Goal: Task Accomplishment & Management: Manage account settings

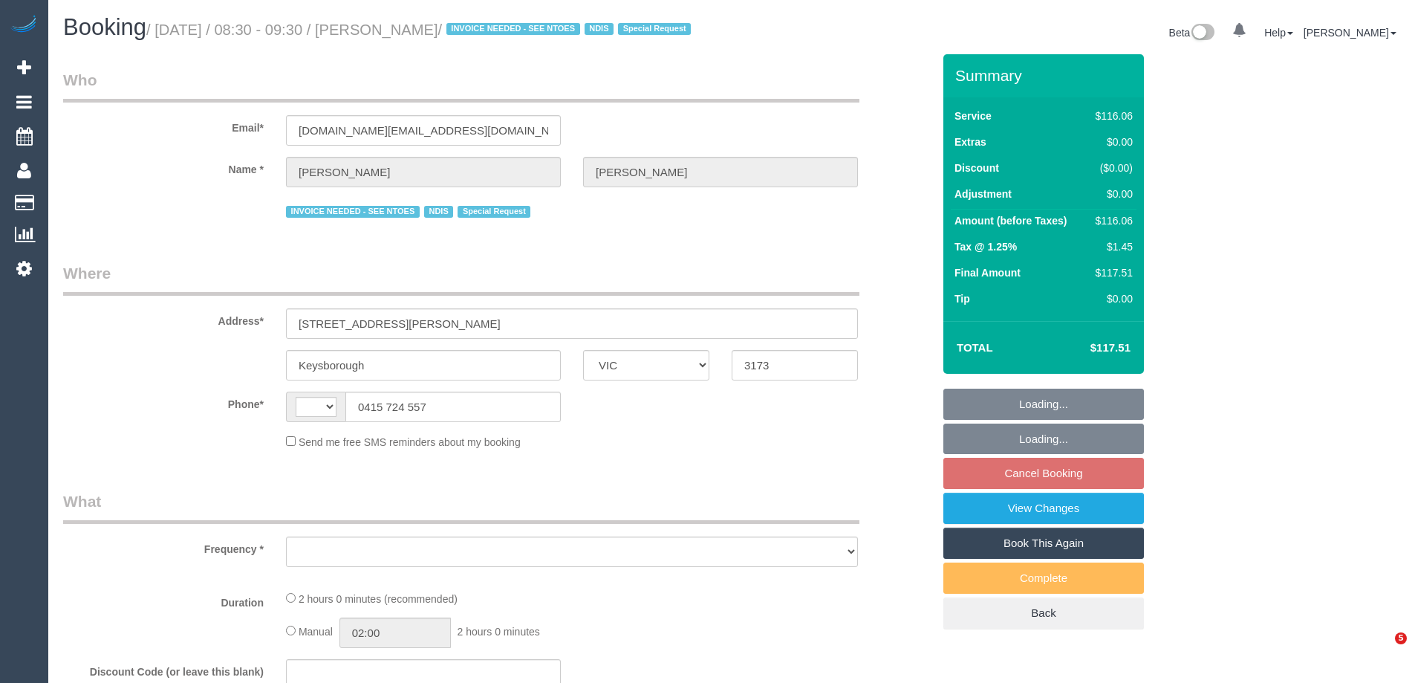
select select "VIC"
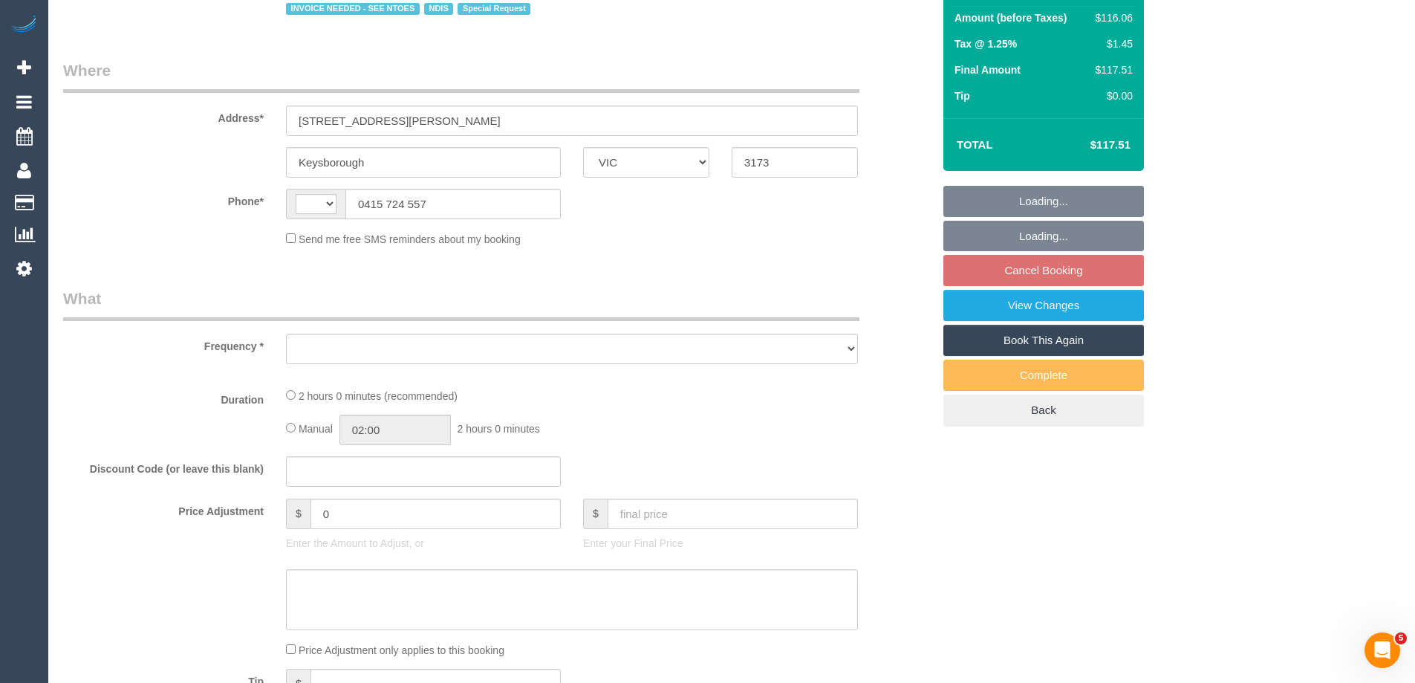
select select "string:AU"
select select "object:553"
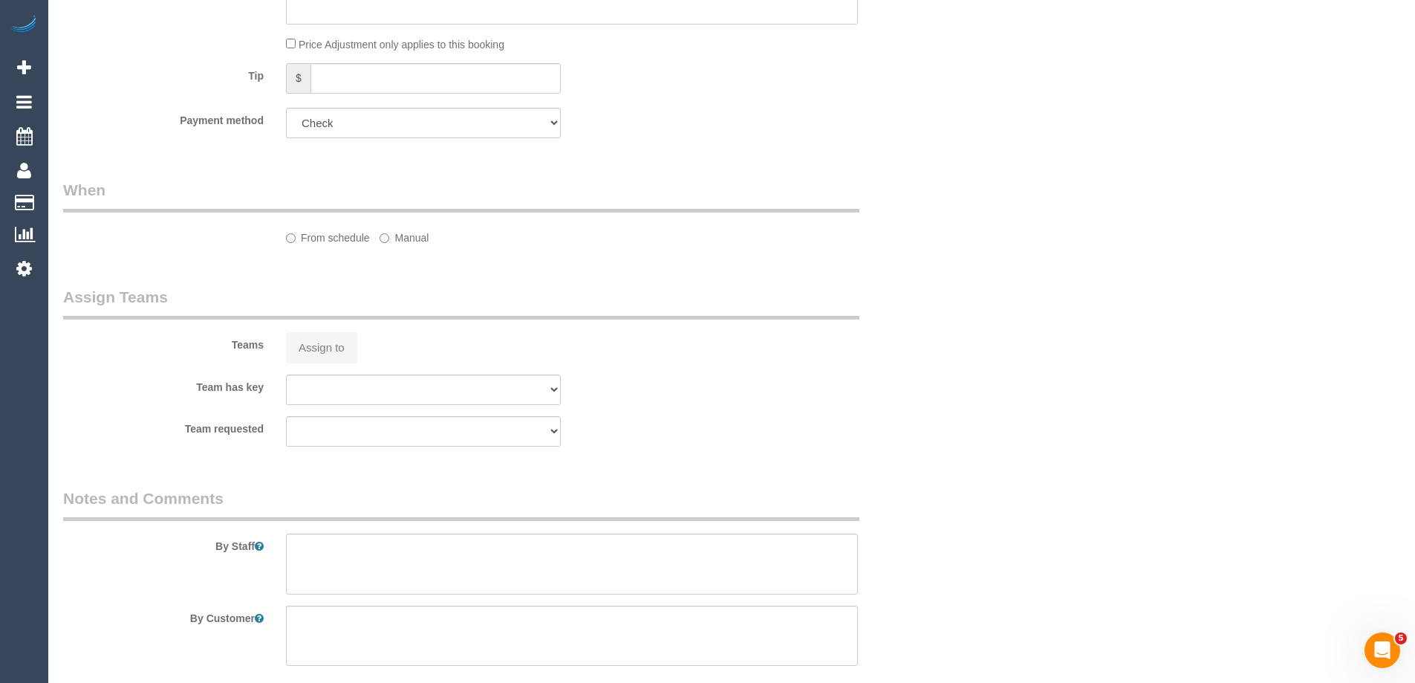
select select "number:28"
select select "number:14"
select select "number:19"
select select "number:22"
select select "number:34"
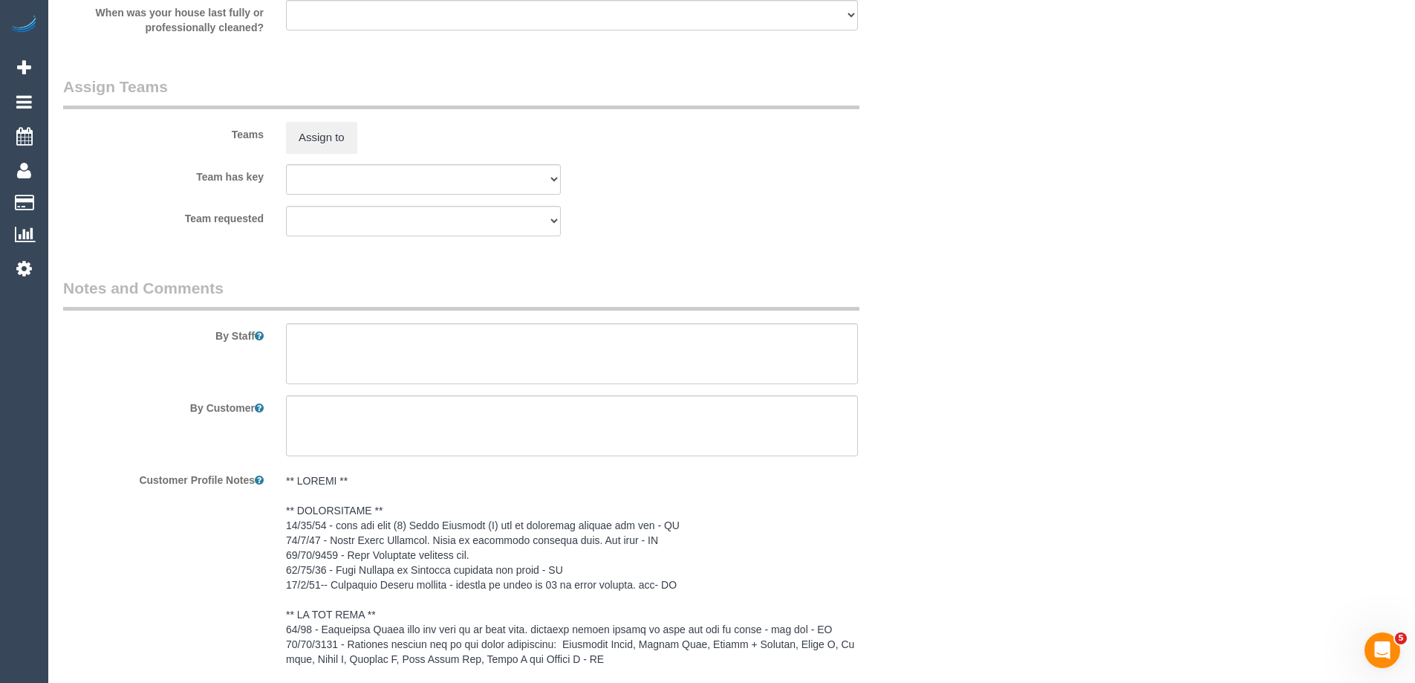
select select "object:2073"
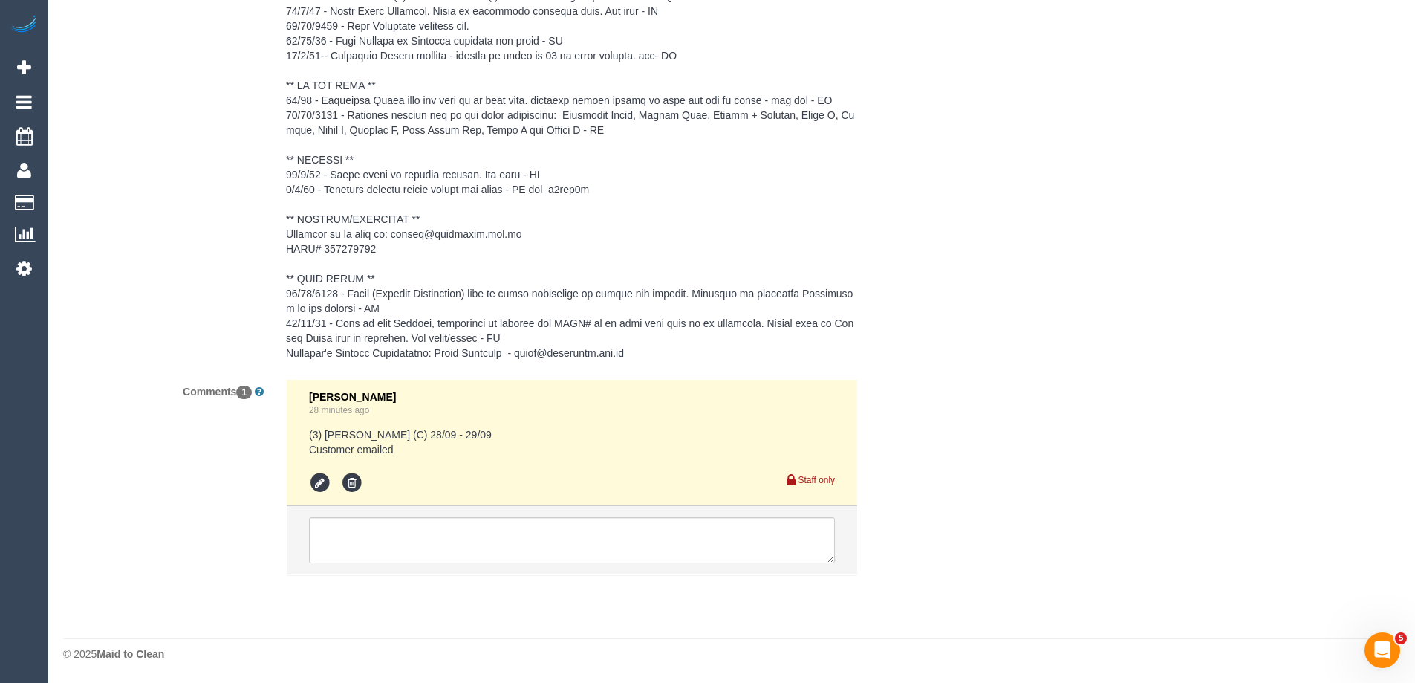
scroll to position [2373, 0]
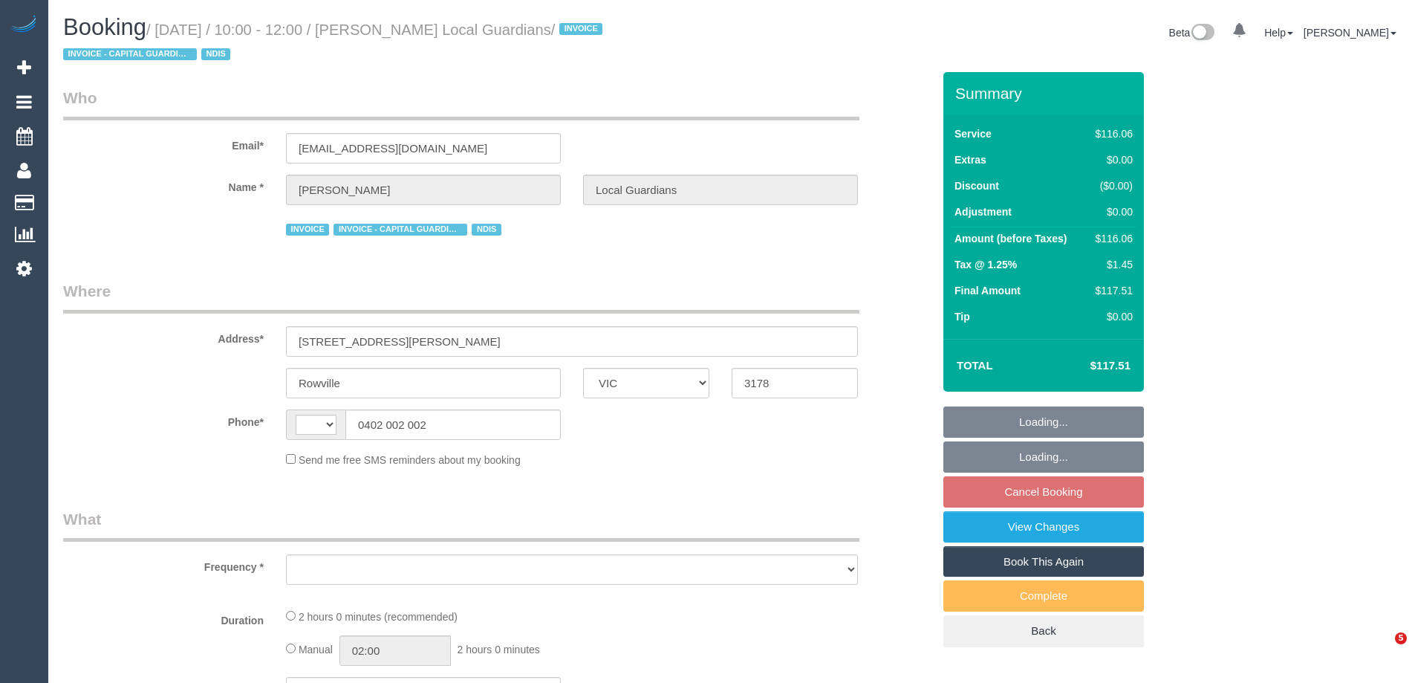
select select "VIC"
select select "string:AU"
select select "object:553"
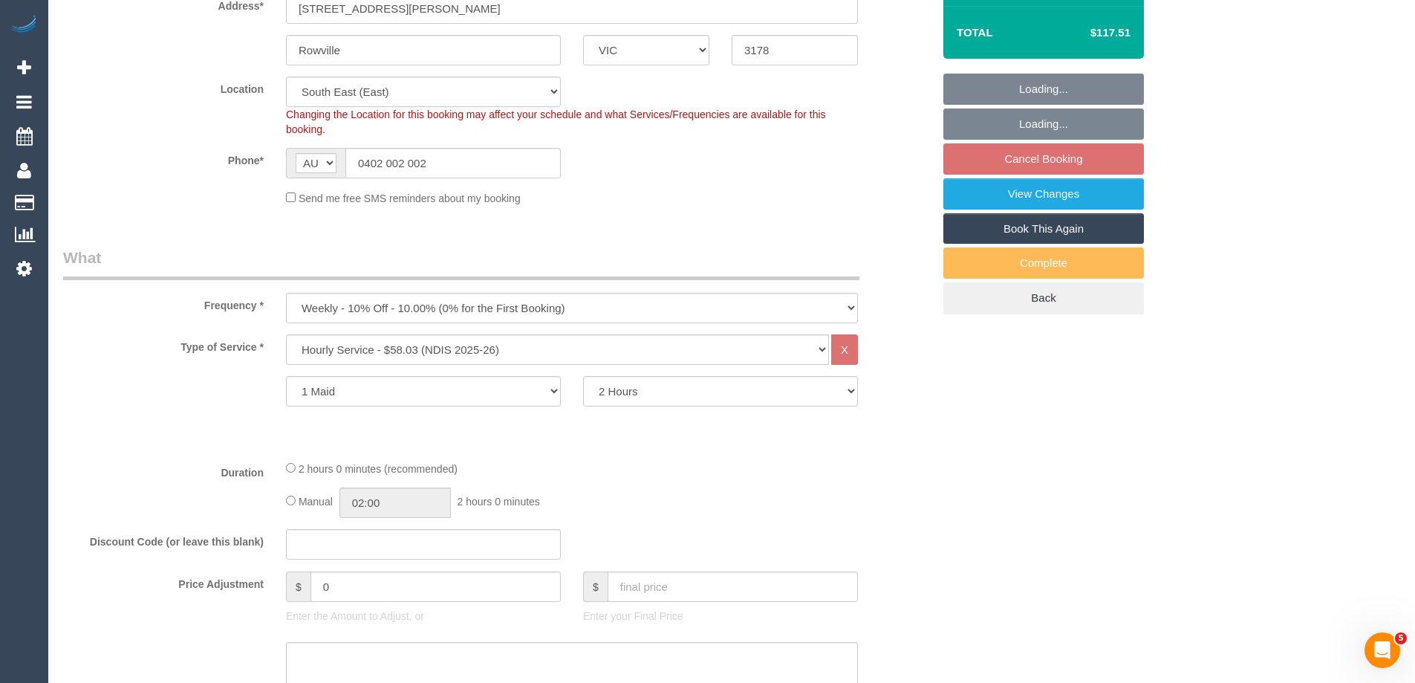
select select "number:28"
select select "number:14"
select select "number:19"
select select "number:25"
select select "number:34"
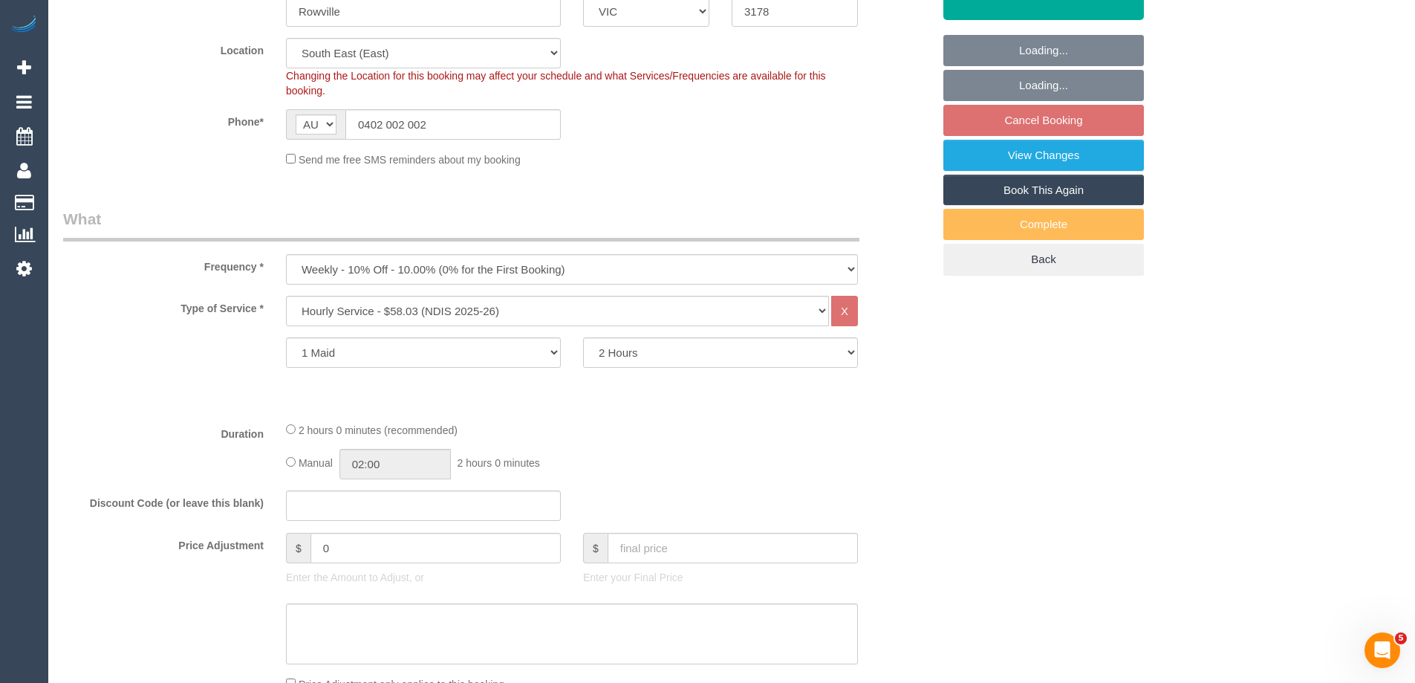
select select "object:769"
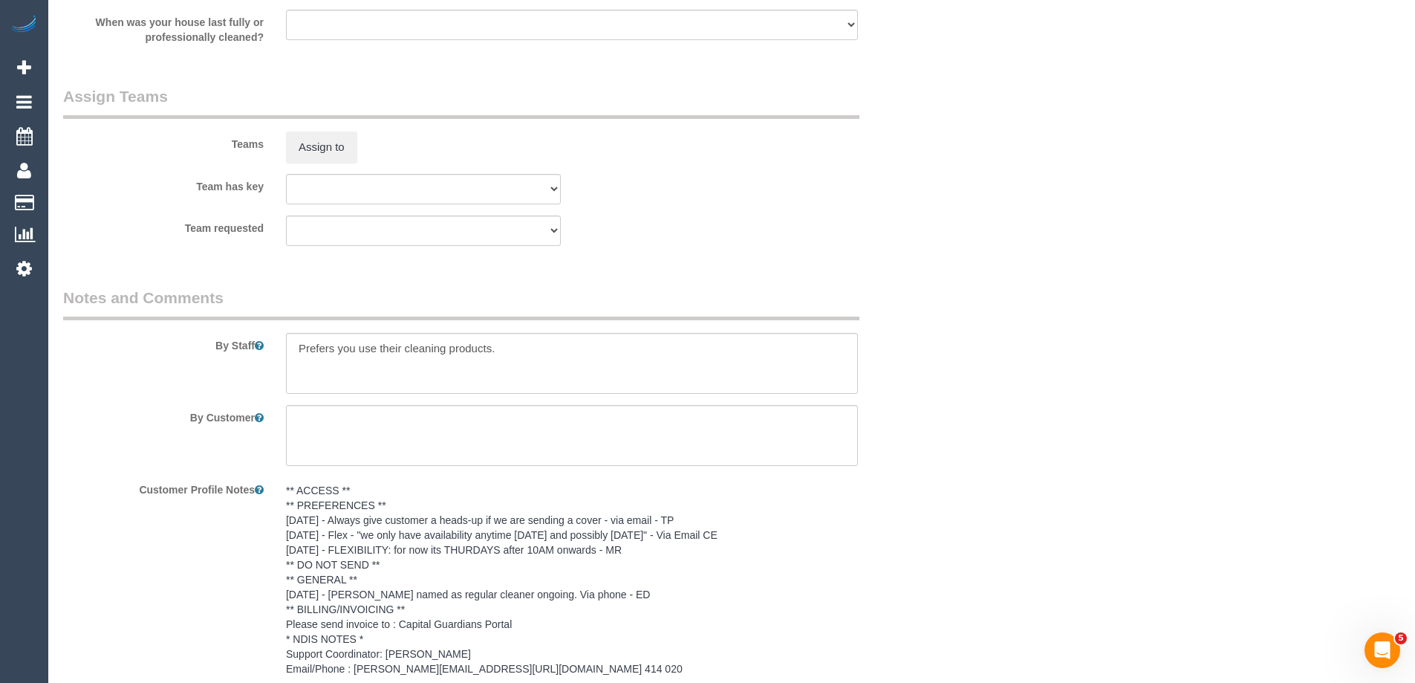
scroll to position [1764, 0]
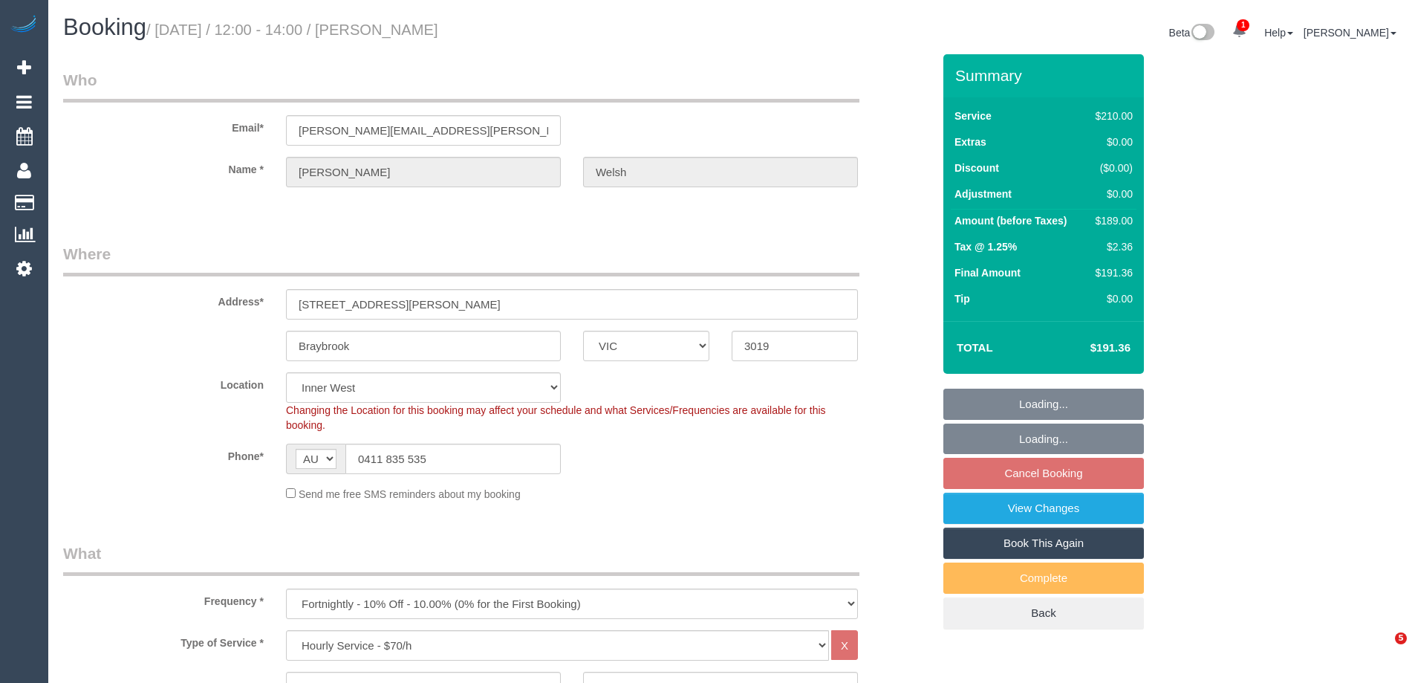
select select "VIC"
select select "180"
select select "number:30"
select select "number:14"
select select "number:18"
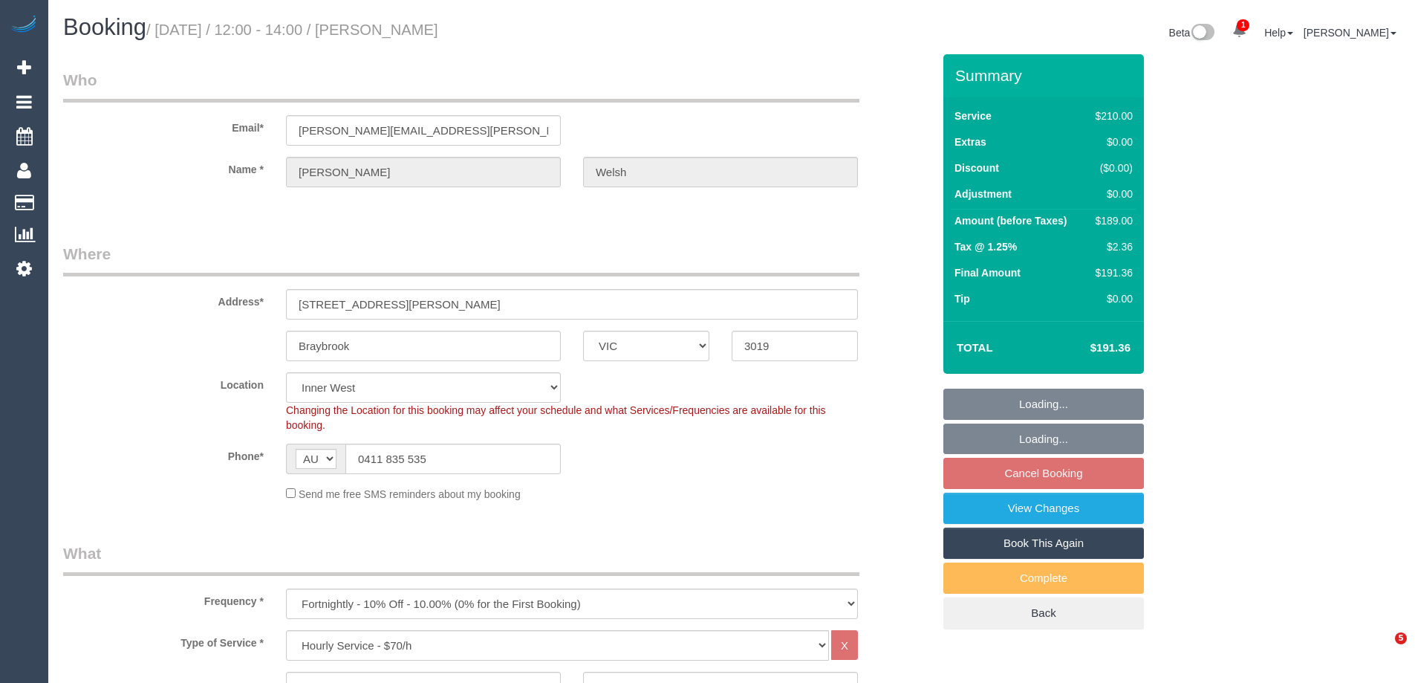
select select "number:22"
select select "number:33"
select select "number:11"
select select "object:1547"
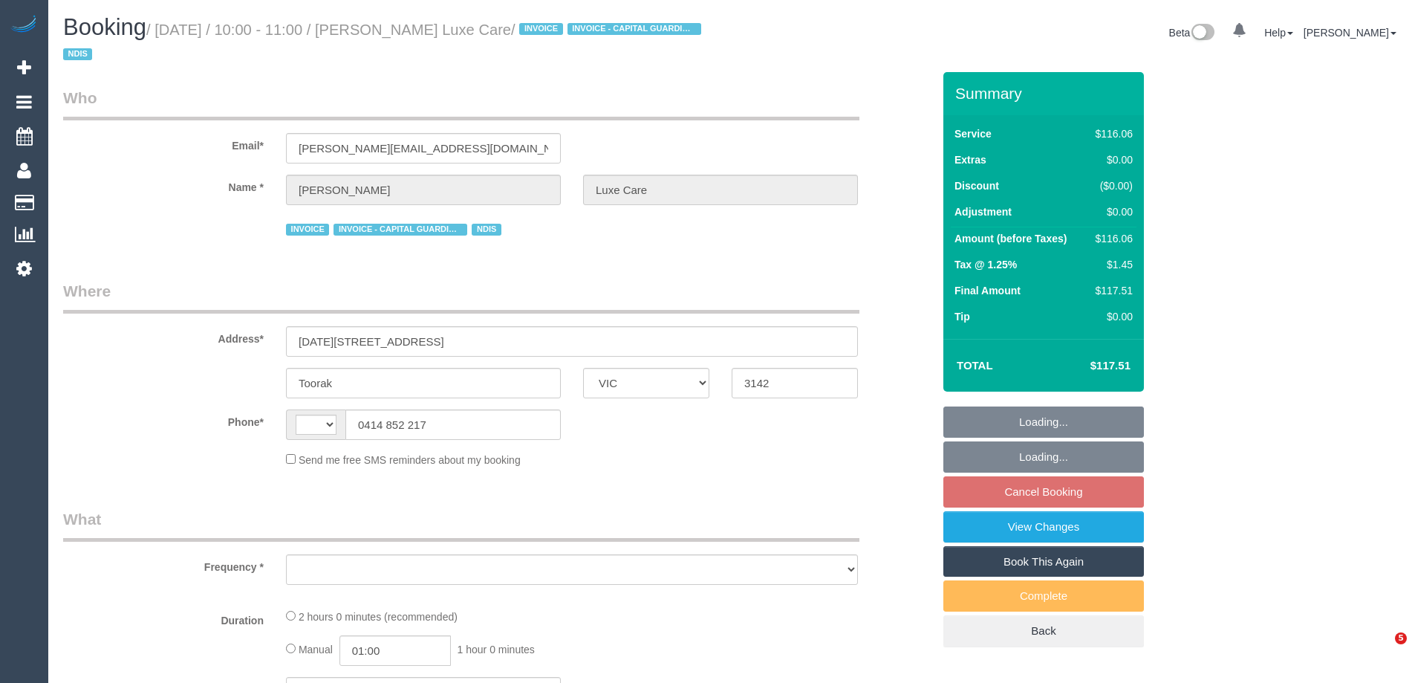
select select "VIC"
select select "string:AU"
select select "number:28"
select select "number:14"
select select "number:19"
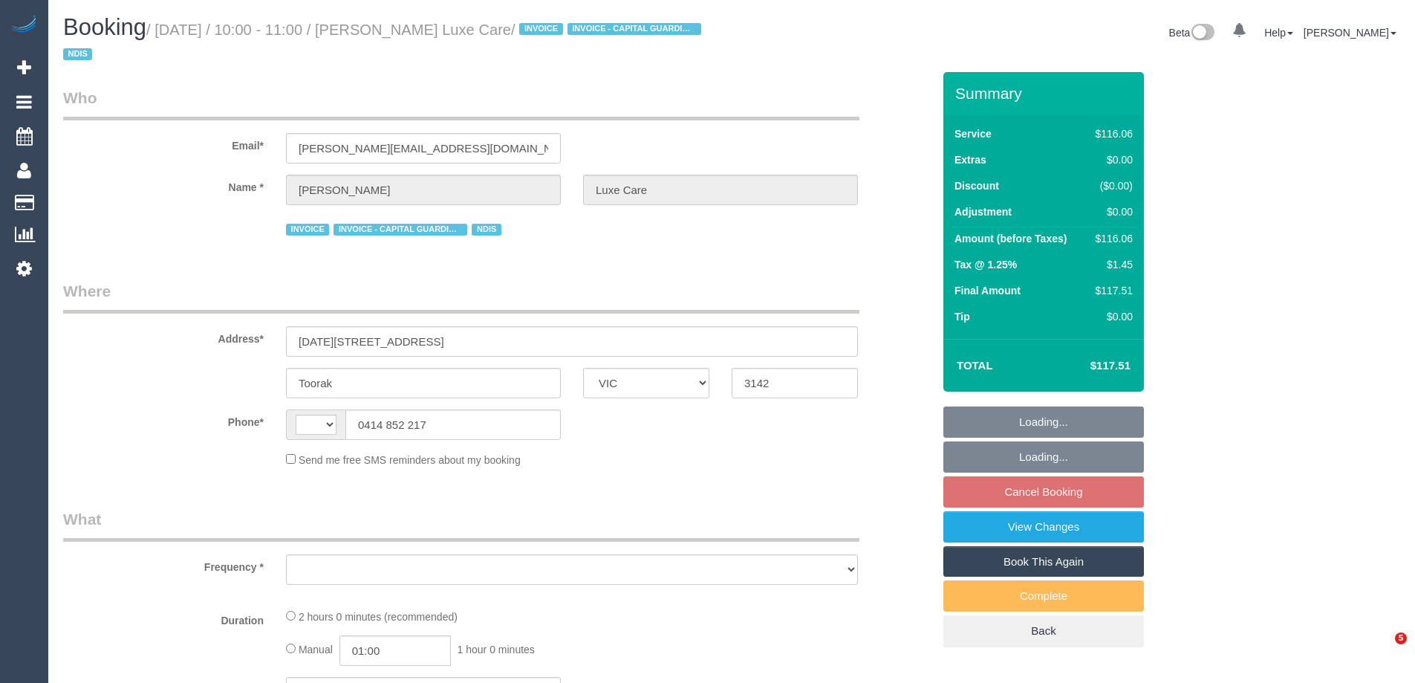
select select "number:25"
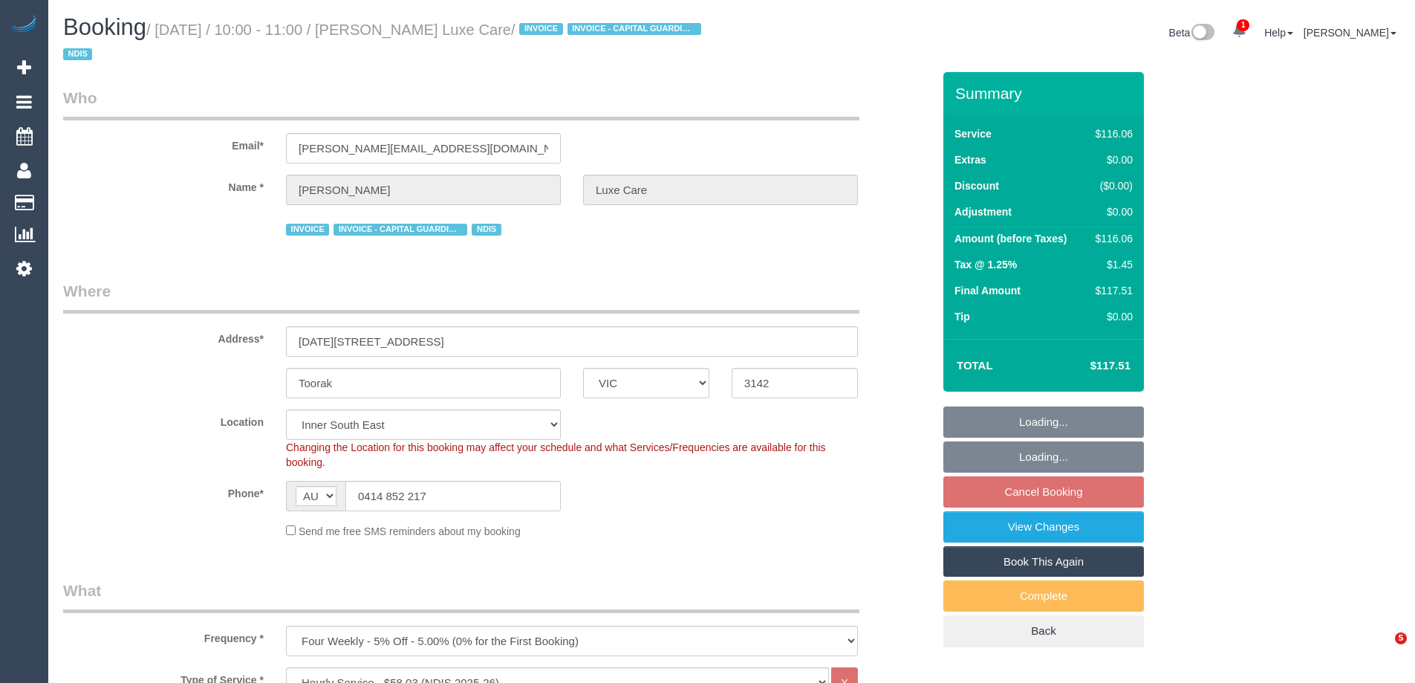
select select "object:1338"
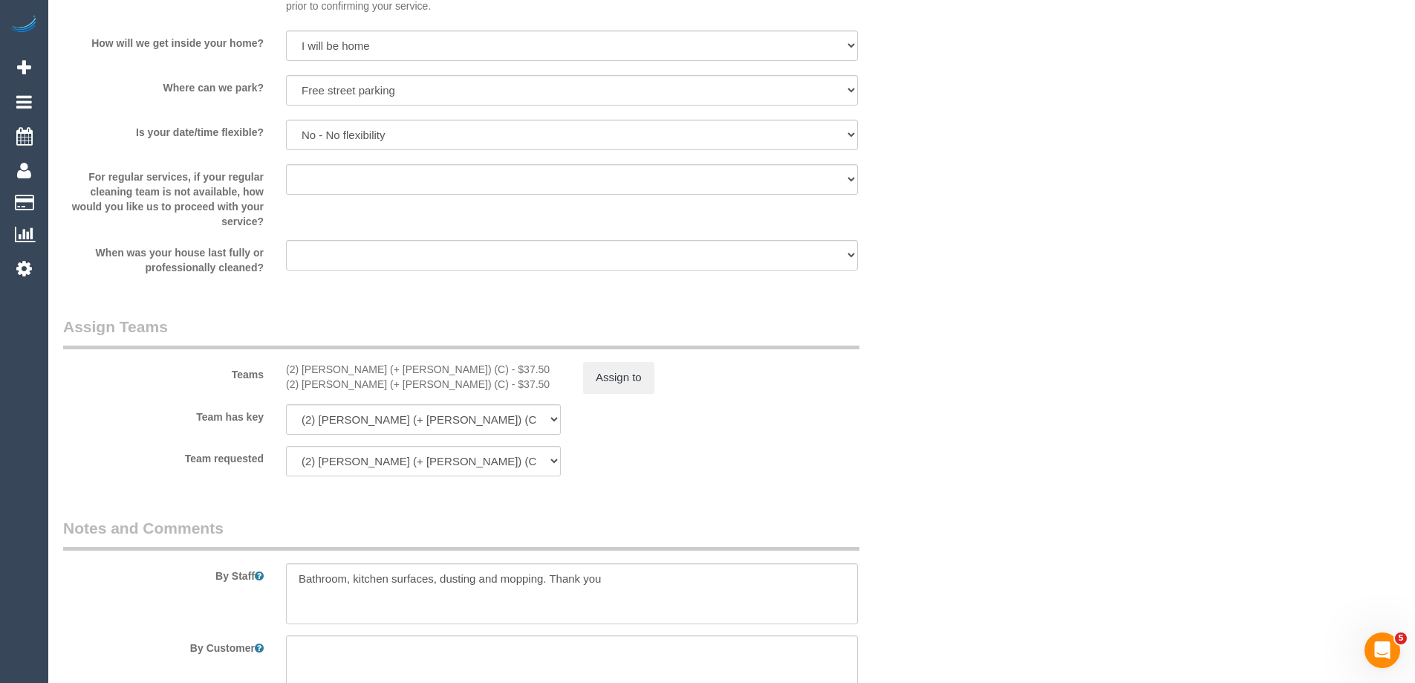
scroll to position [1783, 0]
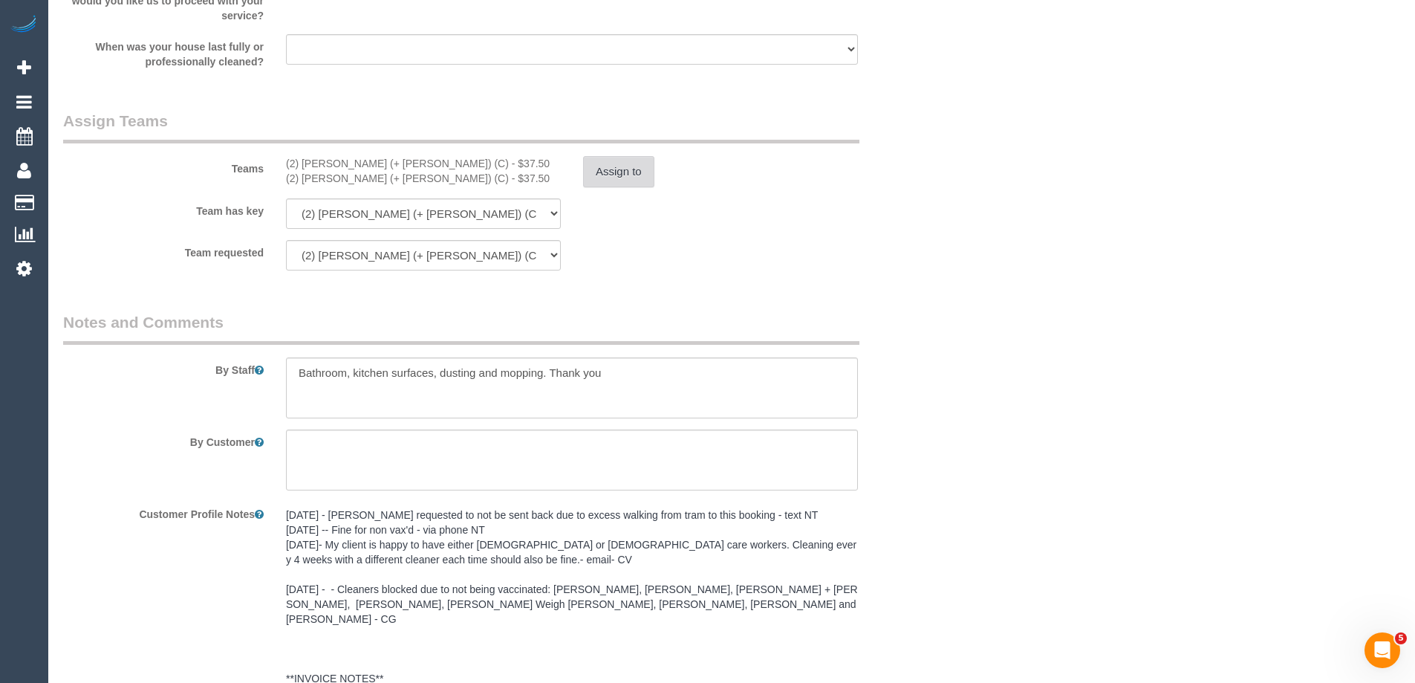
click at [610, 173] on button "Assign to" at bounding box center [618, 171] width 71 height 31
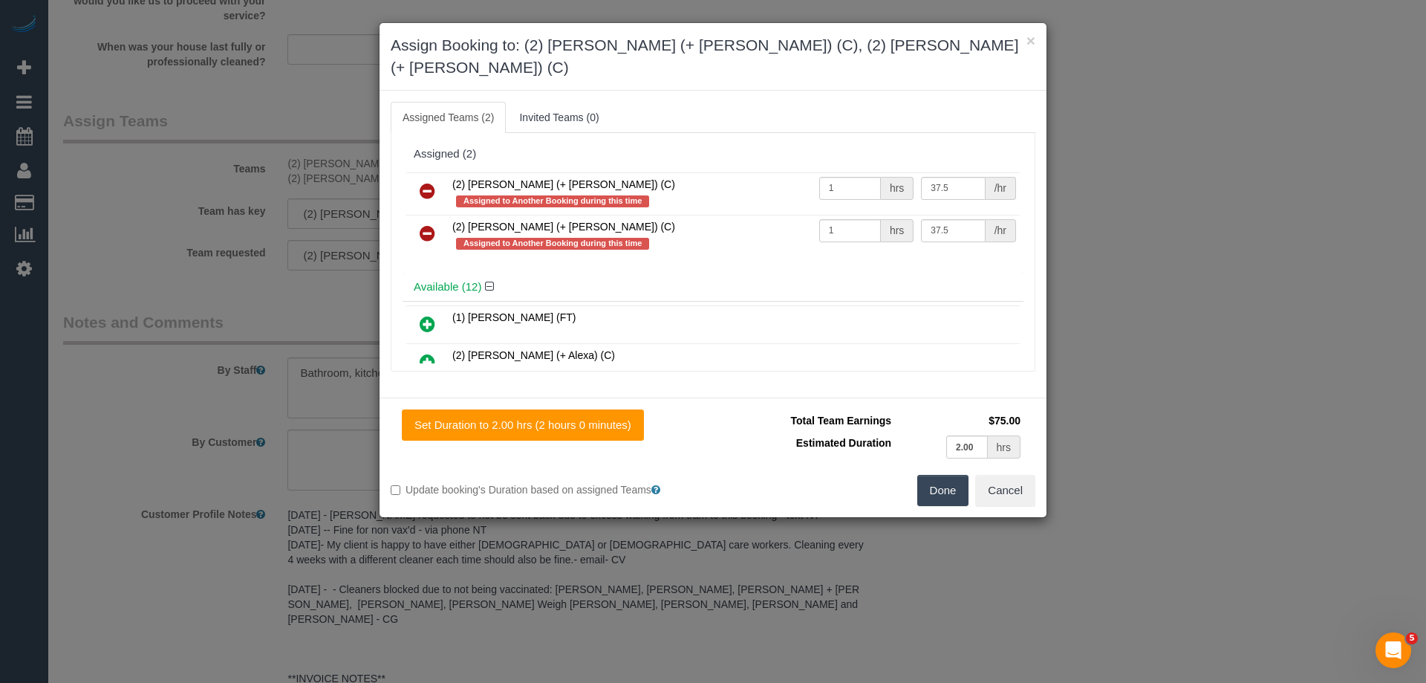
click at [421, 182] on icon at bounding box center [428, 191] width 16 height 18
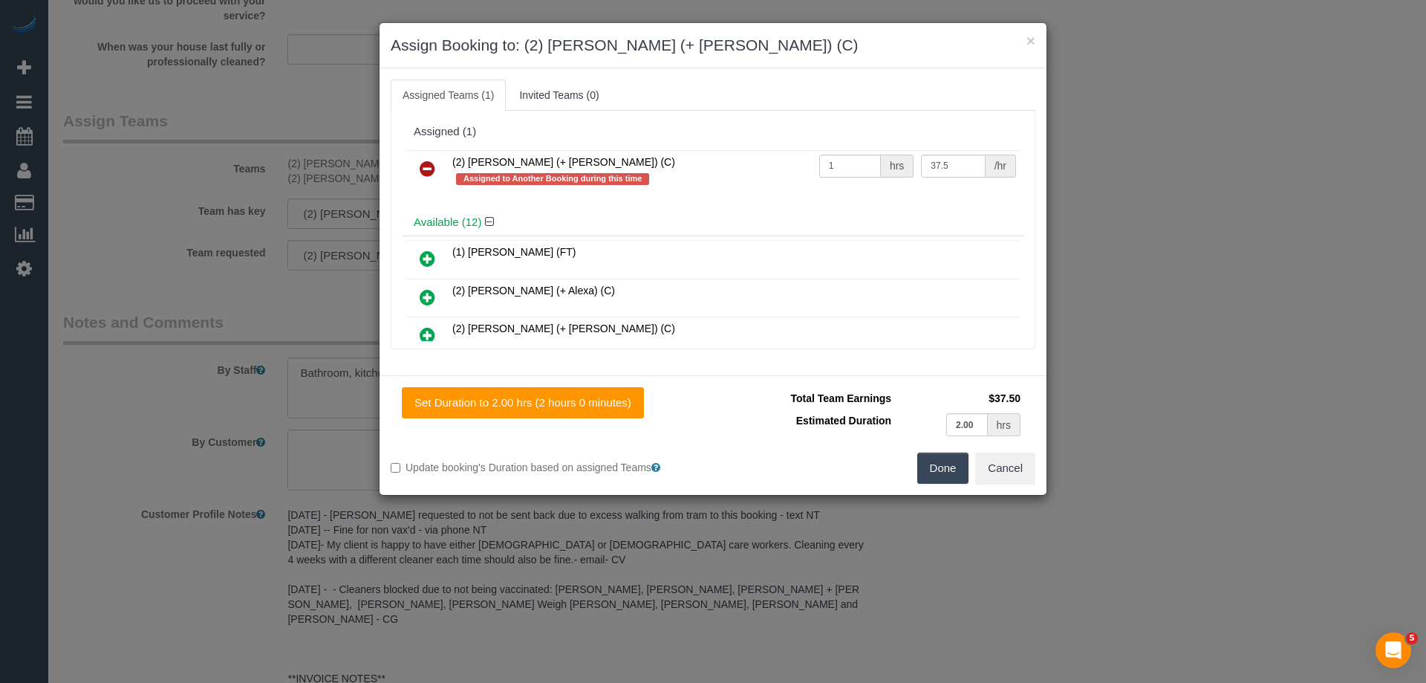
click at [424, 169] on icon at bounding box center [428, 169] width 16 height 18
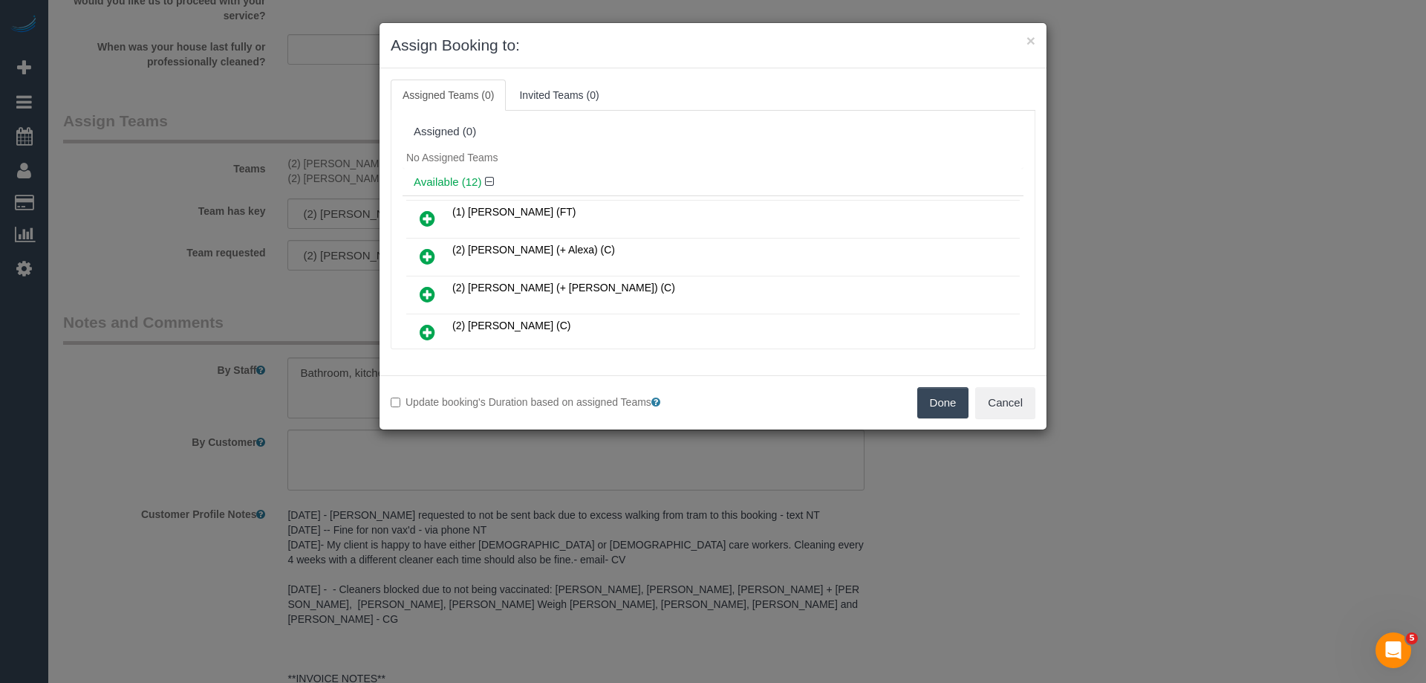
click at [929, 394] on button "Done" at bounding box center [944, 402] width 52 height 31
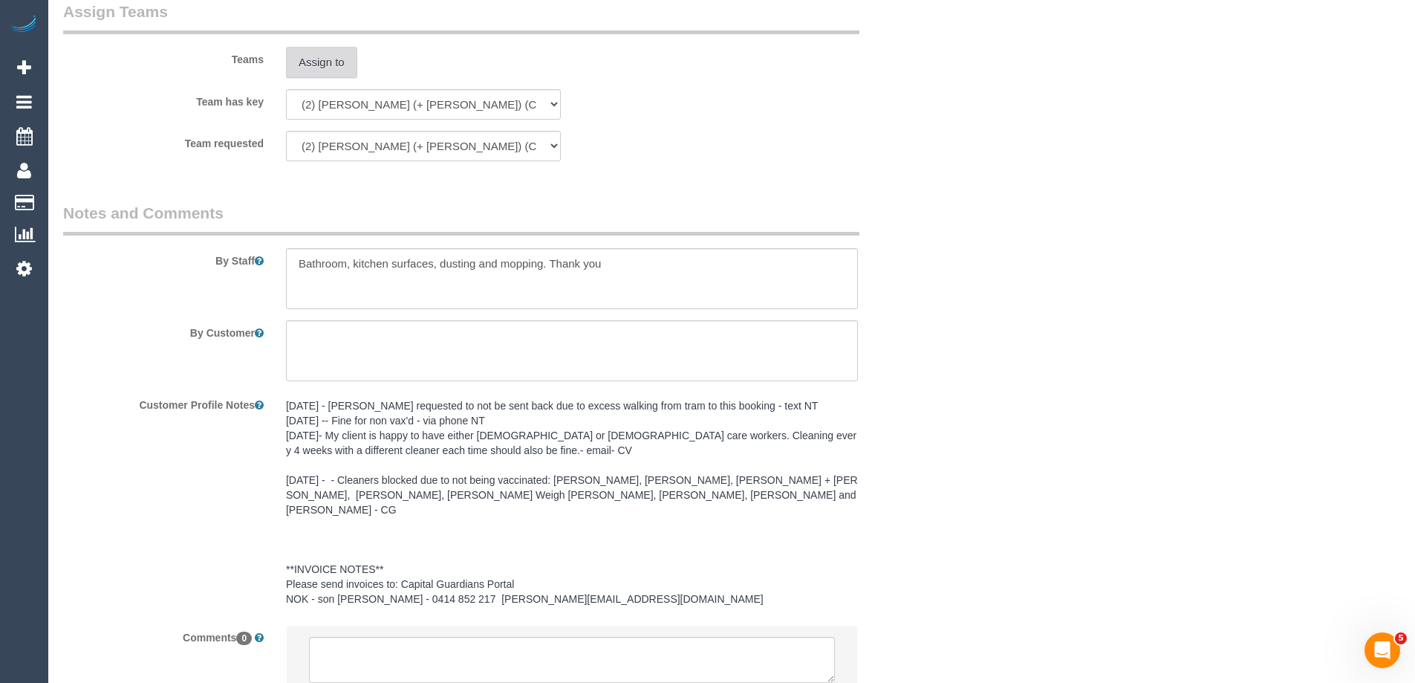
scroll to position [1997, 0]
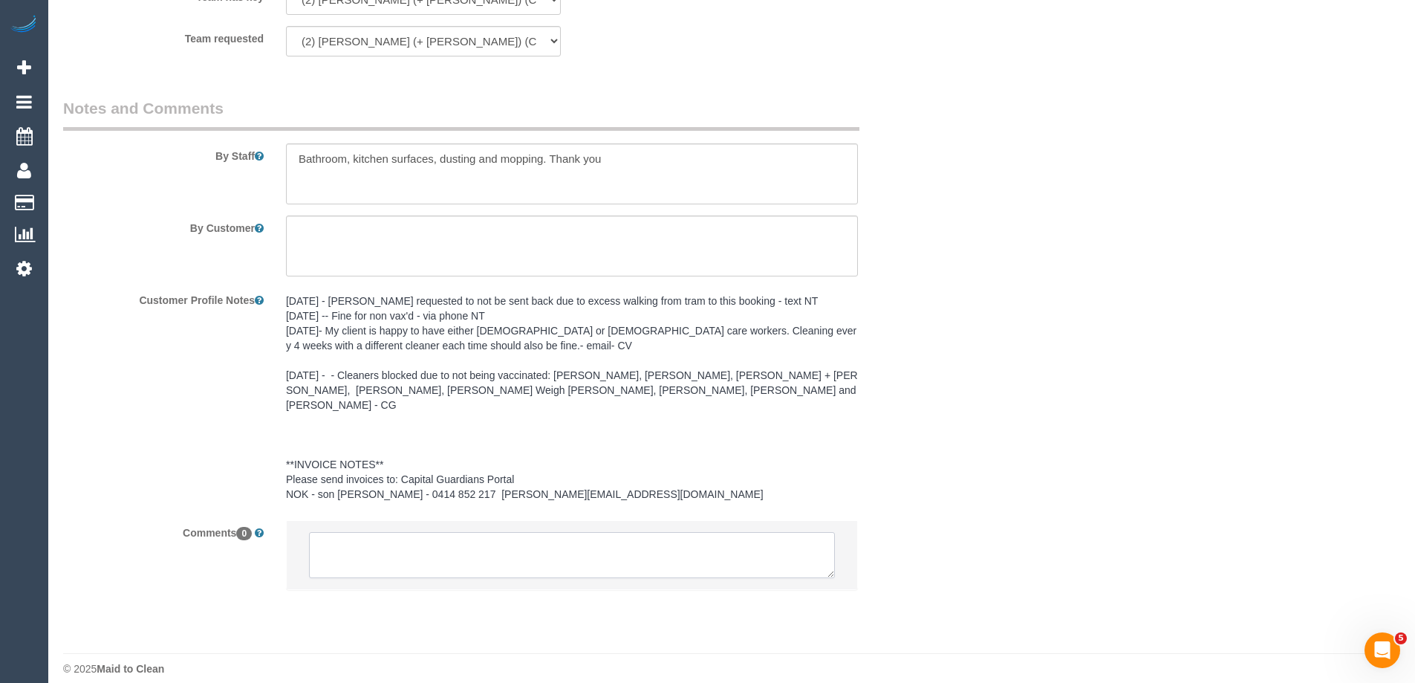
click at [386, 547] on textarea at bounding box center [572, 555] width 526 height 46
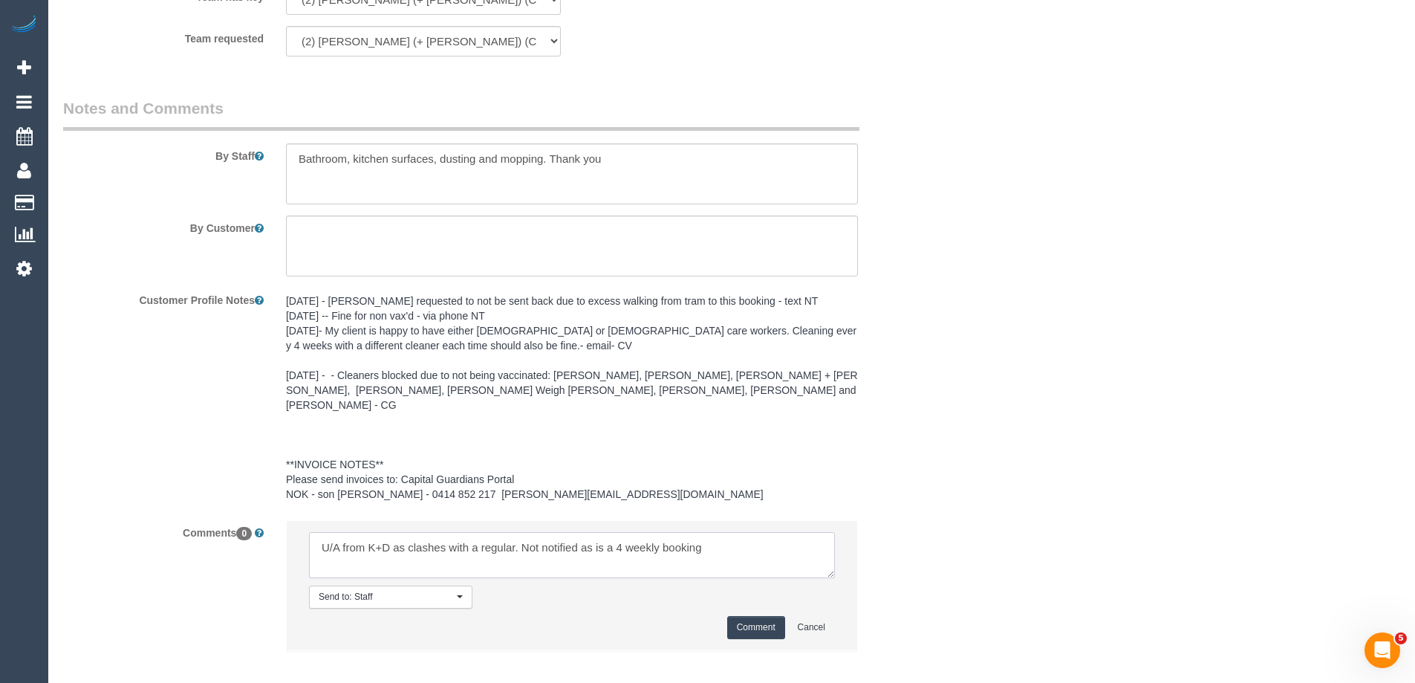
type textarea "U/A from K+D as clashes with a regular. Not notified as is a 4 weekly booking"
click at [756, 616] on button "Comment" at bounding box center [756, 627] width 58 height 23
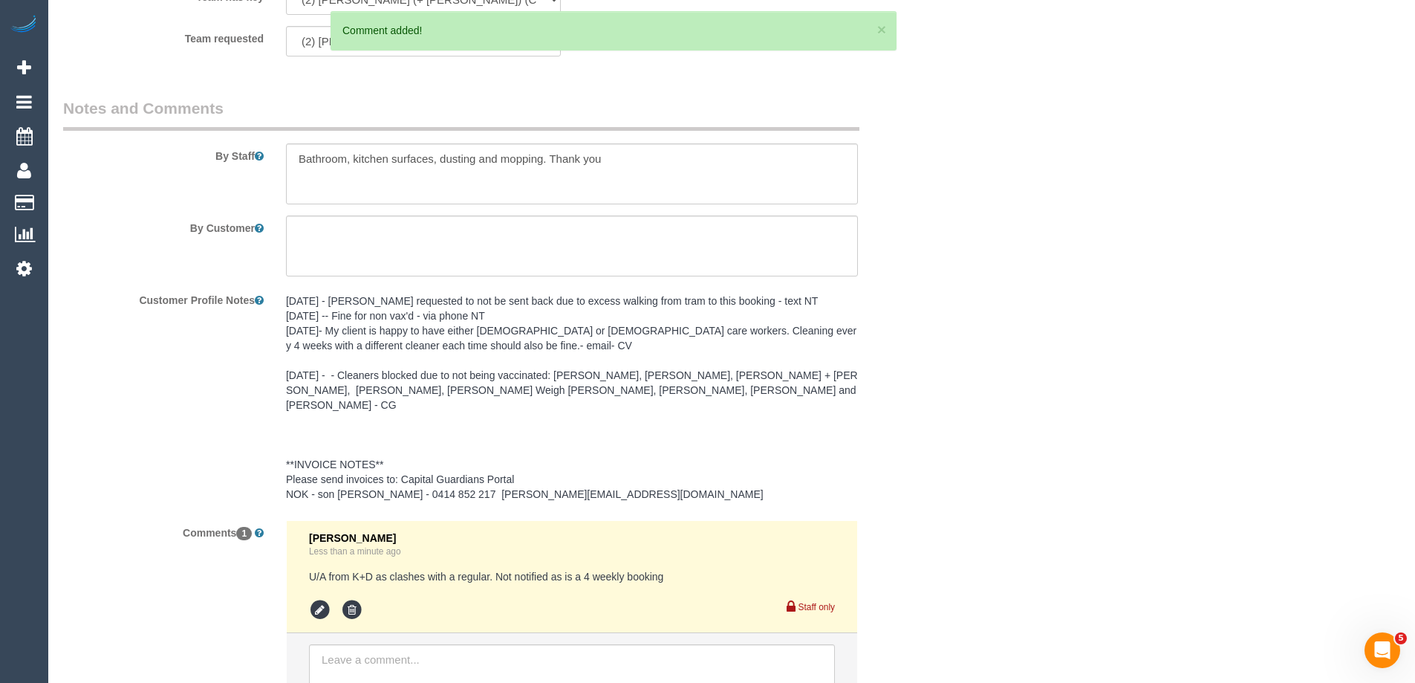
scroll to position [0, 0]
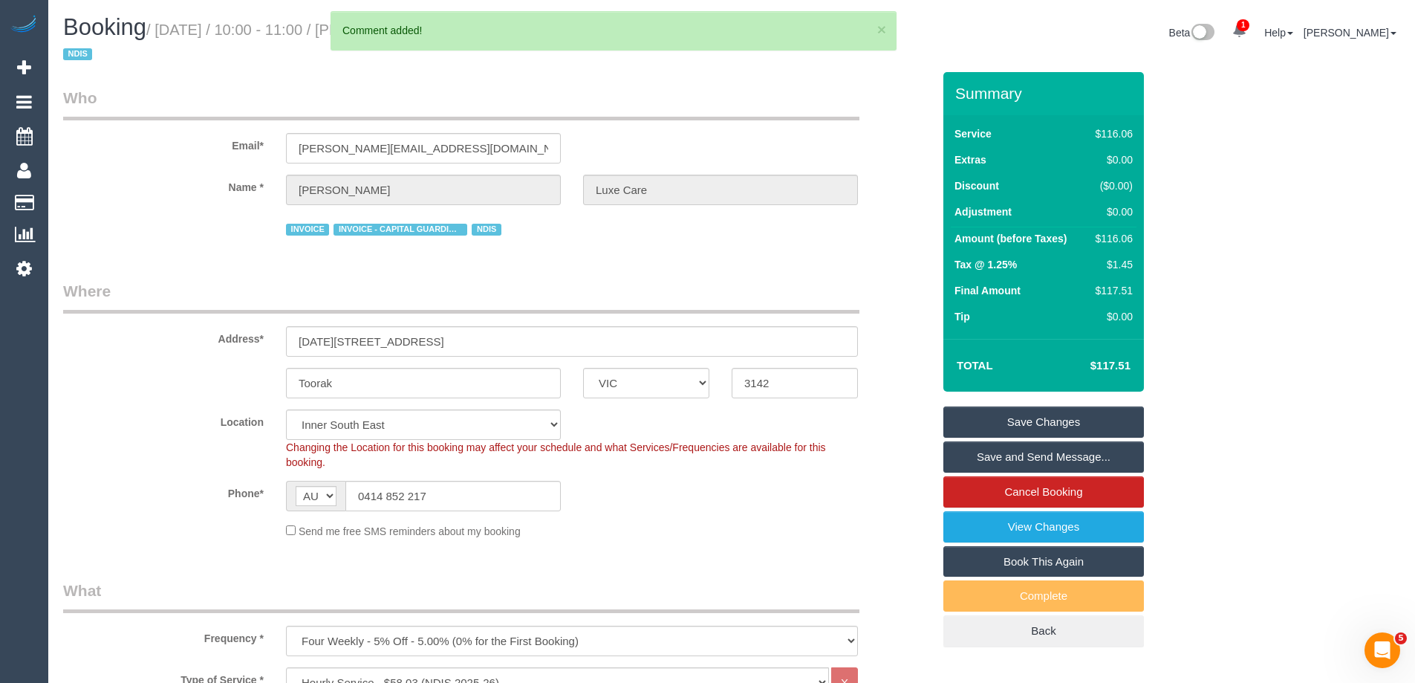
click at [995, 423] on link "Save Changes" at bounding box center [1044, 421] width 201 height 31
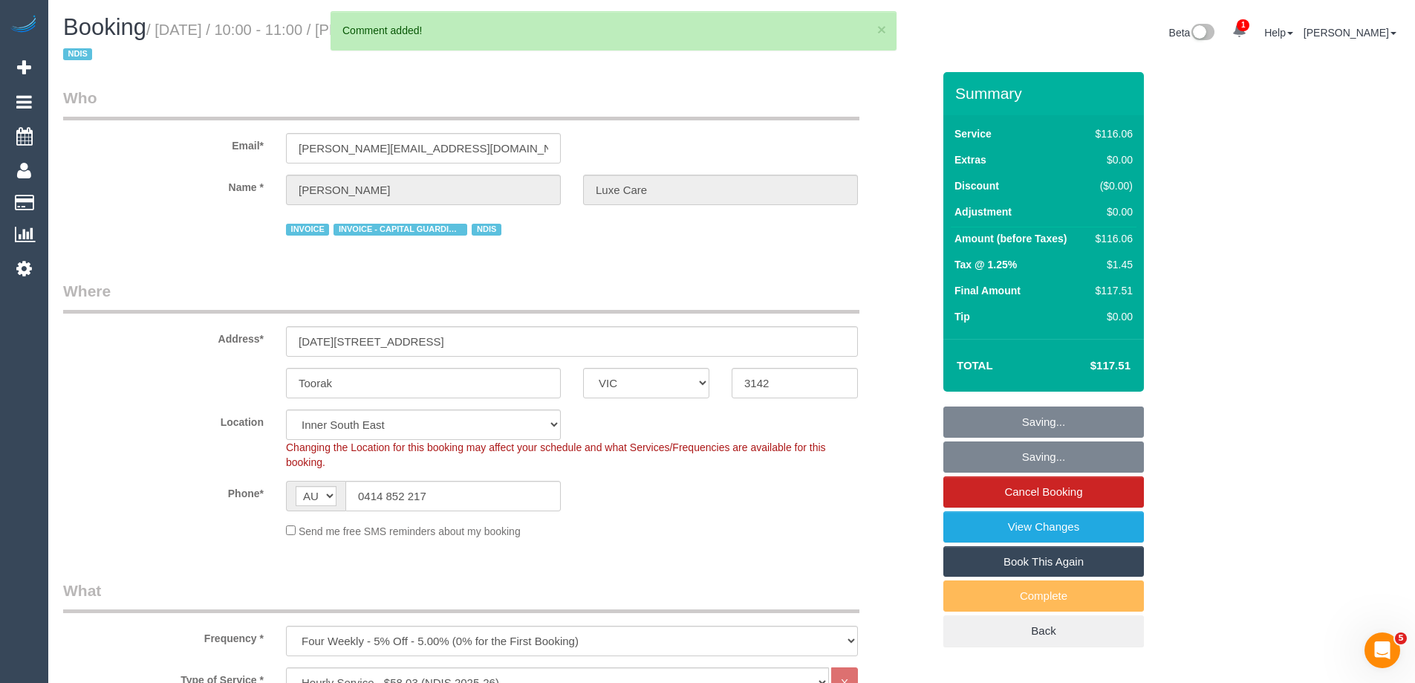
scroll to position [223, 0]
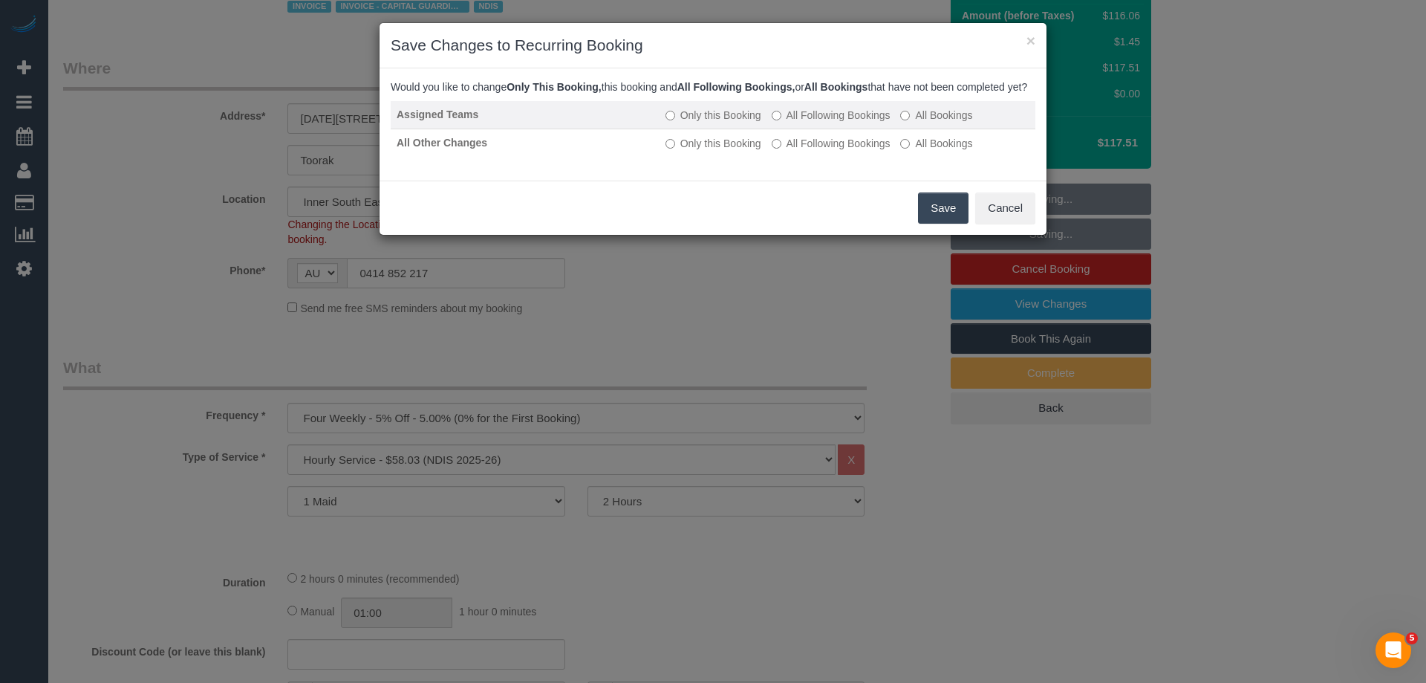
click at [808, 123] on label "All Following Bookings" at bounding box center [831, 115] width 119 height 15
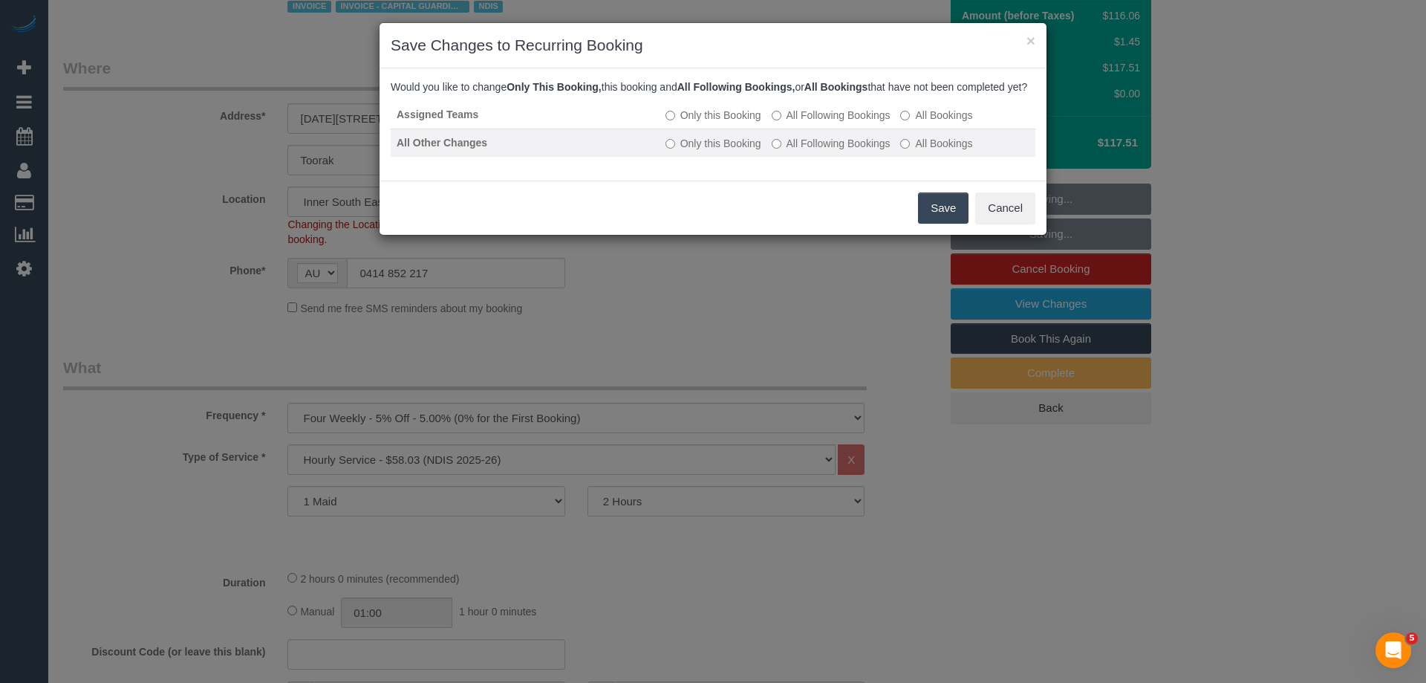
click at [799, 151] on label "All Following Bookings" at bounding box center [831, 143] width 119 height 15
click at [943, 219] on button "Save" at bounding box center [943, 207] width 51 height 31
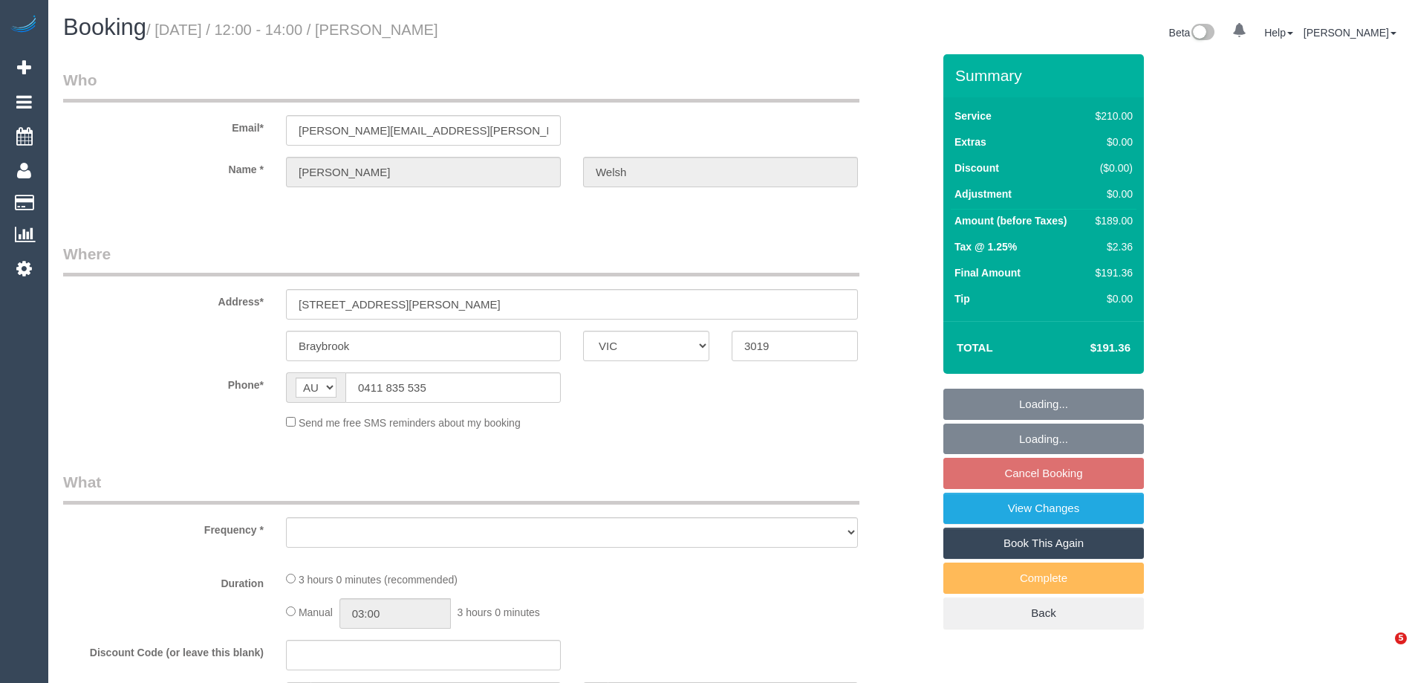
select select "VIC"
select select "object:552"
select select "string:stripe-pm_1P0z2N2GScqysDRVsJPwuKbY"
select select "180"
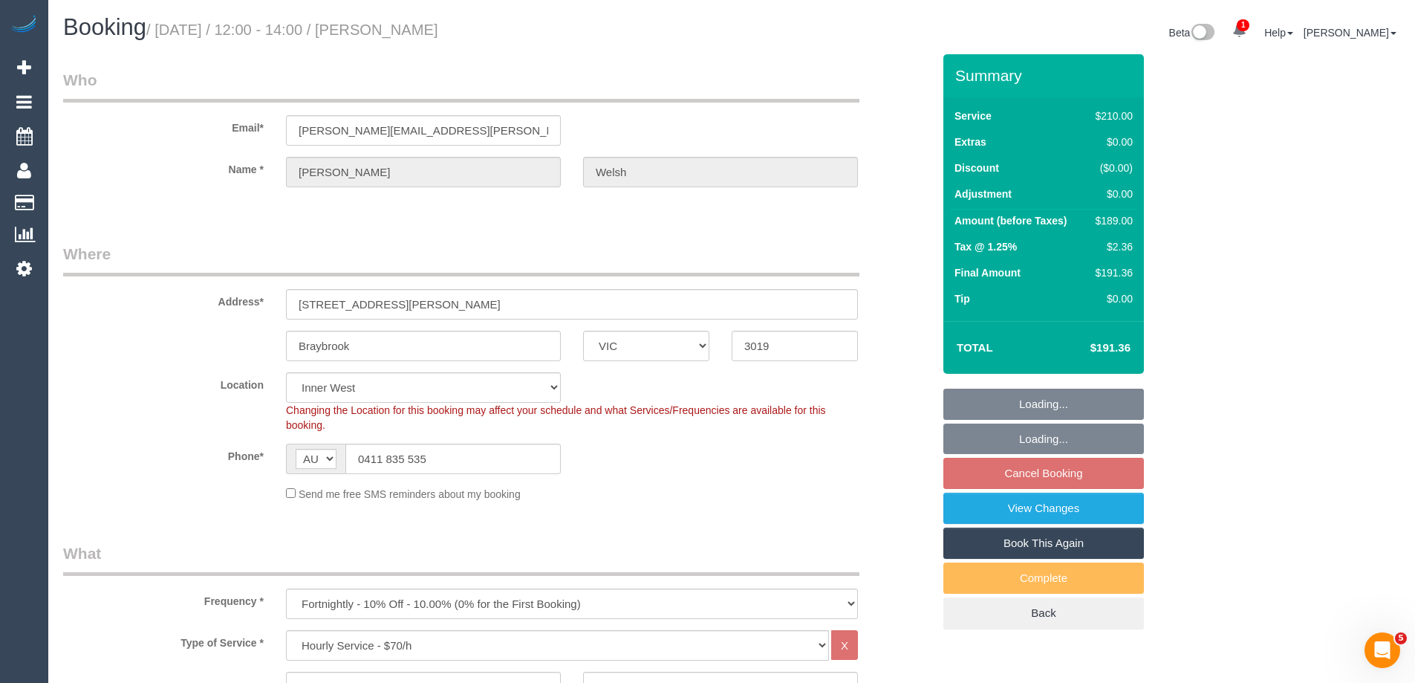
select select "object:869"
select select "number:30"
select select "number:14"
select select "number:18"
select select "number:22"
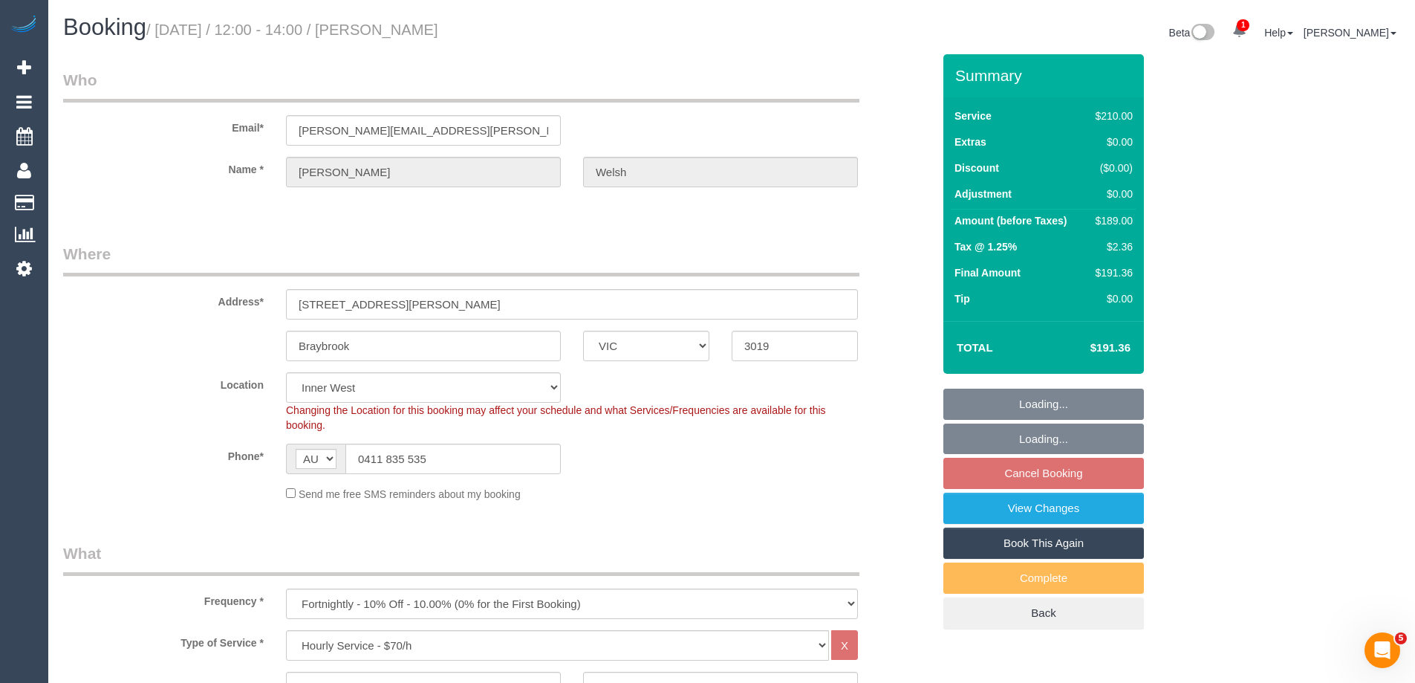
select select "number:33"
select select "number:11"
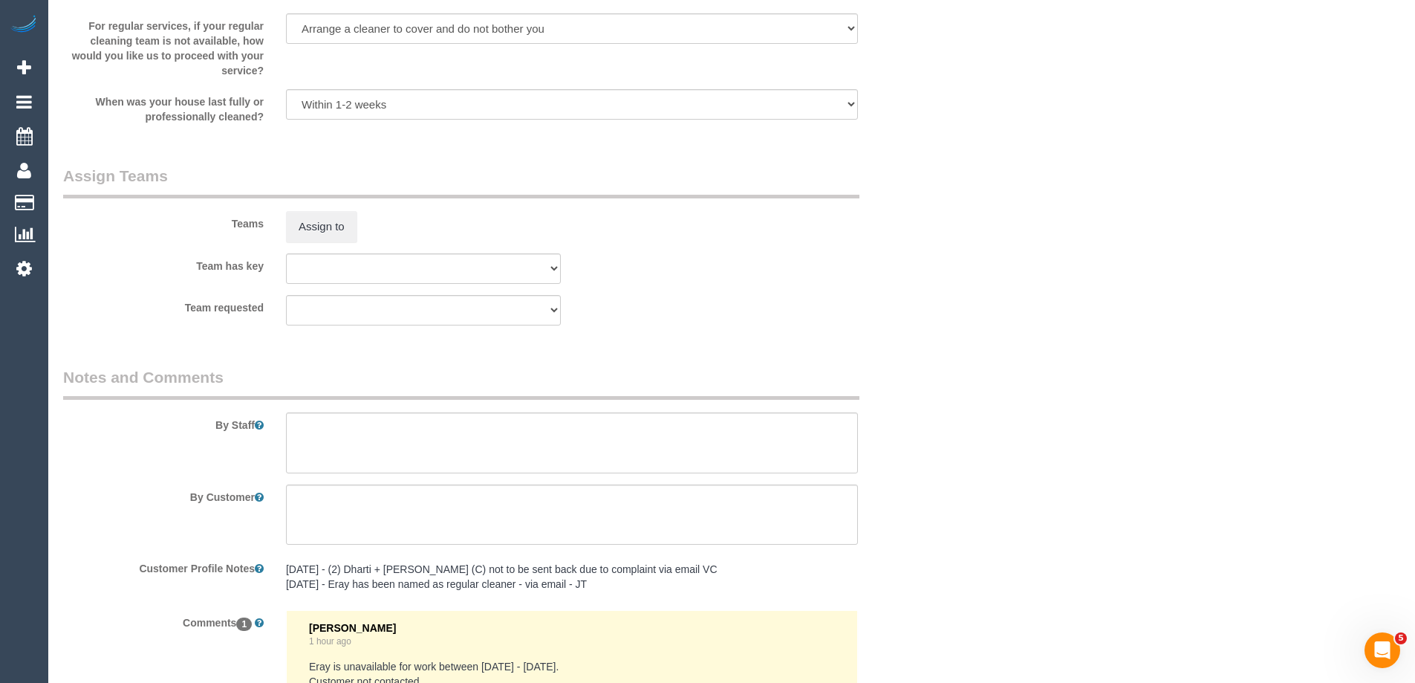
scroll to position [2090, 0]
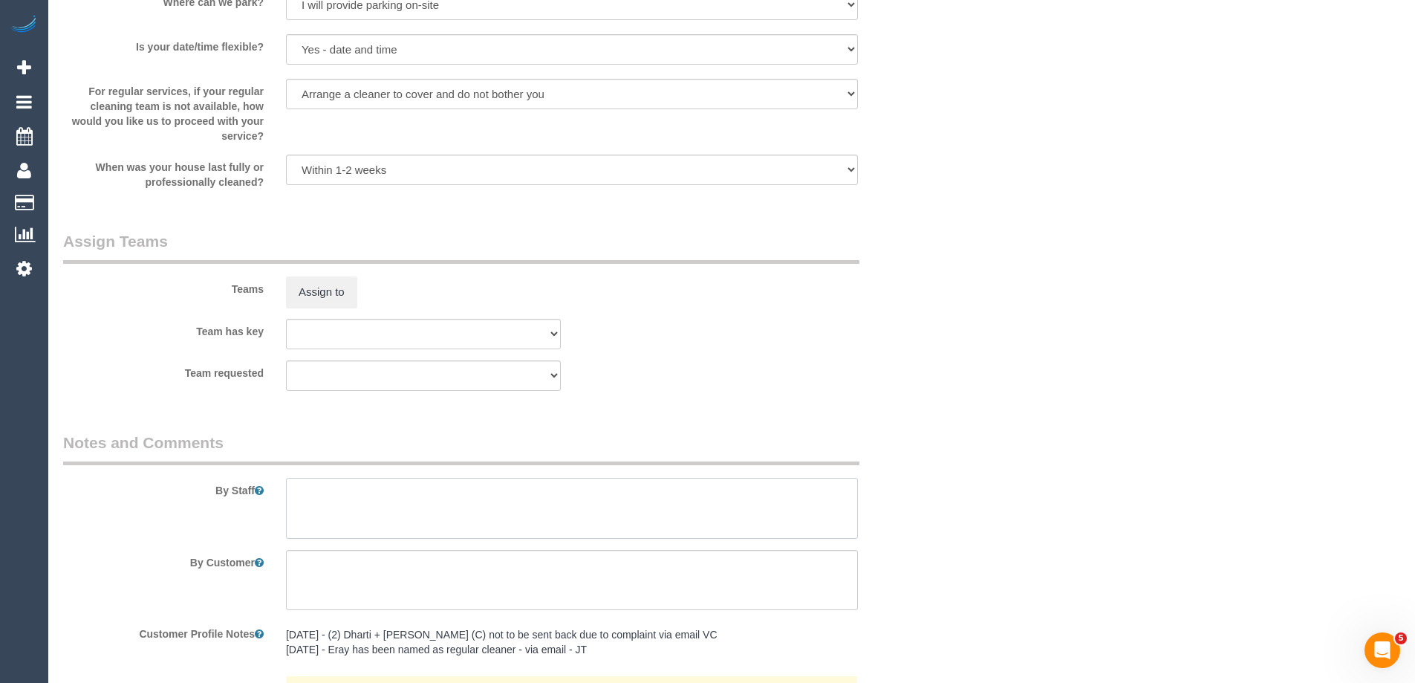
click at [317, 496] on textarea at bounding box center [572, 508] width 572 height 61
type textarea "*Cover*"
click at [348, 292] on button "Assign to" at bounding box center [321, 291] width 71 height 31
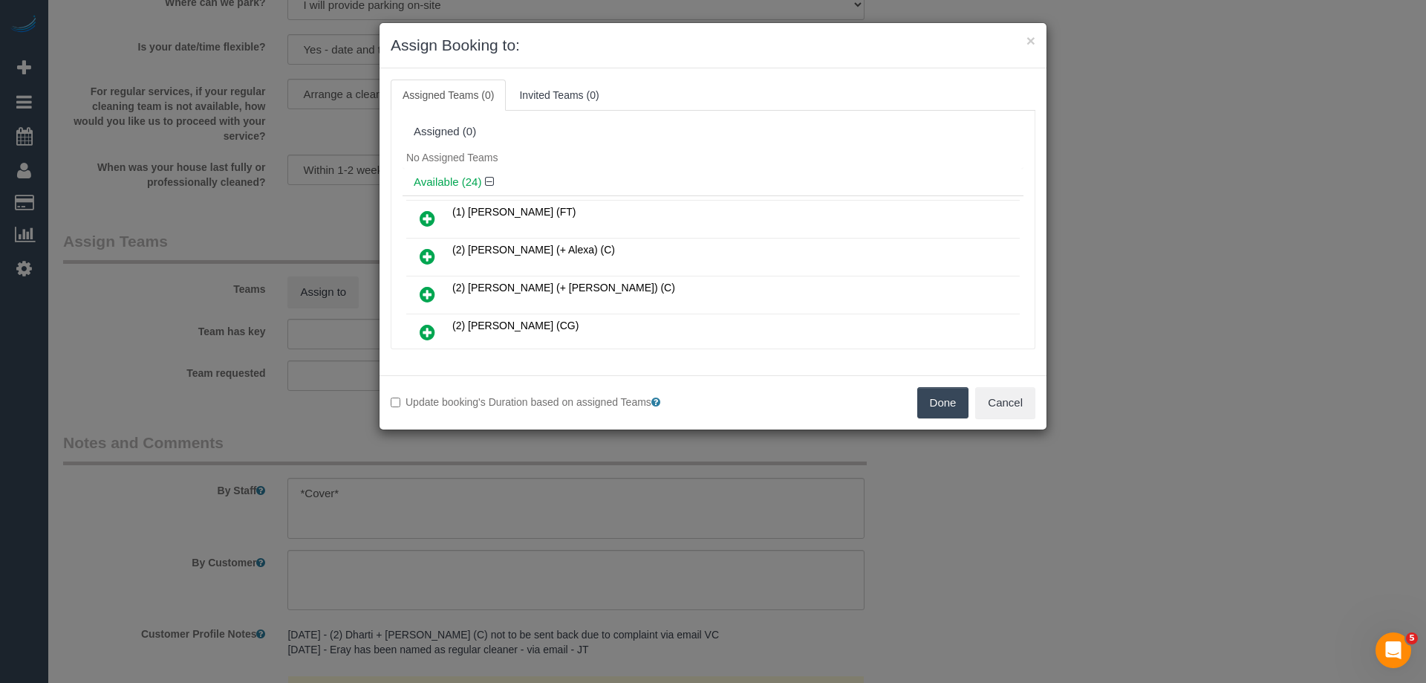
click at [429, 329] on icon at bounding box center [428, 332] width 16 height 18
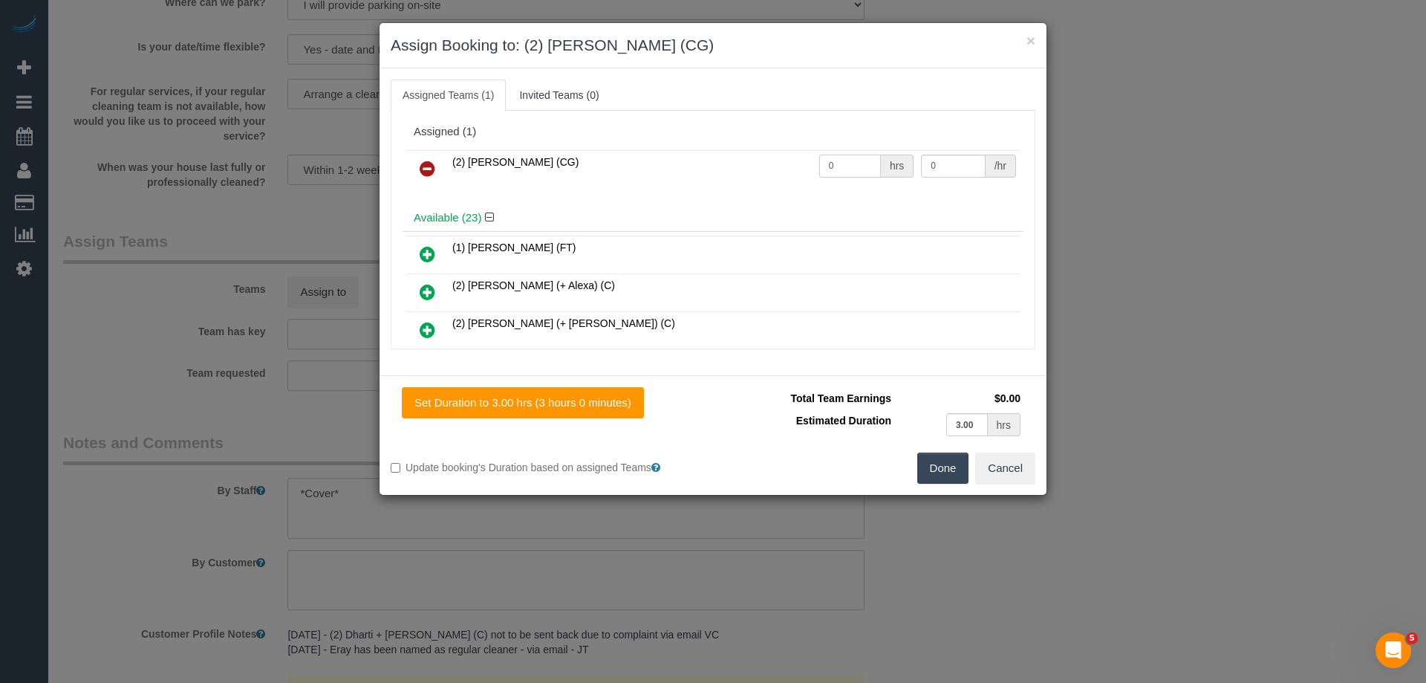
click at [779, 165] on tr "(2) Andrew Wrobel (CG) 0 hrs 0 /hr" at bounding box center [713, 169] width 614 height 38
type input "3"
drag, startPoint x: 958, startPoint y: 159, endPoint x: 845, endPoint y: 152, distance: 112.4
click at [845, 152] on tr "(2) Andrew Wrobel (CG) 3 hrs 0 /hr" at bounding box center [713, 169] width 614 height 38
type input "41.25"
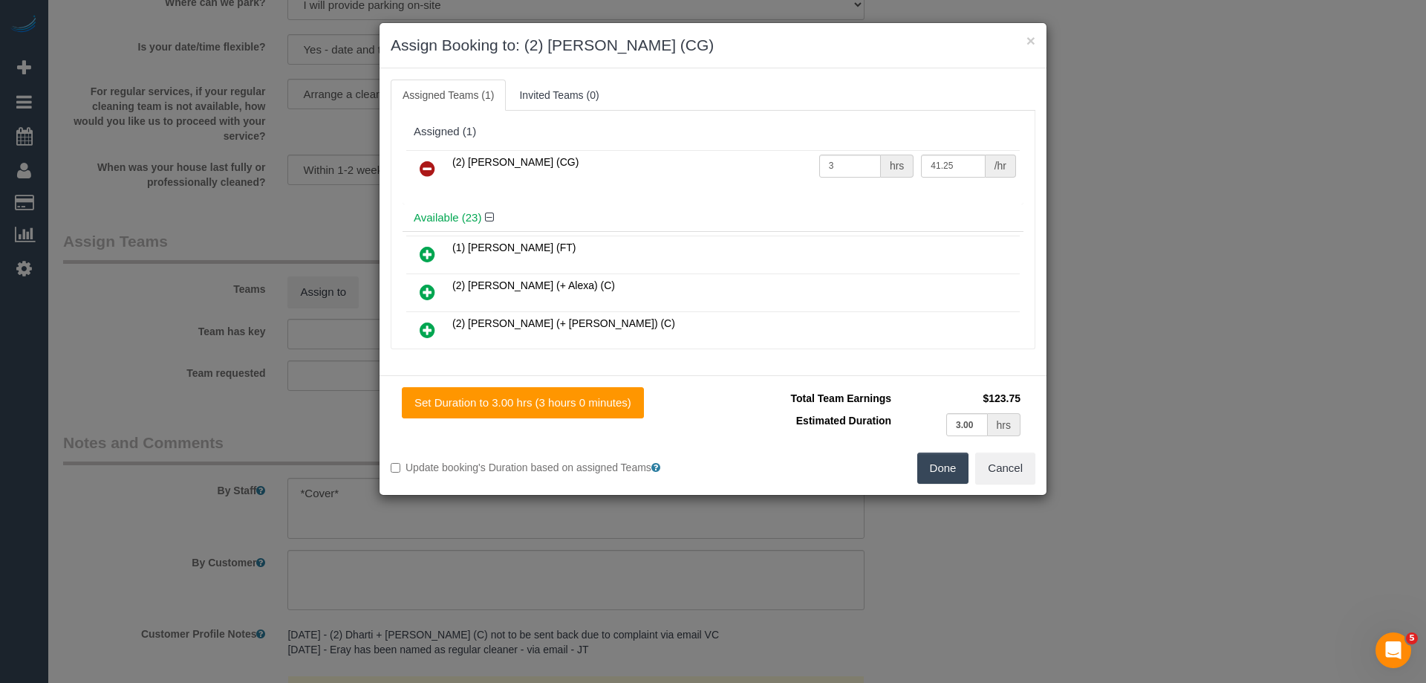
click at [940, 458] on button "Done" at bounding box center [944, 467] width 52 height 31
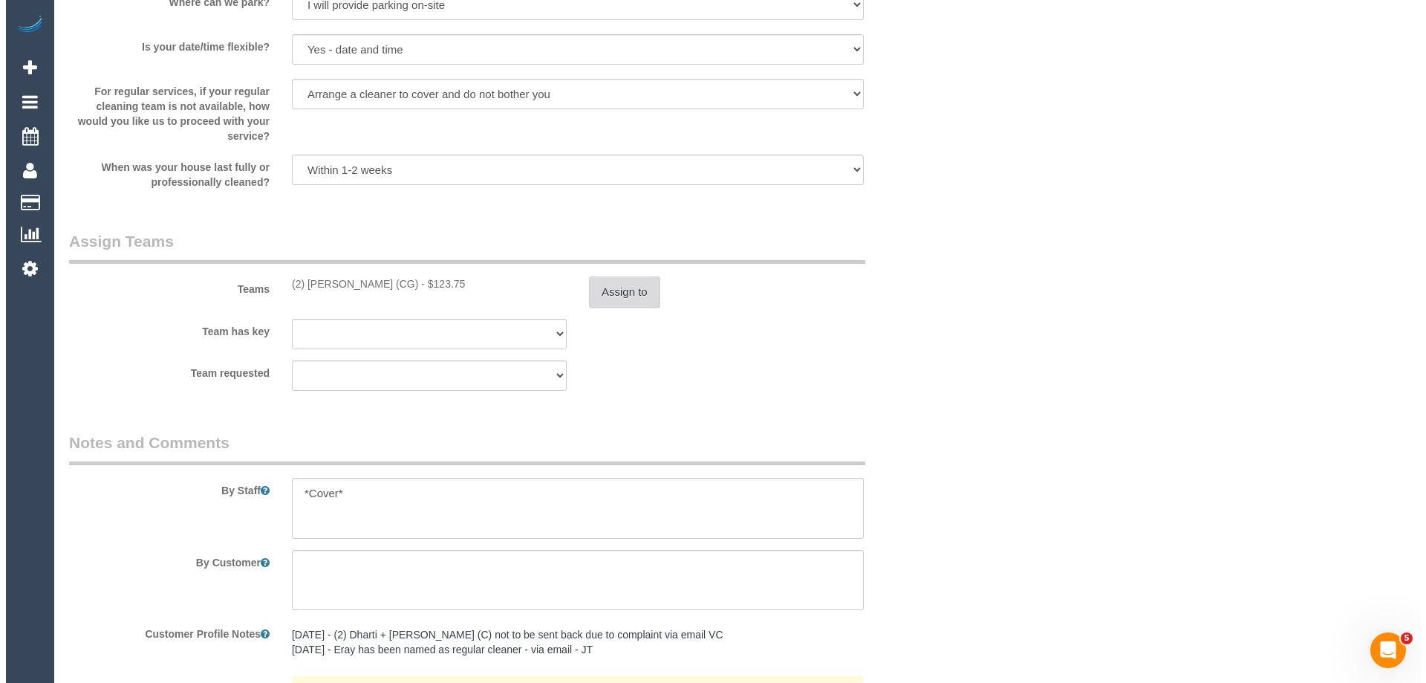
scroll to position [0, 0]
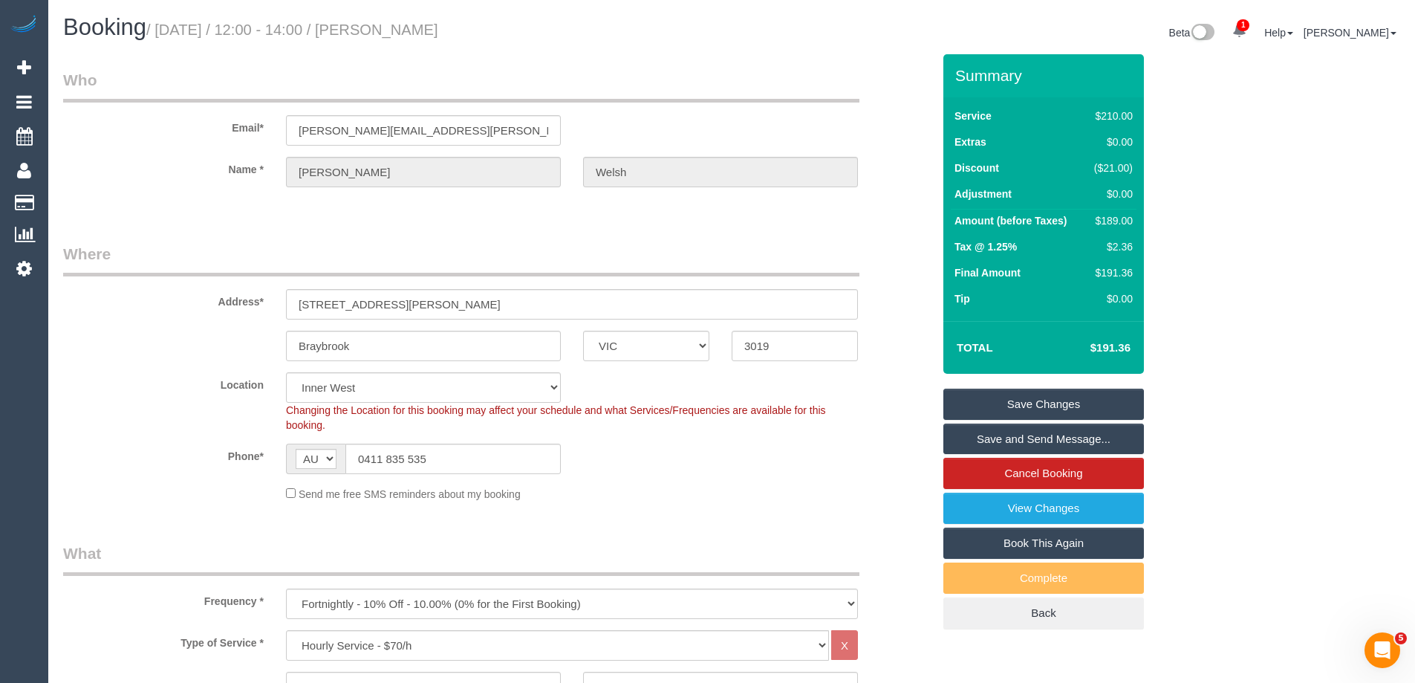
drag, startPoint x: 519, startPoint y: 25, endPoint x: 412, endPoint y: 26, distance: 107.0
click at [412, 26] on h1 "Booking / September 25, 2025 / 12:00 - 14:00 / Stacey Welsh" at bounding box center [392, 27] width 658 height 25
copy small "Stacey Welsh"
click at [1018, 397] on link "Save Changes" at bounding box center [1044, 404] width 201 height 31
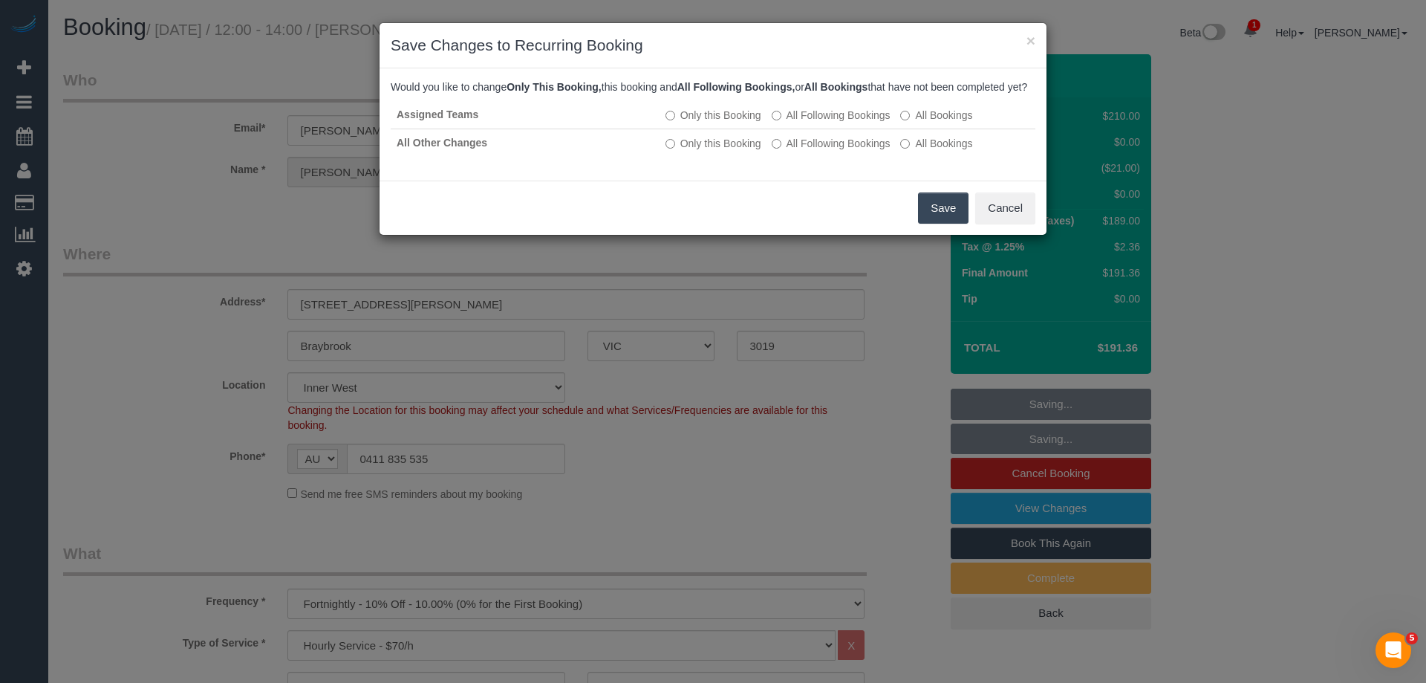
click at [934, 224] on button "Save" at bounding box center [943, 207] width 51 height 31
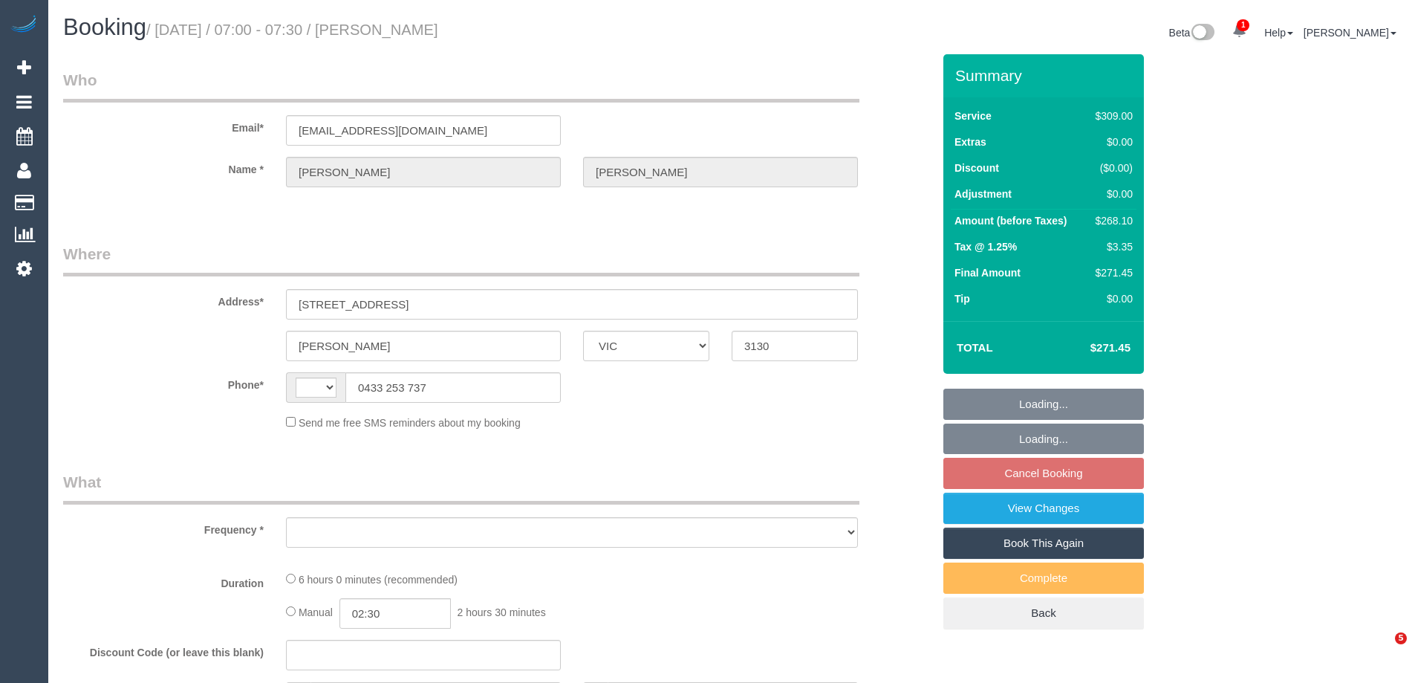
select select "VIC"
select select "string:AU"
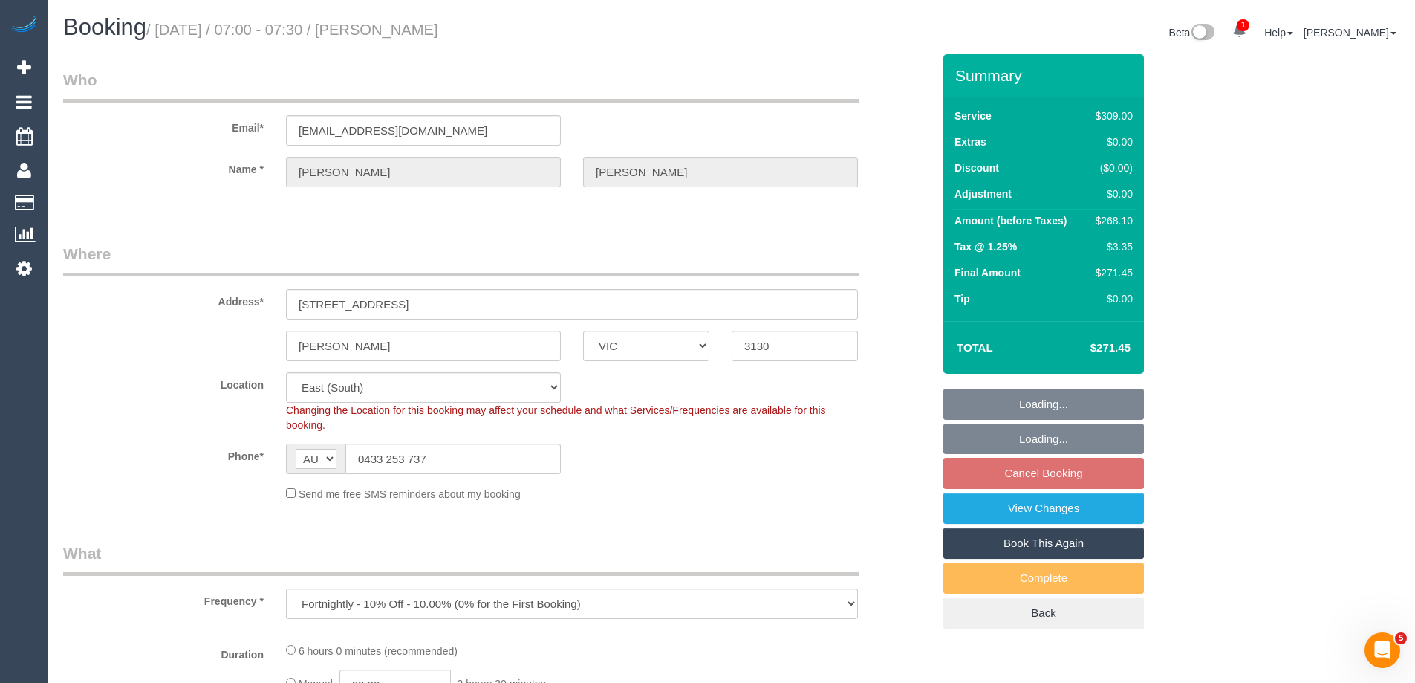
select select "object:559"
select select "string:stripe-pm_1NzW352GScqysDRVwNVlnUso"
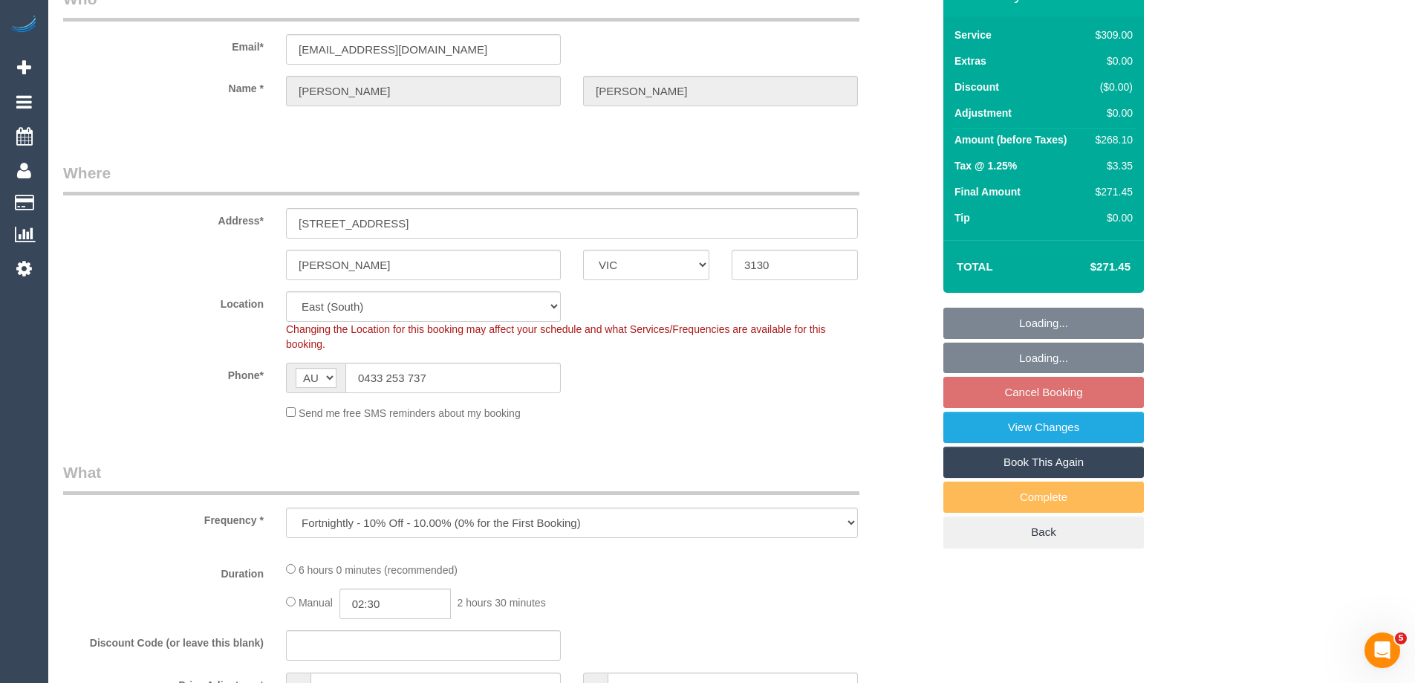
select select "number:27"
select select "number:14"
select select "number:19"
select select "number:23"
select select "number:35"
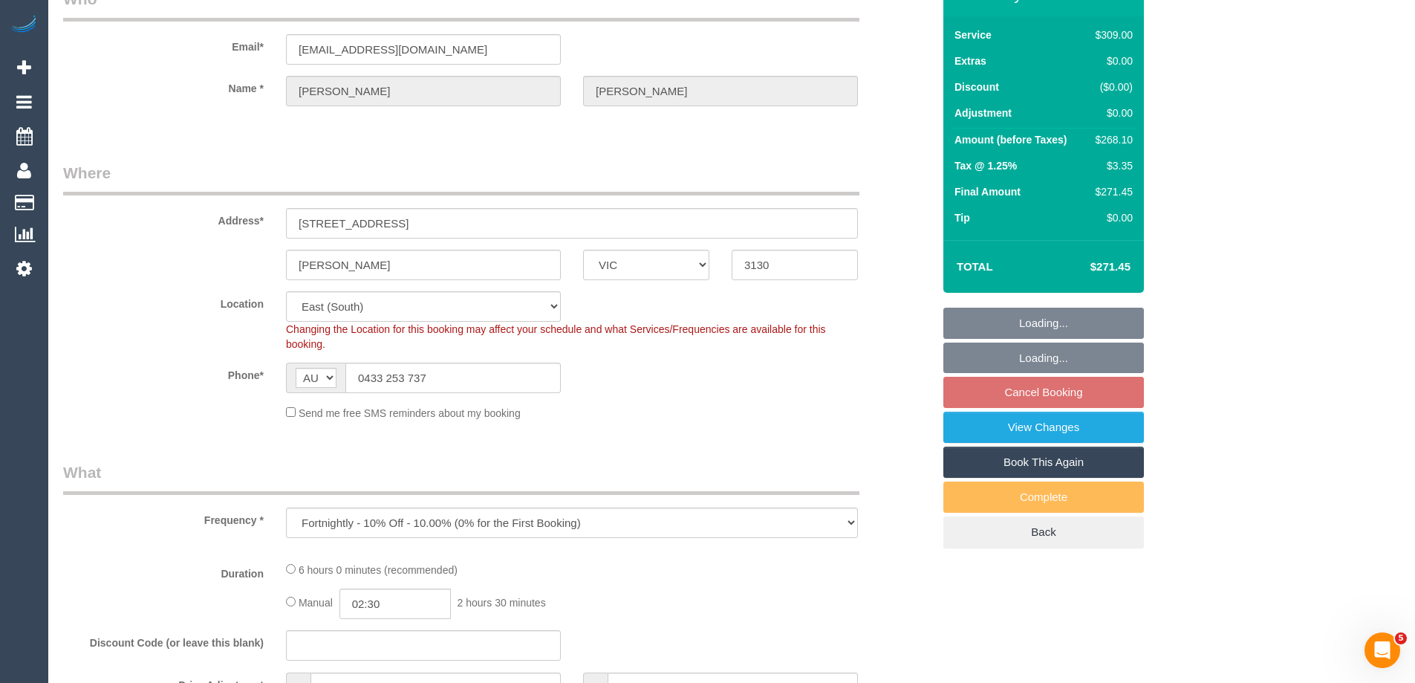
select select "number:12"
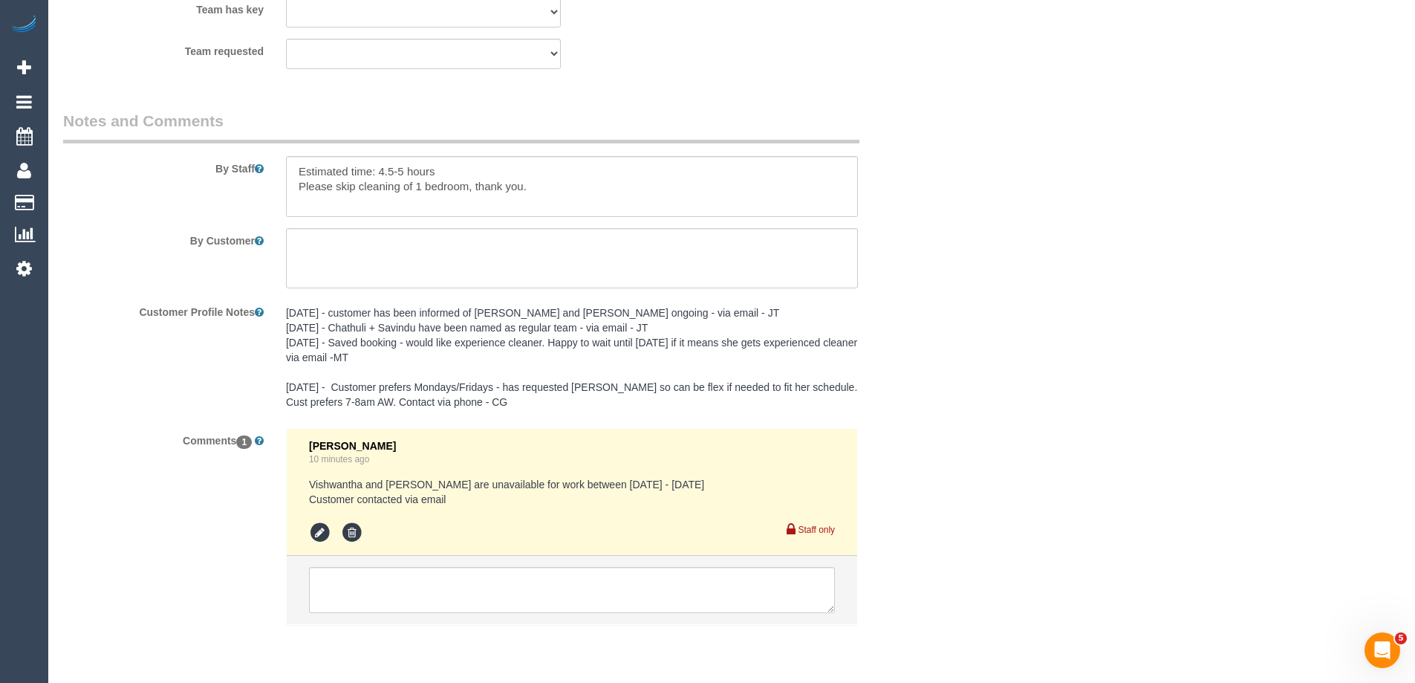
scroll to position [2502, 0]
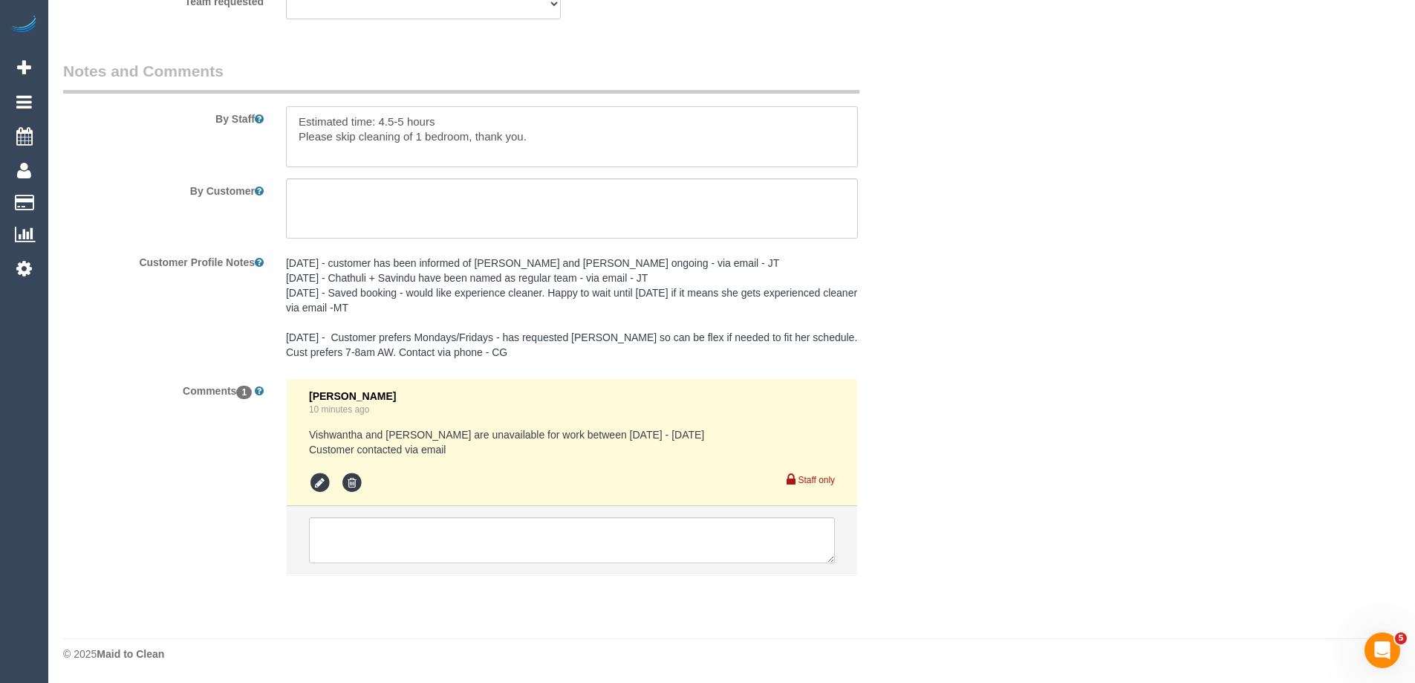
click at [291, 111] on textarea at bounding box center [572, 136] width 572 height 61
click at [317, 124] on textarea at bounding box center [572, 136] width 572 height 61
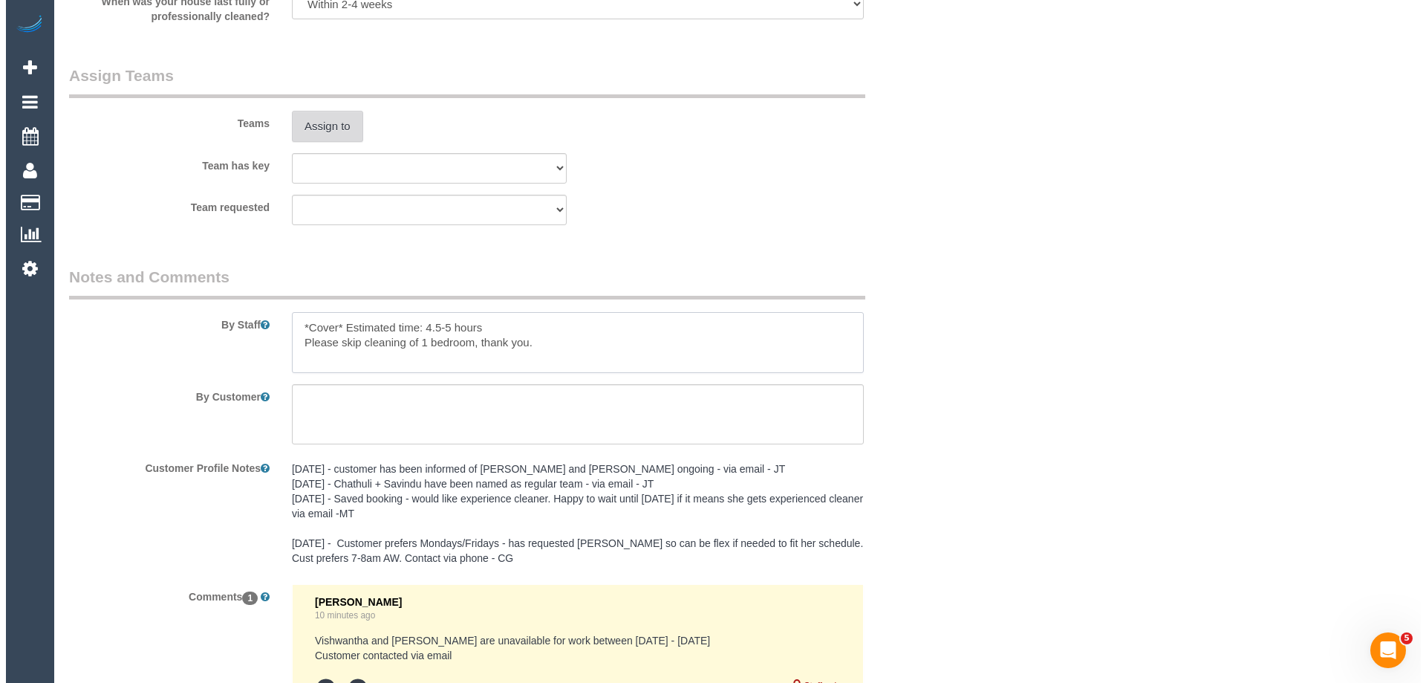
scroll to position [2279, 0]
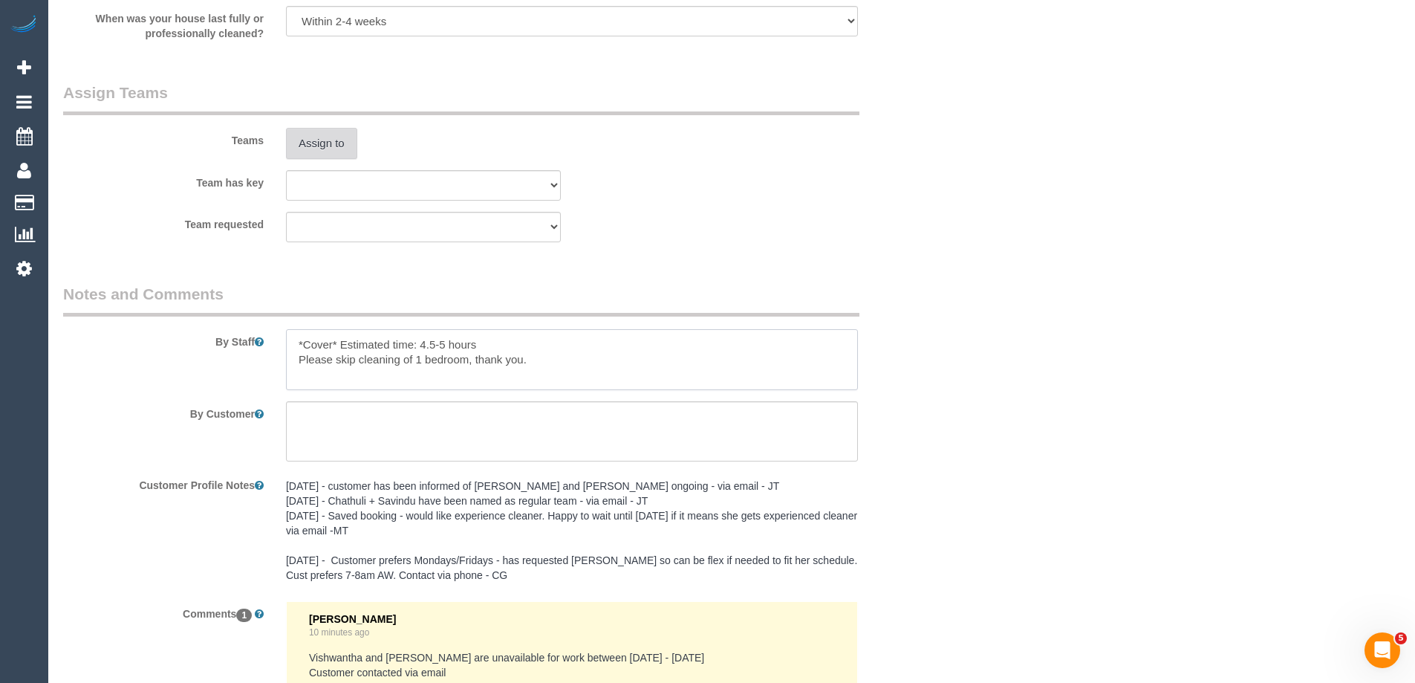
type textarea "*Cover* Estimated time: 4.5-5 hours Please skip cleaning of 1 bedroom, thank yo…"
click at [325, 136] on button "Assign to" at bounding box center [321, 143] width 71 height 31
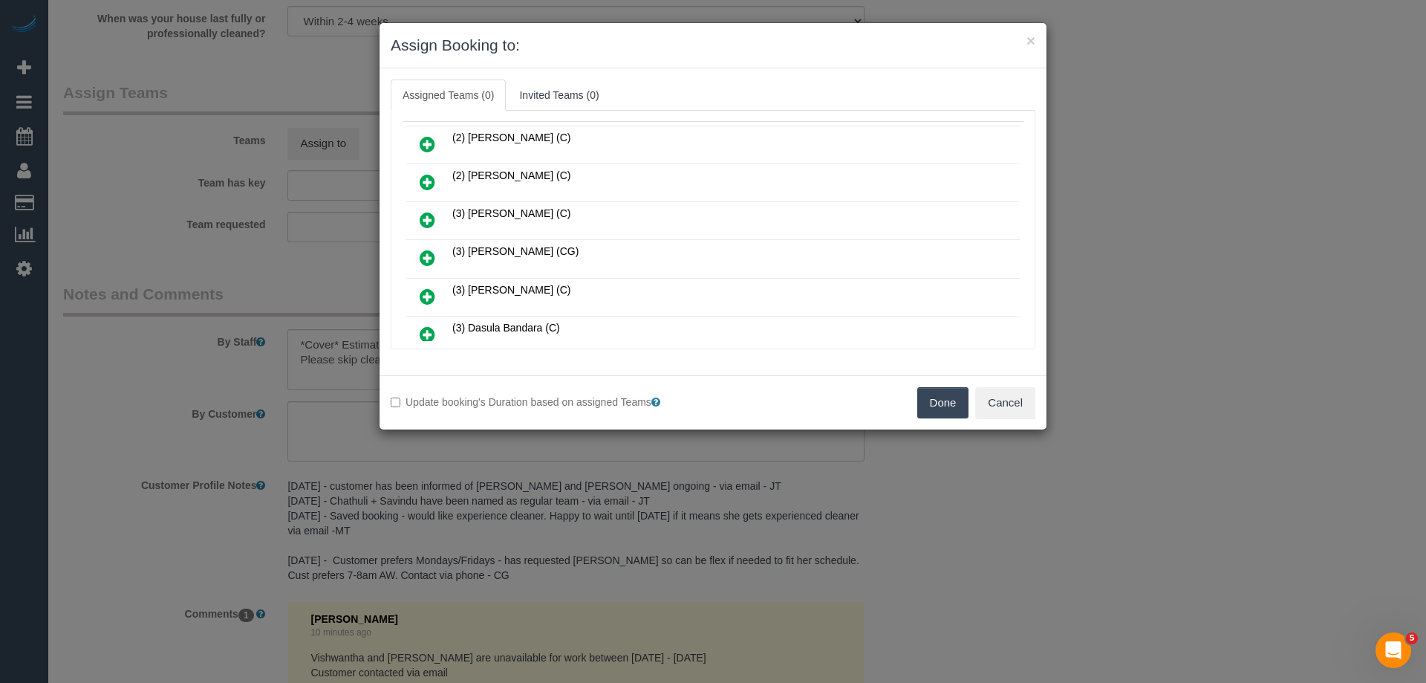
scroll to position [149, 0]
click at [431, 252] on icon at bounding box center [428, 260] width 16 height 18
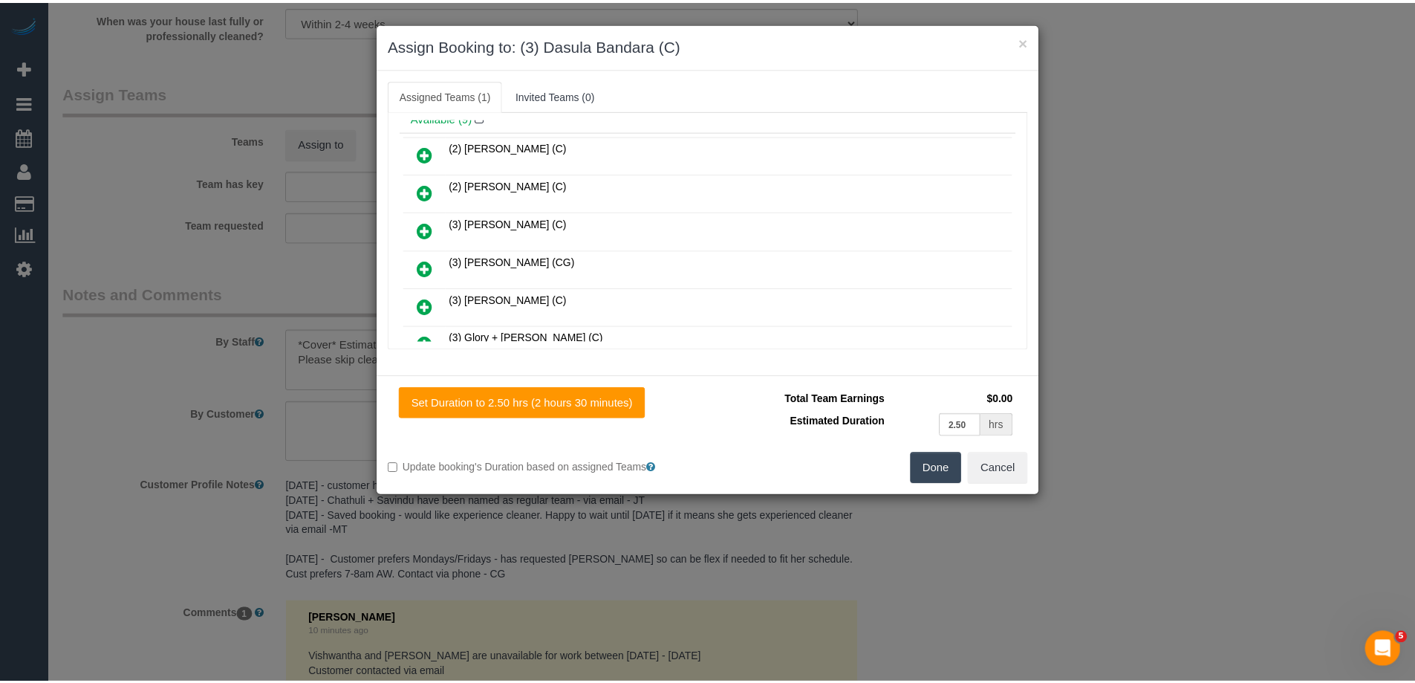
scroll to position [0, 0]
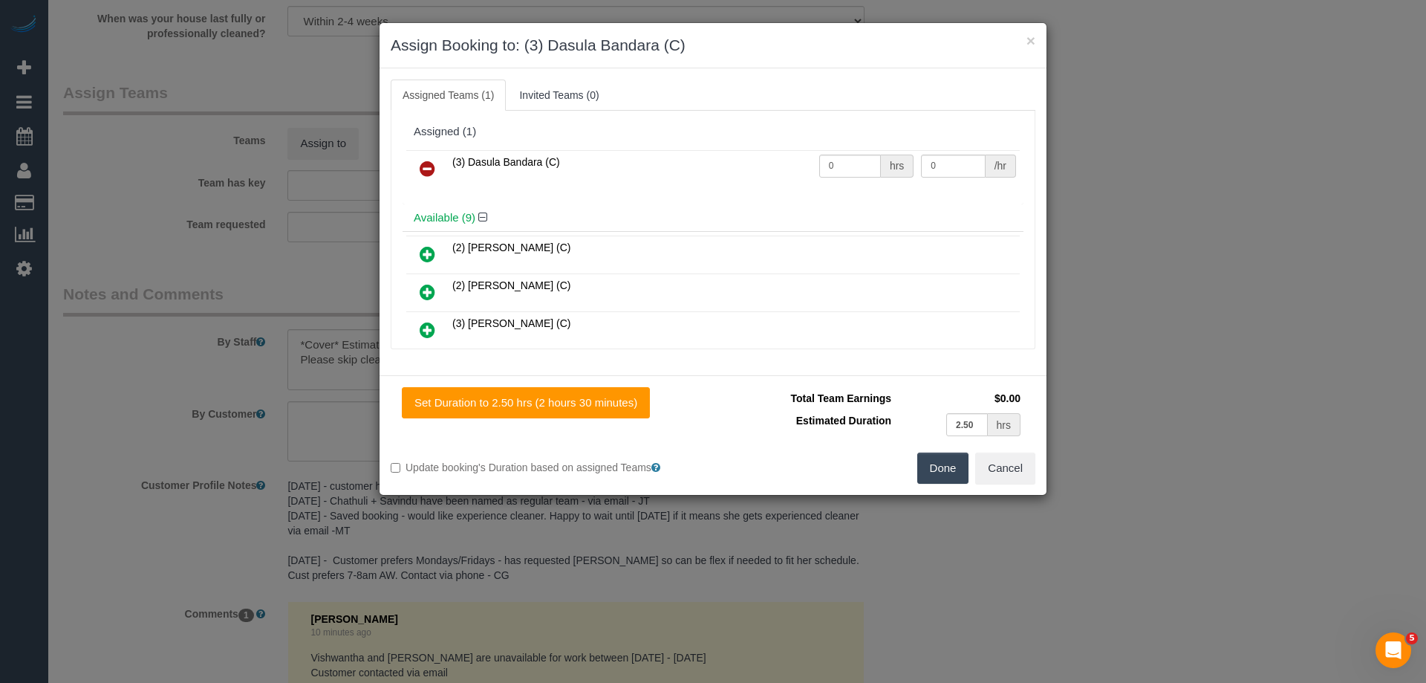
click at [947, 460] on button "Done" at bounding box center [944, 467] width 52 height 31
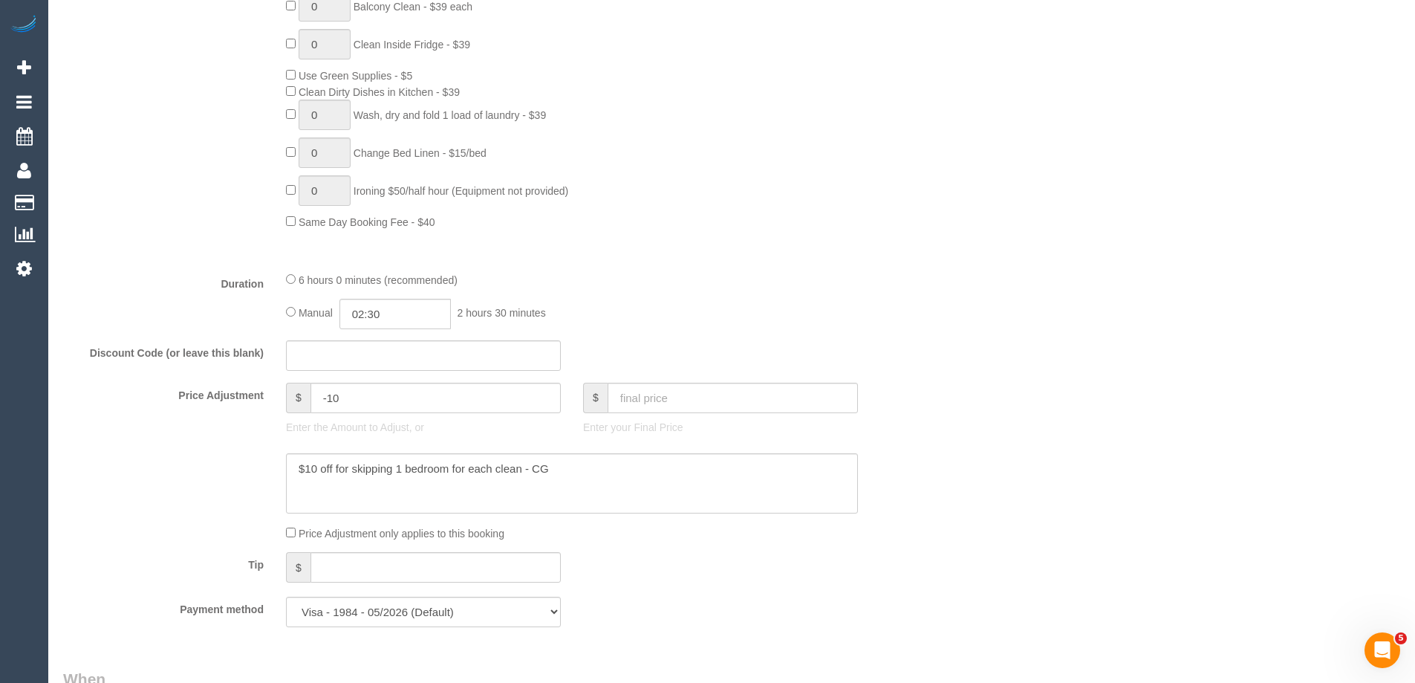
scroll to position [966, 0]
click at [391, 312] on input "02:30" at bounding box center [395, 311] width 111 height 30
type input "05:00"
click at [371, 392] on li "05:00" at bounding box center [378, 392] width 66 height 19
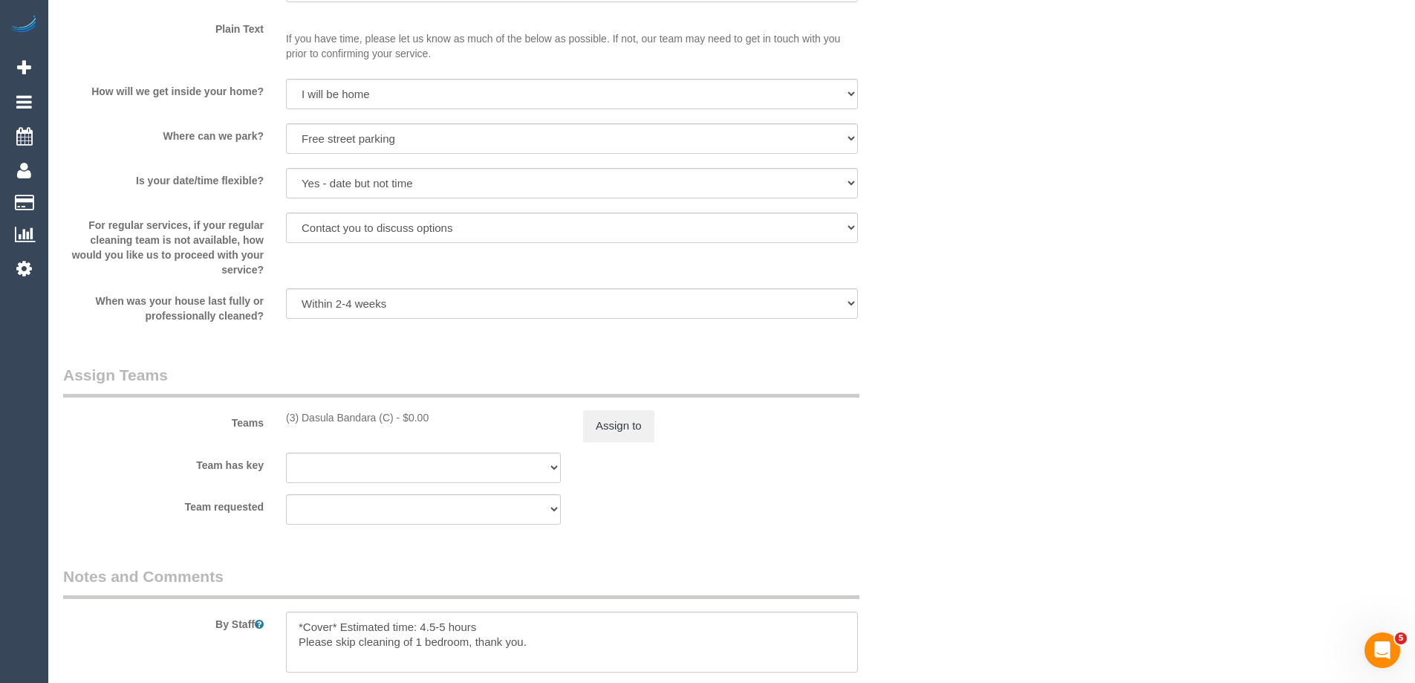
scroll to position [2155, 0]
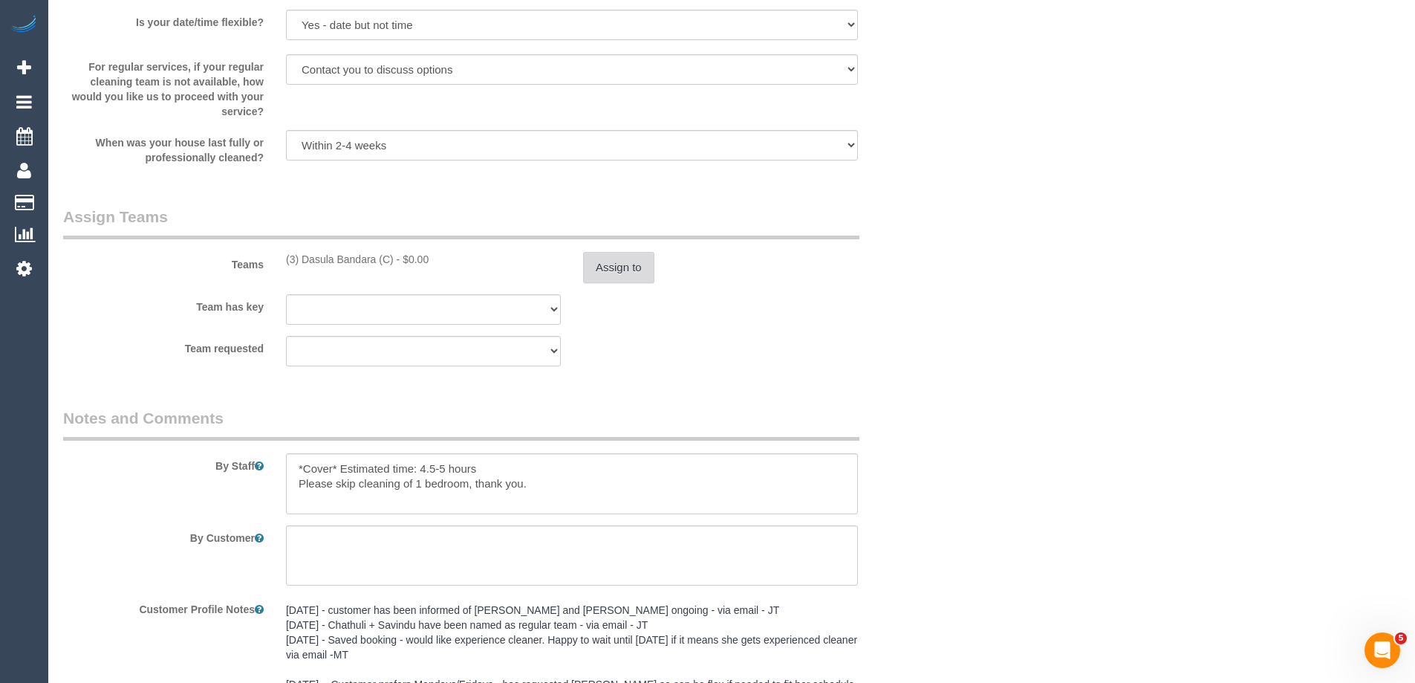
click at [615, 267] on button "Assign to" at bounding box center [618, 267] width 71 height 31
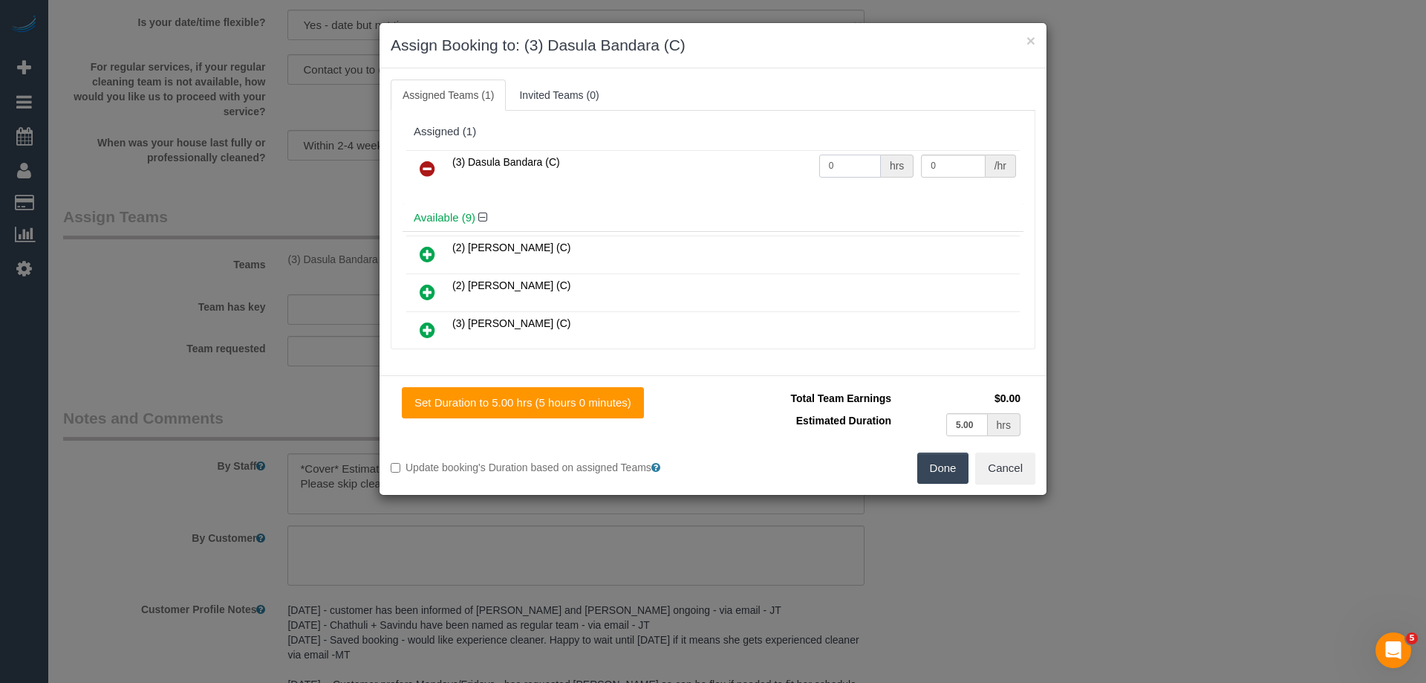
drag, startPoint x: 820, startPoint y: 168, endPoint x: 771, endPoint y: 169, distance: 49.0
click at [763, 170] on tr "(3) Dasula Bandara (C) 0 hrs 0 /hr" at bounding box center [713, 169] width 614 height 38
type input "1"
drag, startPoint x: 955, startPoint y: 165, endPoint x: 857, endPoint y: 166, distance: 98.8
click at [857, 166] on tr "(3) Dasula Bandara (C) 1 hrs 0 /hr" at bounding box center [713, 169] width 614 height 38
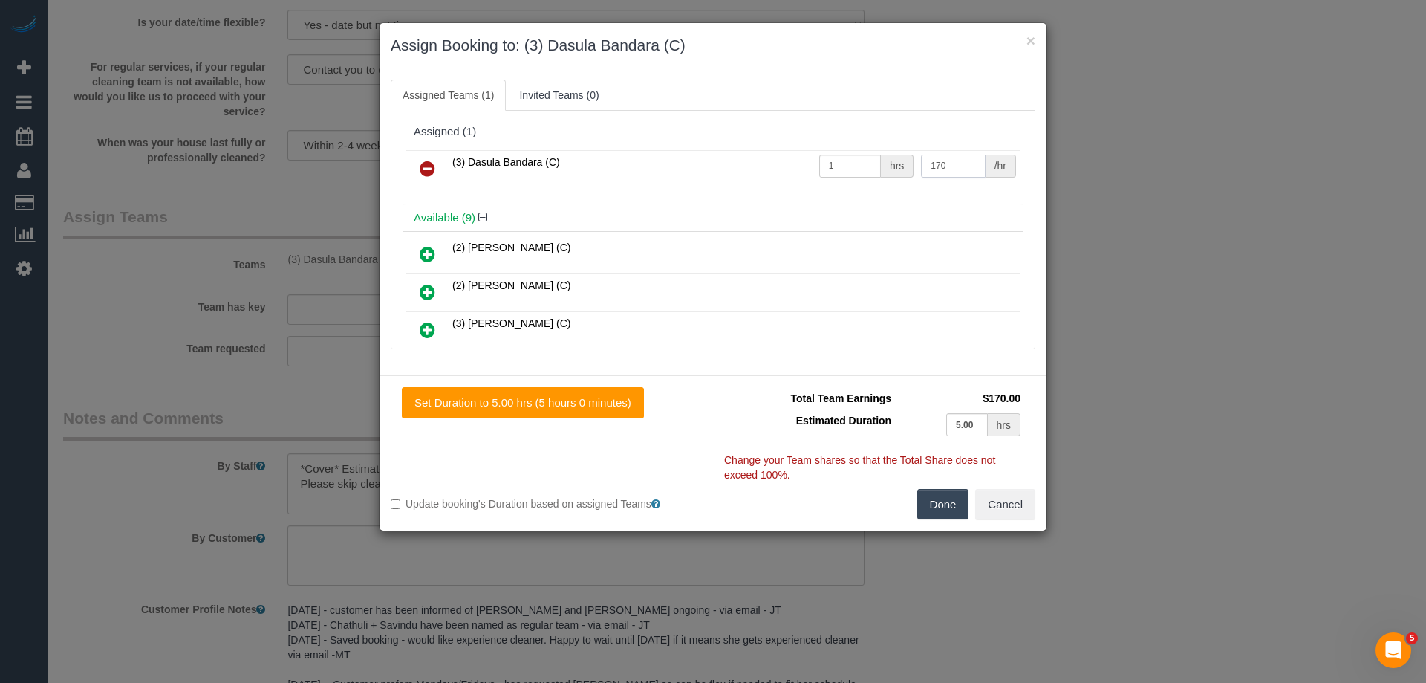
type input "170"
click at [935, 518] on button "Done" at bounding box center [944, 504] width 52 height 31
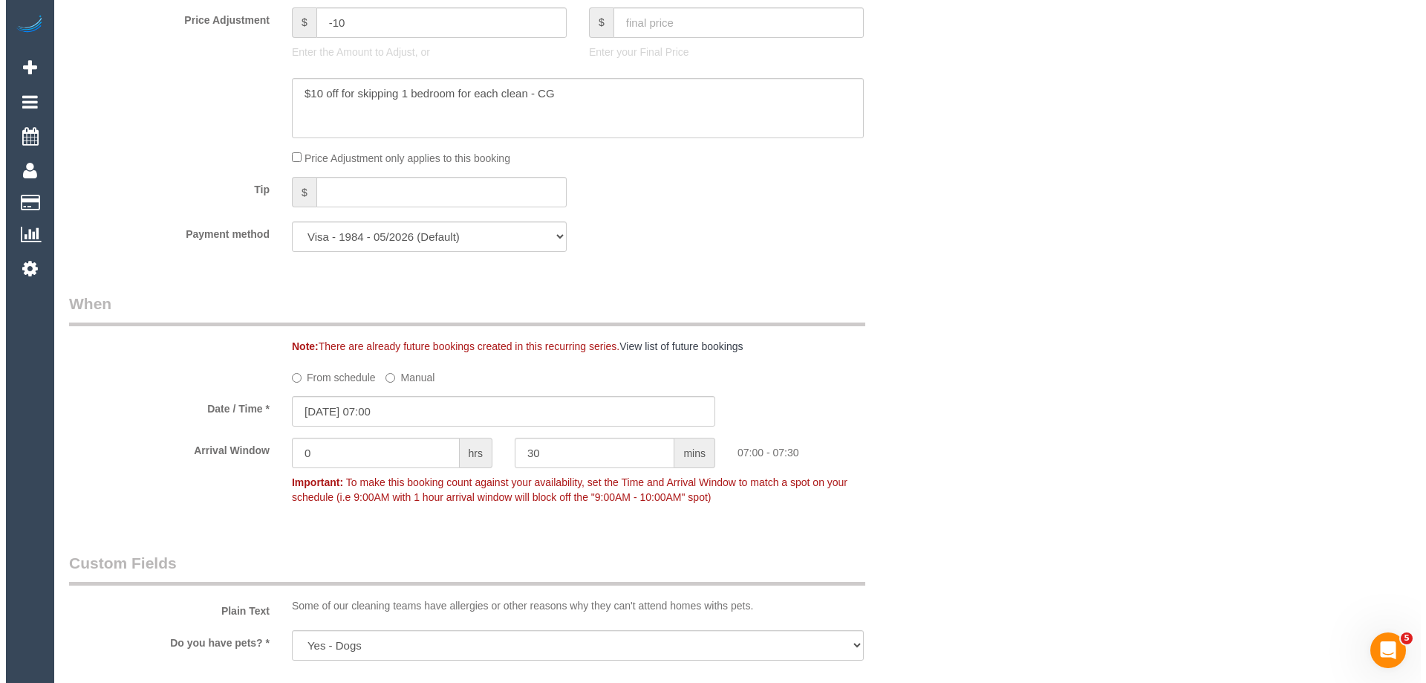
scroll to position [0, 0]
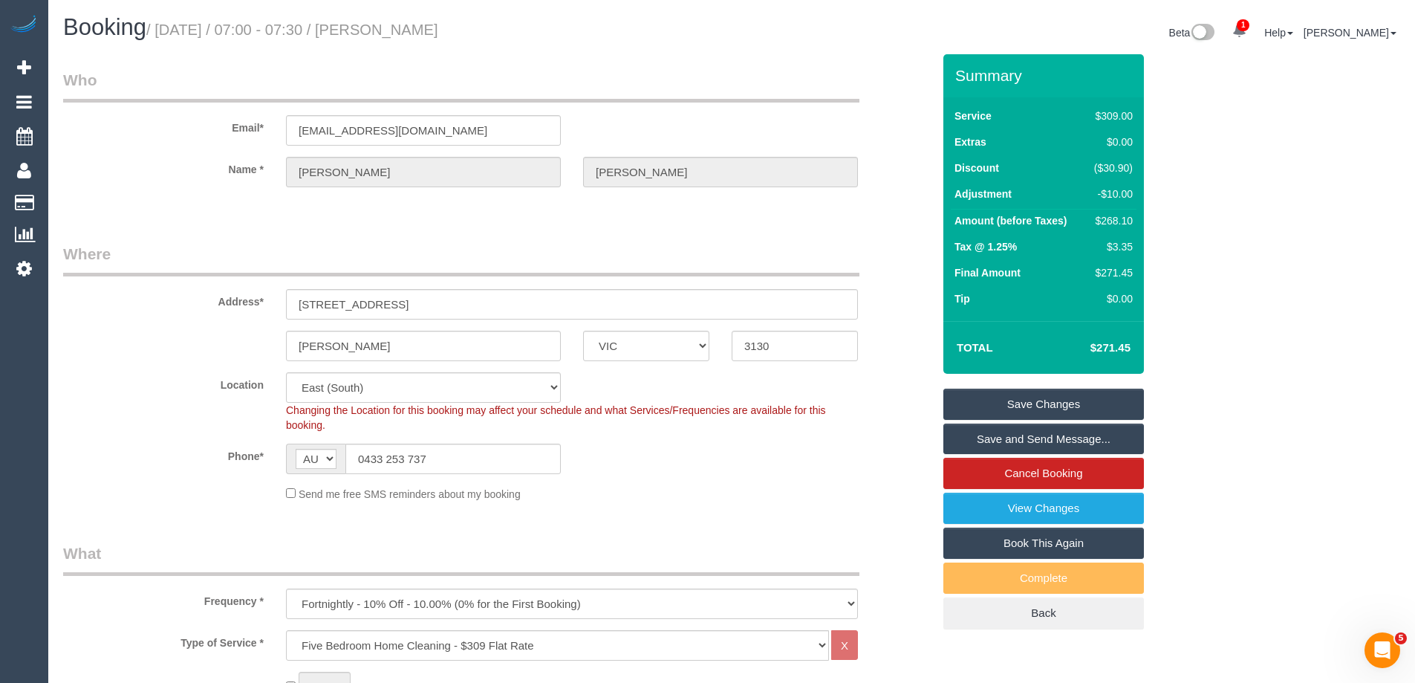
drag, startPoint x: 482, startPoint y: 22, endPoint x: 410, endPoint y: 39, distance: 73.9
click at [410, 39] on h1 "Booking / September 22, 2025 / 07:00 - 07:30 / Jess Doyle" at bounding box center [392, 27] width 658 height 25
copy small "Jess Doyle"
click at [963, 427] on link "Save and Send Message..." at bounding box center [1044, 438] width 201 height 31
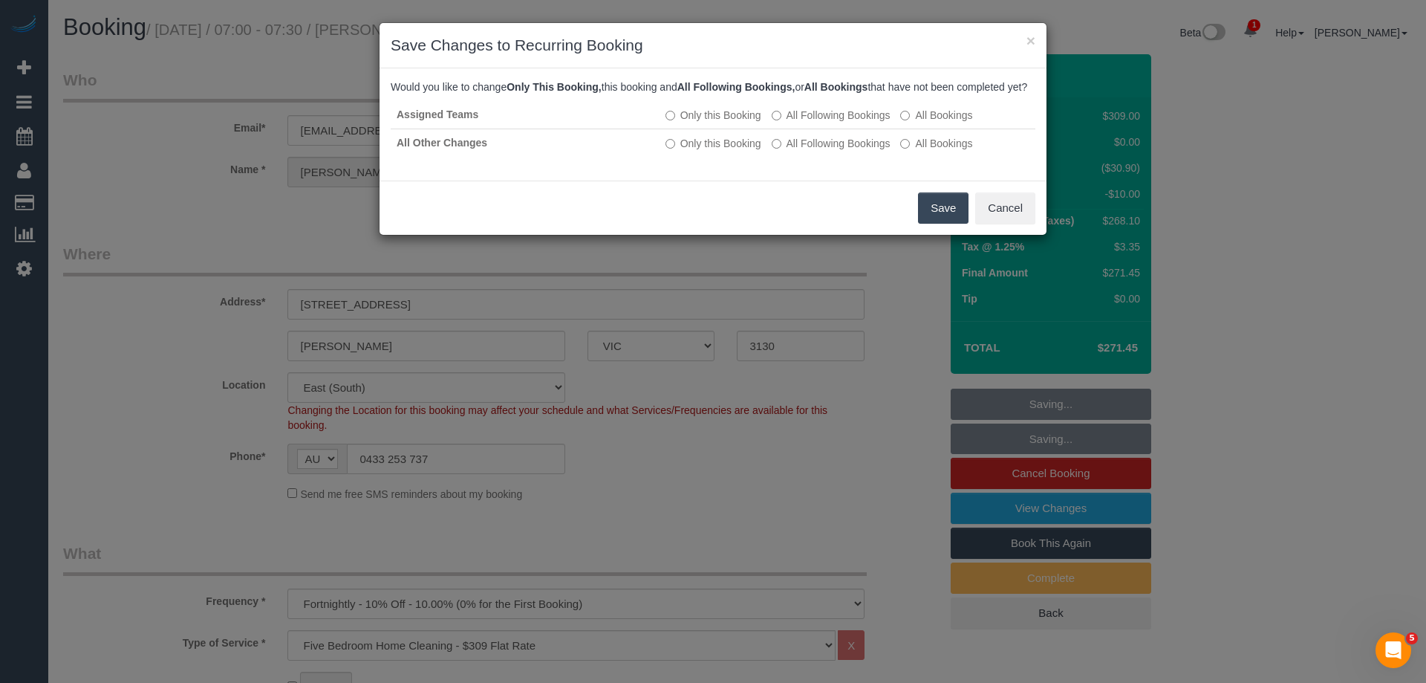
click at [950, 218] on button "Save" at bounding box center [943, 207] width 51 height 31
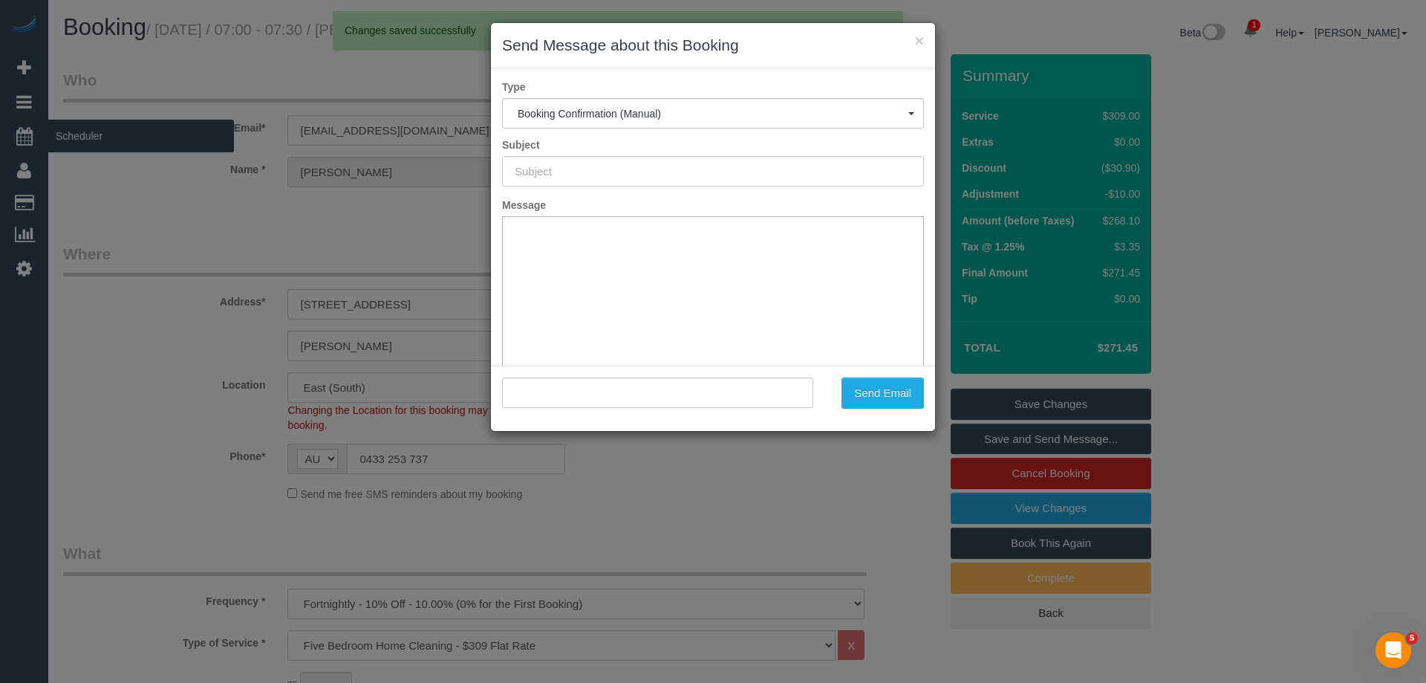
type input "Booking Confirmed"
type input ""Jess Doyle" <jessdoyle4@hotmail.com>"
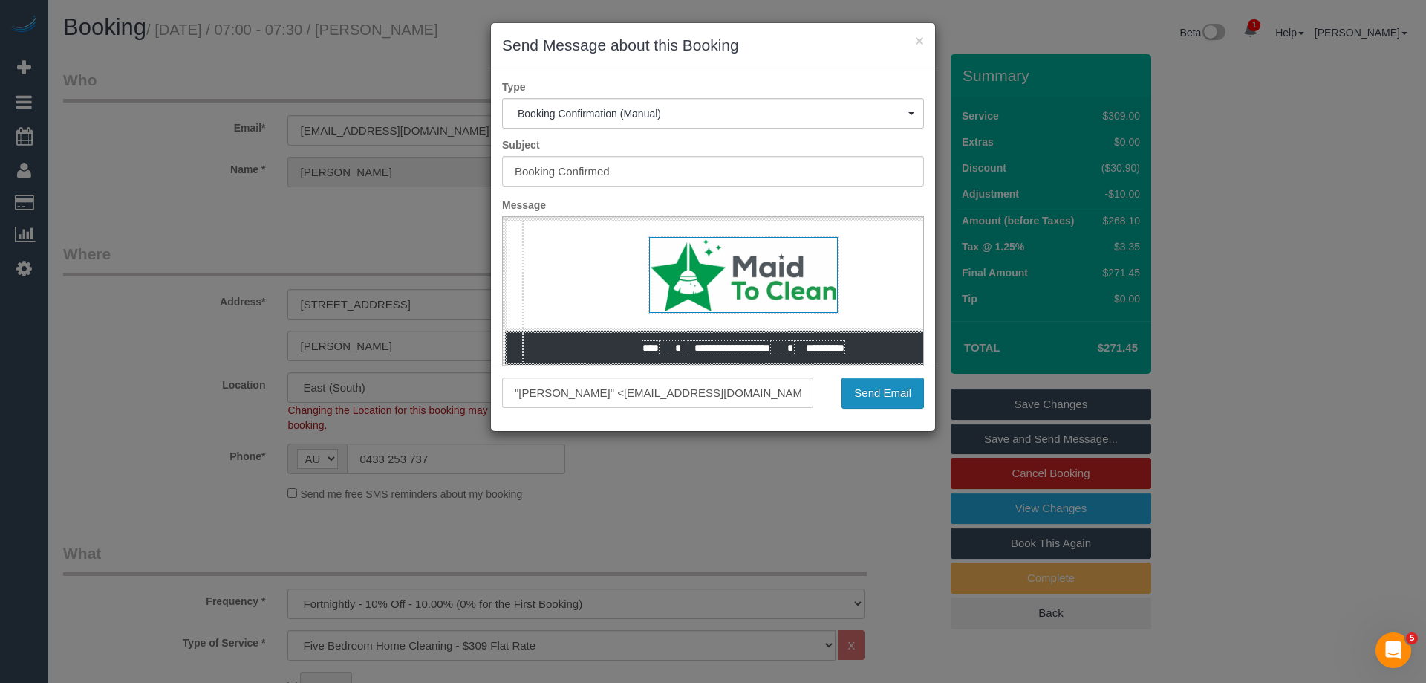
click at [914, 396] on button "Send Email" at bounding box center [883, 392] width 82 height 31
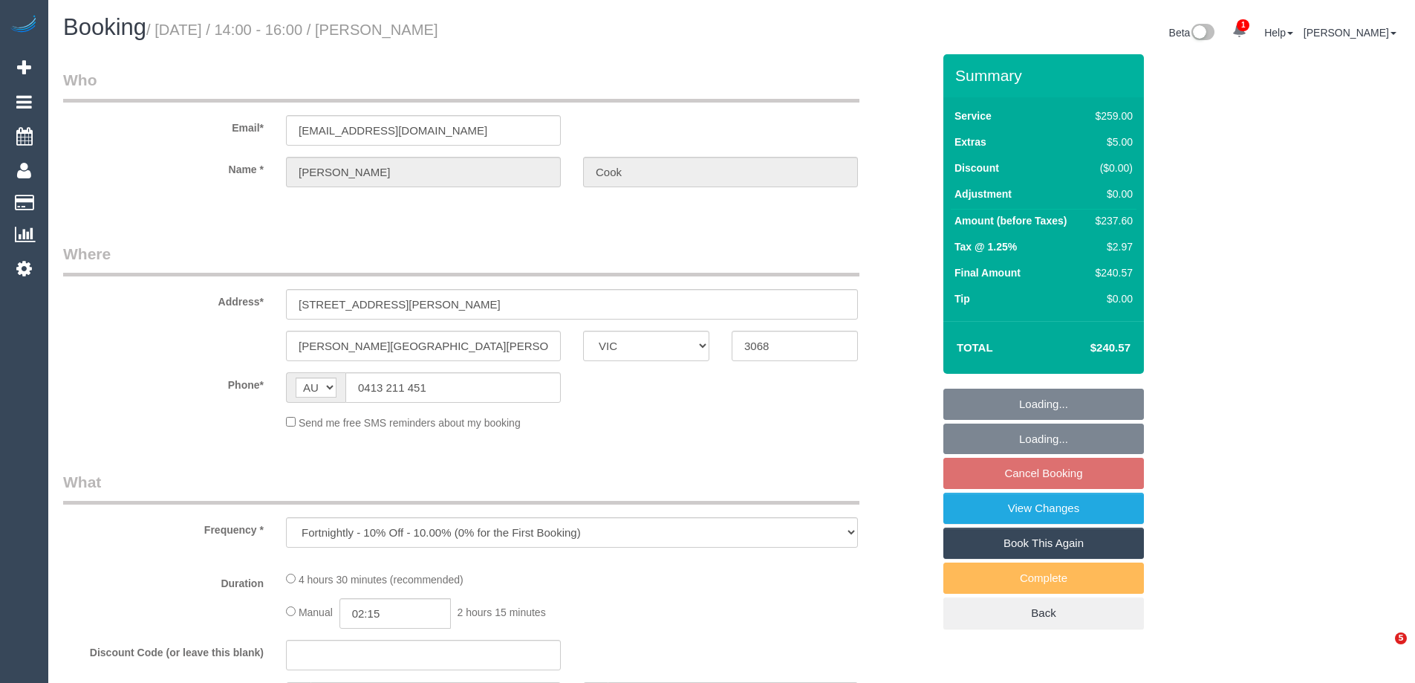
select select "VIC"
select select "string:stripe-pm_1RtOVb2GScqysDRVWZVtSfJj"
select select "number:27"
select select "number:14"
select select "number:19"
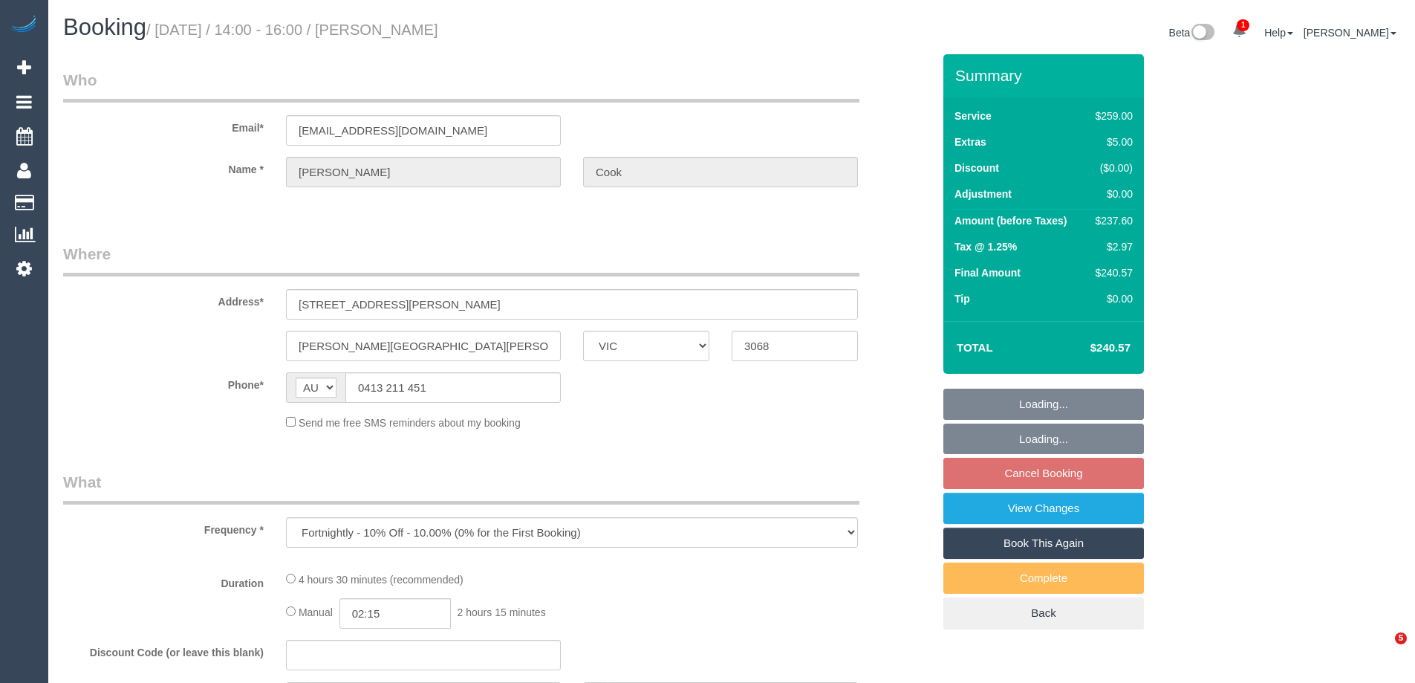
select select "number:36"
select select "number:34"
select select "number:13"
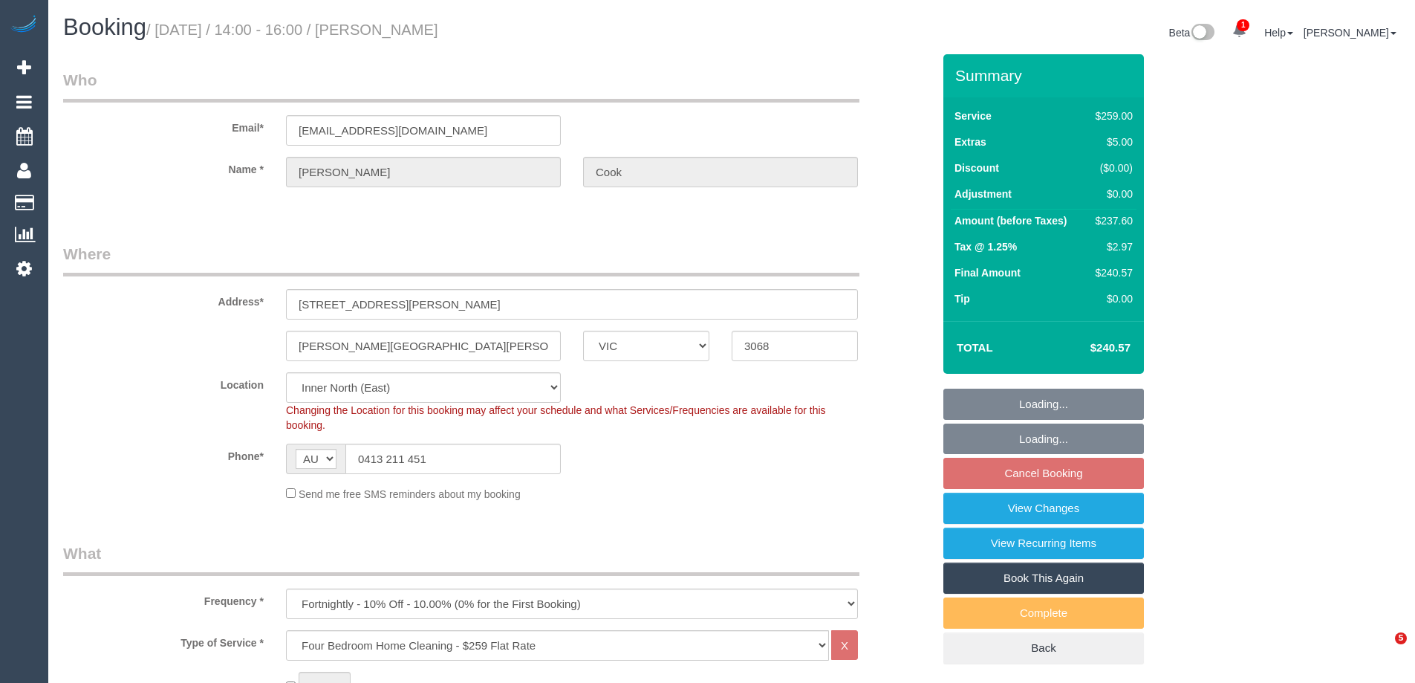
select select "object:1618"
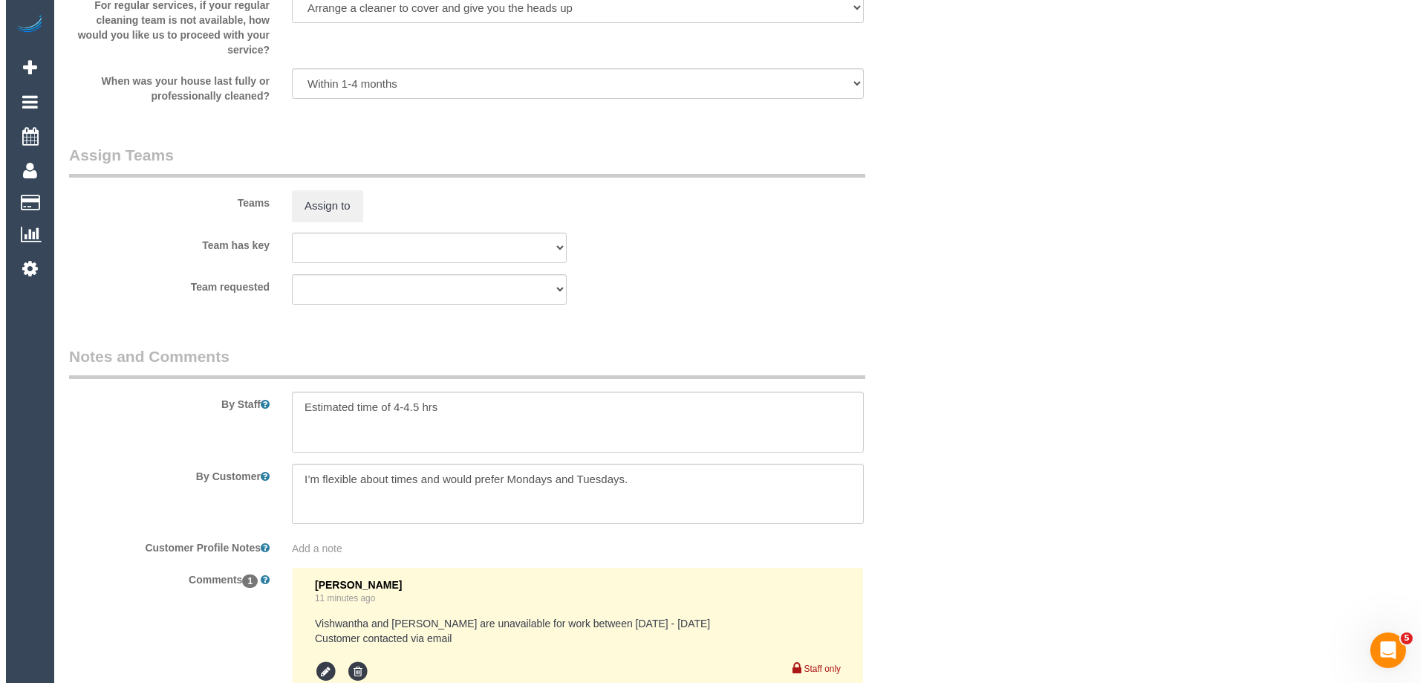
scroll to position [2352, 0]
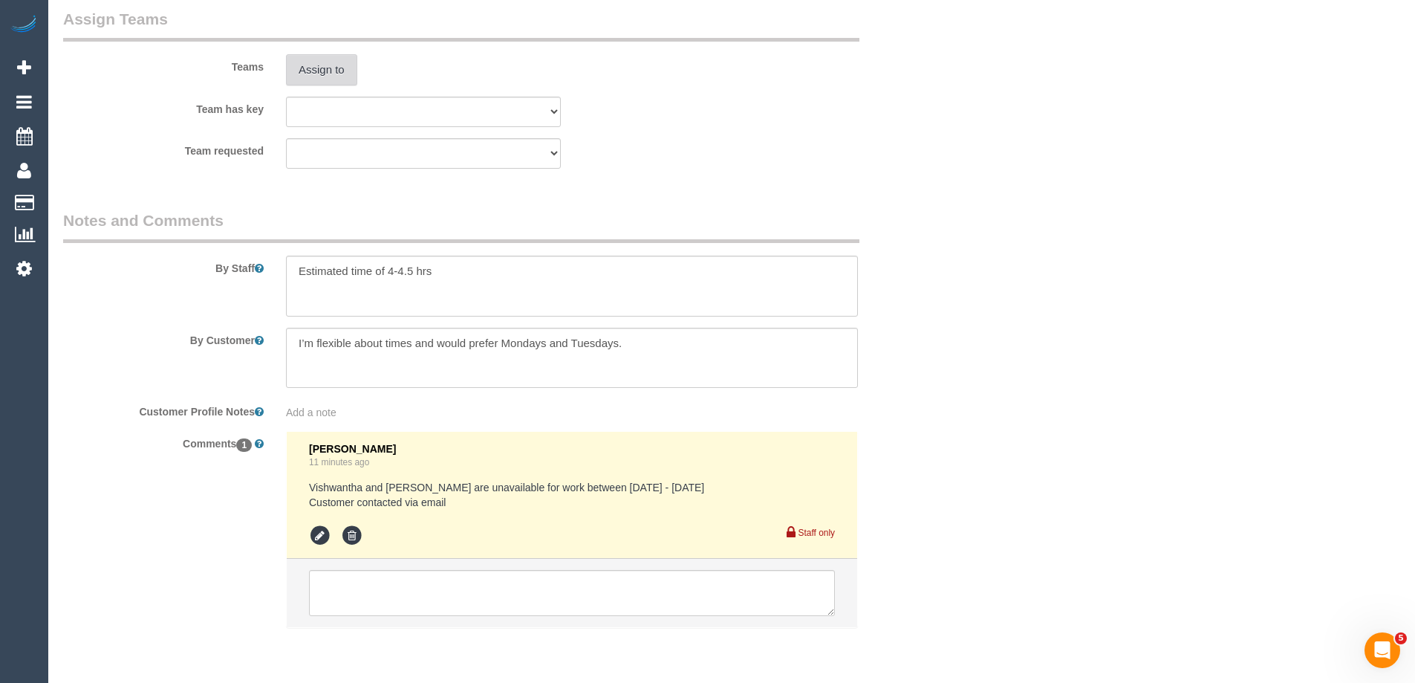
click at [333, 67] on button "Assign to" at bounding box center [321, 69] width 71 height 31
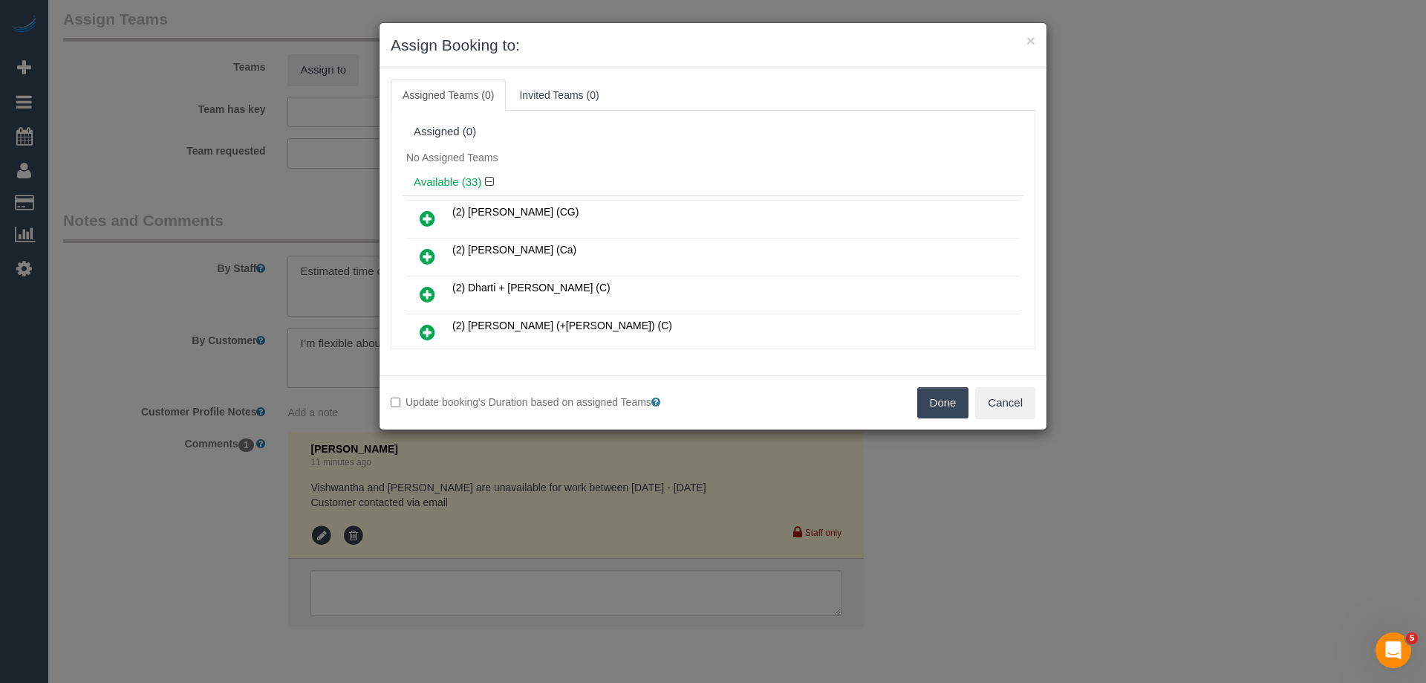
scroll to position [74, 0]
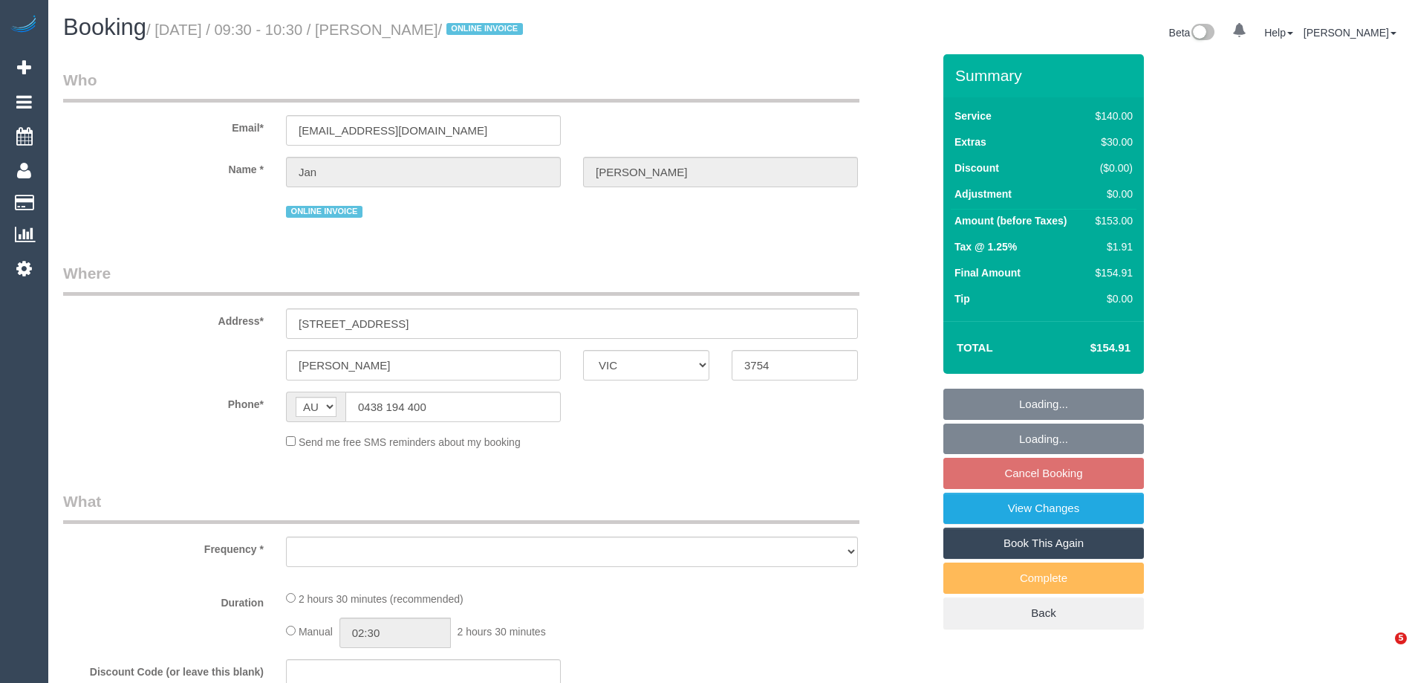
select select "VIC"
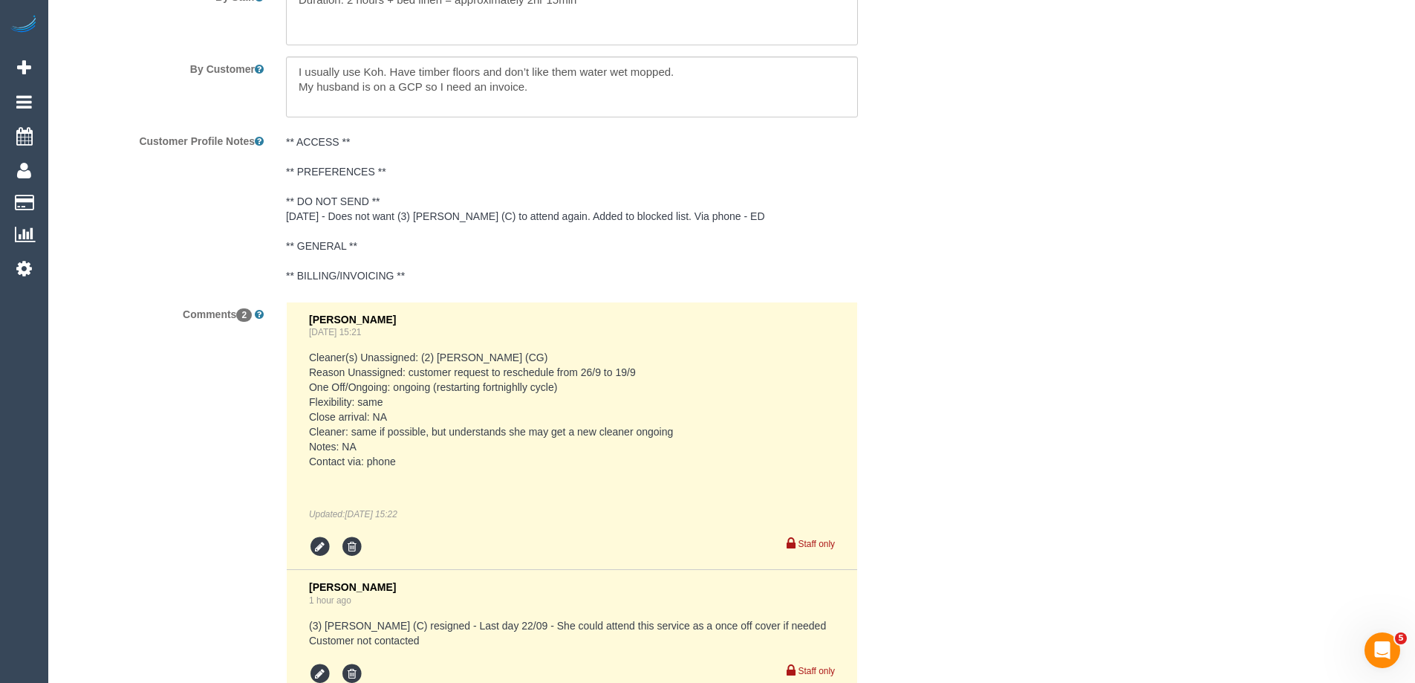
select select "object:584"
select select "string:stripe-pm_1ReTGj2GScqysDRV4UfZI03s"
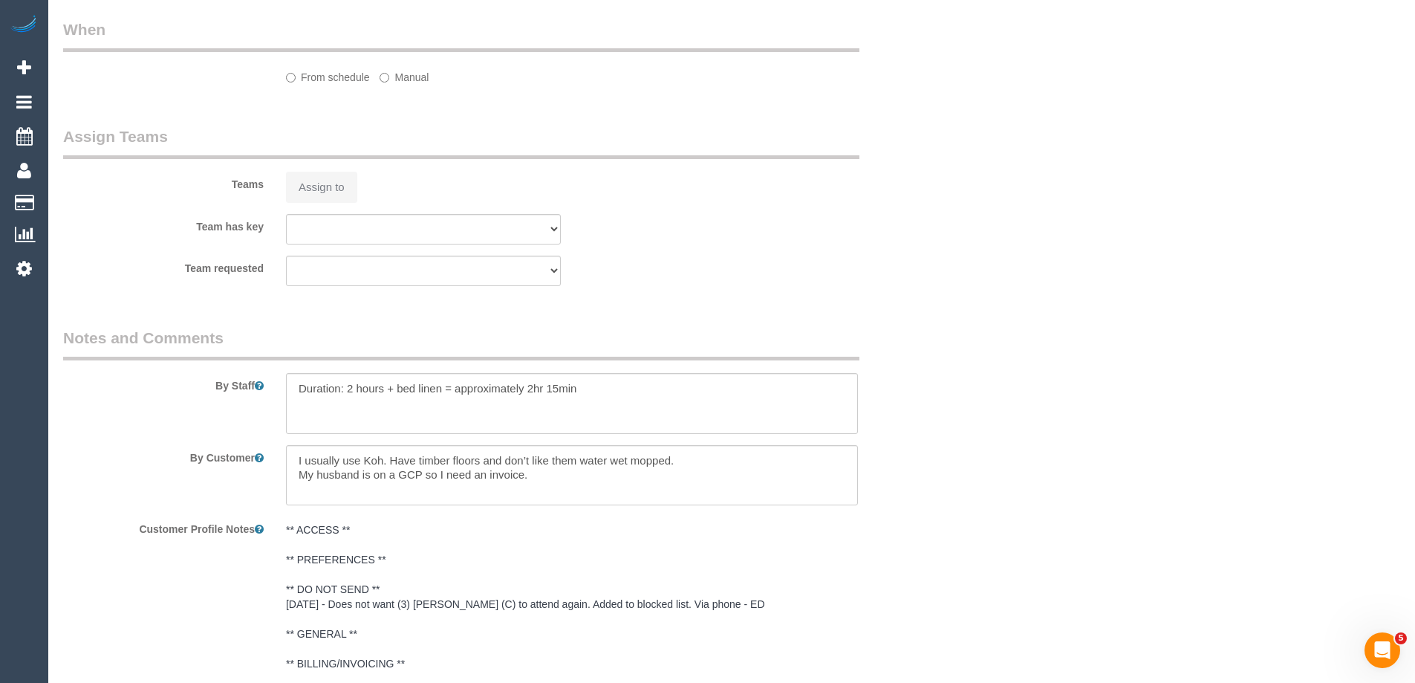
select select "object:901"
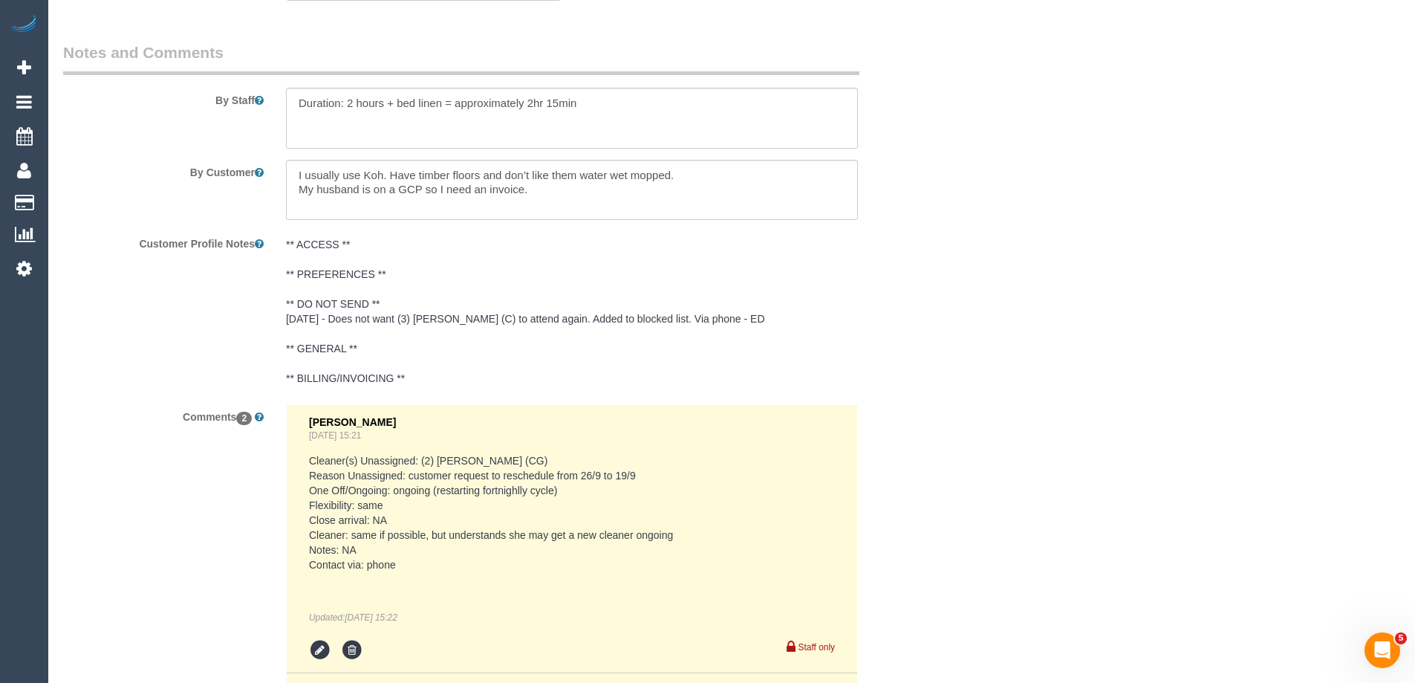
select select "number:28"
select select "number:14"
select select "number:18"
select select "number:24"
select select "number:34"
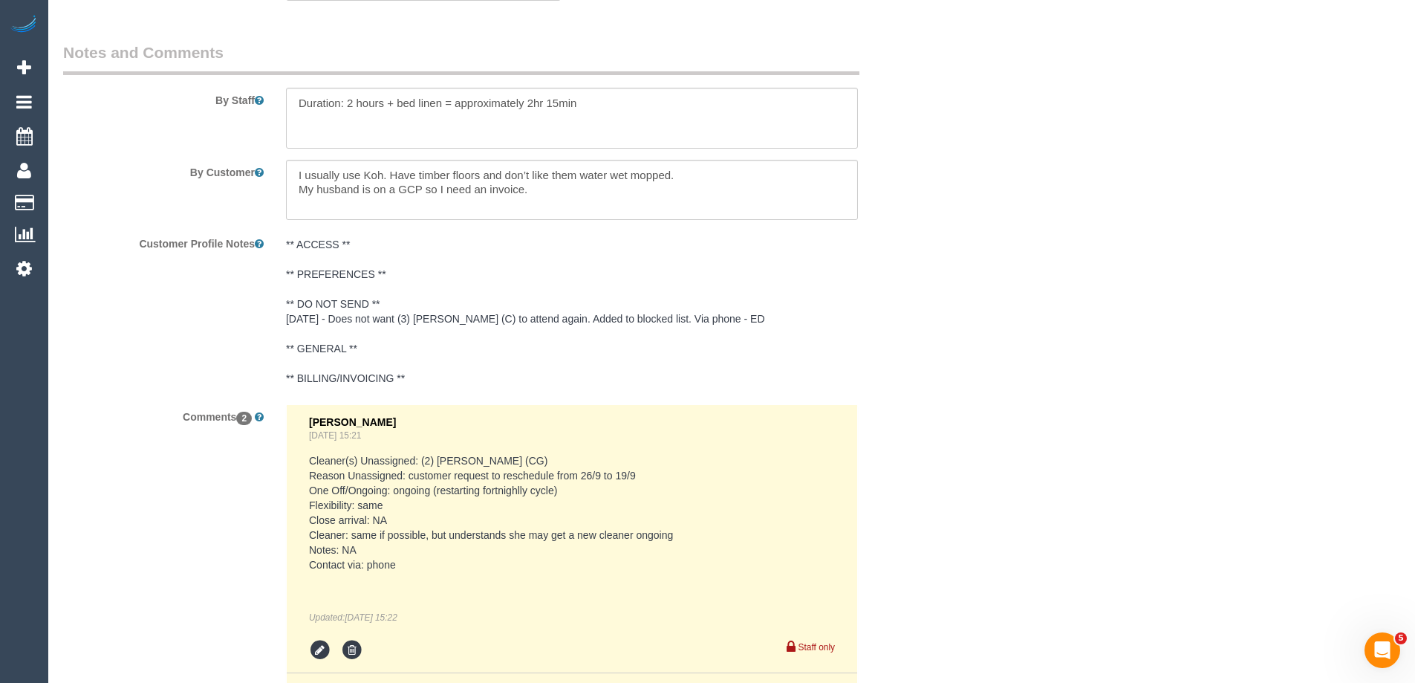
select select "number:12"
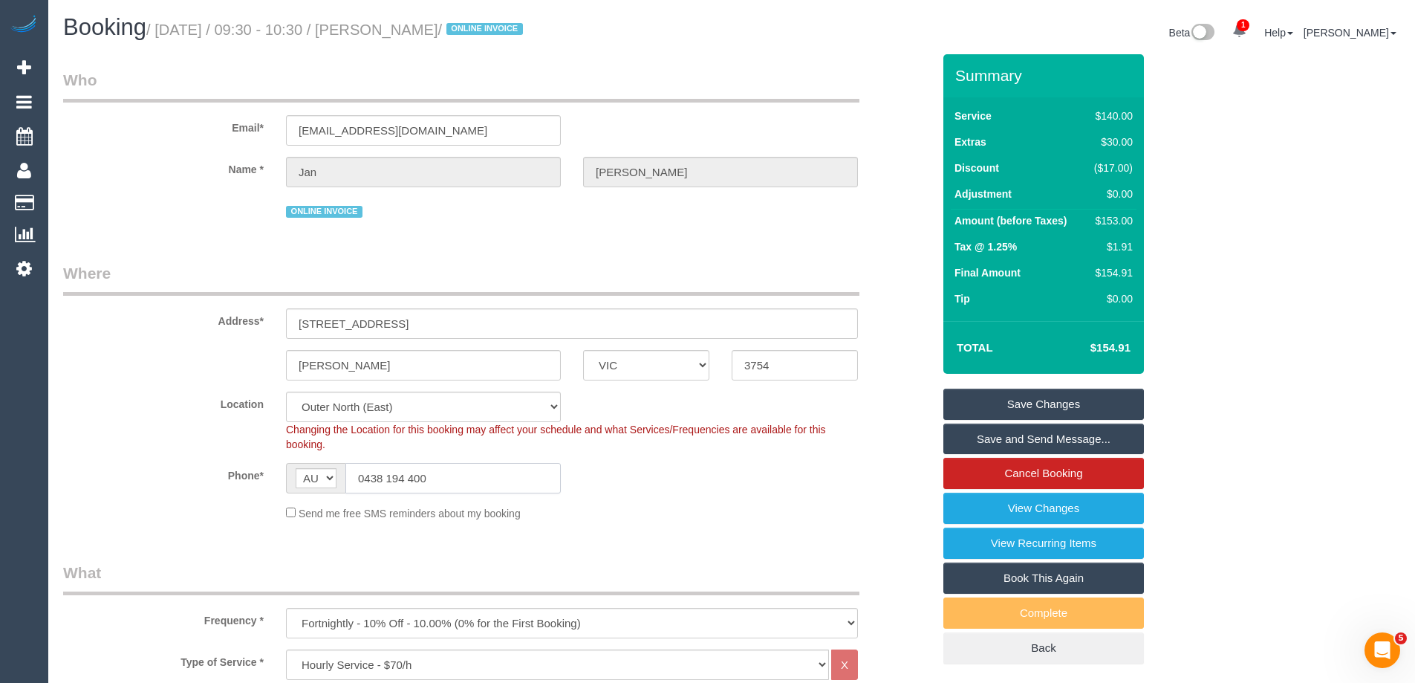
drag, startPoint x: 438, startPoint y: 474, endPoint x: 215, endPoint y: 440, distance: 225.5
click at [215, 440] on sui-booking-location "Location [GEOGRAPHIC_DATA] (North) East (South) [GEOGRAPHIC_DATA] (East) [GEOGR…" at bounding box center [497, 456] width 869 height 129
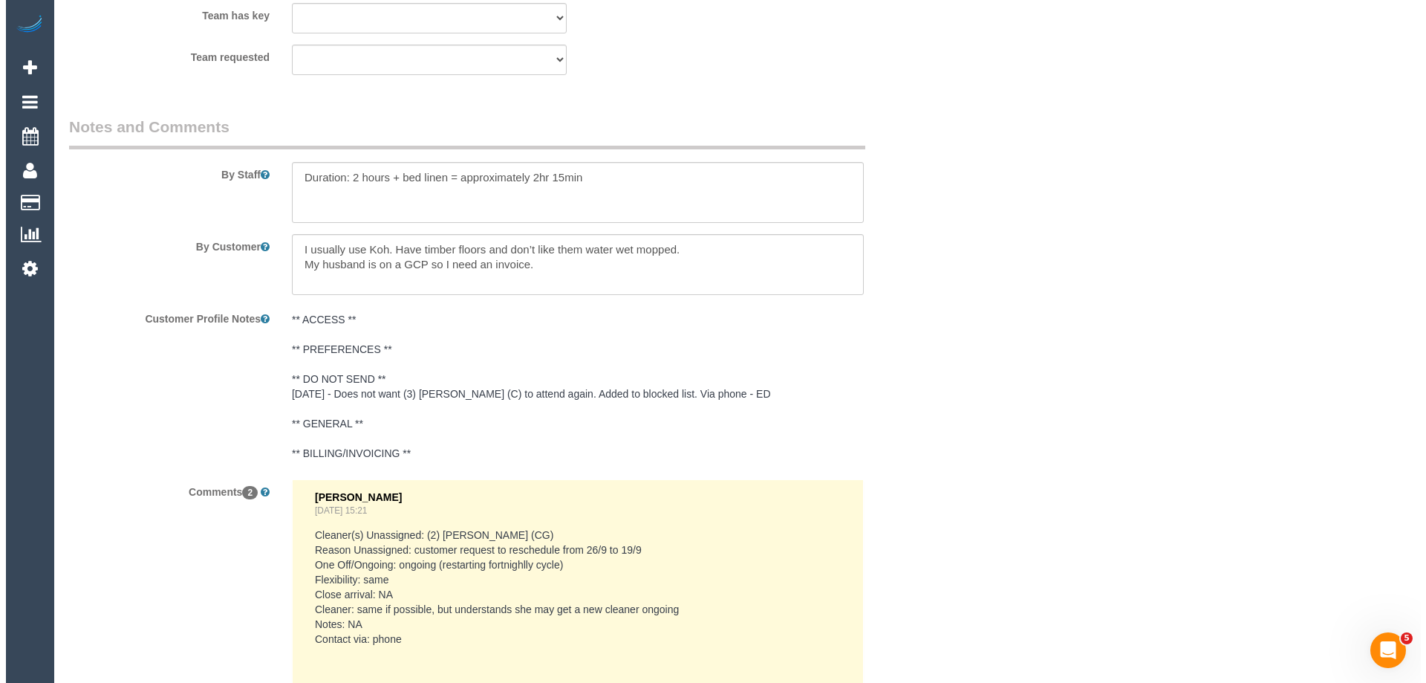
scroll to position [2322, 0]
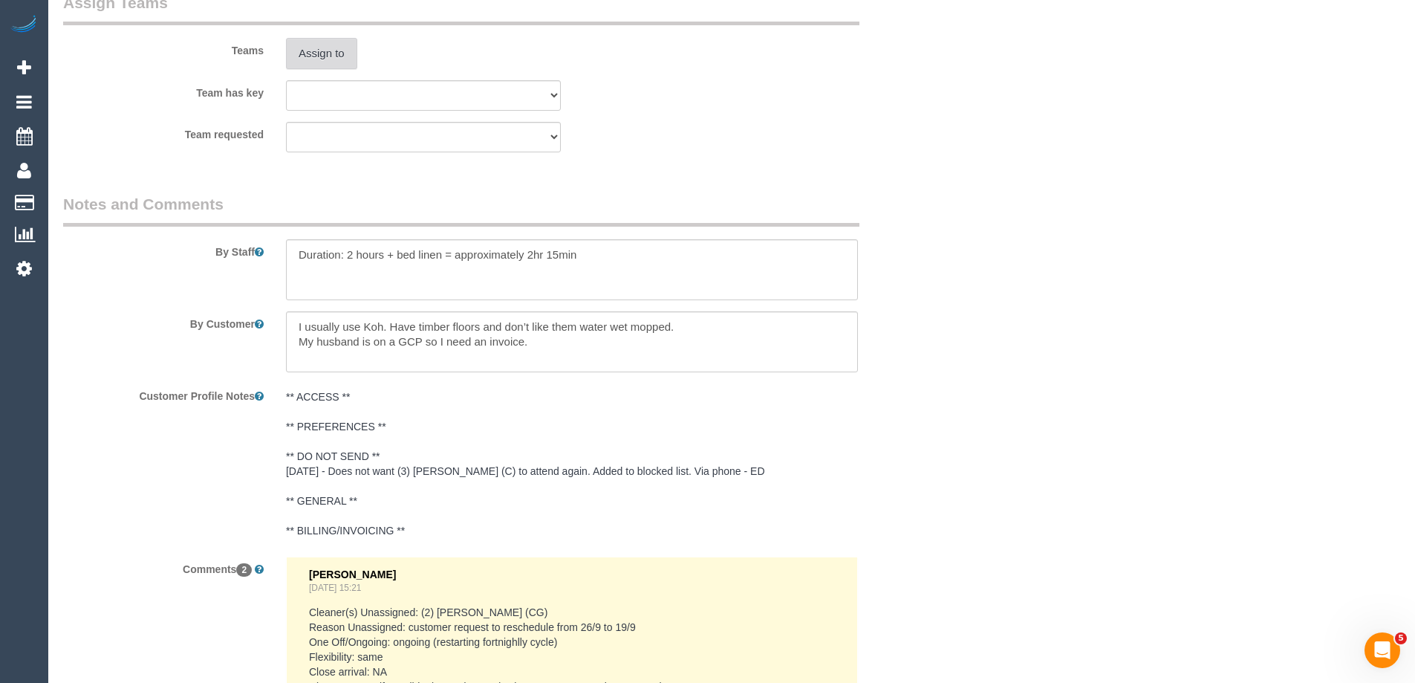
click at [345, 58] on button "Assign to" at bounding box center [321, 53] width 71 height 31
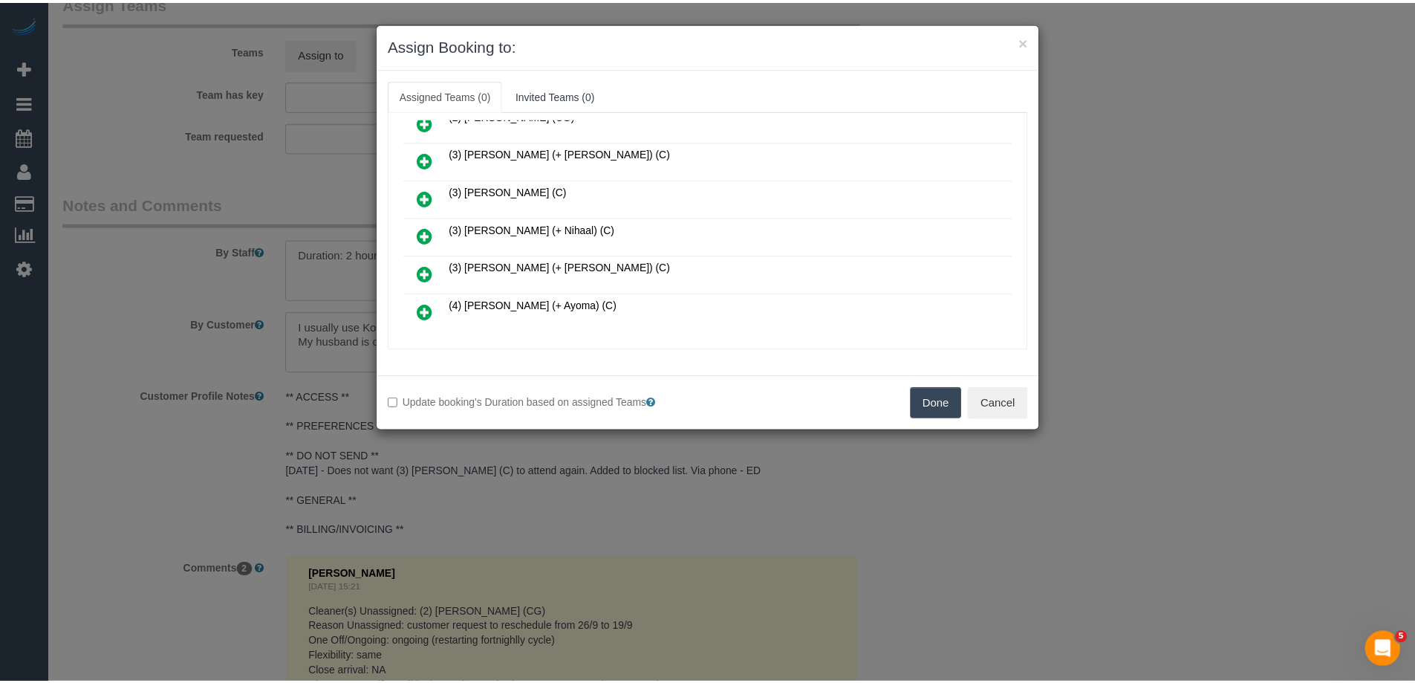
scroll to position [223, 0]
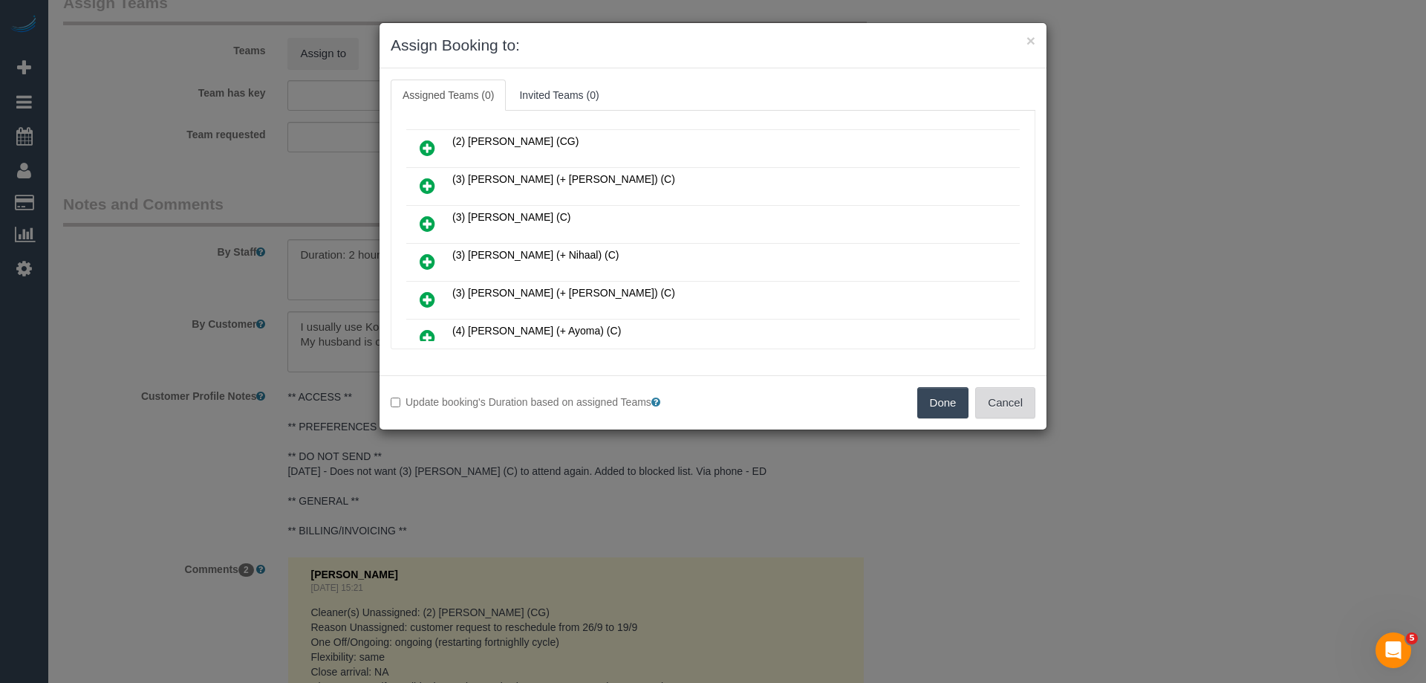
click at [987, 409] on button "Cancel" at bounding box center [1006, 402] width 60 height 31
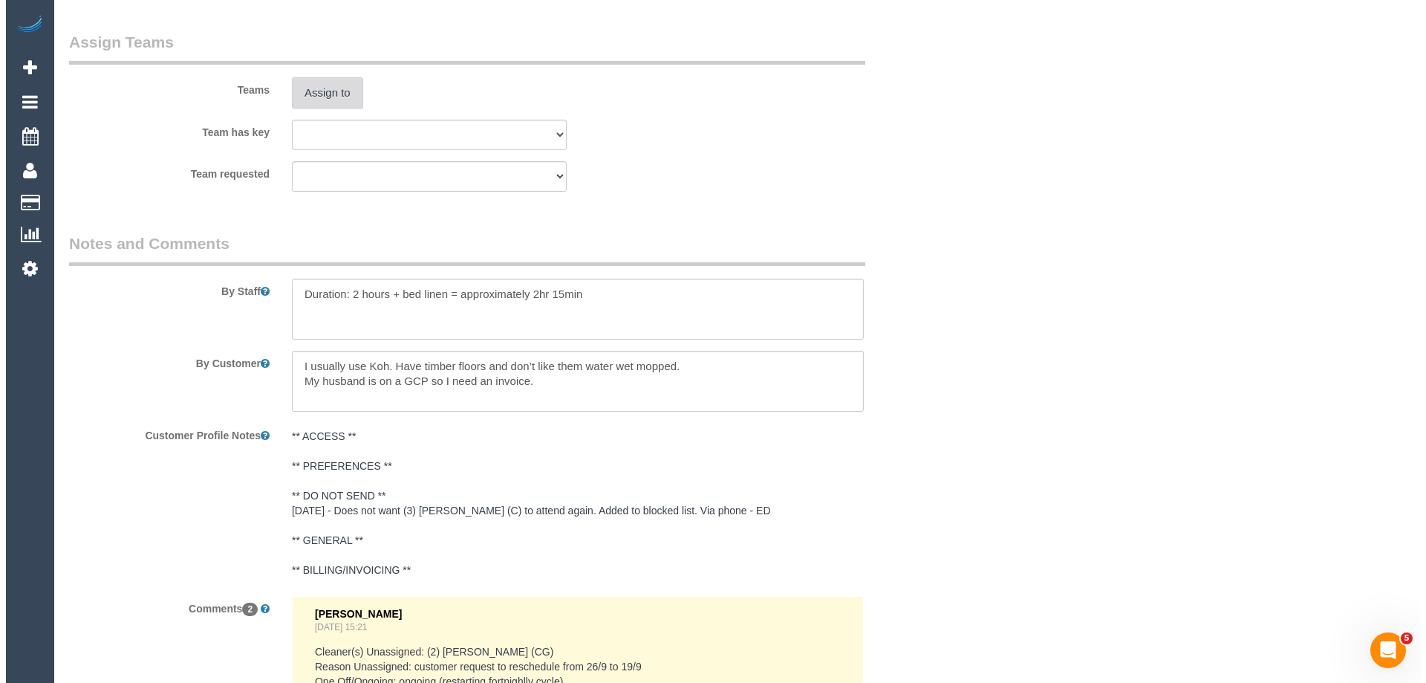
scroll to position [2173, 0]
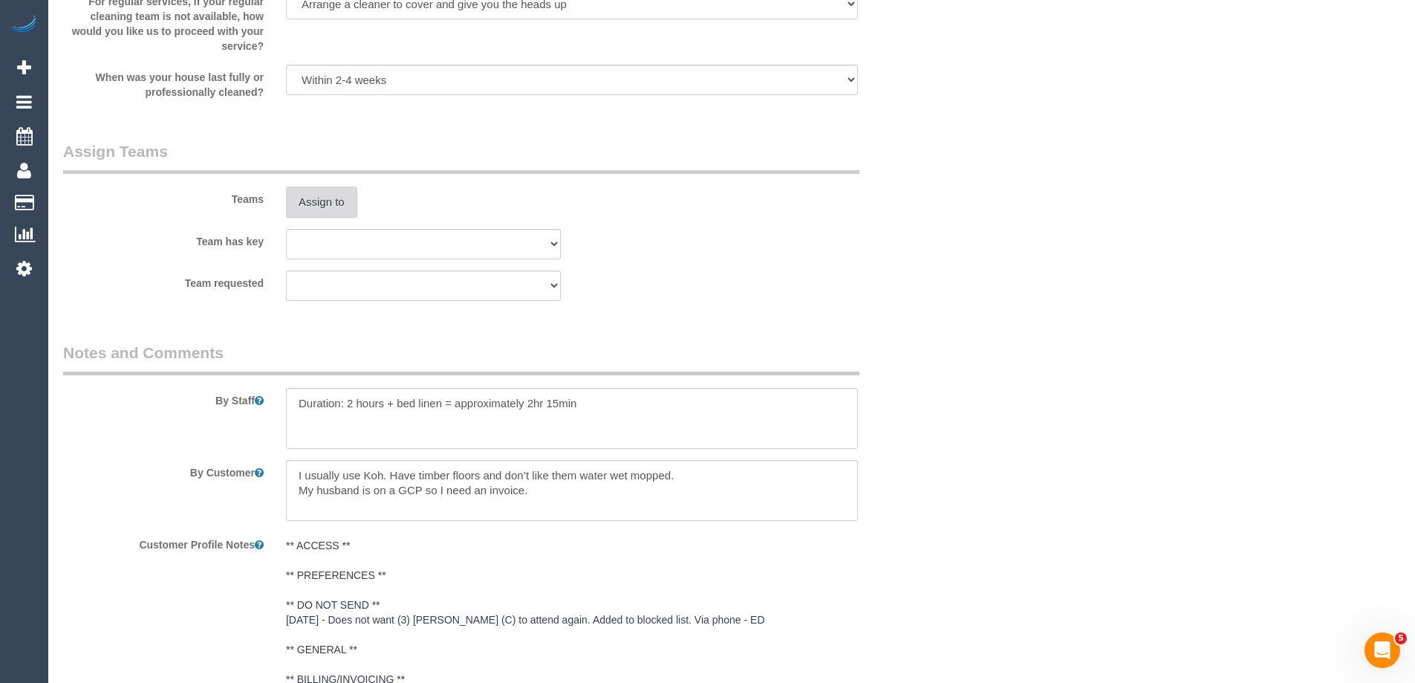
click at [315, 193] on button "Assign to" at bounding box center [321, 201] width 71 height 31
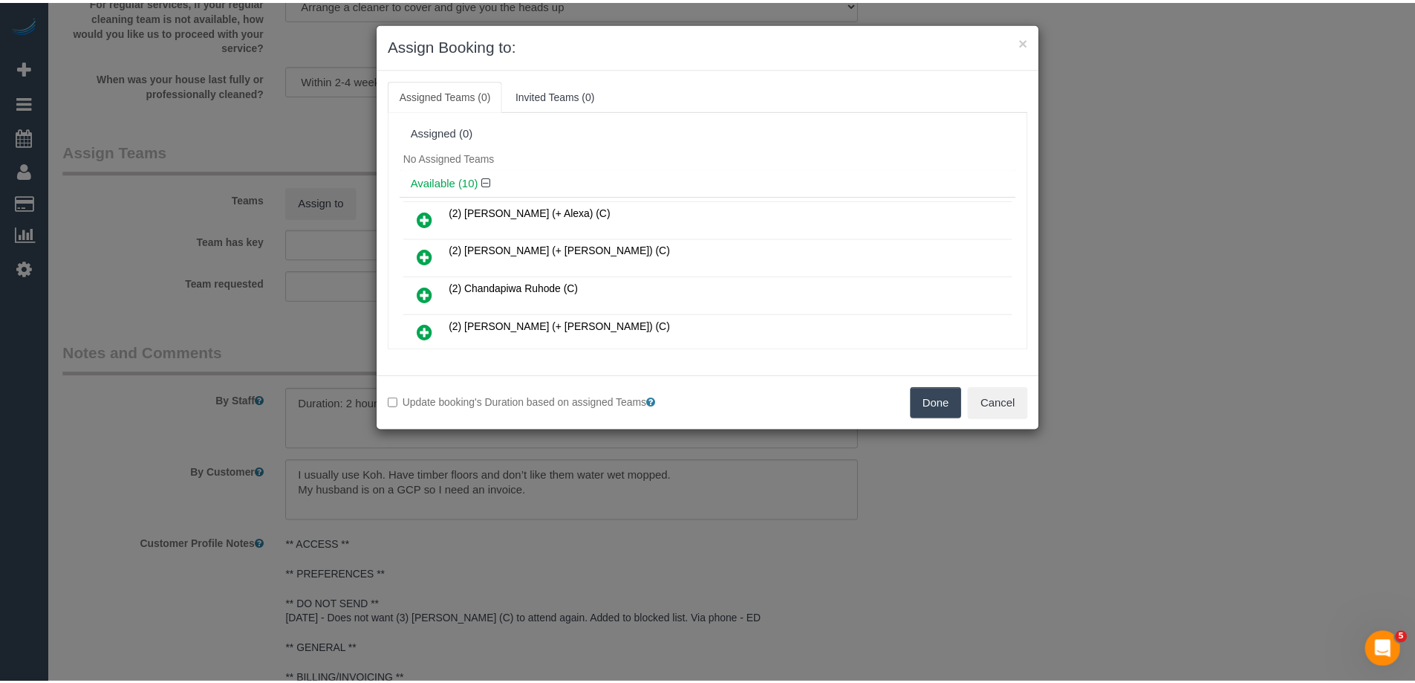
scroll to position [74, 0]
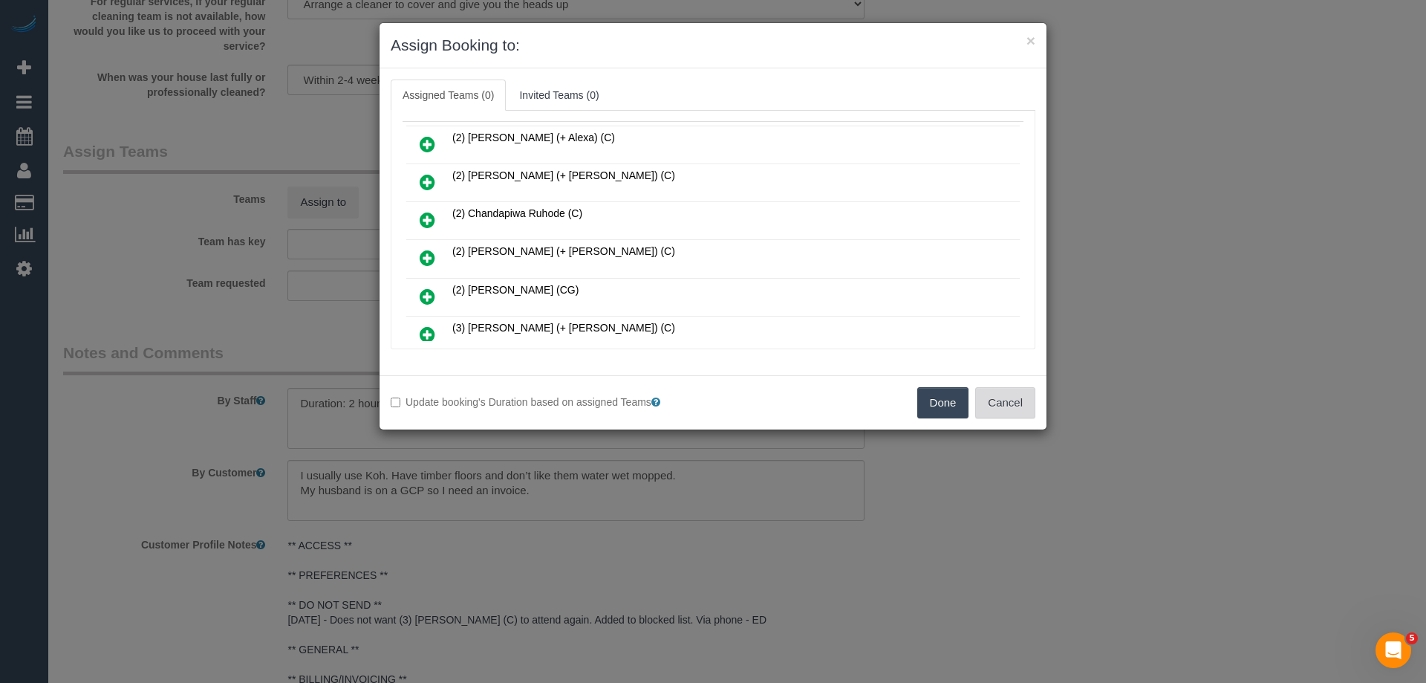
click at [1004, 400] on button "Cancel" at bounding box center [1006, 402] width 60 height 31
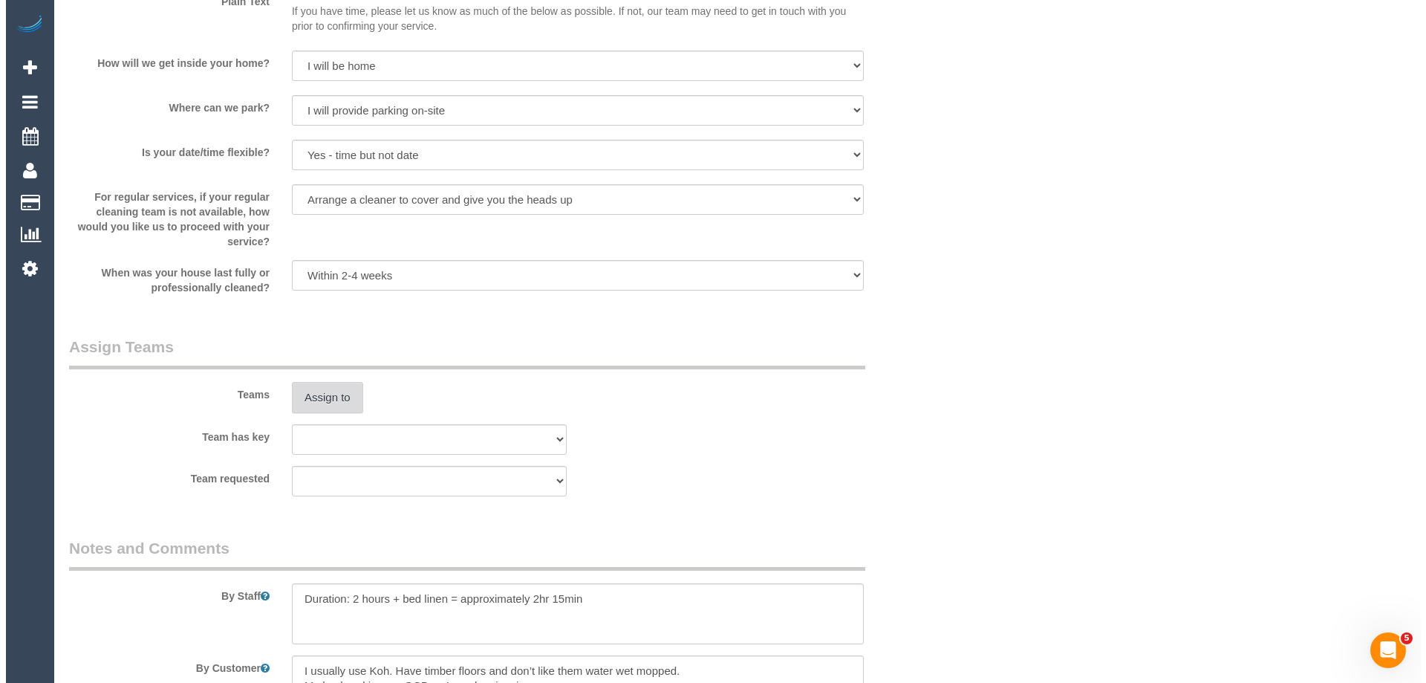
scroll to position [2155, 0]
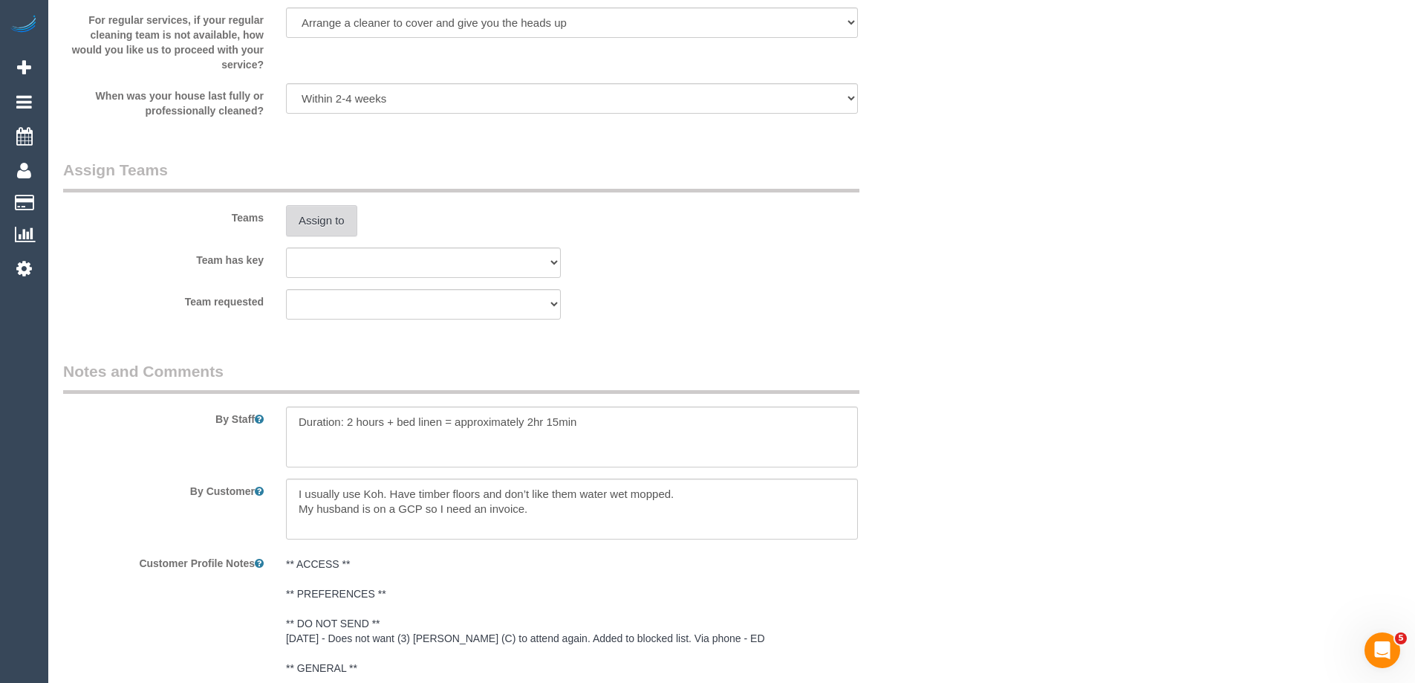
click at [299, 206] on button "Assign to" at bounding box center [321, 220] width 71 height 31
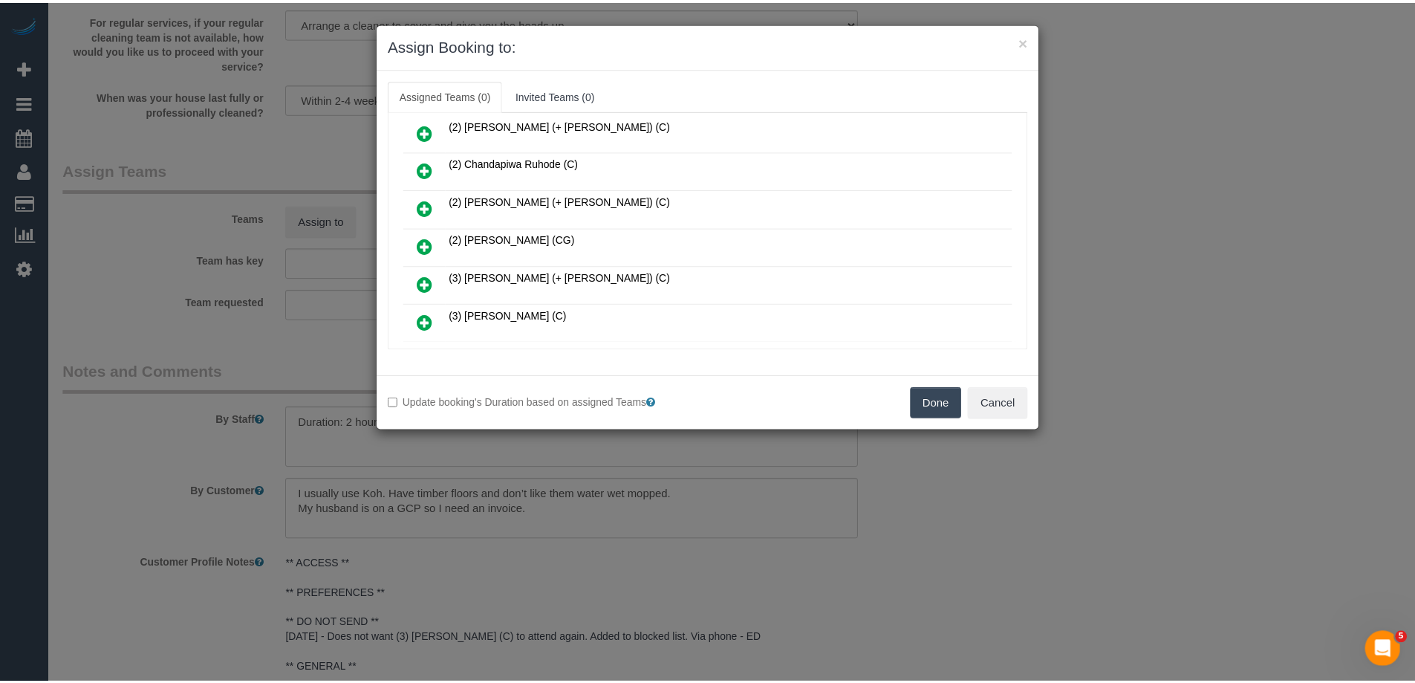
scroll to position [149, 0]
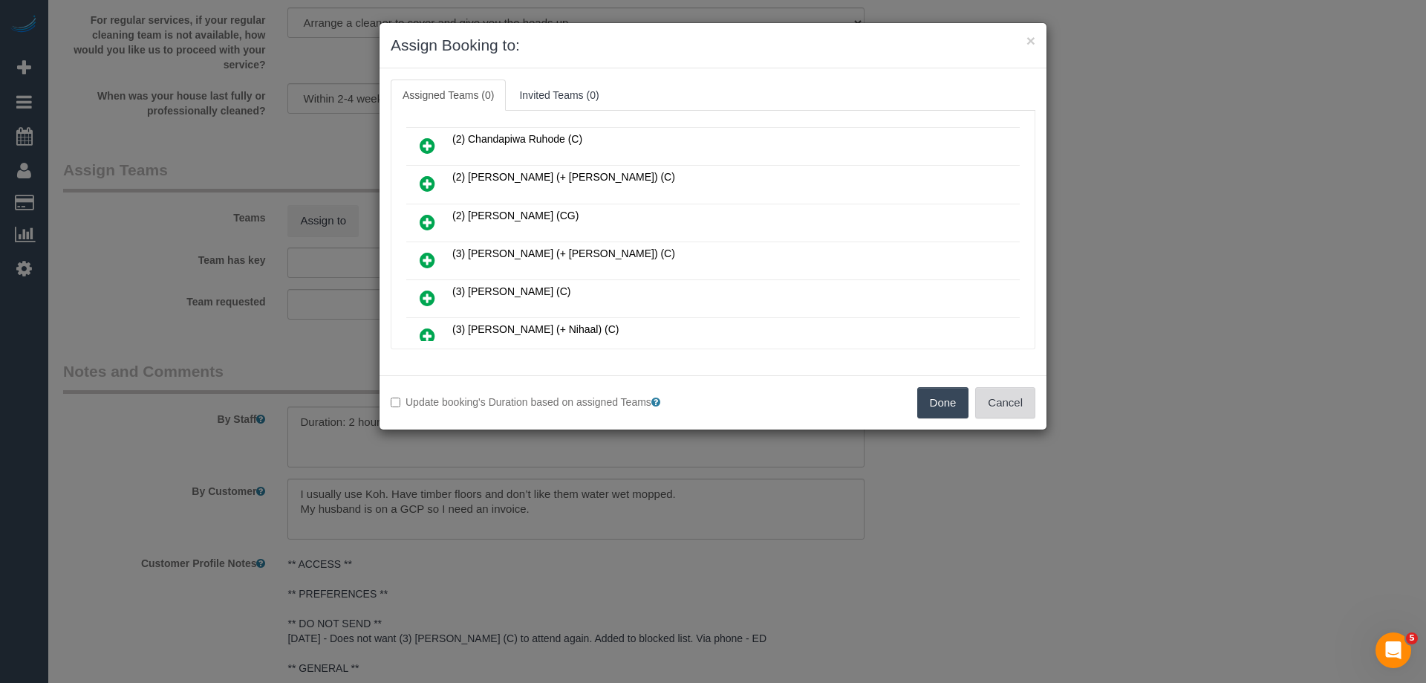
click at [1009, 398] on button "Cancel" at bounding box center [1006, 402] width 60 height 31
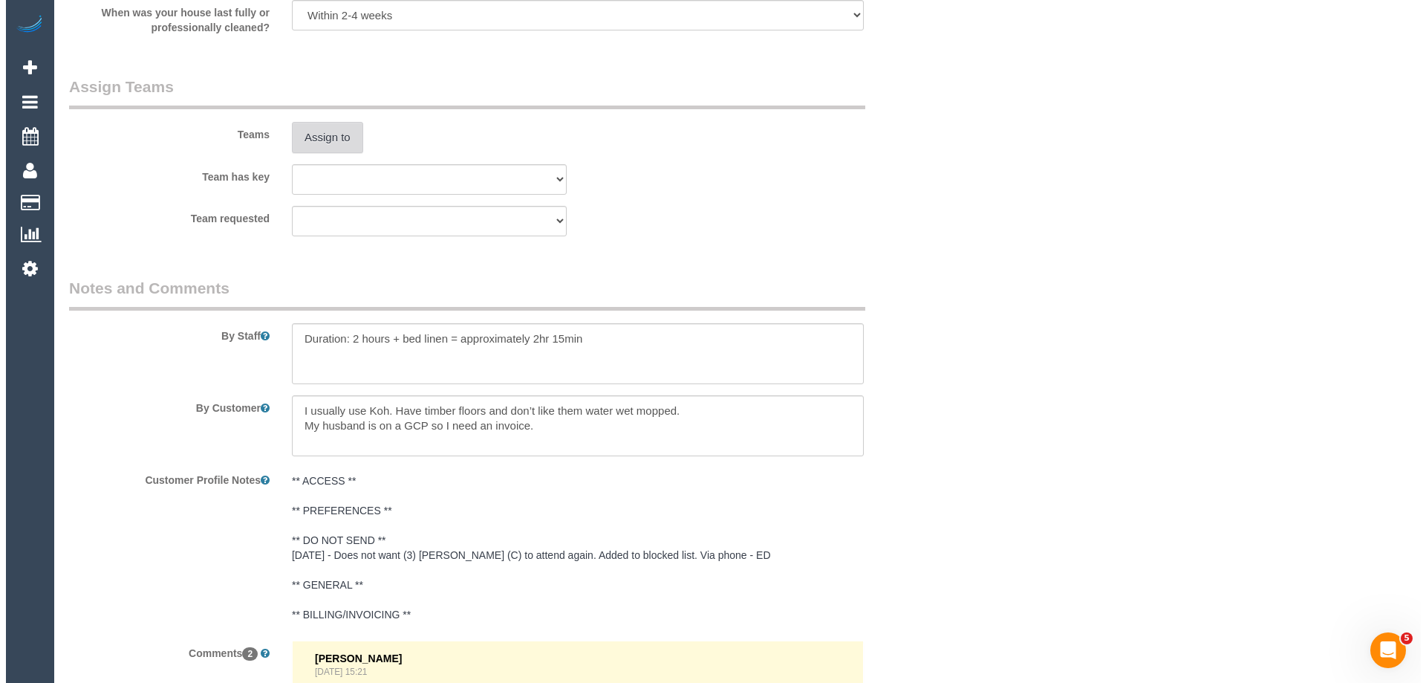
scroll to position [2229, 0]
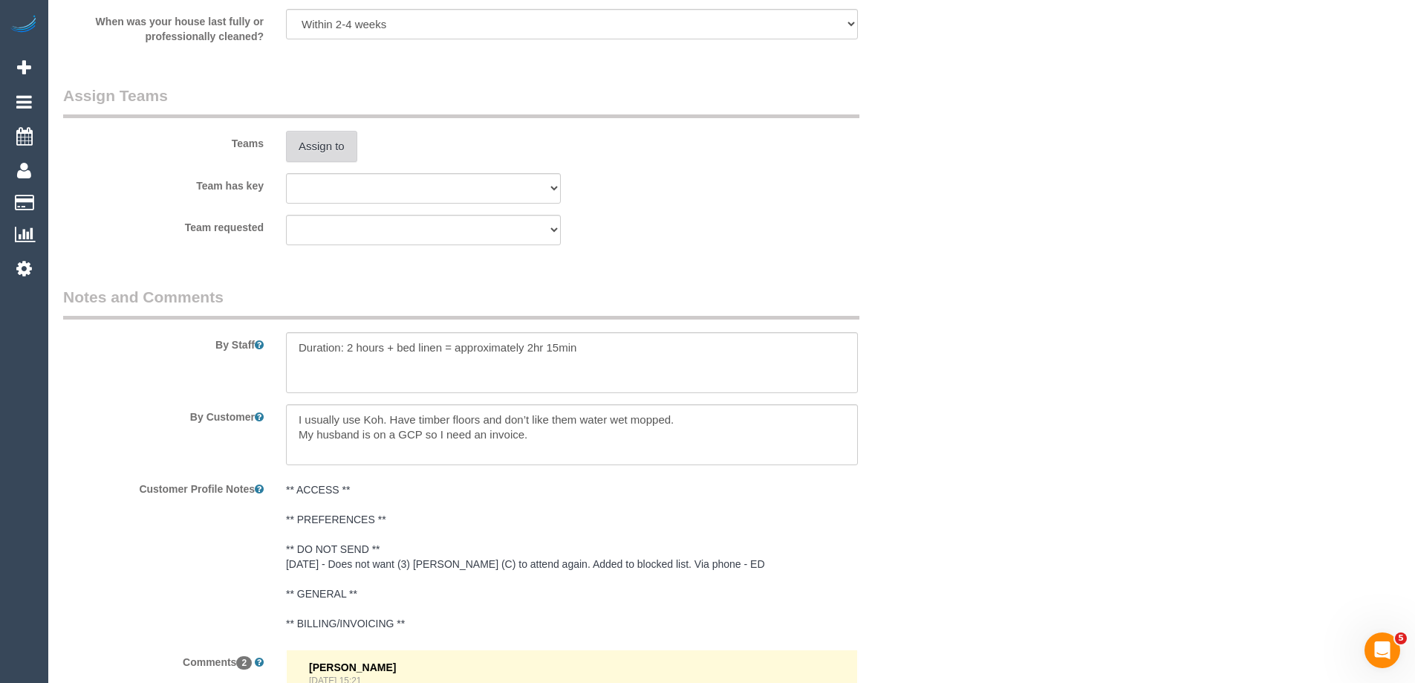
click at [316, 152] on button "Assign to" at bounding box center [321, 146] width 71 height 31
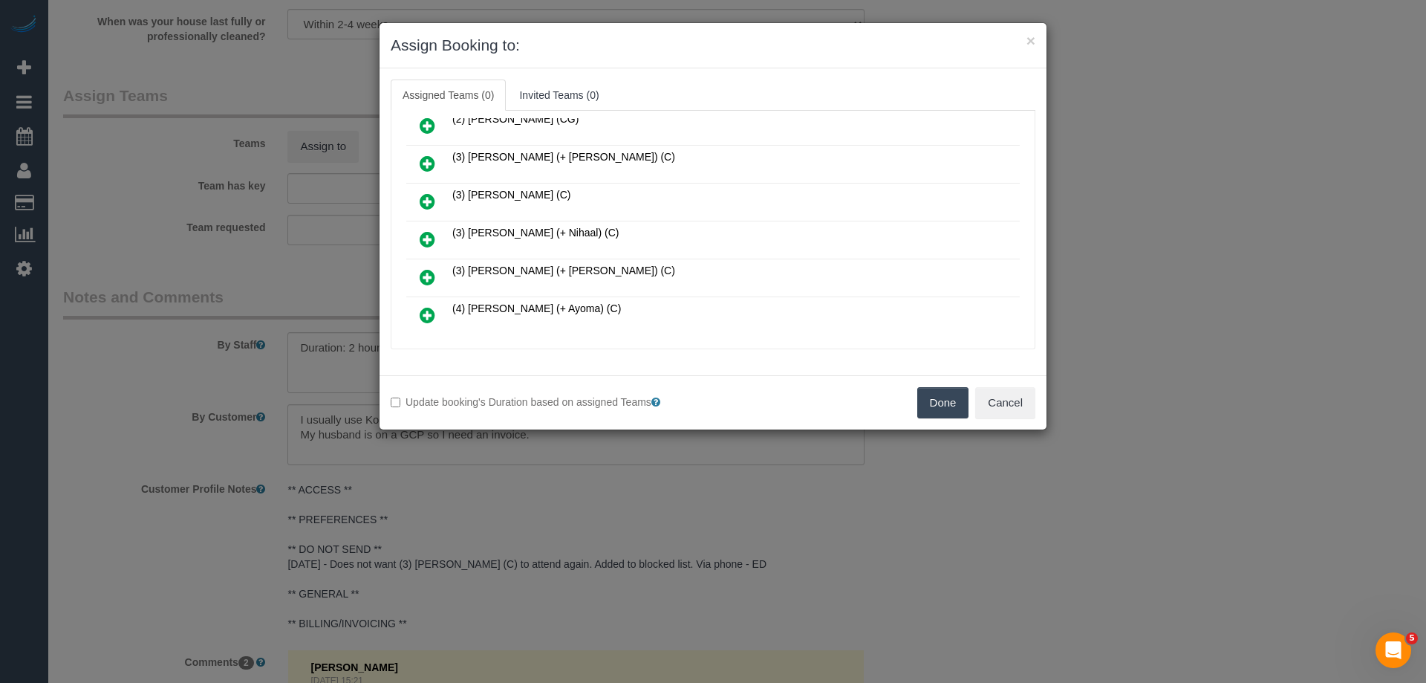
scroll to position [223, 0]
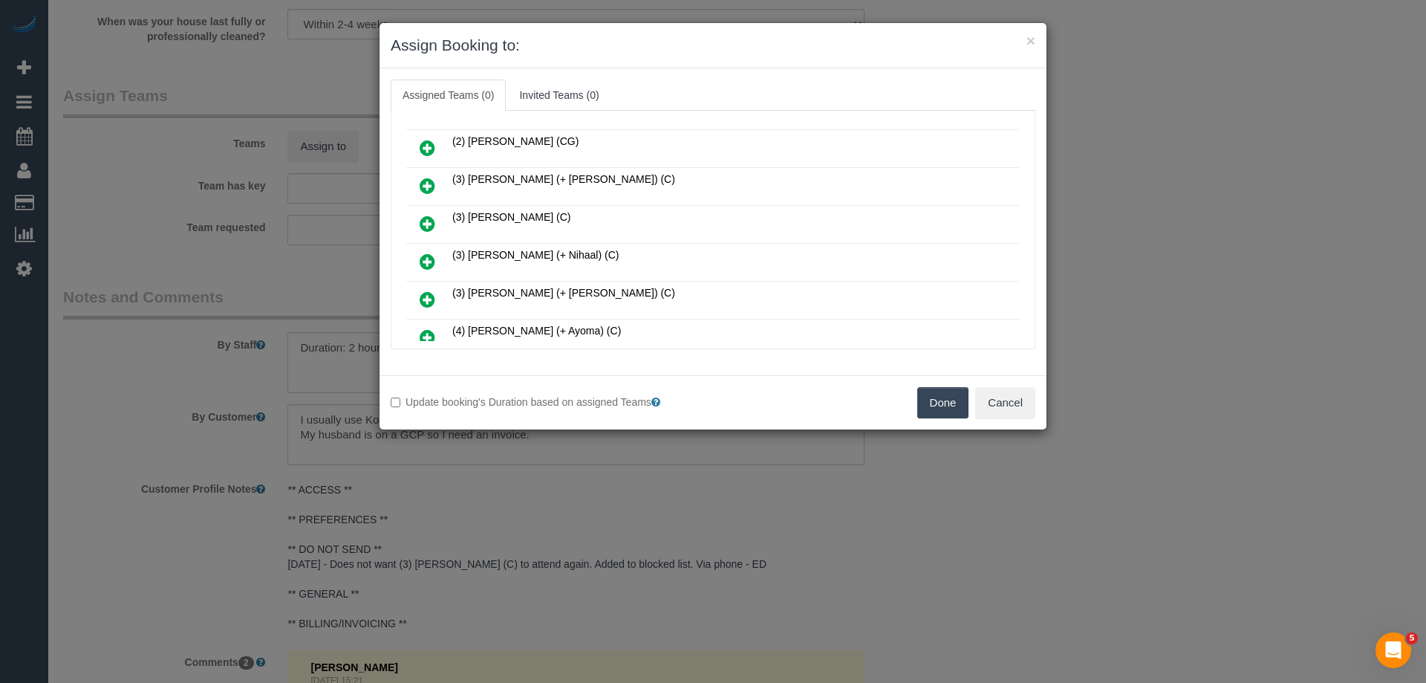
click at [422, 215] on icon at bounding box center [428, 224] width 16 height 18
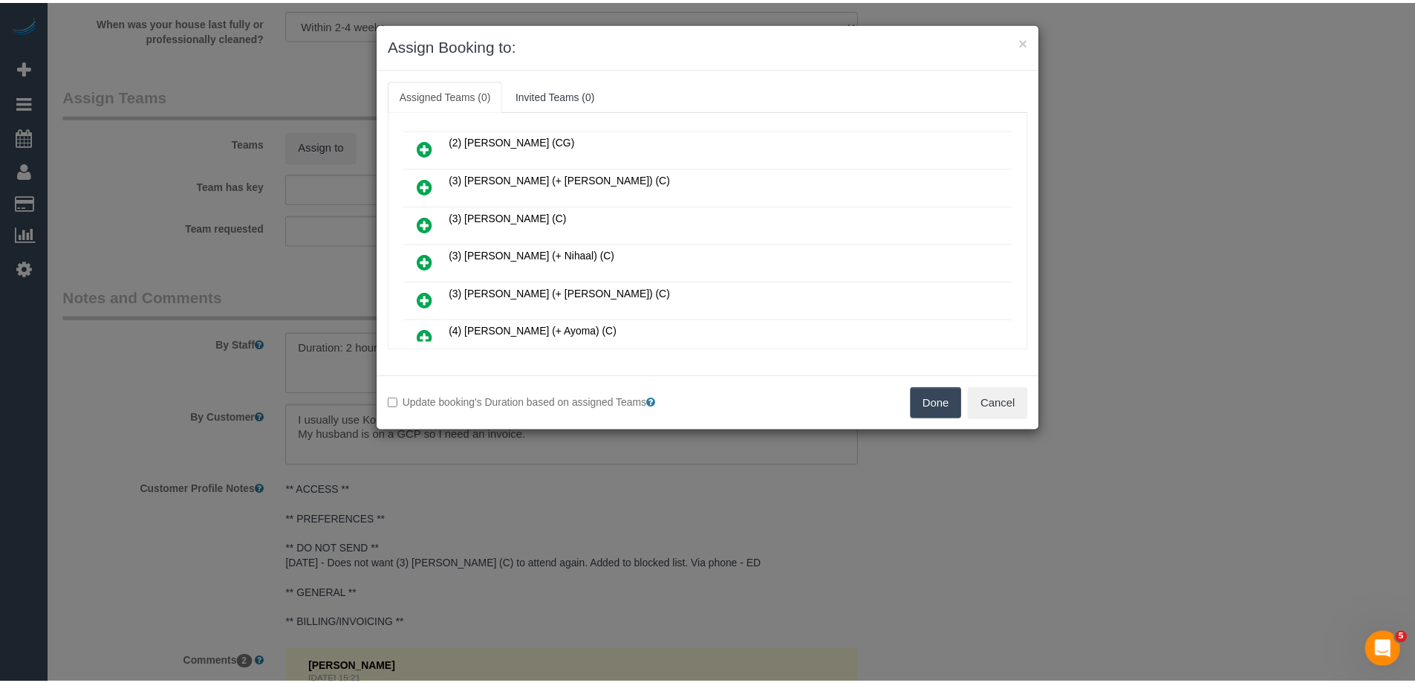
scroll to position [259, 0]
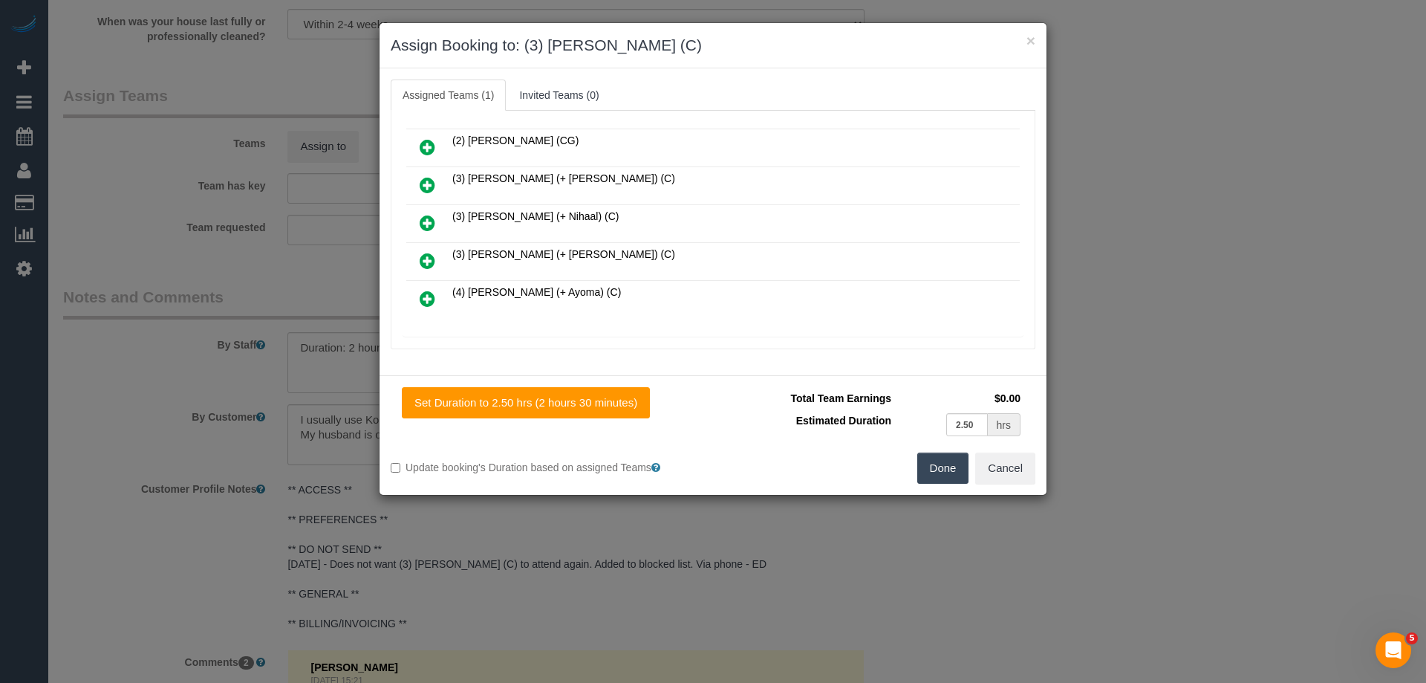
click at [933, 471] on button "Done" at bounding box center [944, 467] width 52 height 31
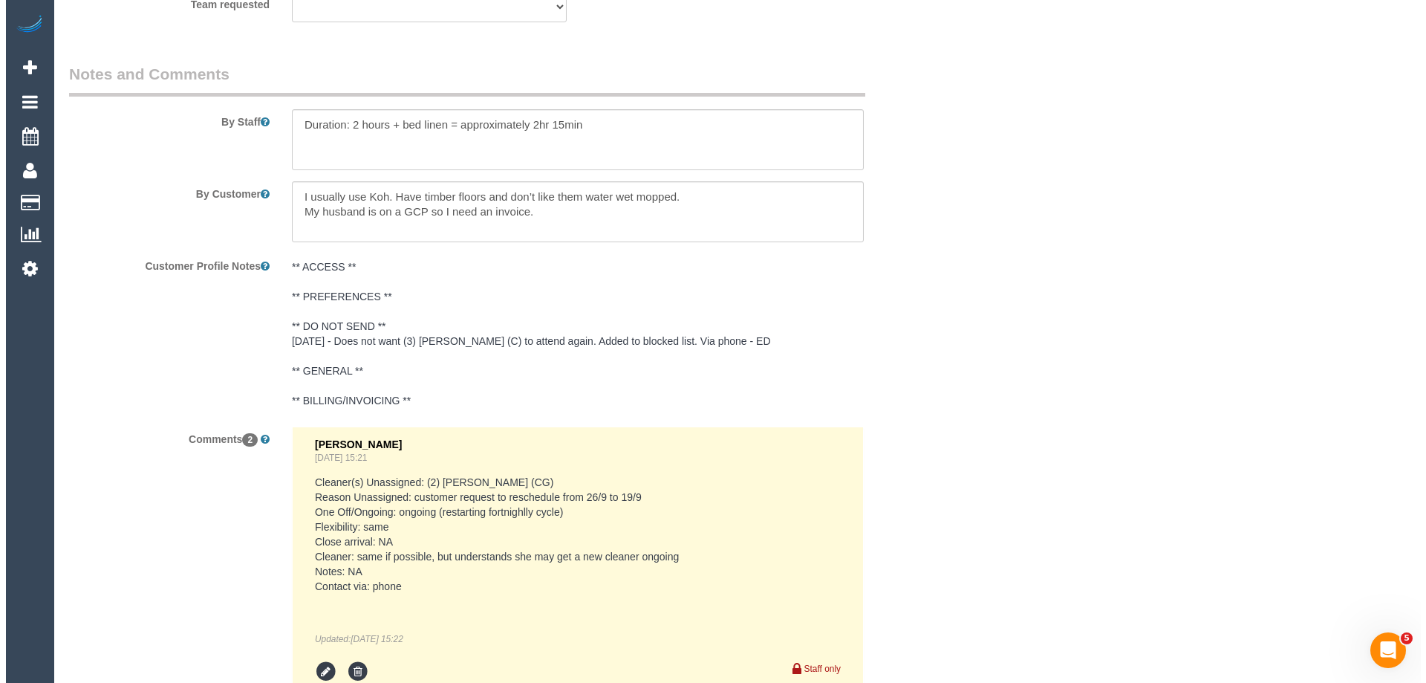
scroll to position [2155, 0]
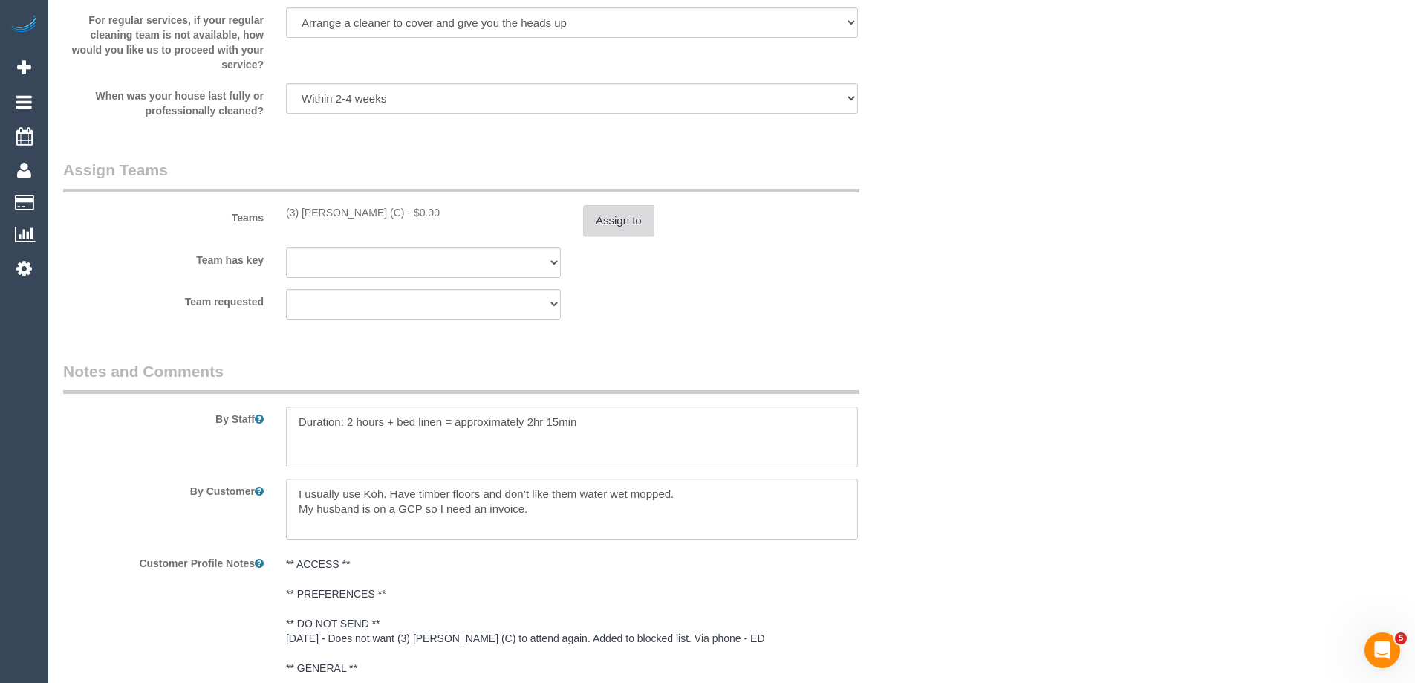
click at [593, 224] on button "Assign to" at bounding box center [618, 220] width 71 height 31
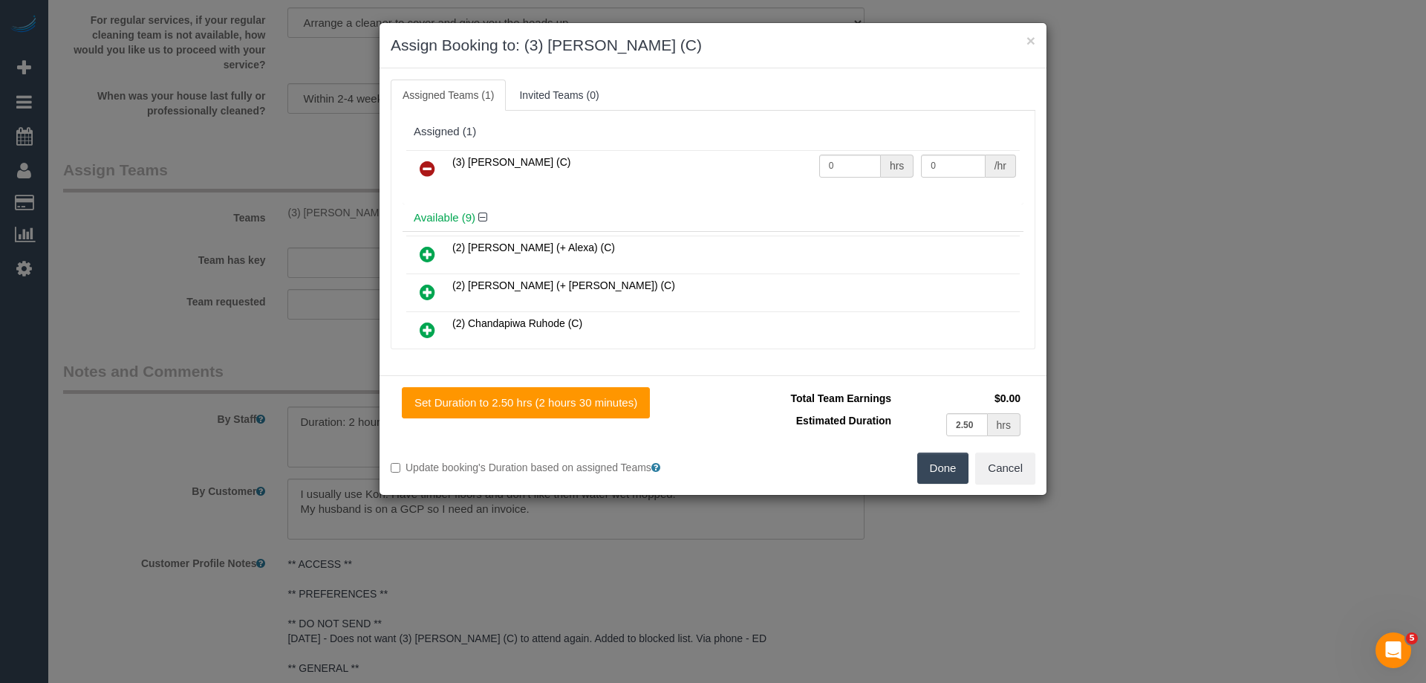
click at [423, 165] on icon at bounding box center [428, 169] width 16 height 18
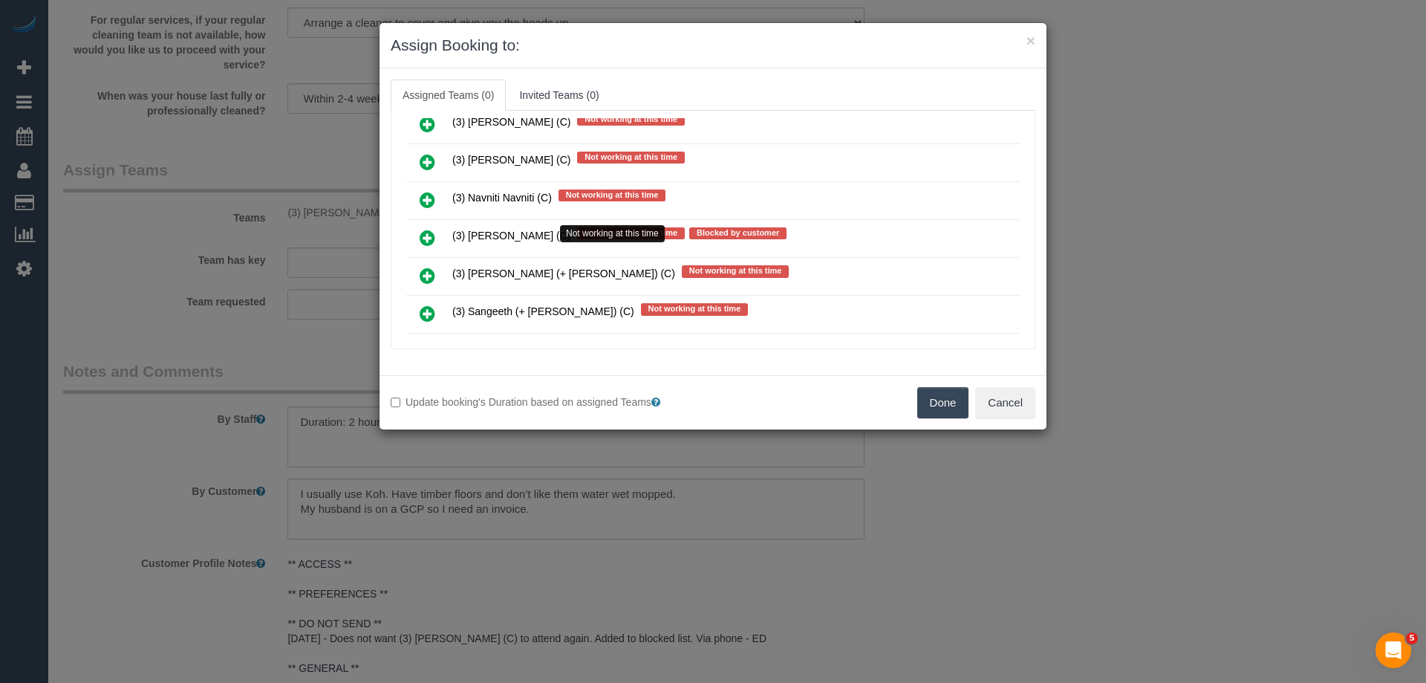
scroll to position [1351, 0]
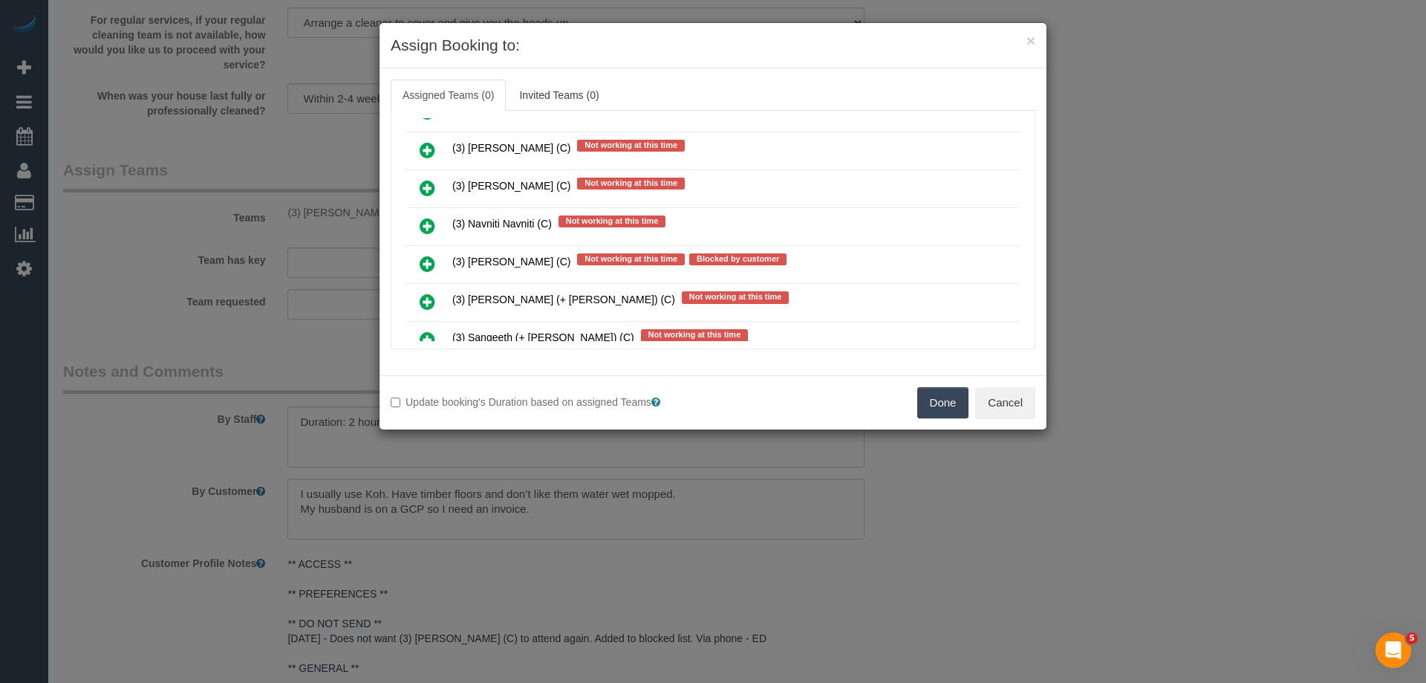
click at [425, 223] on icon at bounding box center [428, 226] width 16 height 18
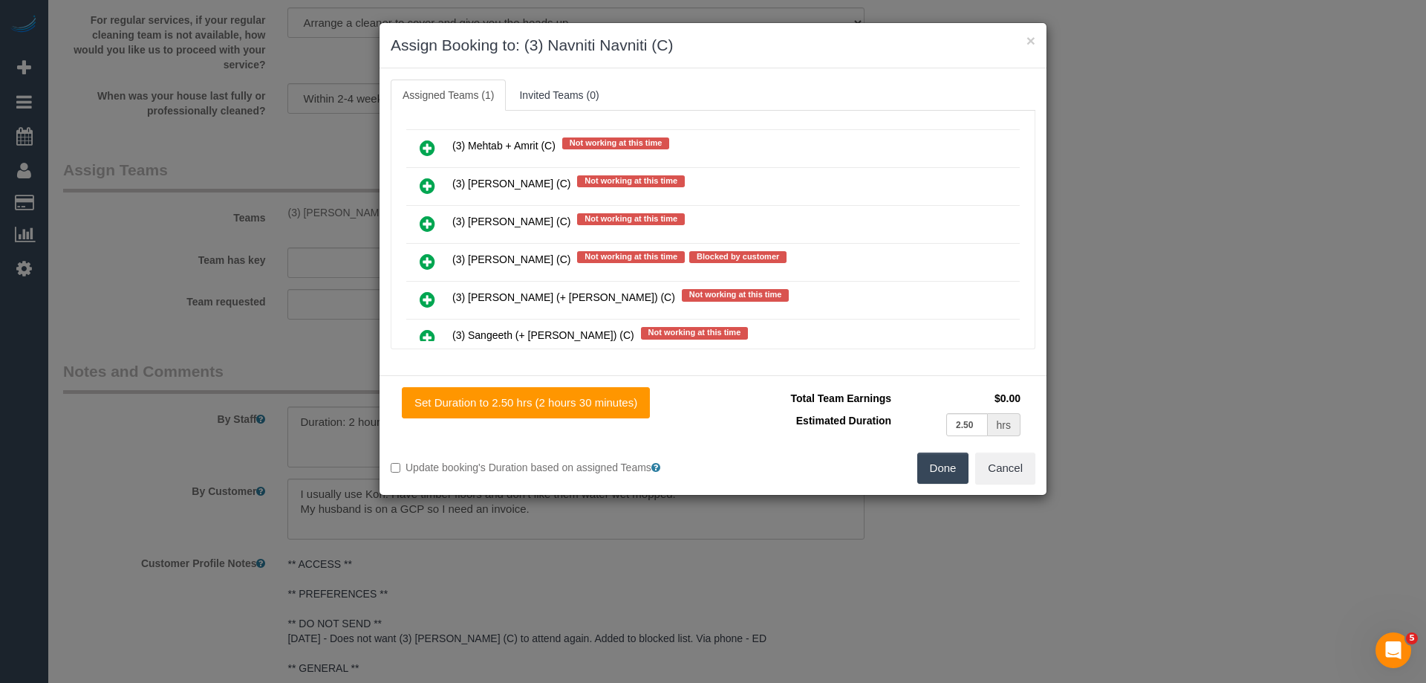
scroll to position [1387, 0]
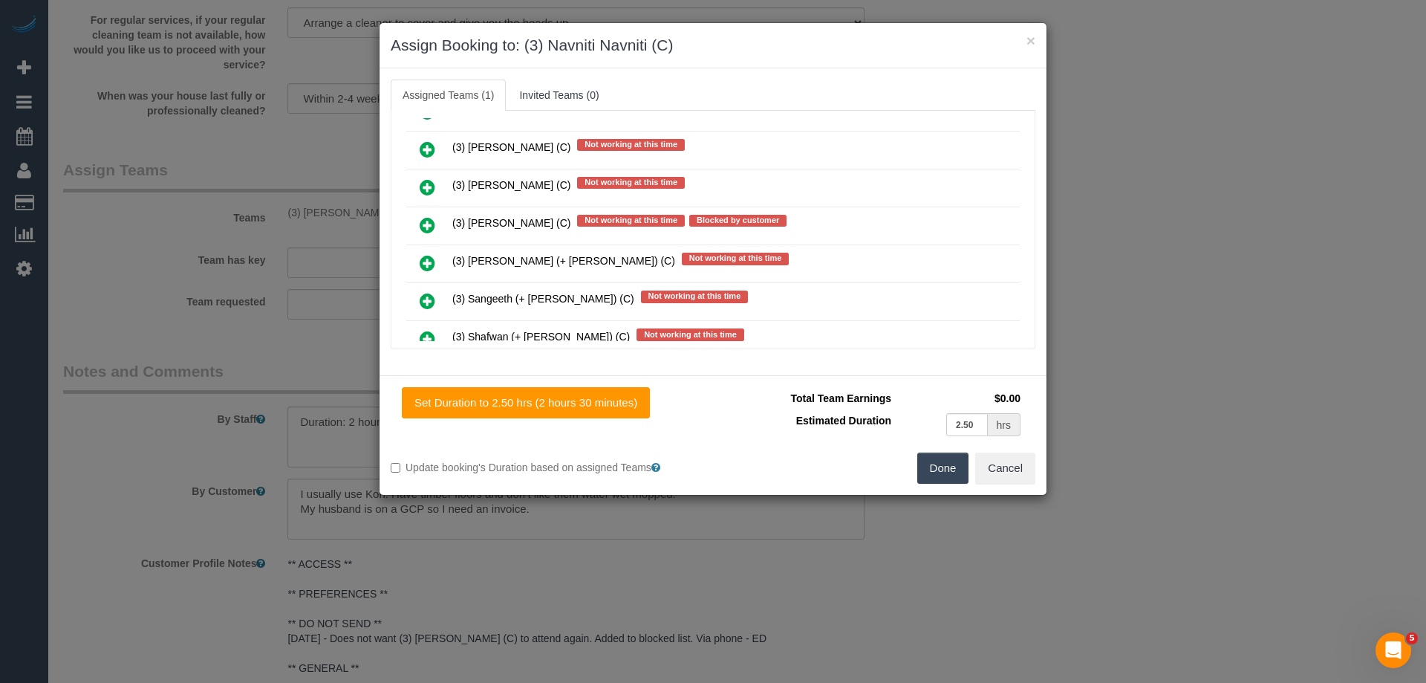
click at [1019, 218] on div "Assigned (1) (3) Navniti Navniti (C) Not working at this time 0 hrs 0 /hr Avail…" at bounding box center [713, 230] width 645 height 238
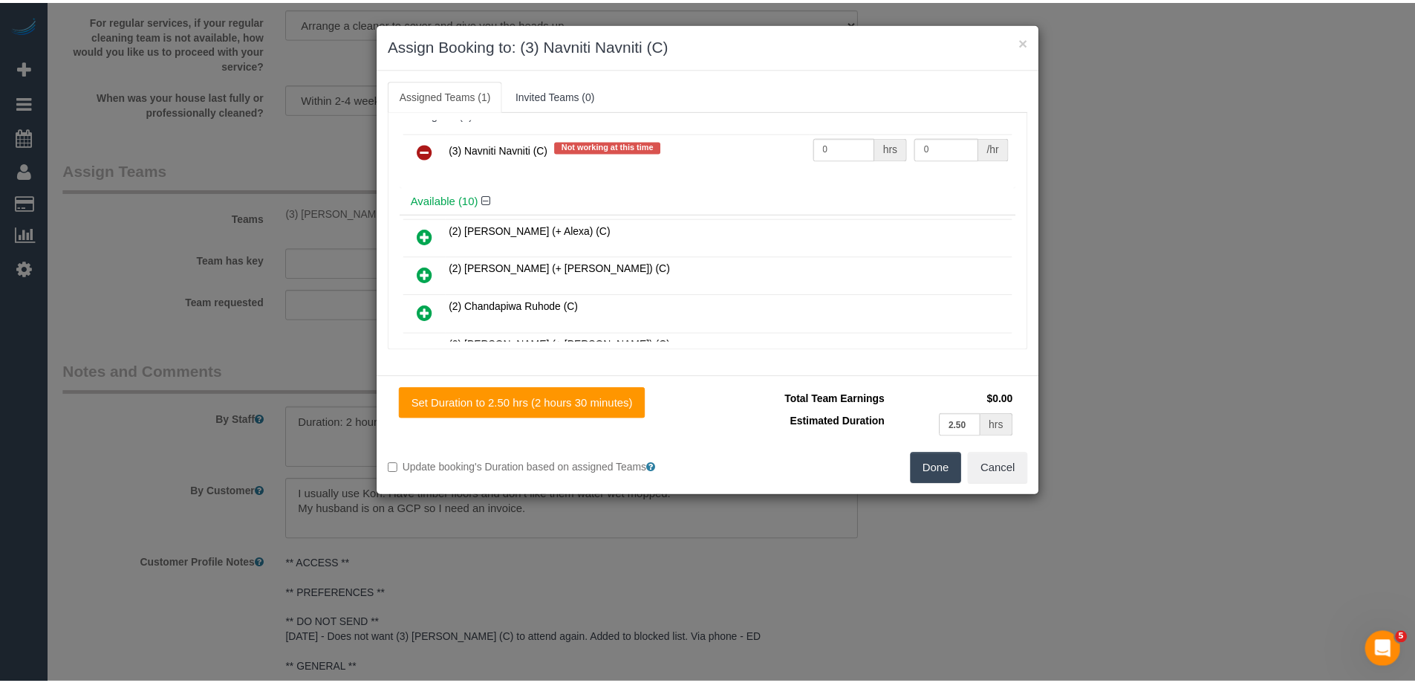
scroll to position [0, 0]
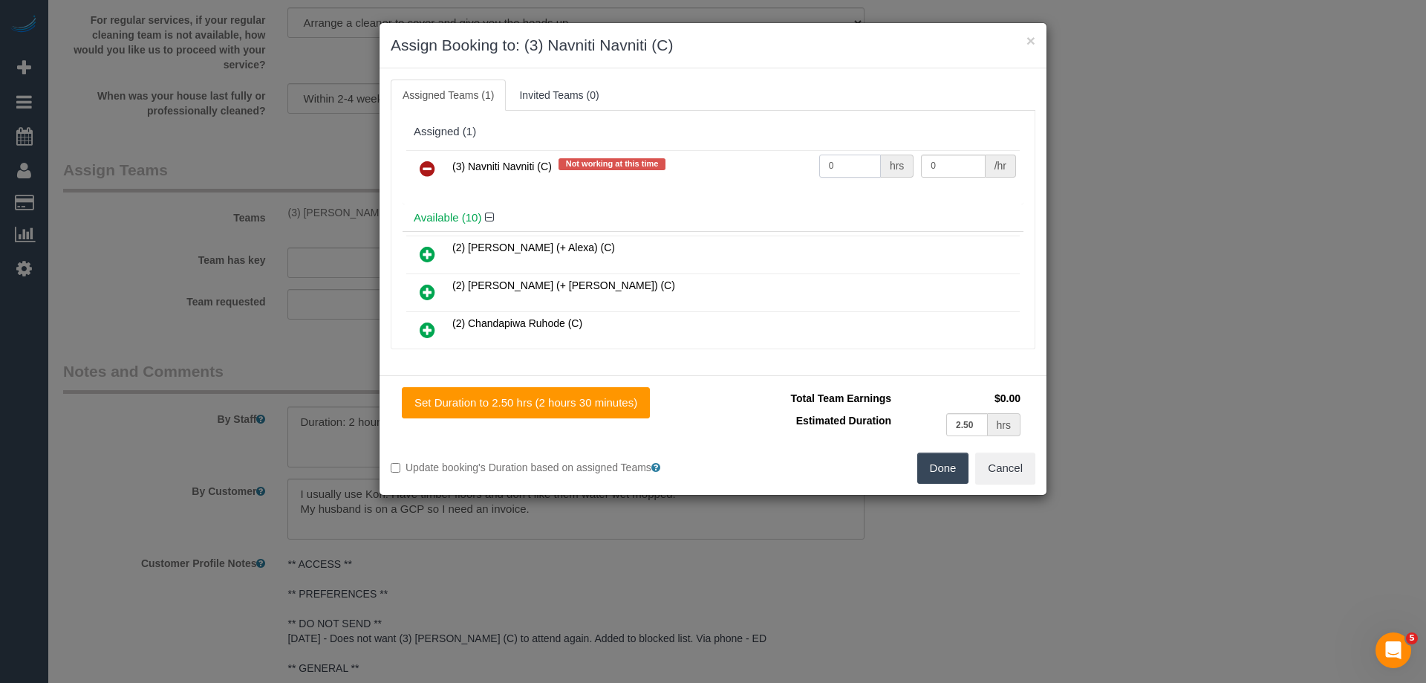
drag, startPoint x: 837, startPoint y: 162, endPoint x: 783, endPoint y: 156, distance: 54.6
click at [783, 156] on tr "(3) Navniti Navniti (C) Not working at this time 0 hrs 0 /hr" at bounding box center [713, 169] width 614 height 38
type input "2.5"
drag, startPoint x: 942, startPoint y: 175, endPoint x: 754, endPoint y: 153, distance: 189.2
click at [754, 153] on tr "(3) Navniti Navniti (C) Not working at this time 2.5 hrs 0 /hr" at bounding box center [713, 169] width 614 height 38
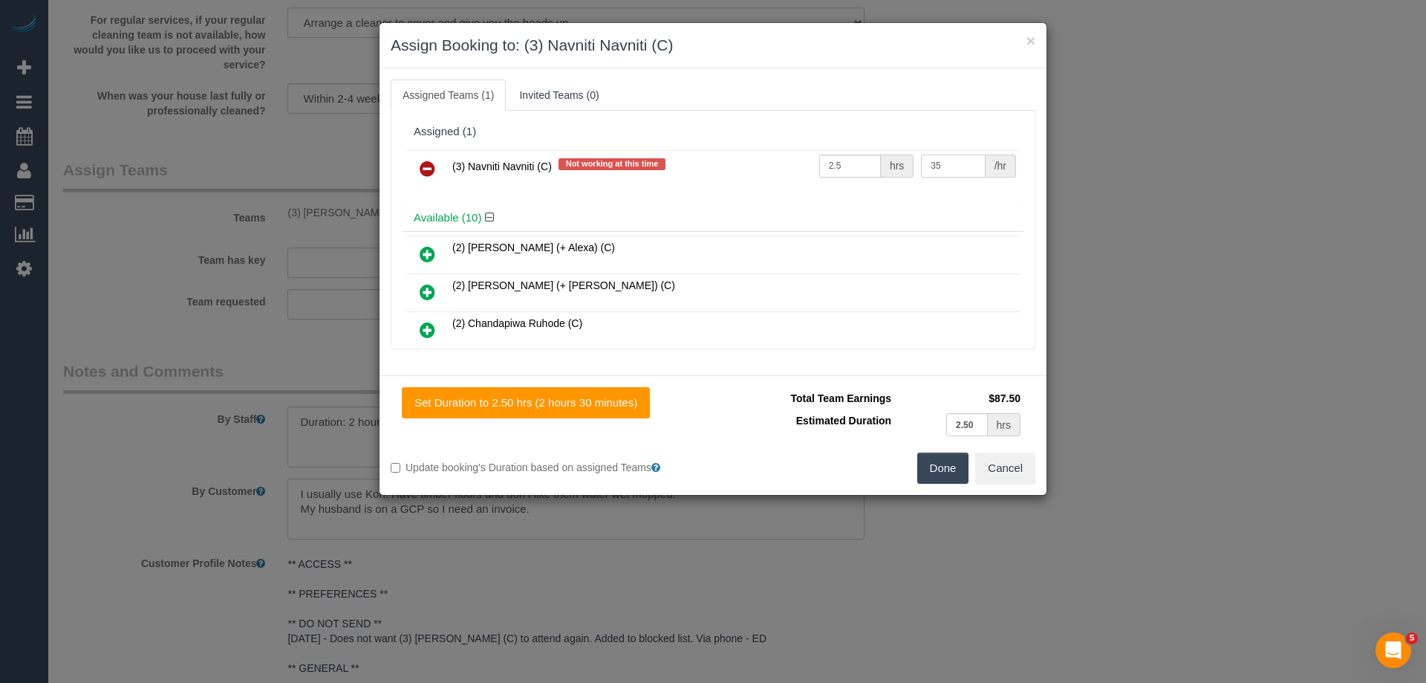
type input "35"
click at [938, 478] on button "Done" at bounding box center [944, 467] width 52 height 31
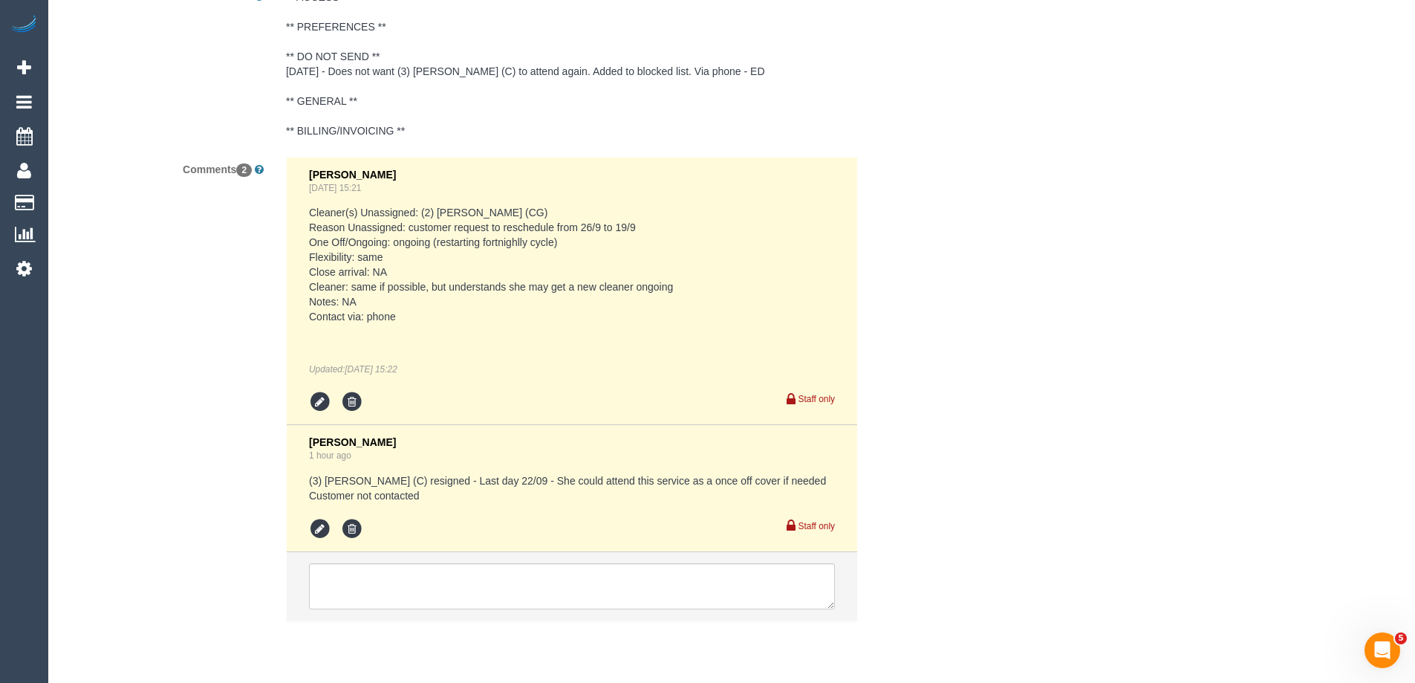
scroll to position [2768, 0]
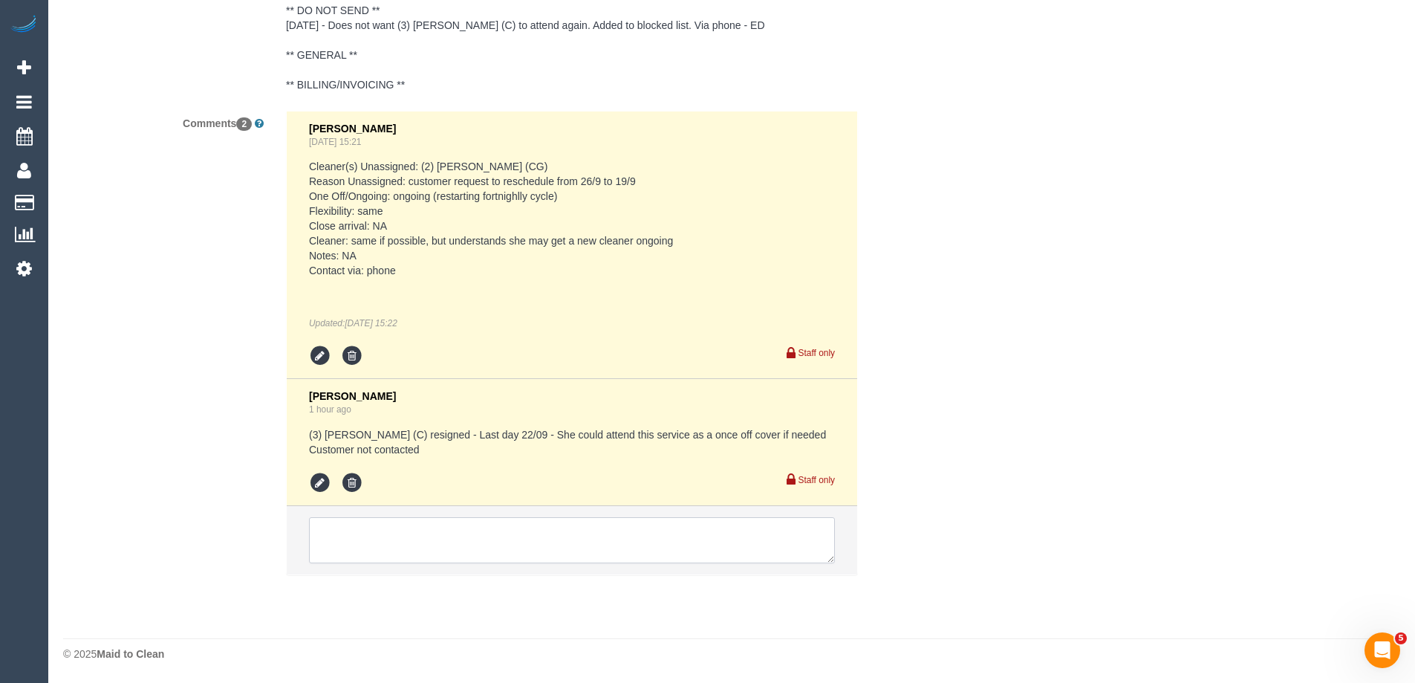
click at [338, 525] on textarea at bounding box center [572, 540] width 526 height 46
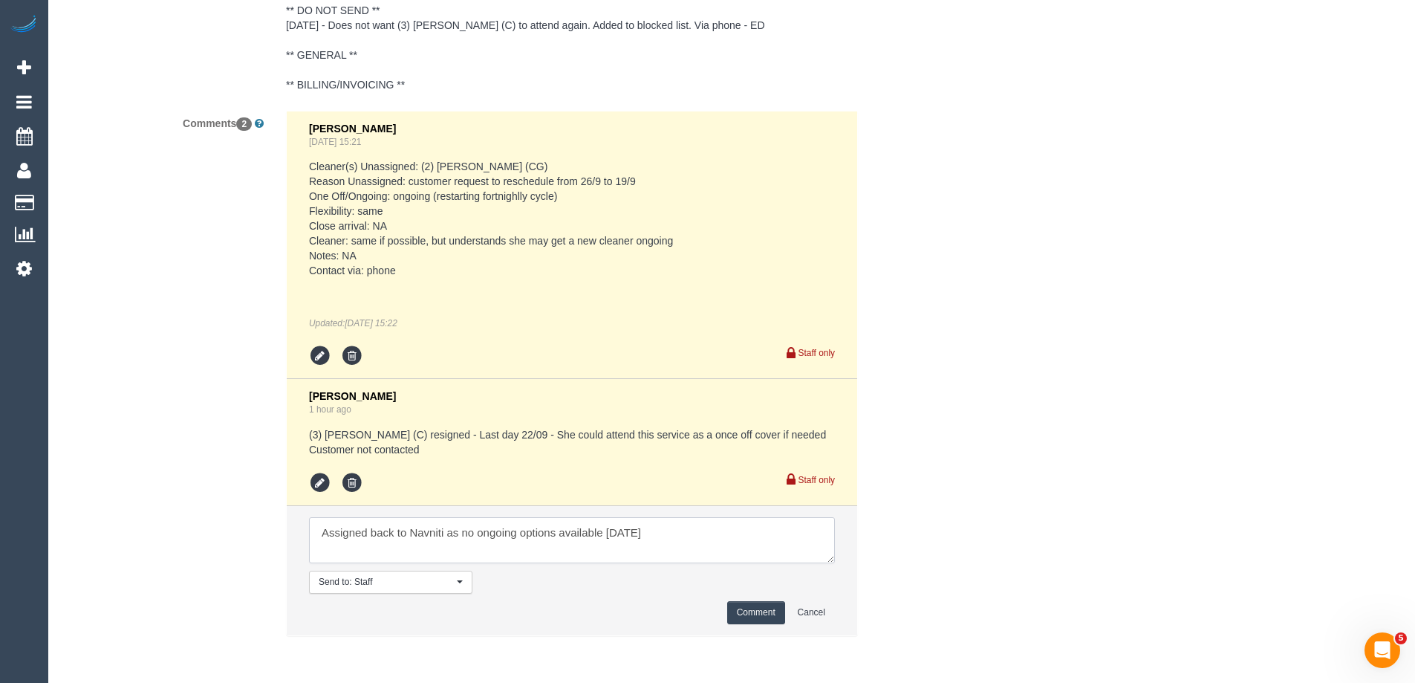
type textarea "Assigned back to Navniti as no ongoing options available tomorrow"
click at [768, 611] on button "Comment" at bounding box center [756, 612] width 58 height 23
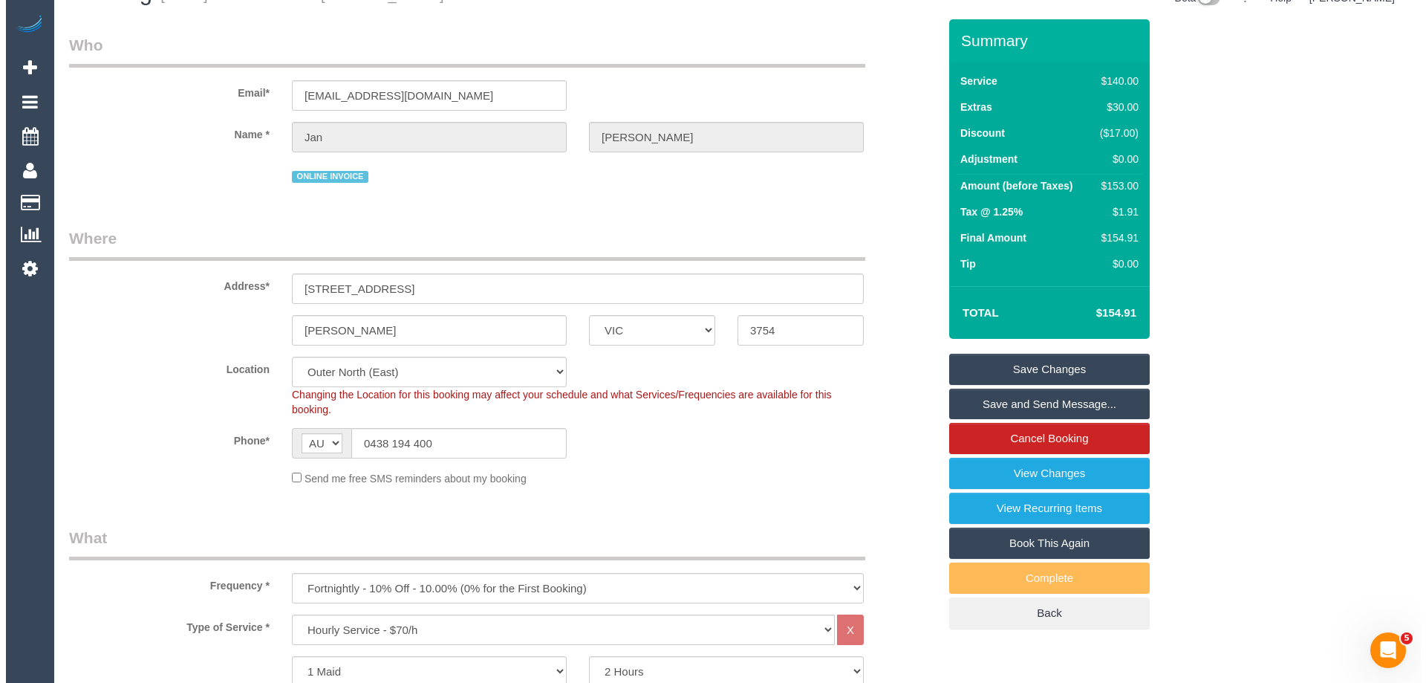
scroll to position [0, 0]
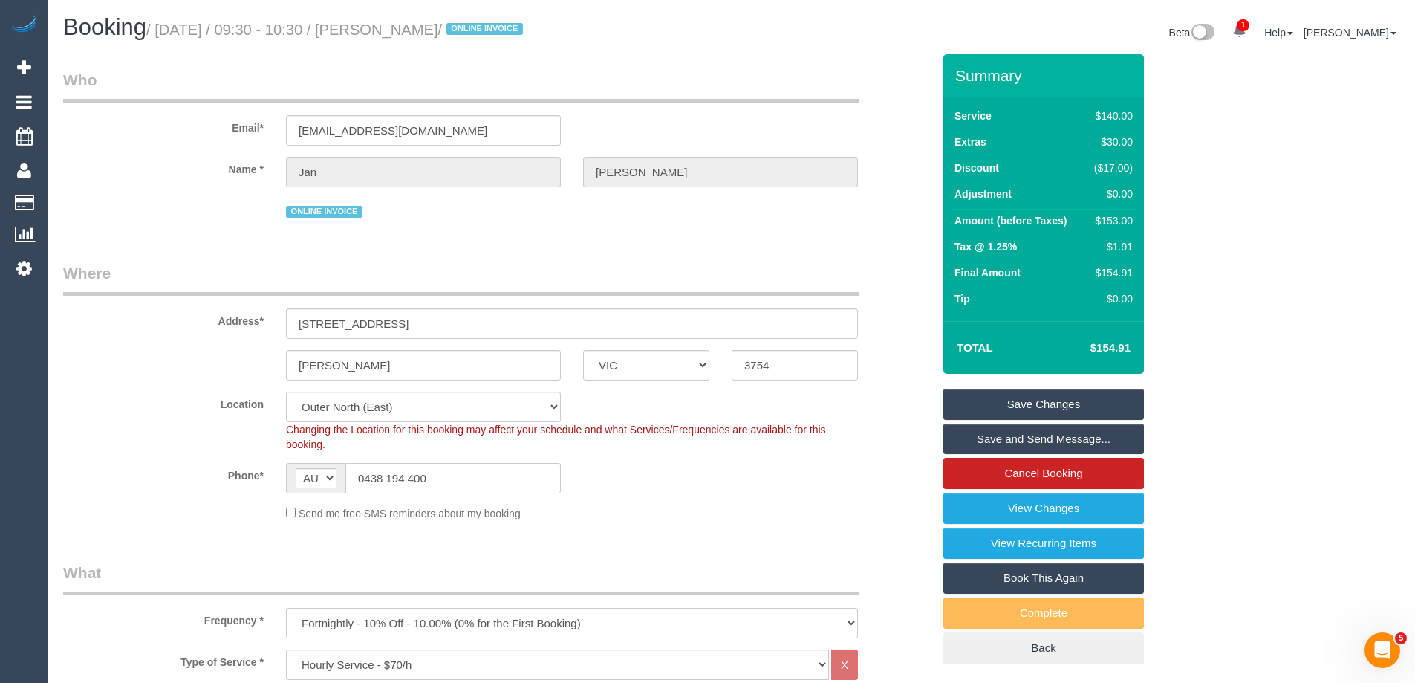
drag, startPoint x: 477, startPoint y: 25, endPoint x: 410, endPoint y: 26, distance: 66.9
click at [410, 26] on small "/ September 19, 2025 / 09:30 - 10:30 / Jan Baker / ONLINE INVOICE" at bounding box center [336, 30] width 381 height 16
copy small "Jan Baker"
click at [1019, 405] on link "Save Changes" at bounding box center [1044, 404] width 201 height 31
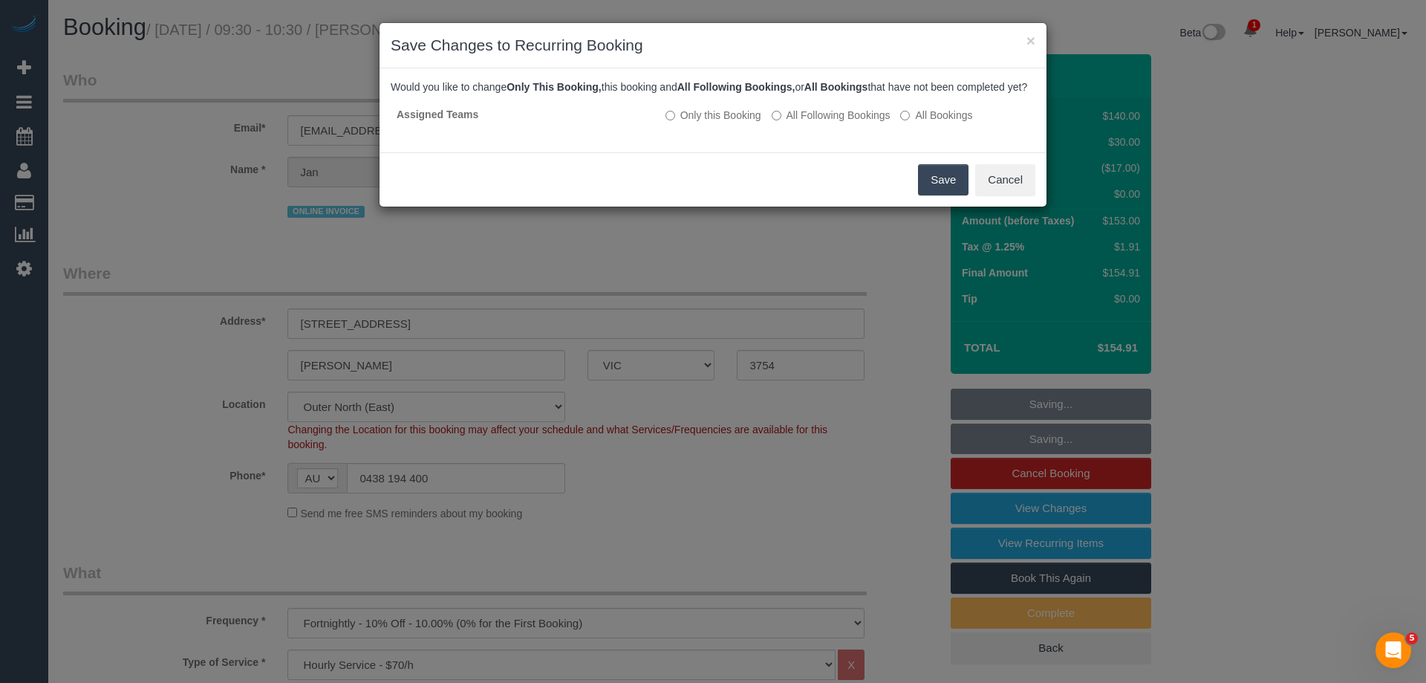
click at [933, 193] on button "Save" at bounding box center [943, 179] width 51 height 31
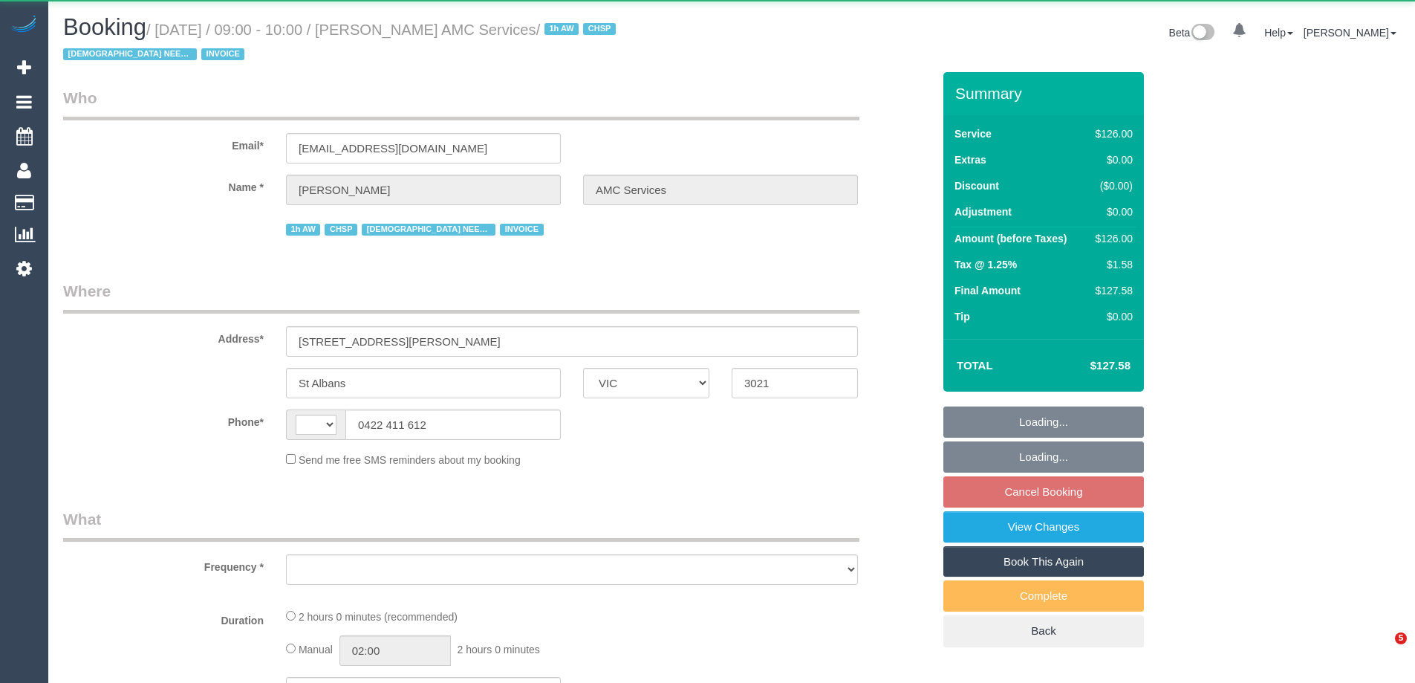
select select "VIC"
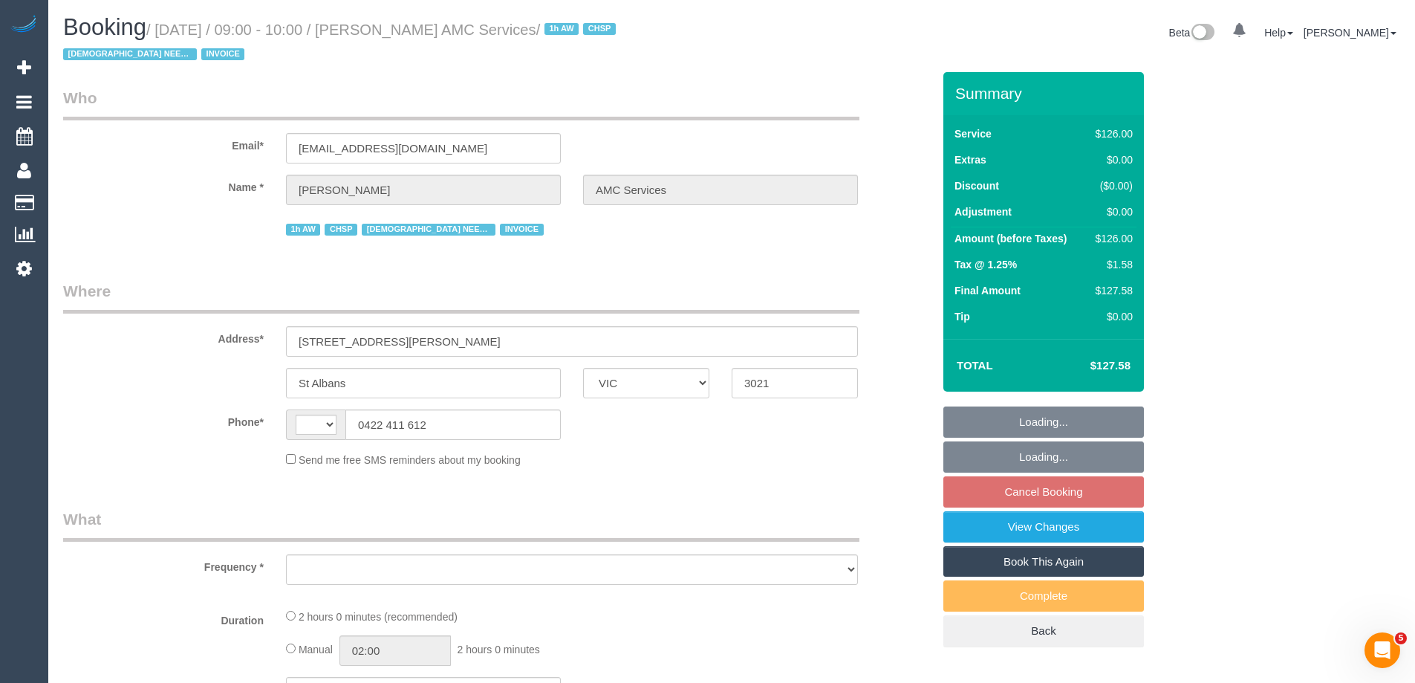
select select "string:AU"
select select "object:593"
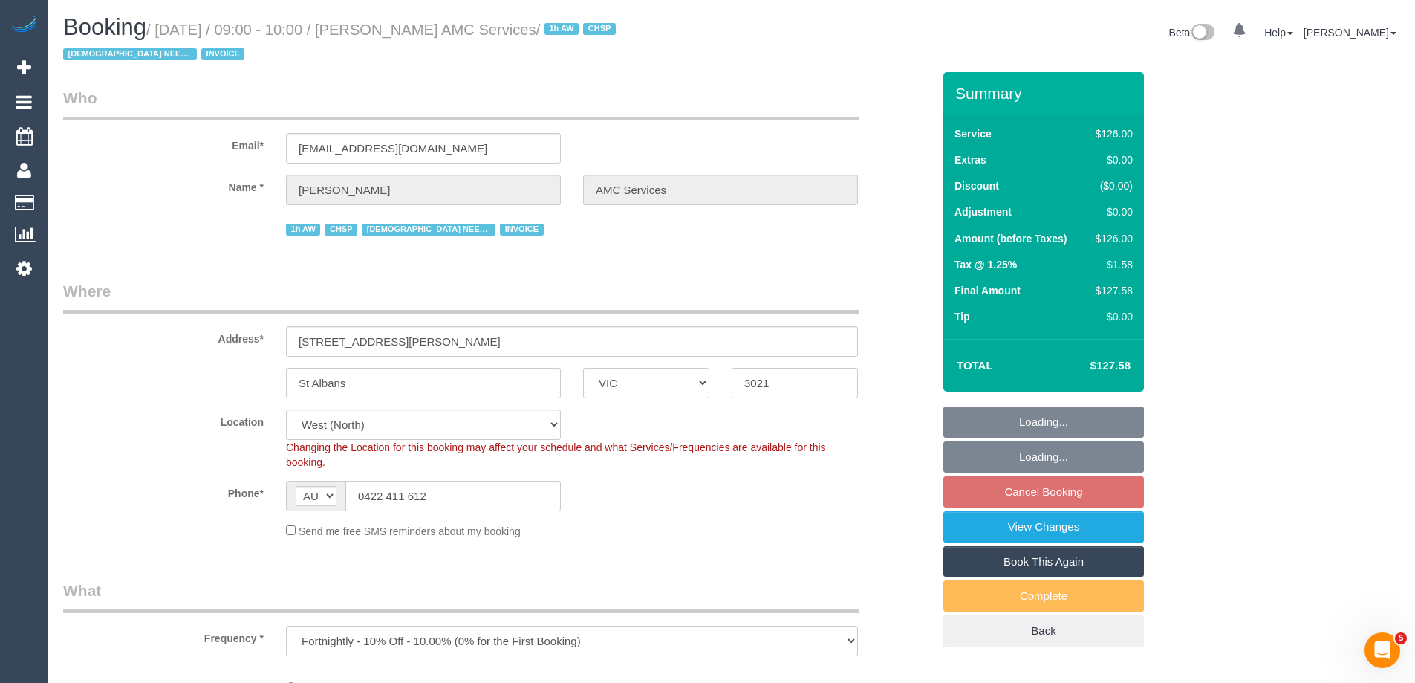
select select "120"
select select "object:663"
select select "number:28"
select select "number:14"
select select "number:19"
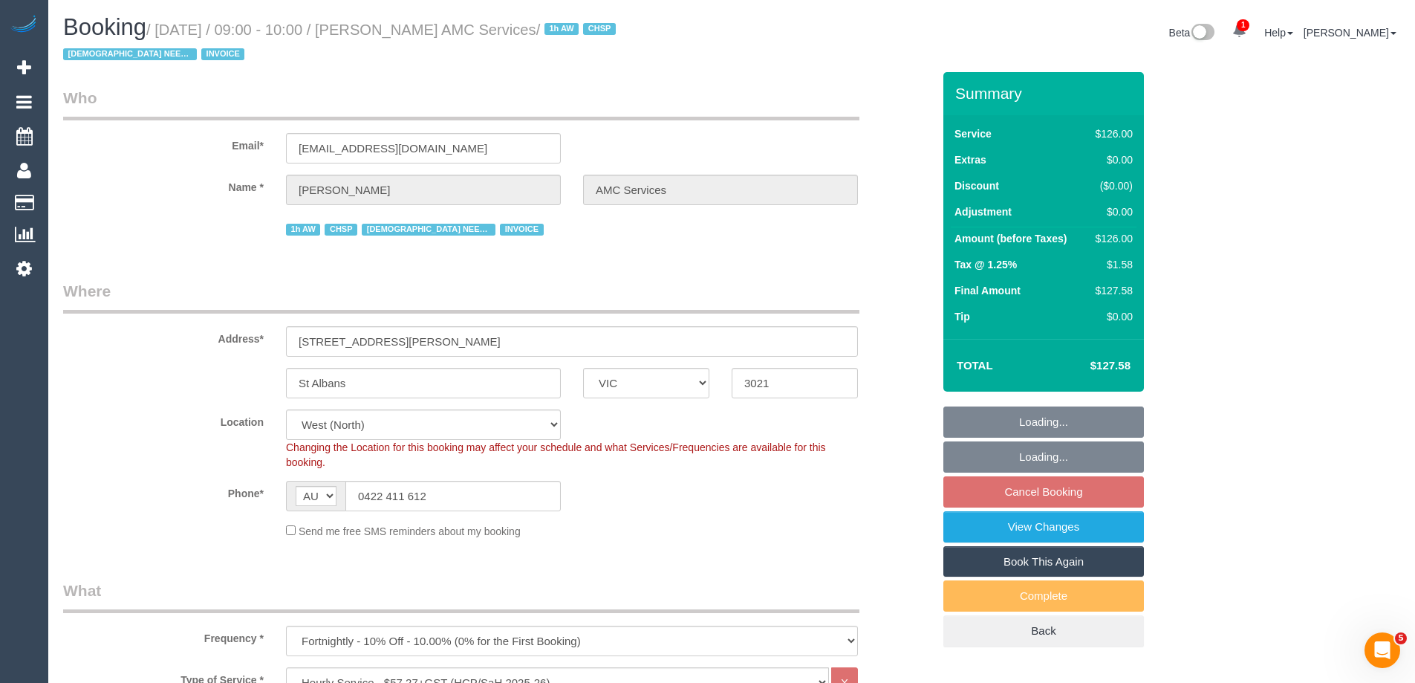
select select "number:25"
select select "number:35"
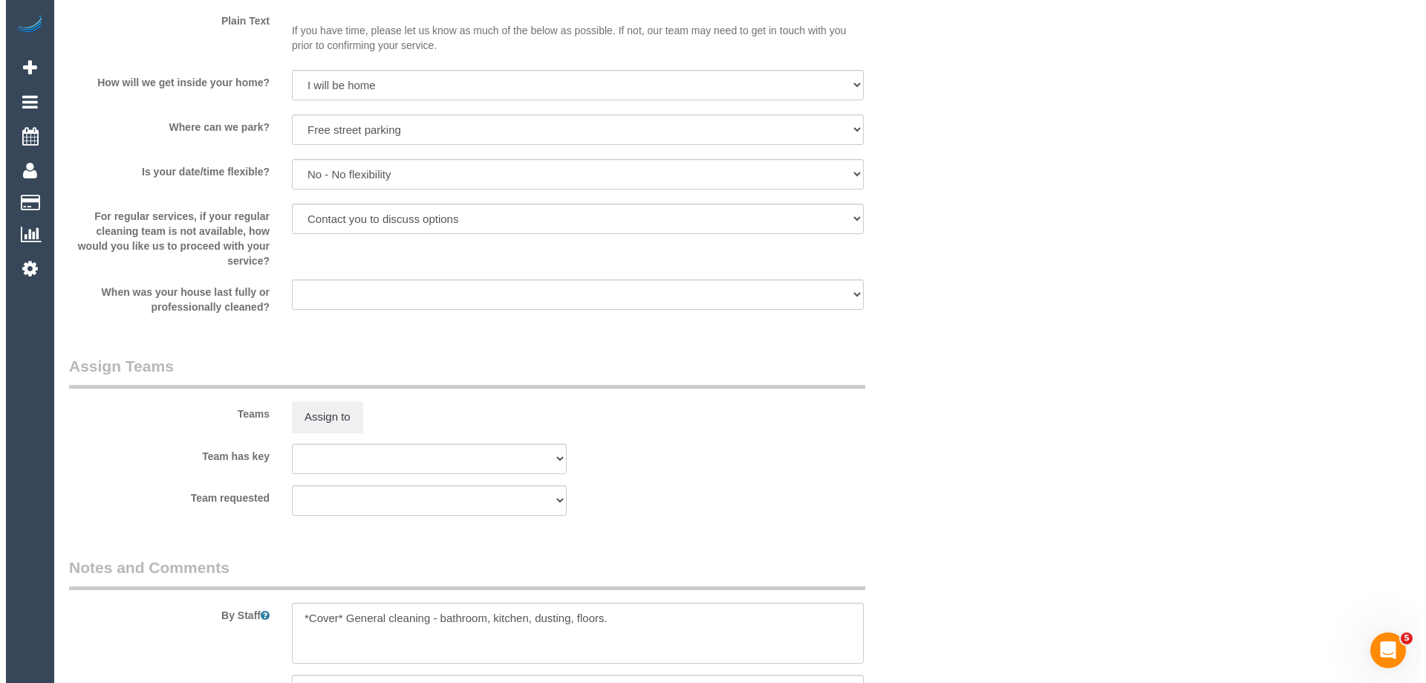
scroll to position [1560, 0]
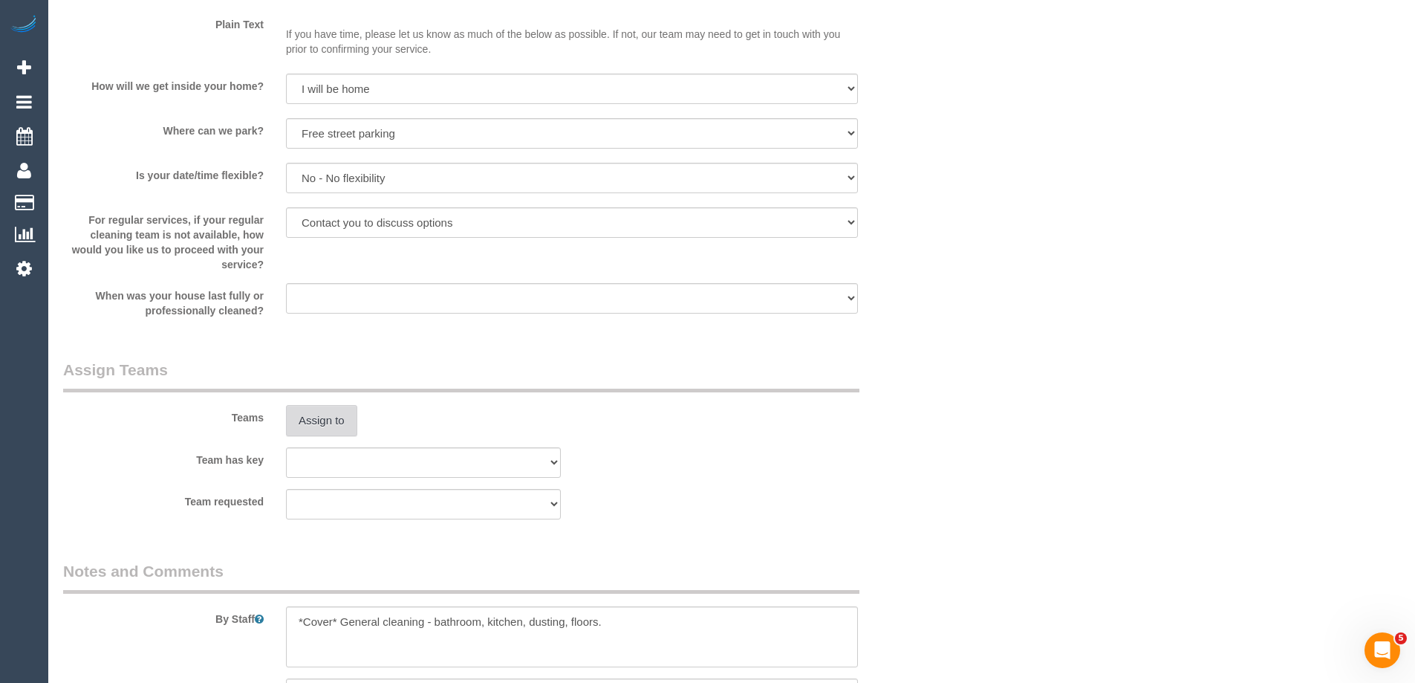
click at [306, 418] on button "Assign to" at bounding box center [321, 420] width 71 height 31
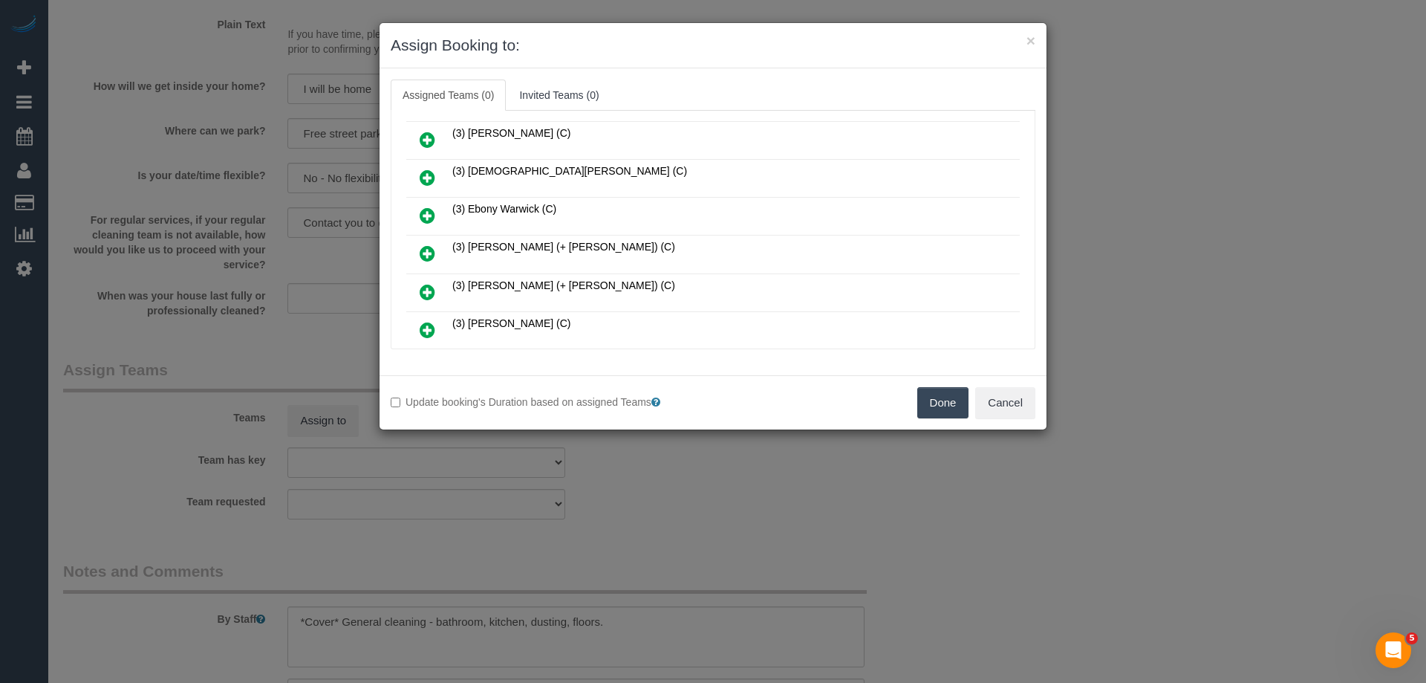
scroll to position [371, 0]
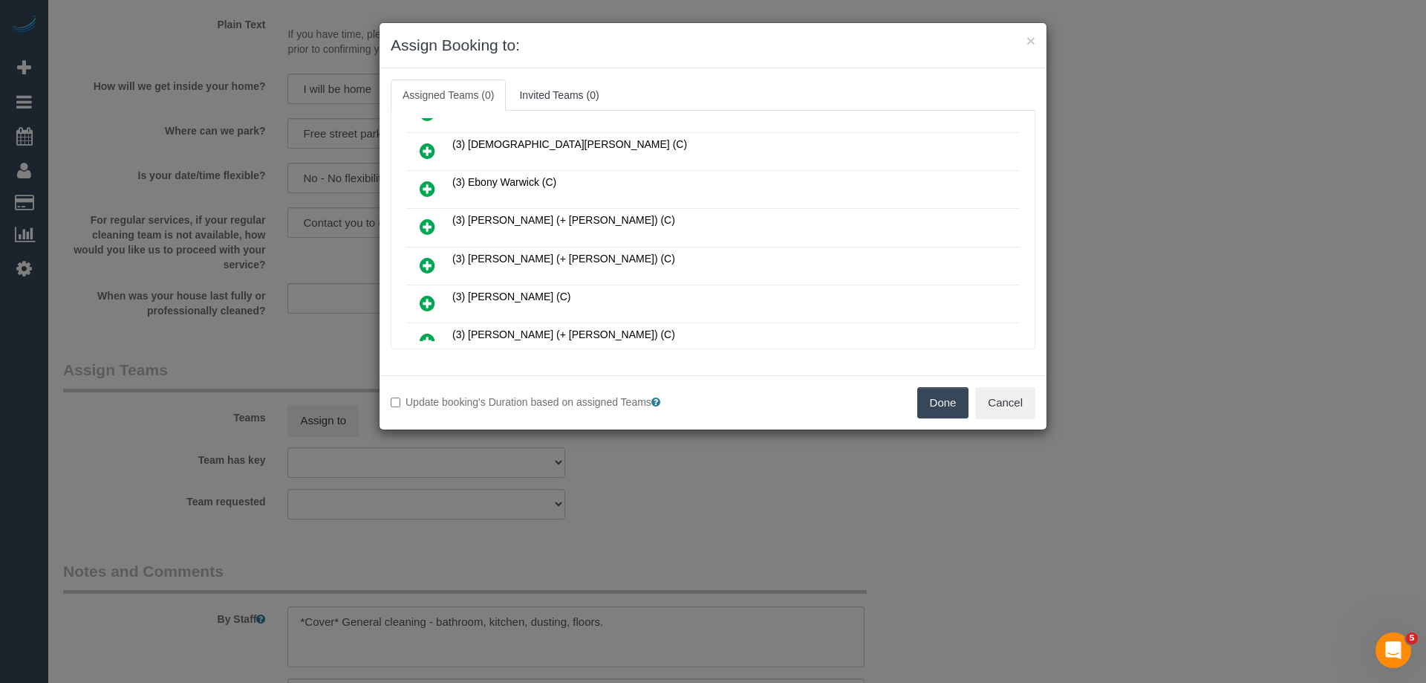
click at [427, 177] on link at bounding box center [427, 190] width 35 height 30
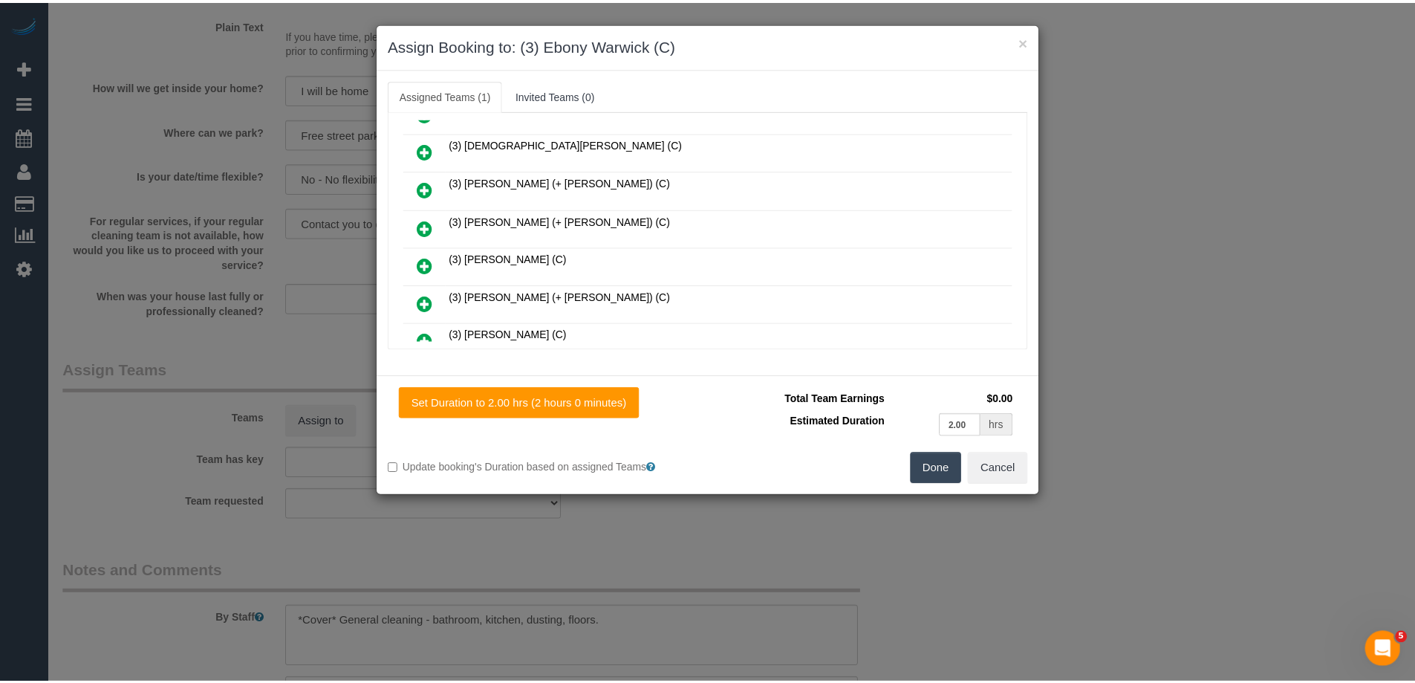
scroll to position [0, 0]
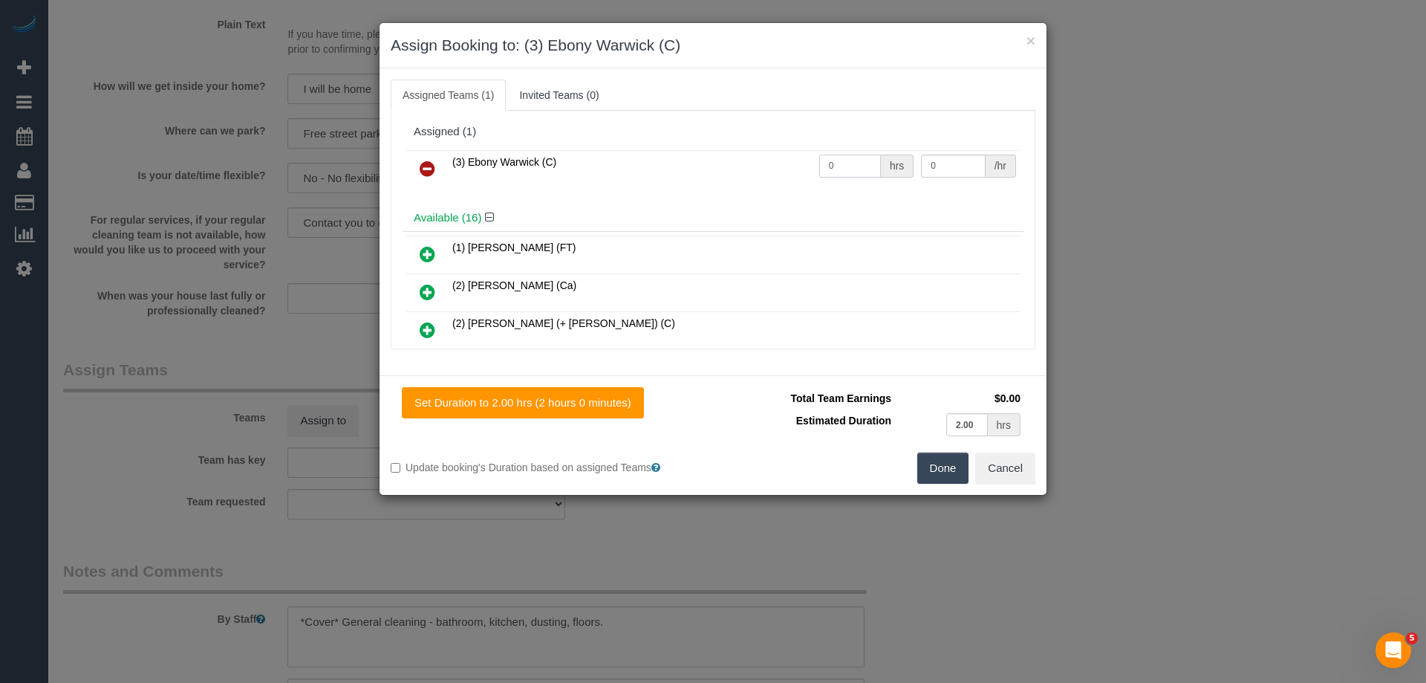
drag, startPoint x: 836, startPoint y: 166, endPoint x: 743, endPoint y: 156, distance: 93.5
click at [753, 159] on tr "(3) Ebony Warwick (C) 0 hrs 0 /hr" at bounding box center [713, 169] width 614 height 38
type input "2"
drag, startPoint x: 958, startPoint y: 156, endPoint x: 804, endPoint y: 170, distance: 154.4
click at [846, 170] on tr "(3) Ebony Warwick (C) 2 hrs 0 /hr" at bounding box center [713, 169] width 614 height 38
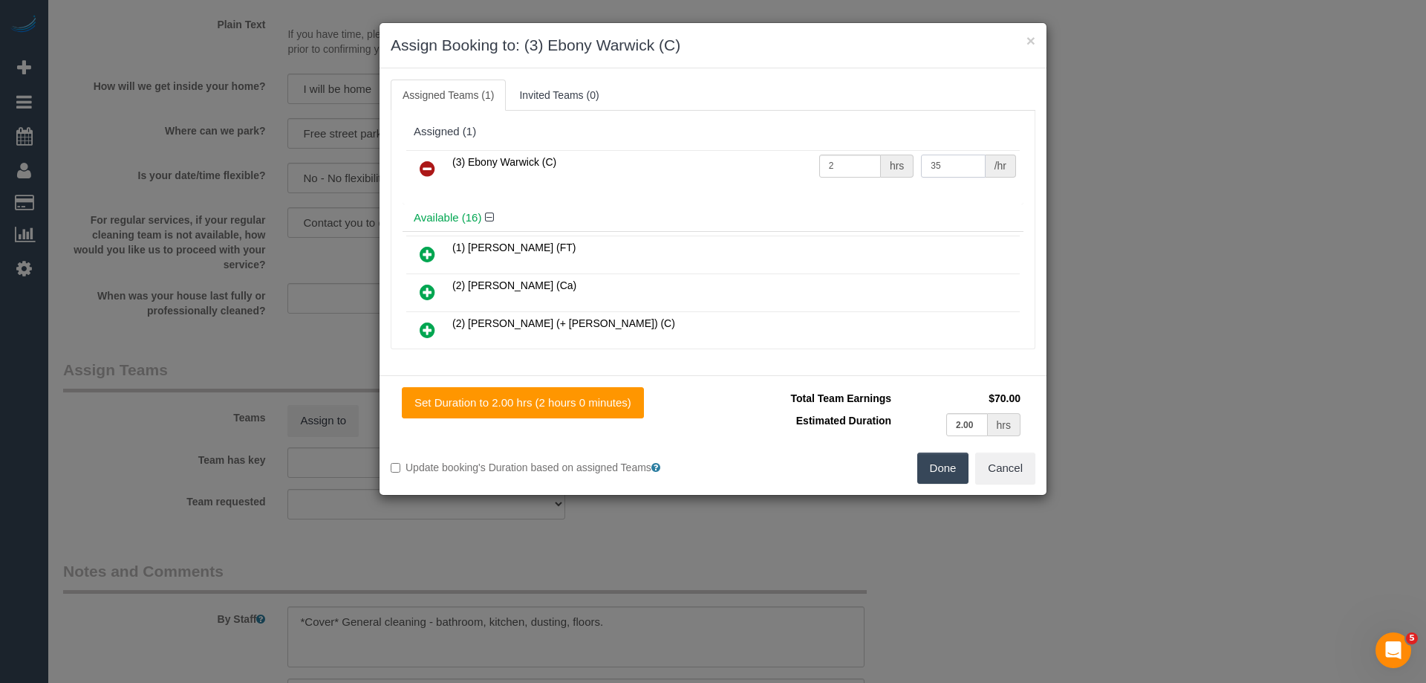
type input "35"
click at [943, 474] on button "Done" at bounding box center [944, 467] width 52 height 31
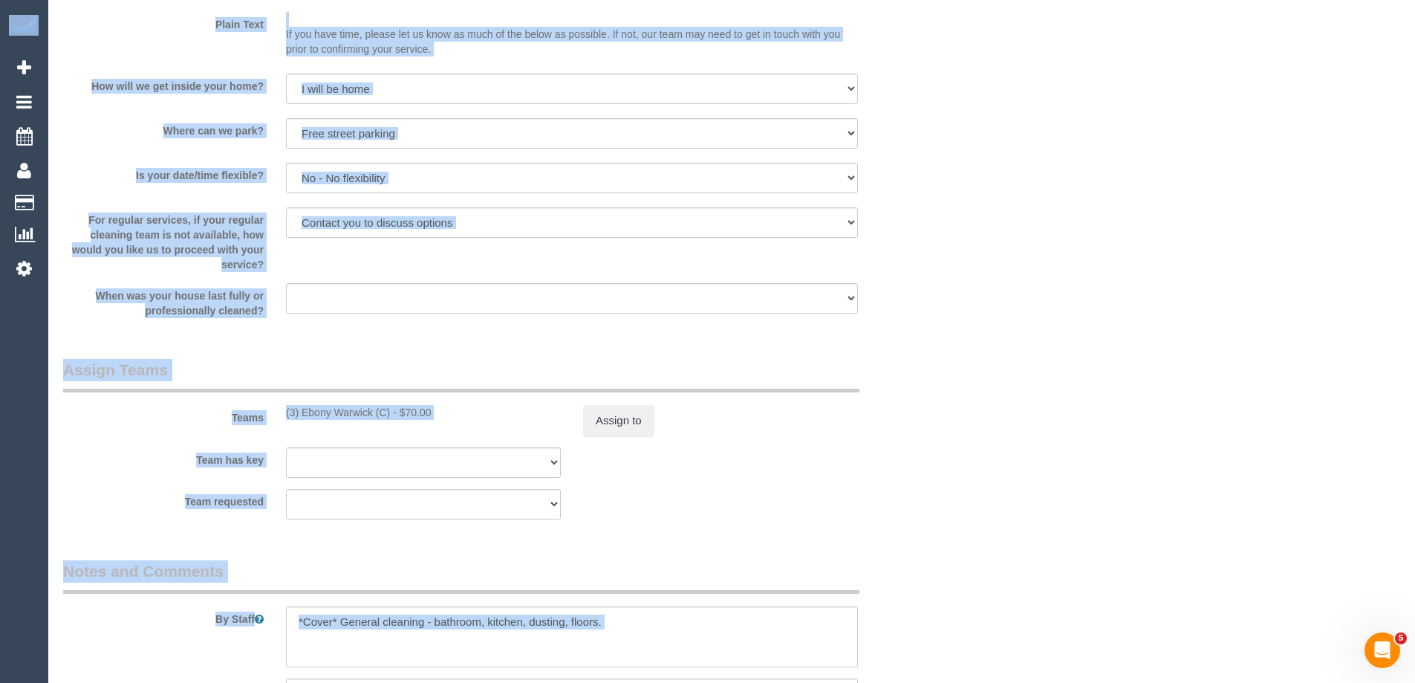
drag, startPoint x: 1415, startPoint y: 455, endPoint x: 1424, endPoint y: 204, distance: 252.1
click at [1100, 416] on div "Who Email* ljubicia.amcservices@fake.com Name * Ljubica Tasevska AMC Services 1…" at bounding box center [731, 37] width 1337 height 3051
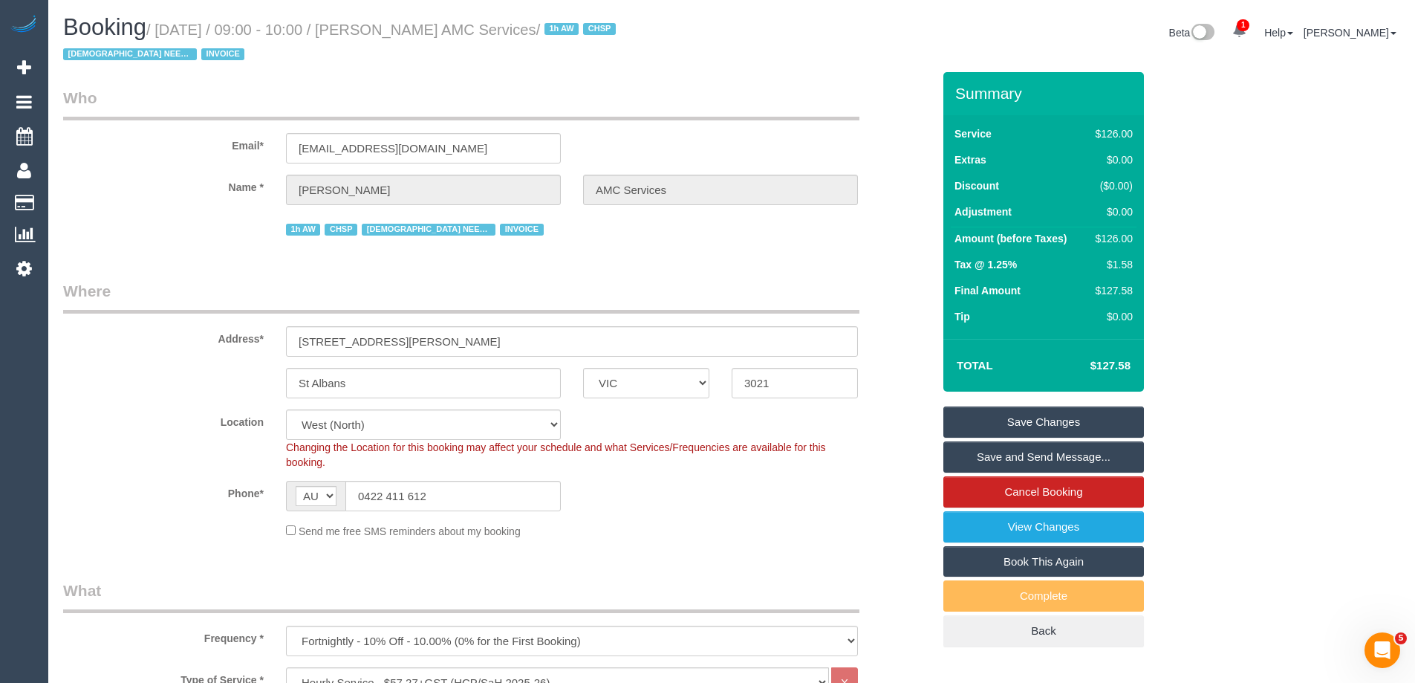
drag, startPoint x: 621, startPoint y: 27, endPoint x: 410, endPoint y: 22, distance: 211.1
click at [410, 22] on small "/ September 25, 2025 / 09:00 - 10:00 / Ljubica Tasevska AMC Services / 1h AW CH…" at bounding box center [341, 43] width 557 height 42
copy small "Ljubica Tasevska AMC Services"
click at [1007, 428] on link "Save Changes" at bounding box center [1044, 421] width 201 height 31
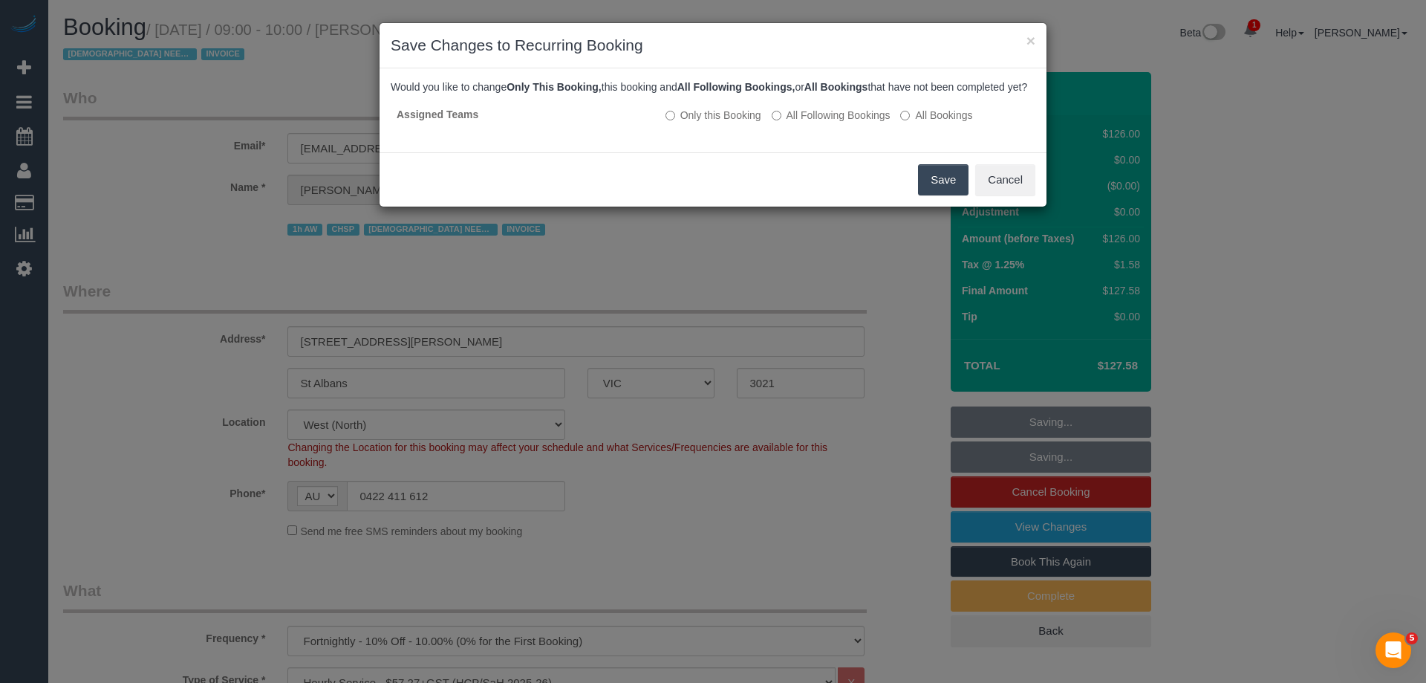
click at [942, 195] on button "Save" at bounding box center [943, 179] width 51 height 31
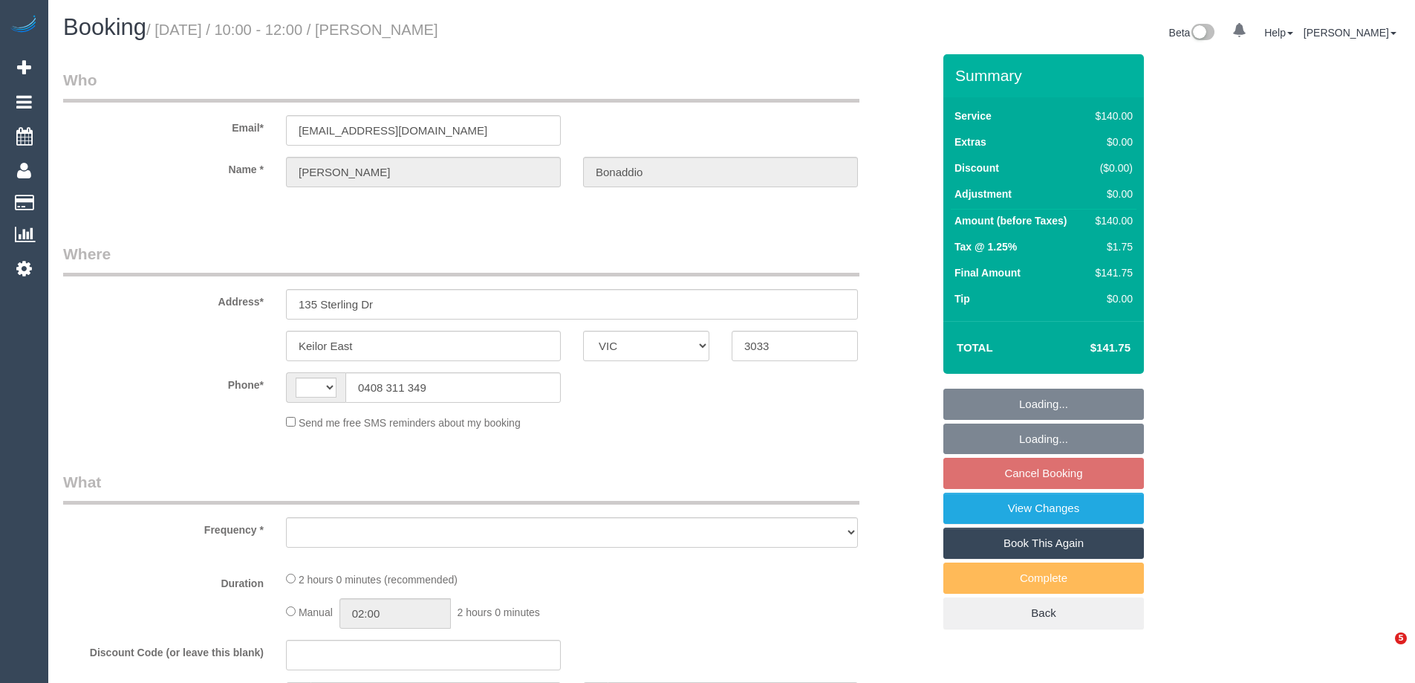
select select "VIC"
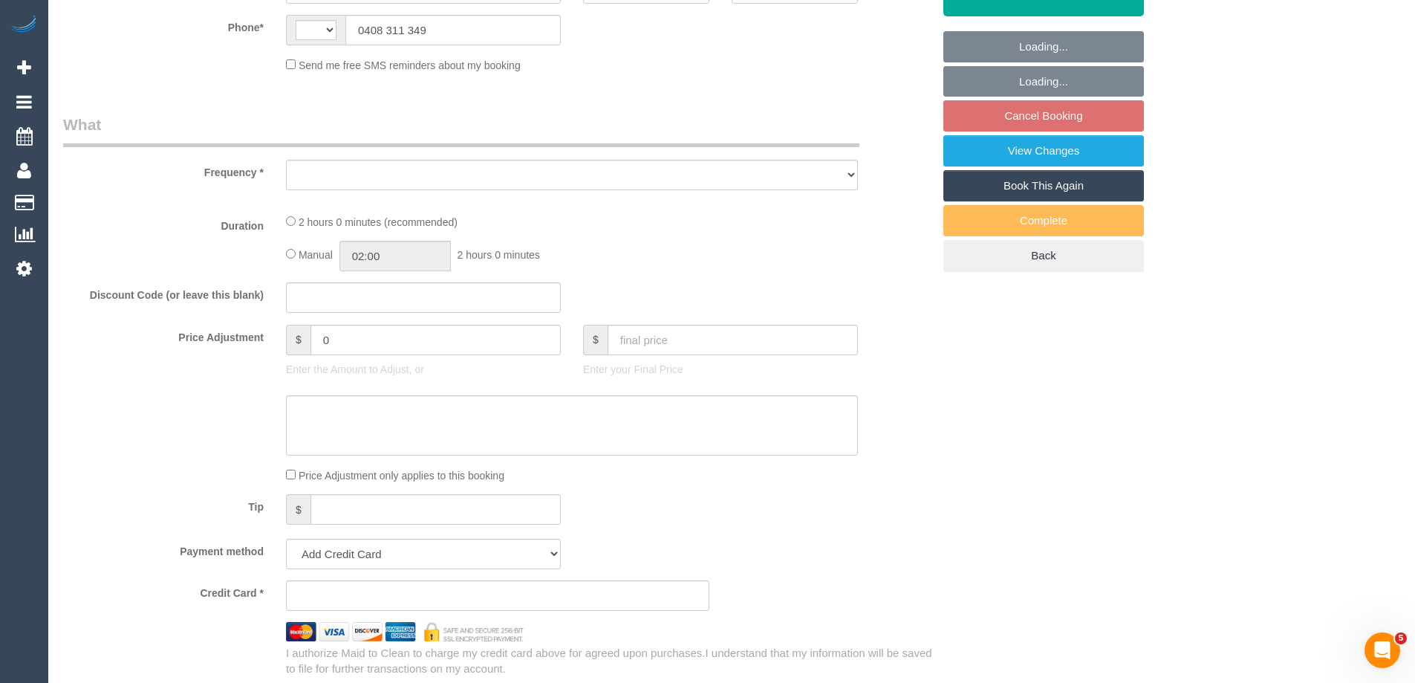
select select "string:AU"
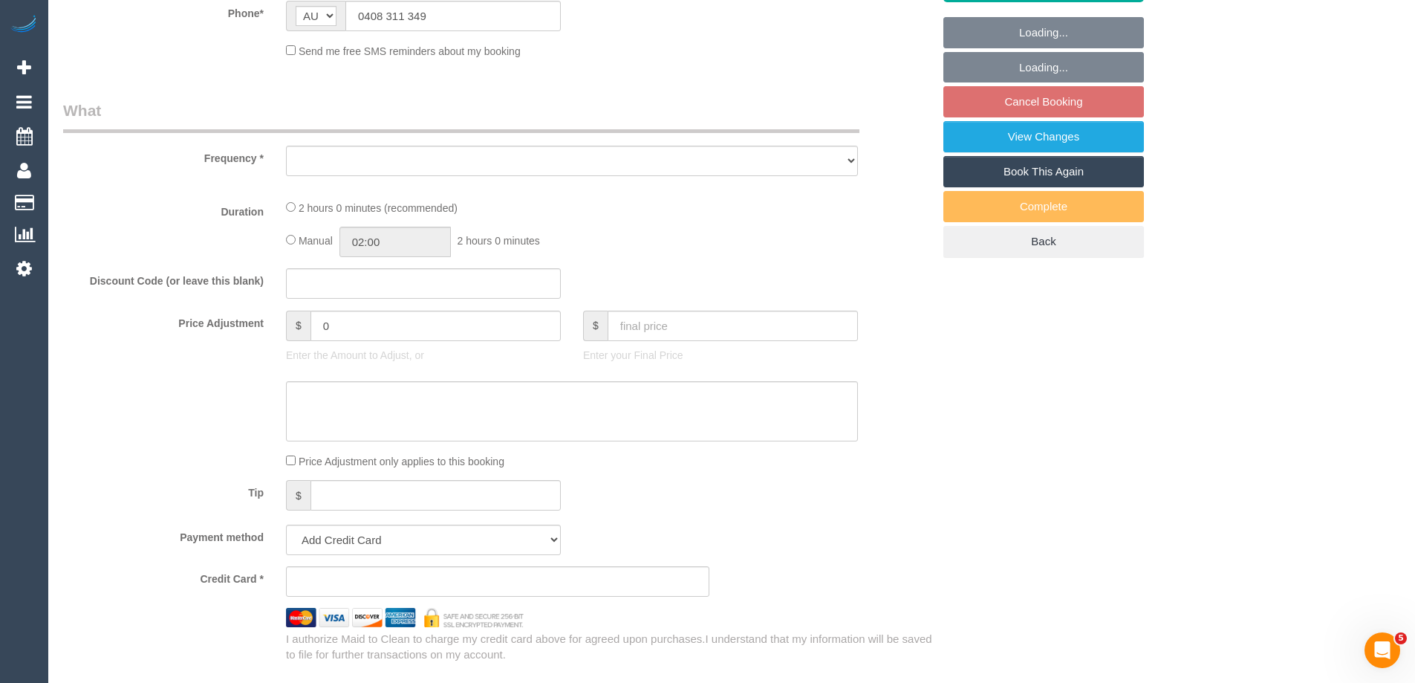
select select "object:570"
select select "string:stripe-pm_1S7Spm2GScqysDRVey5MOqOJ"
select select "number:28"
select select "number:14"
select select "number:19"
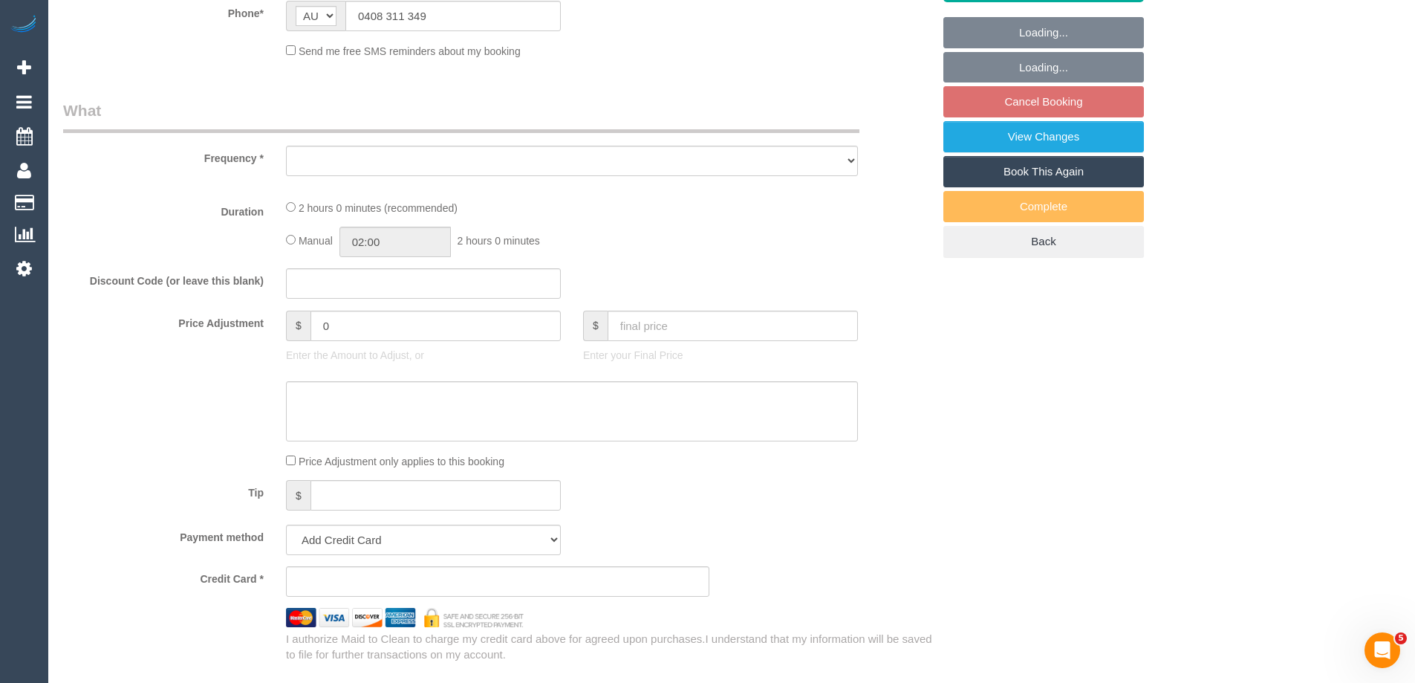
select select "number:35"
select select "number:11"
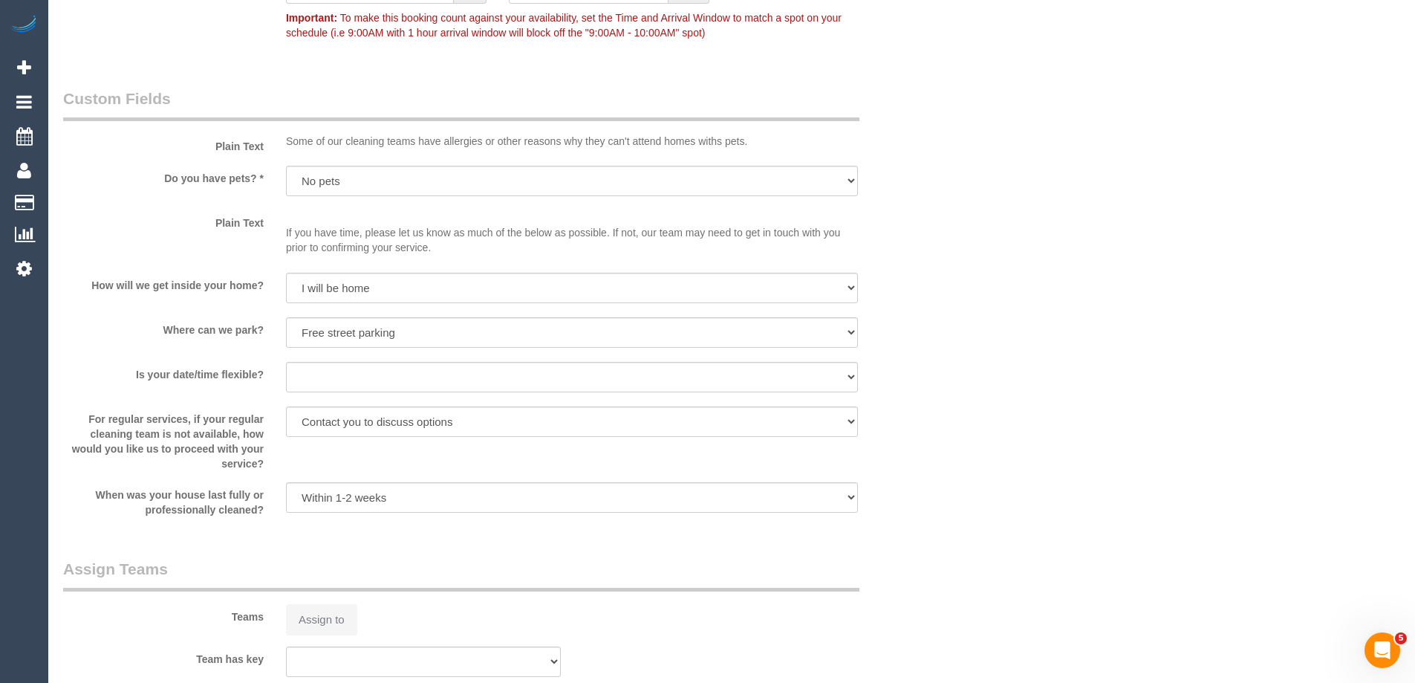
select select "object:1432"
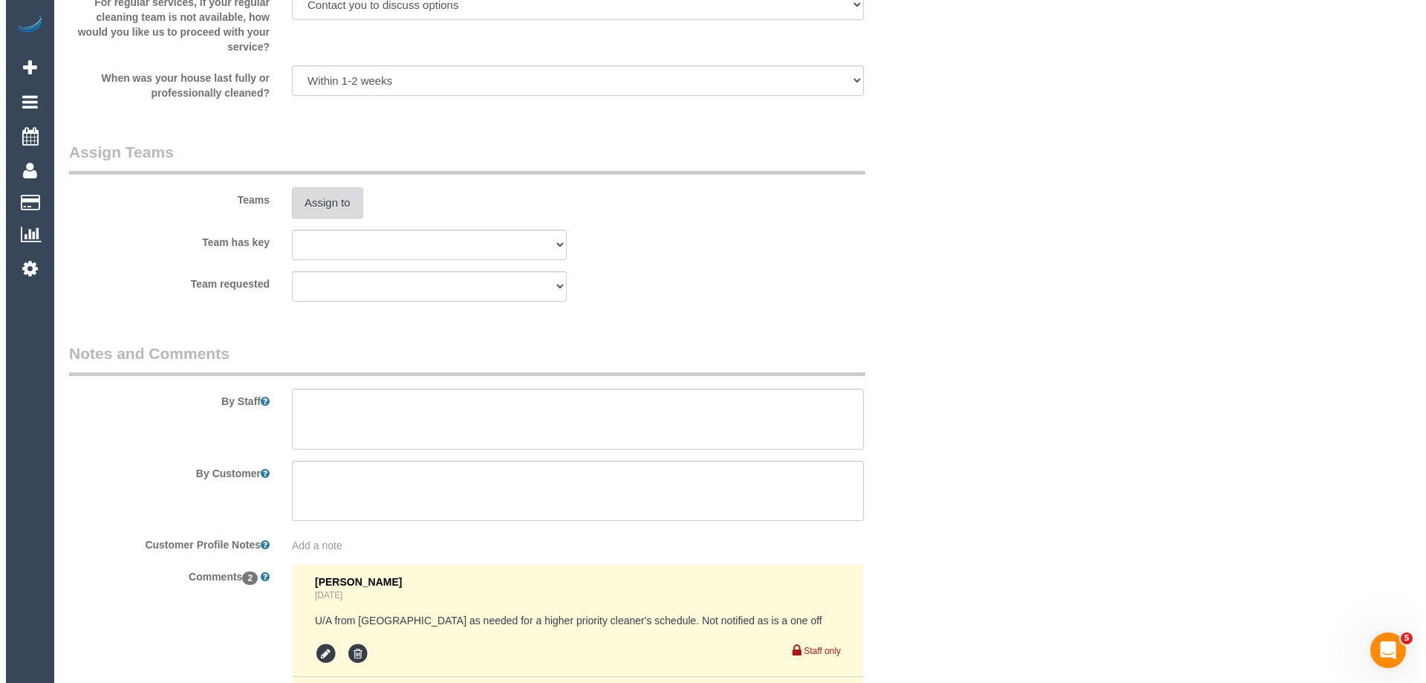
scroll to position [2152, 0]
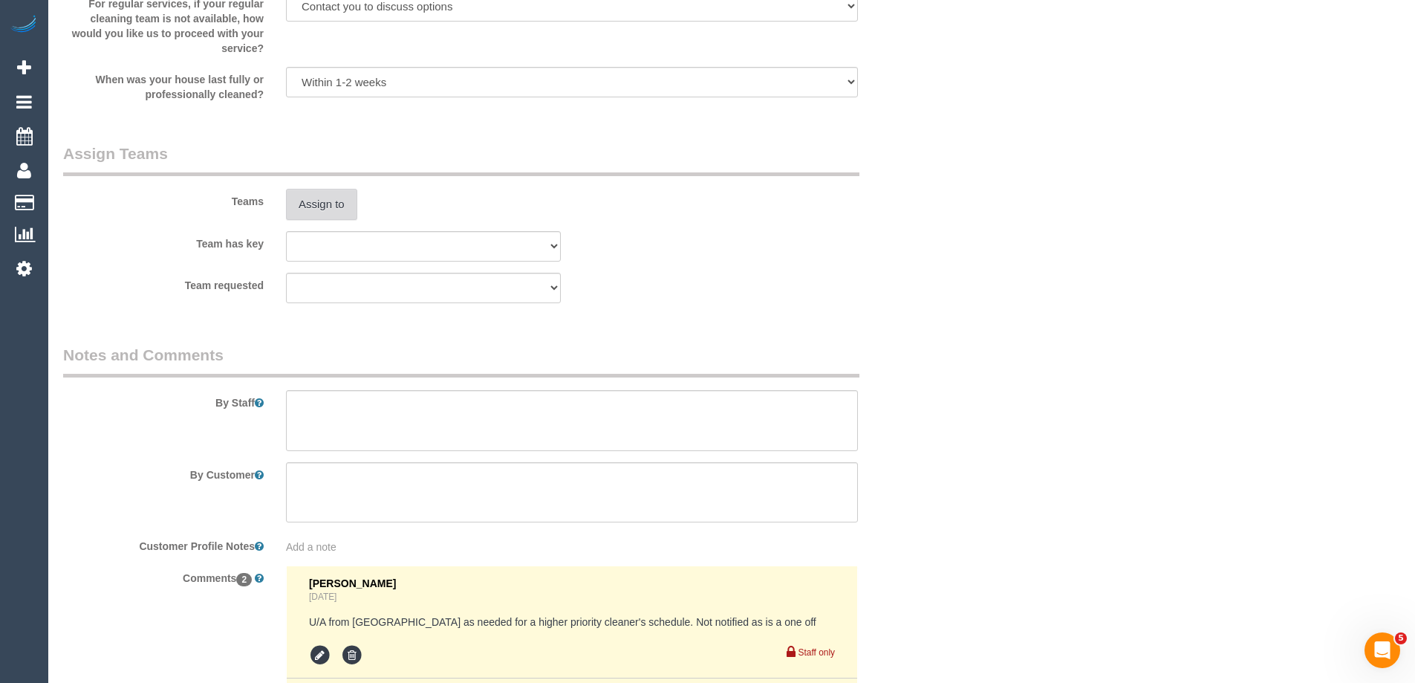
click at [325, 200] on button "Assign to" at bounding box center [321, 204] width 71 height 31
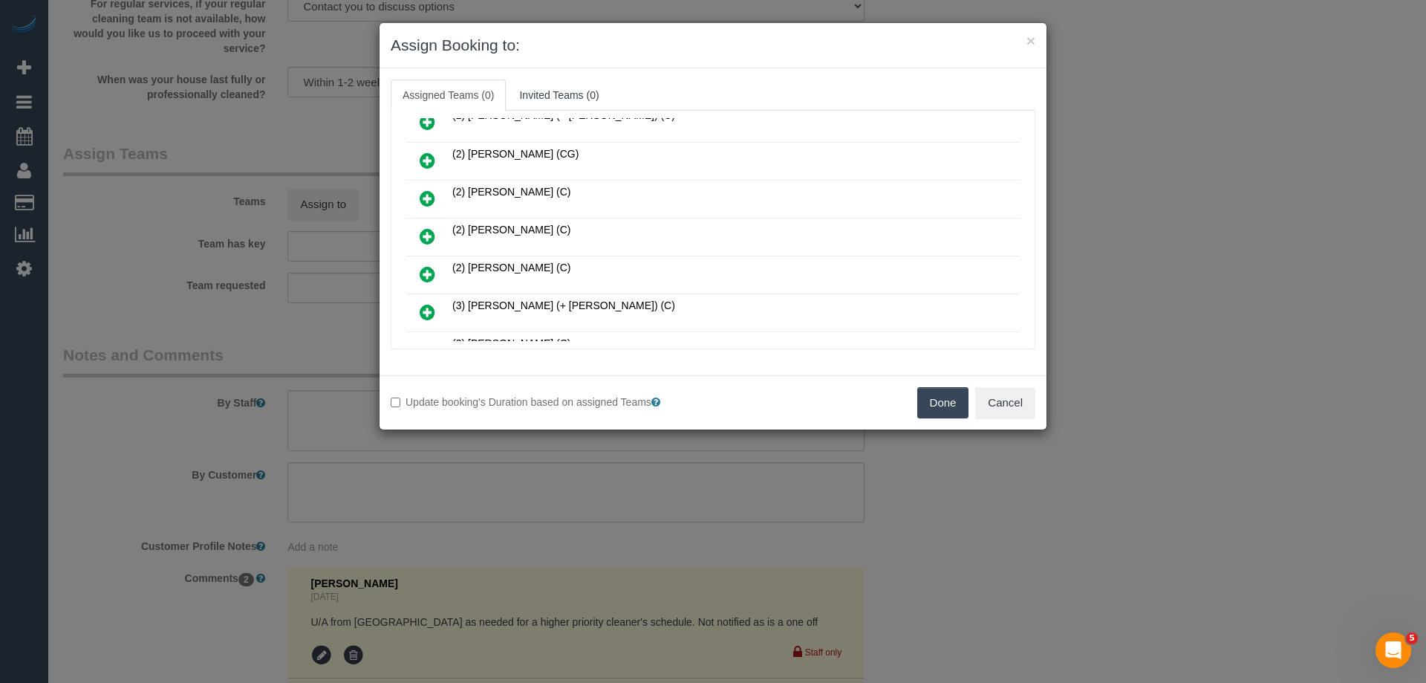
scroll to position [223, 0]
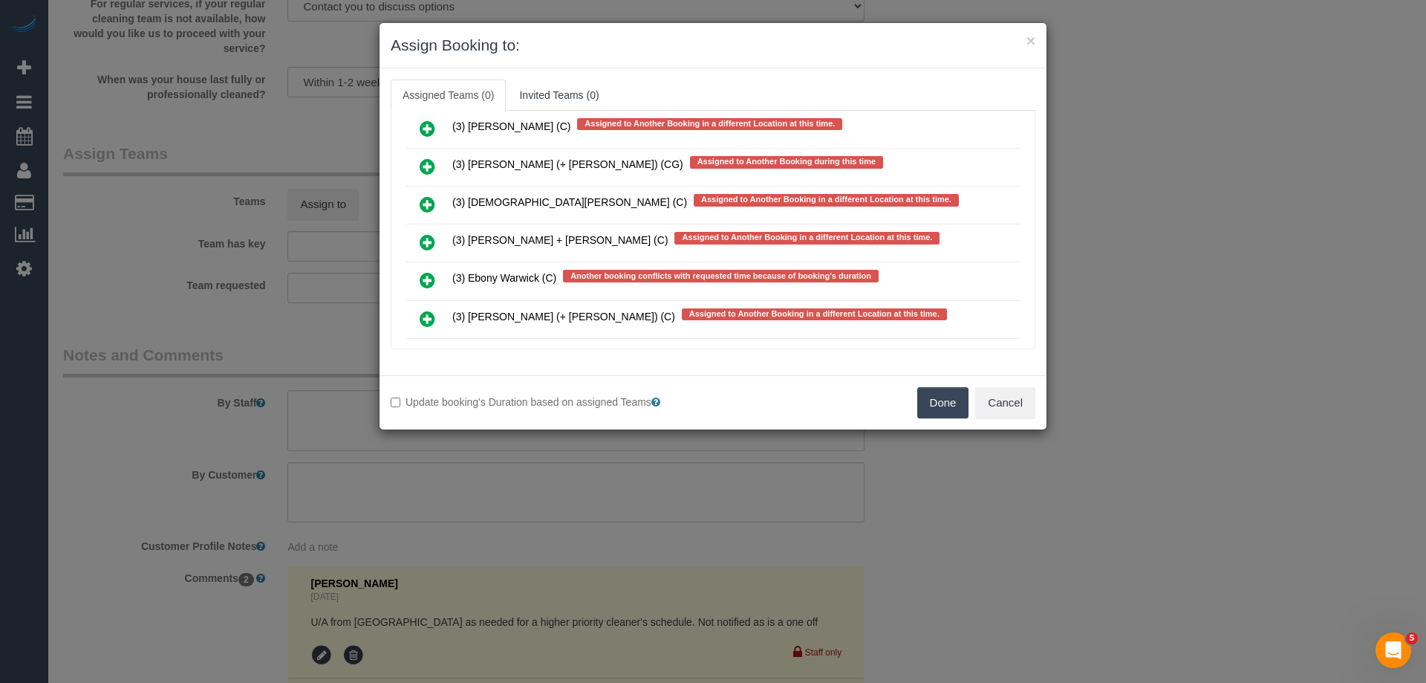
click at [422, 279] on icon at bounding box center [428, 280] width 16 height 18
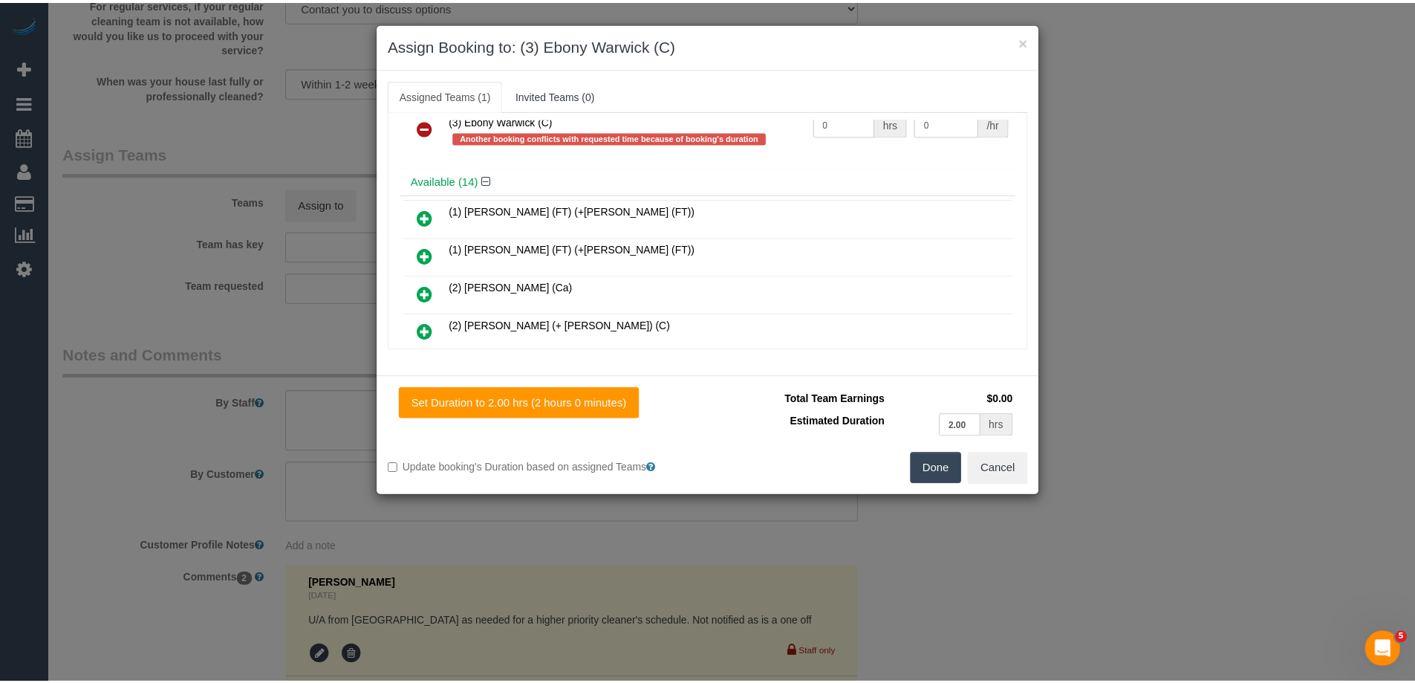
scroll to position [0, 0]
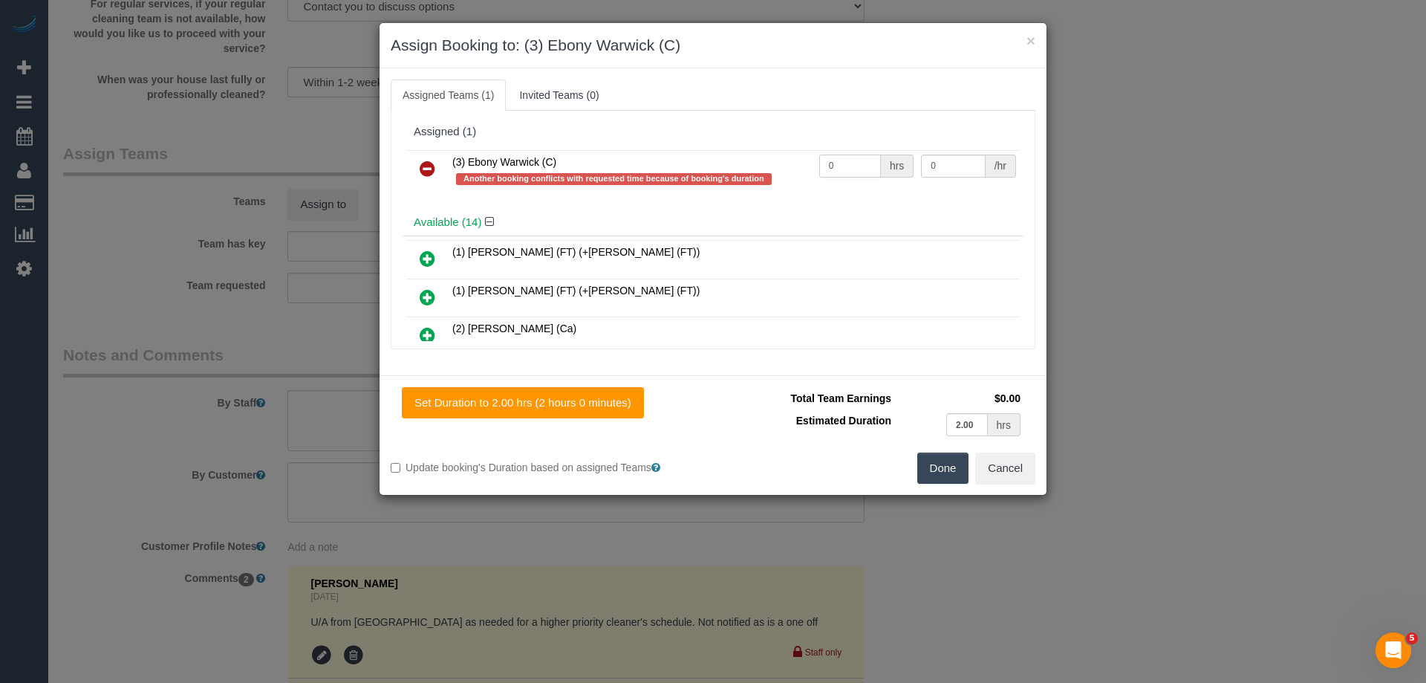
drag, startPoint x: 843, startPoint y: 172, endPoint x: 771, endPoint y: 159, distance: 72.4
click at [771, 159] on tr "(3) Ebony Warwick (C) Another booking conflicts with requested time because of …" at bounding box center [713, 171] width 614 height 42
type input "2"
drag, startPoint x: 947, startPoint y: 163, endPoint x: 799, endPoint y: 178, distance: 147.9
click at [776, 157] on tr "(3) Ebony Warwick (C) Another booking conflicts with requested time because of …" at bounding box center [713, 171] width 614 height 42
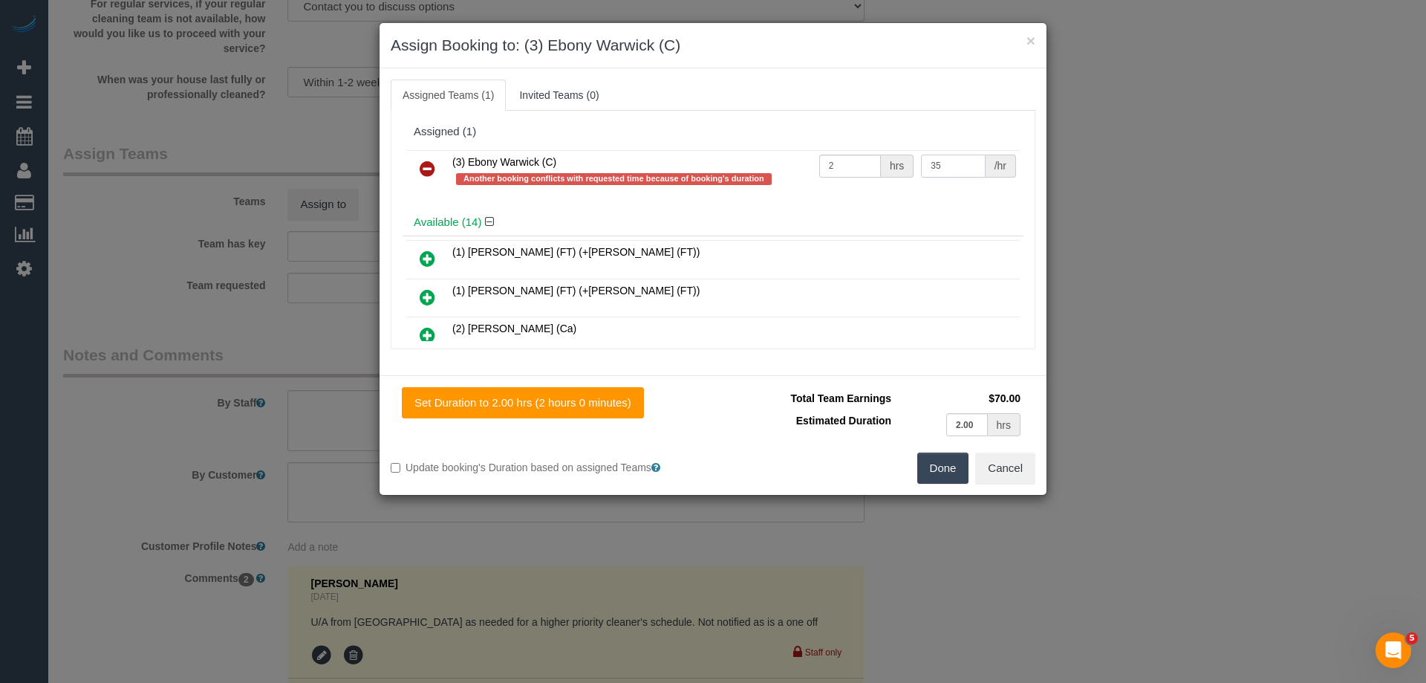
type input "35"
click at [944, 461] on button "Done" at bounding box center [944, 467] width 52 height 31
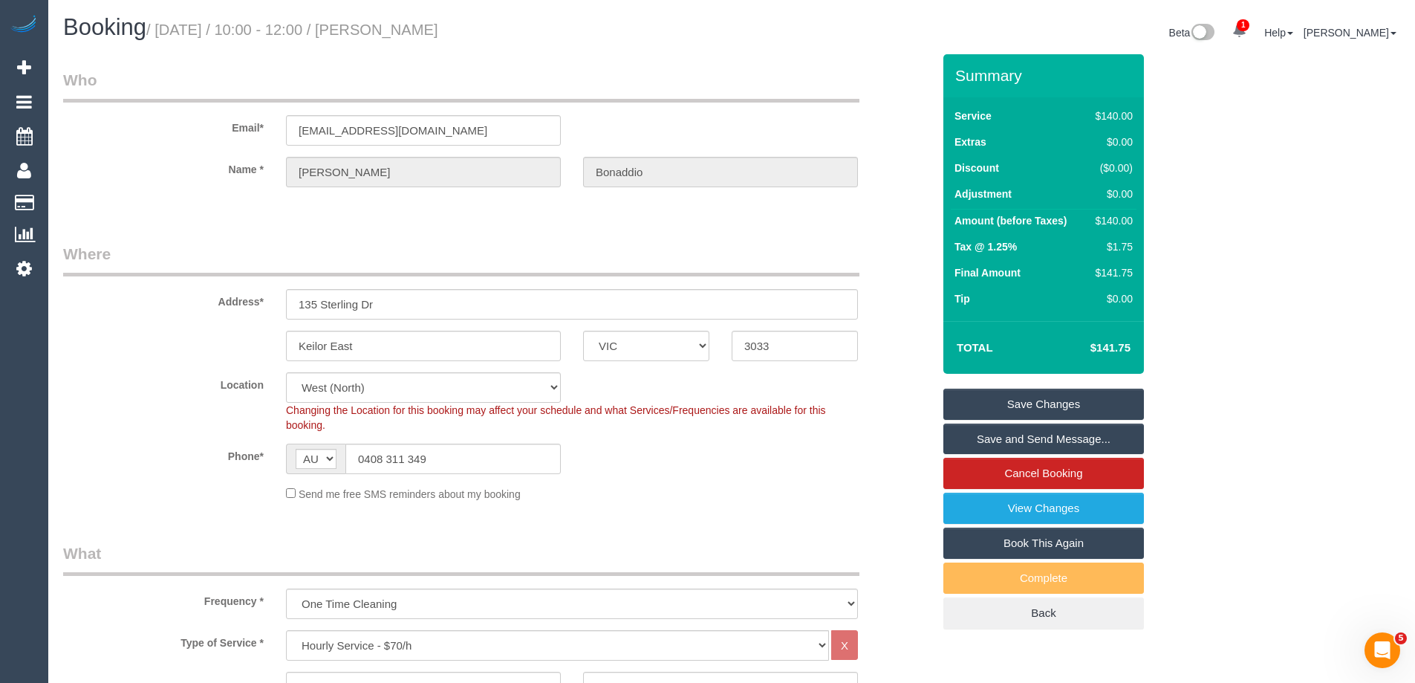
drag, startPoint x: 563, startPoint y: 30, endPoint x: 411, endPoint y: 30, distance: 152.3
click at [411, 30] on h1 "Booking / September 25, 2025 / 10:00 - 12:00 / Belinda Bonaddio" at bounding box center [392, 27] width 658 height 25
copy small "Belinda Bonaddio"
click at [975, 443] on link "Save and Send Message..." at bounding box center [1044, 438] width 201 height 31
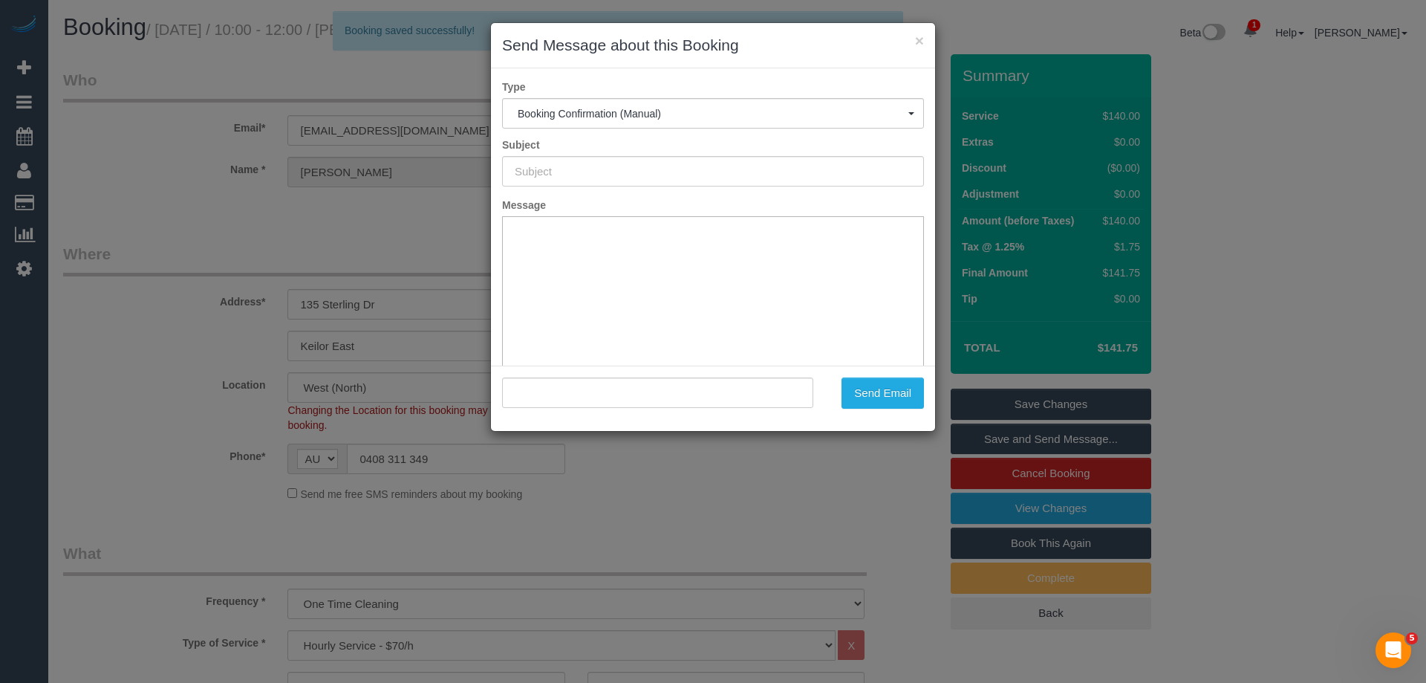
type input "Booking Confirmed"
type input ""Belinda Bonaddio" <belinda_91_@hotmail.com>"
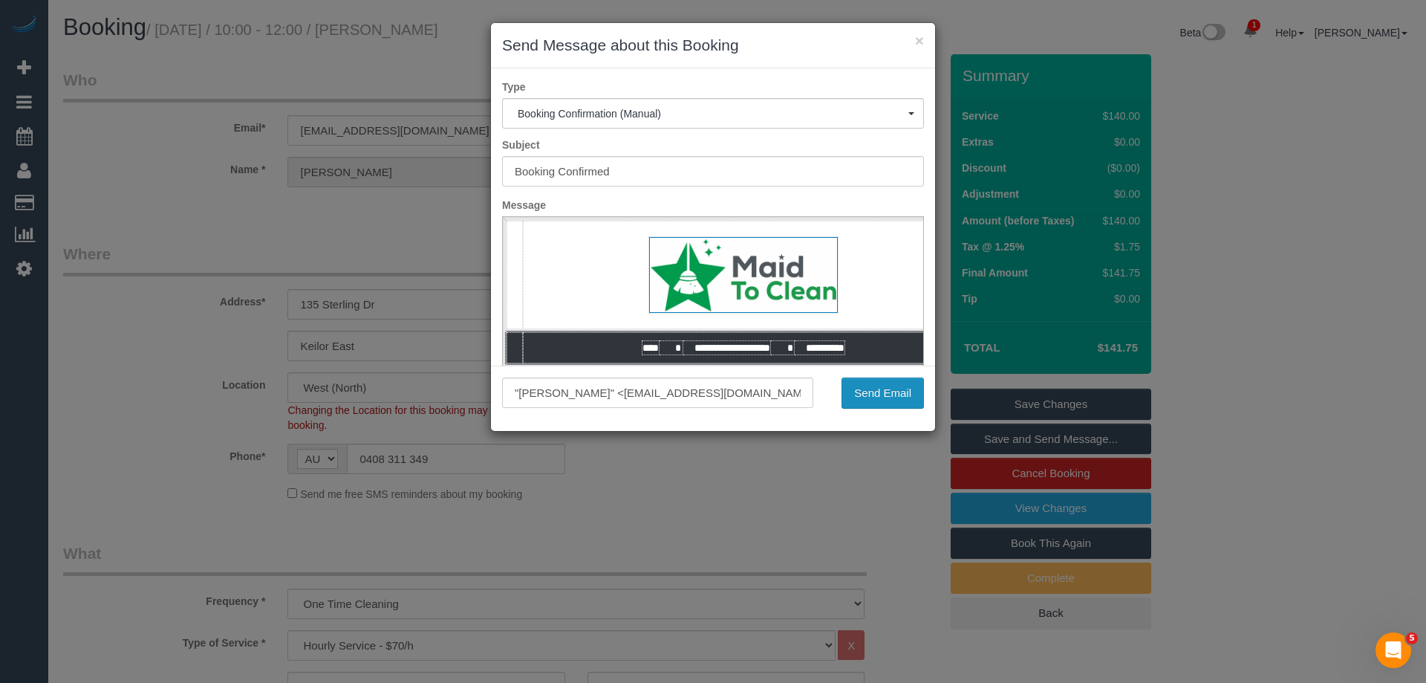
click at [907, 387] on button "Send Email" at bounding box center [883, 392] width 82 height 31
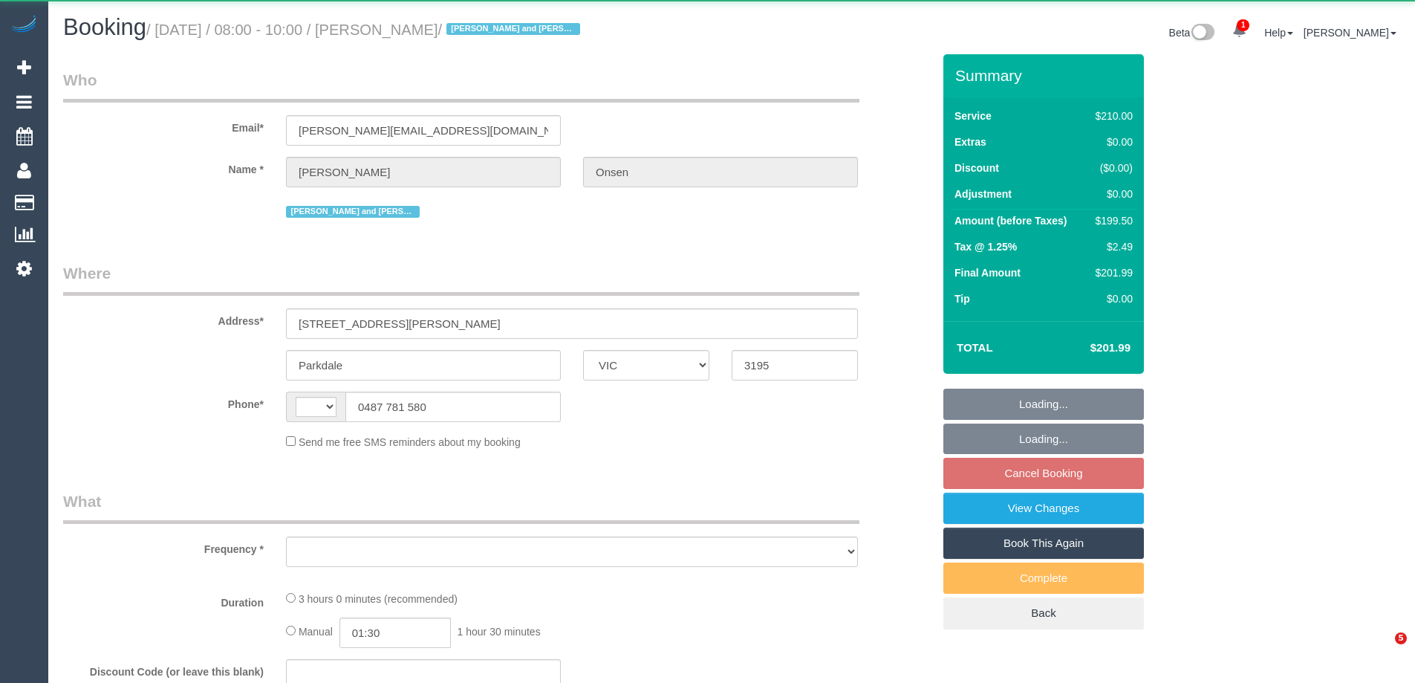
select select "VIC"
select select "string:AU"
select select "object:561"
select select "string:stripe-pm_1Qq1ok2GScqysDRVxxQqaWk4"
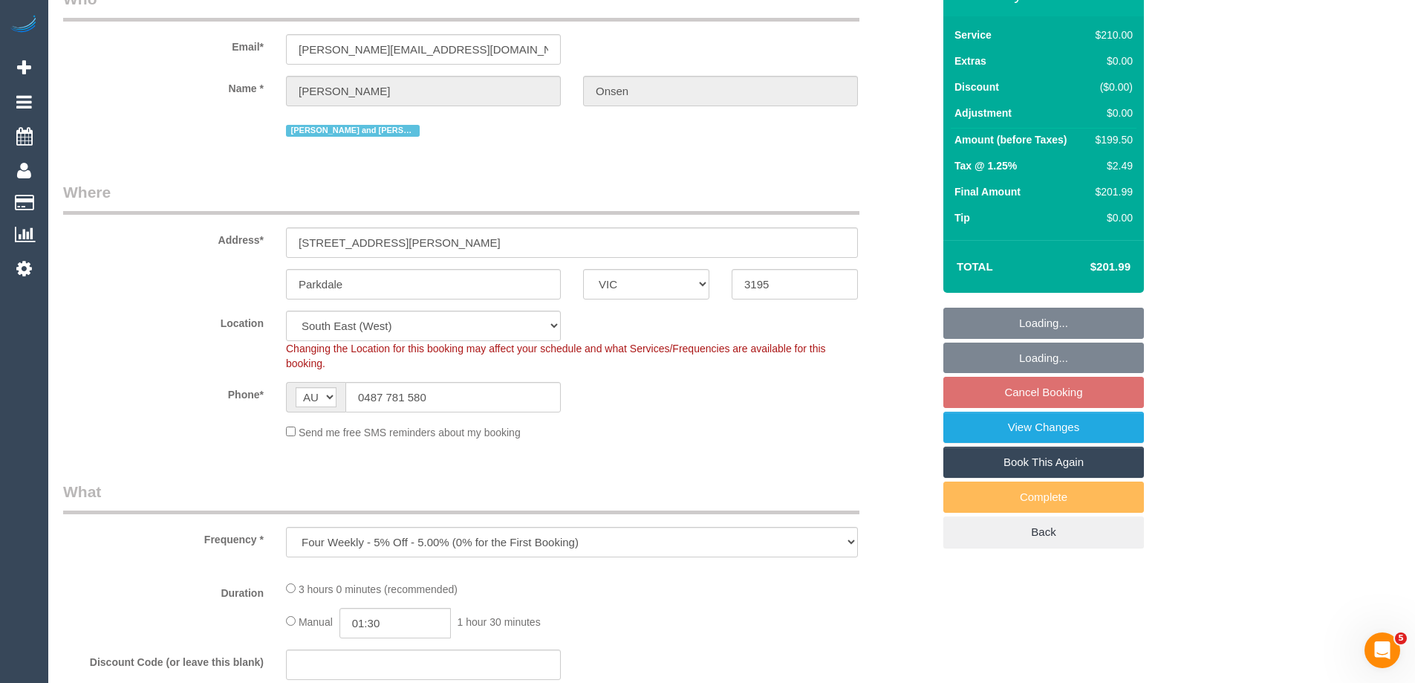
select select "180"
select select "number:32"
select select "number:14"
select select "number:18"
select select "number:25"
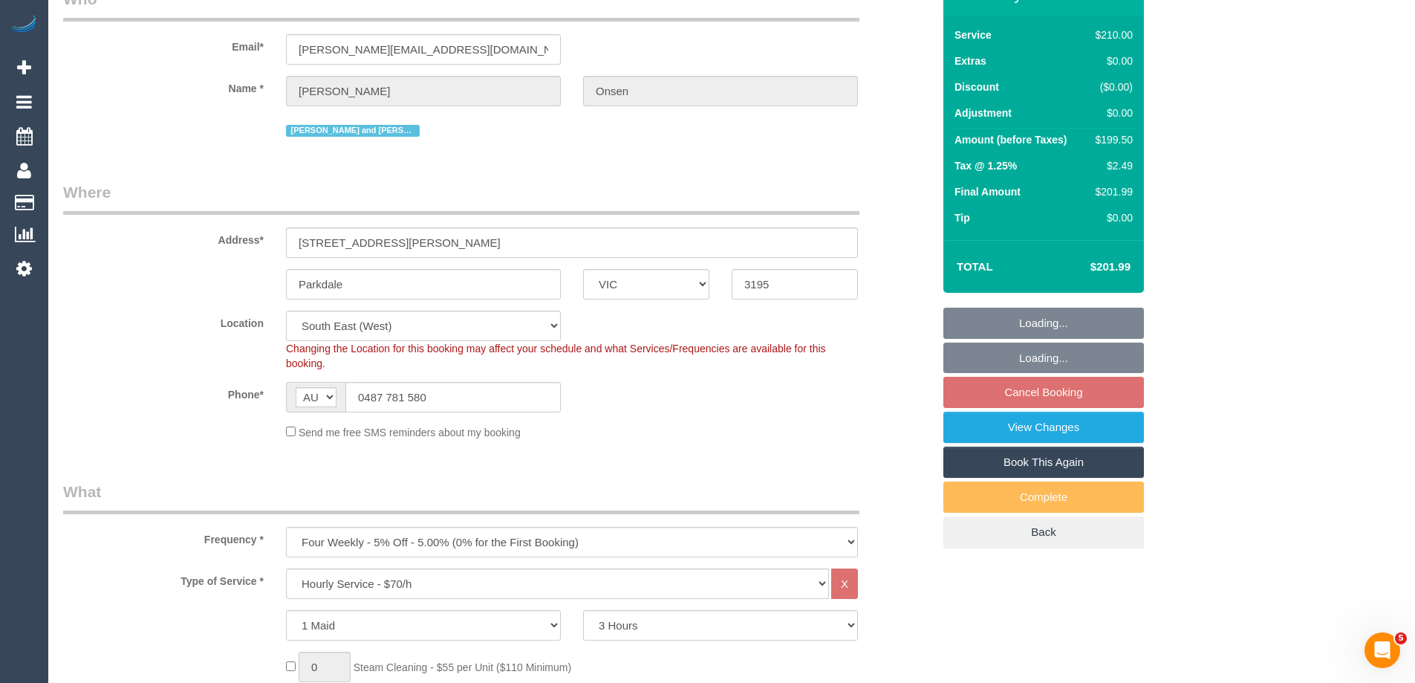
select select "object:1243"
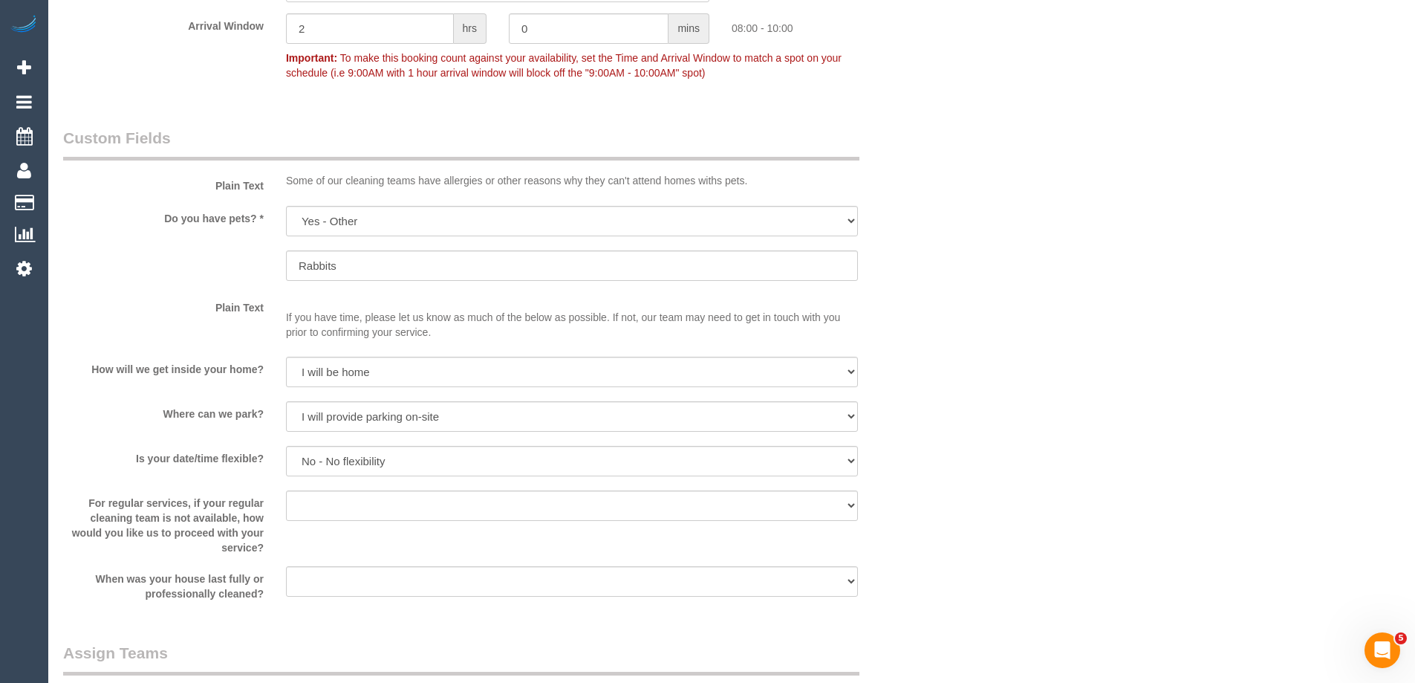
scroll to position [1530, 0]
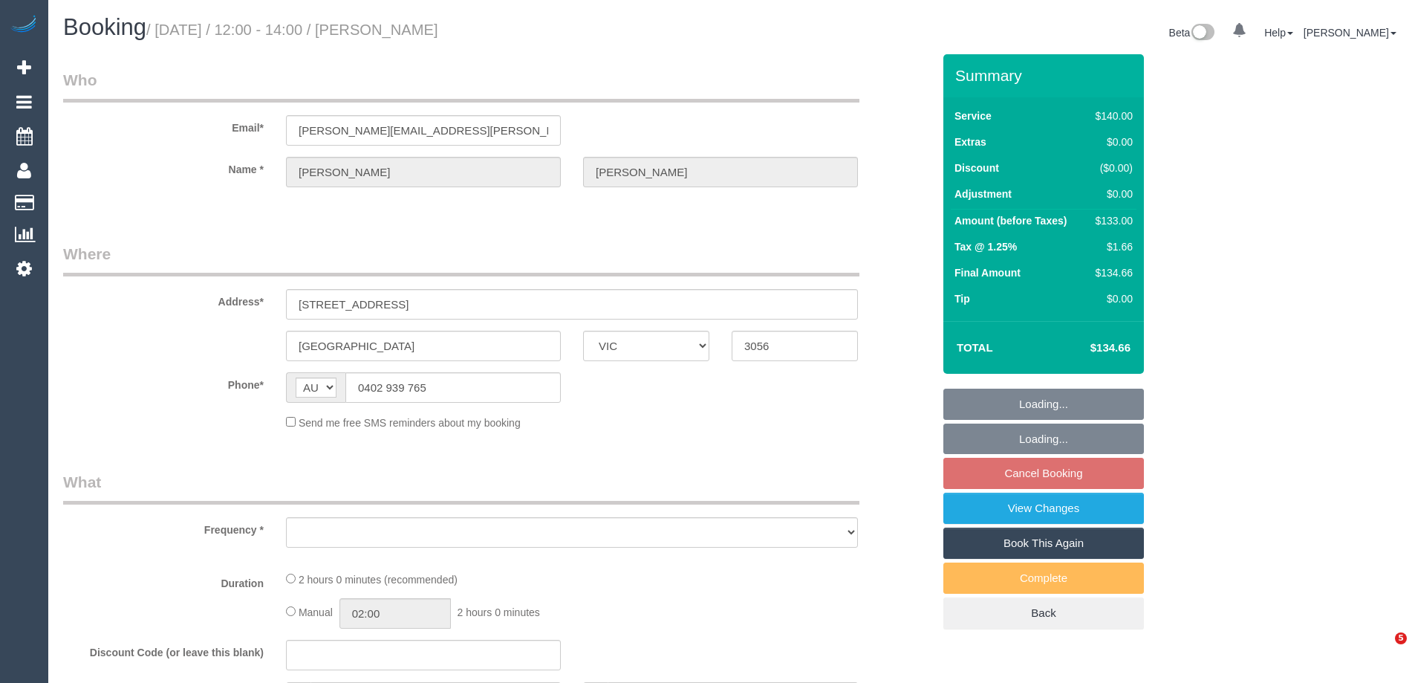
select select "VIC"
select select "object:531"
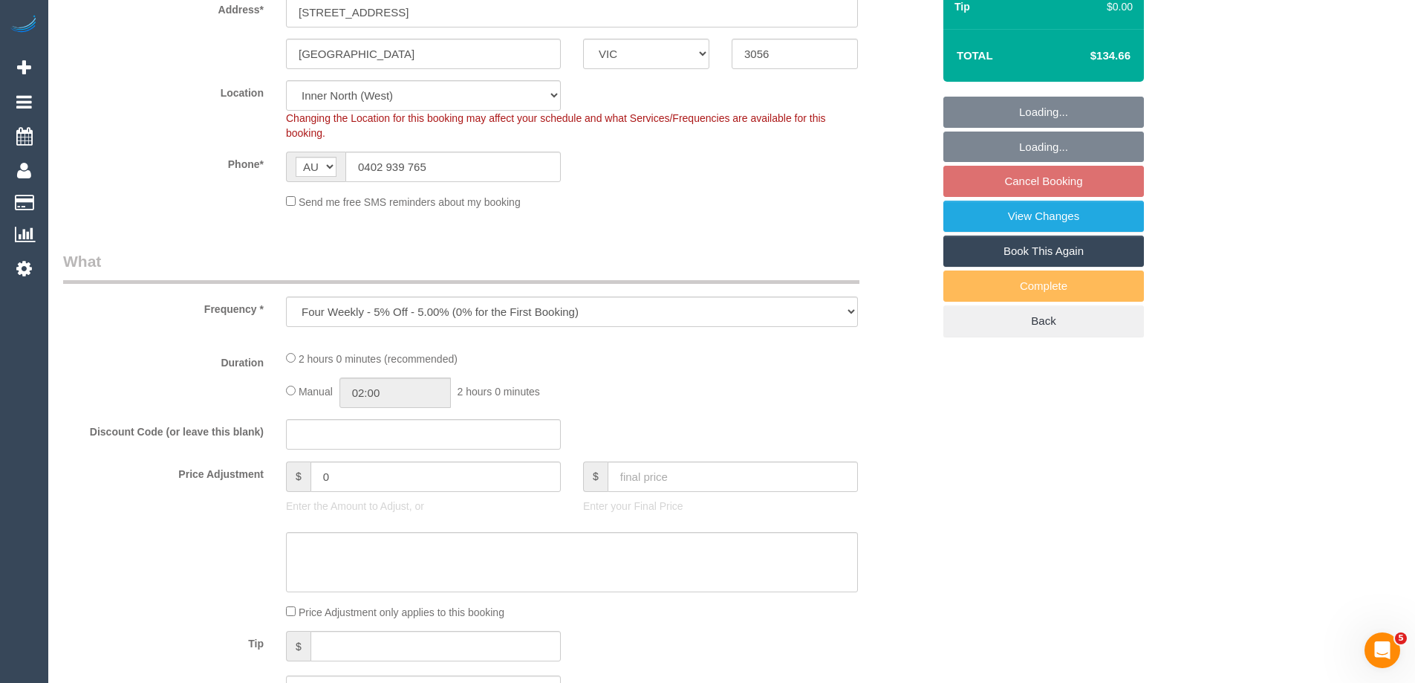
select select "number:27"
select select "number:14"
select select "number:19"
select select "number:24"
select select "number:34"
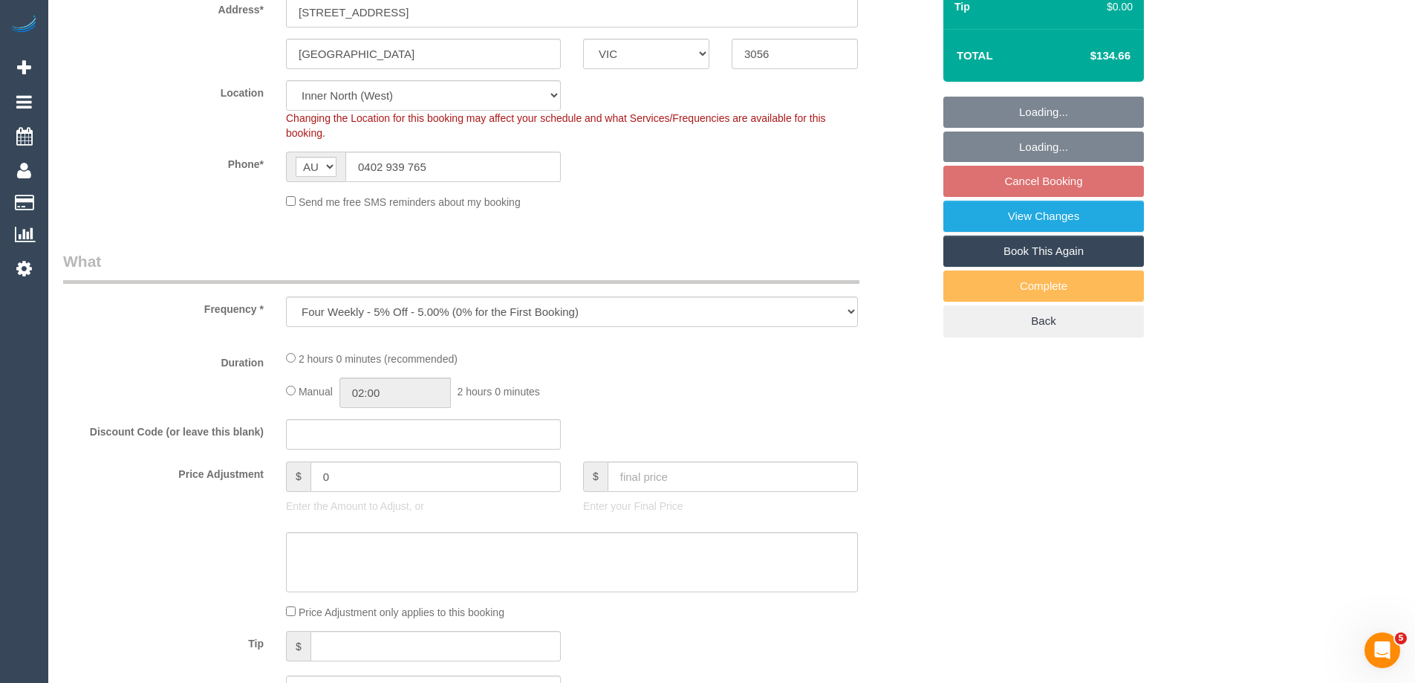
select select "number:13"
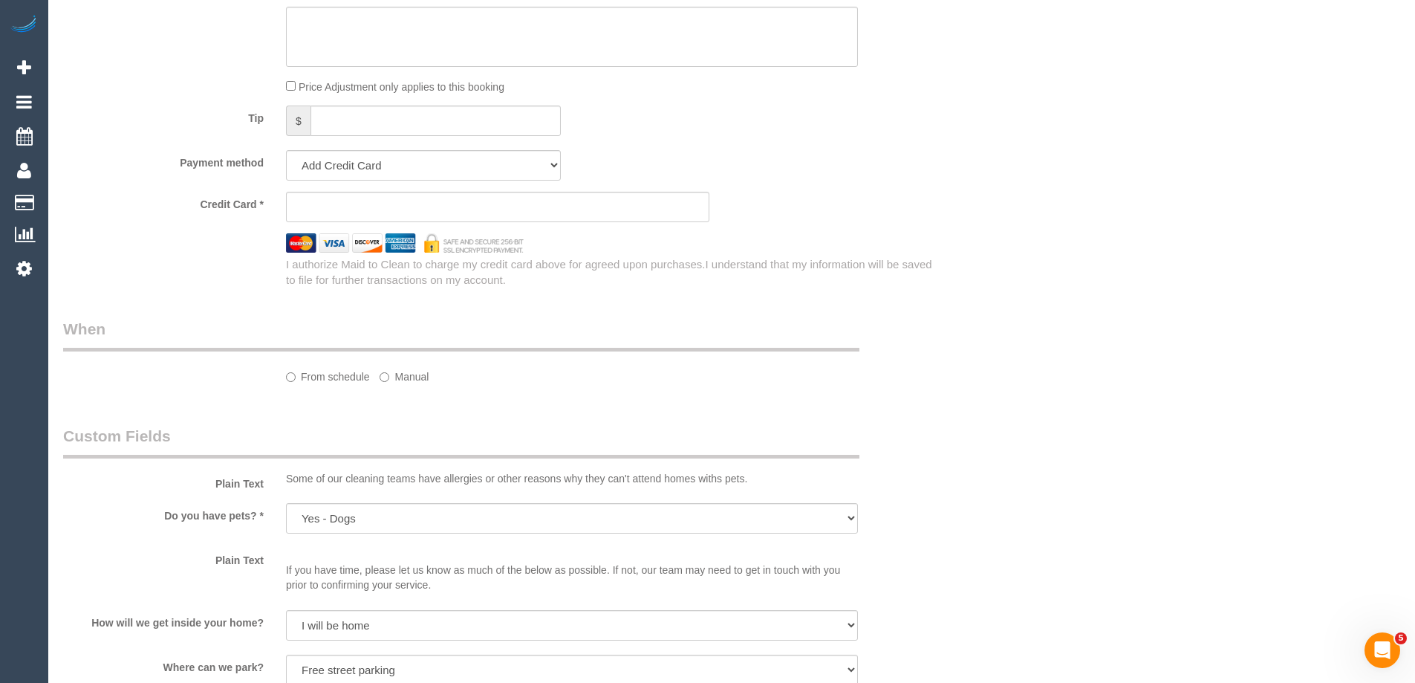
select select "string:stripe-pm_1S1e4M2GScqysDRVWNytQDYK"
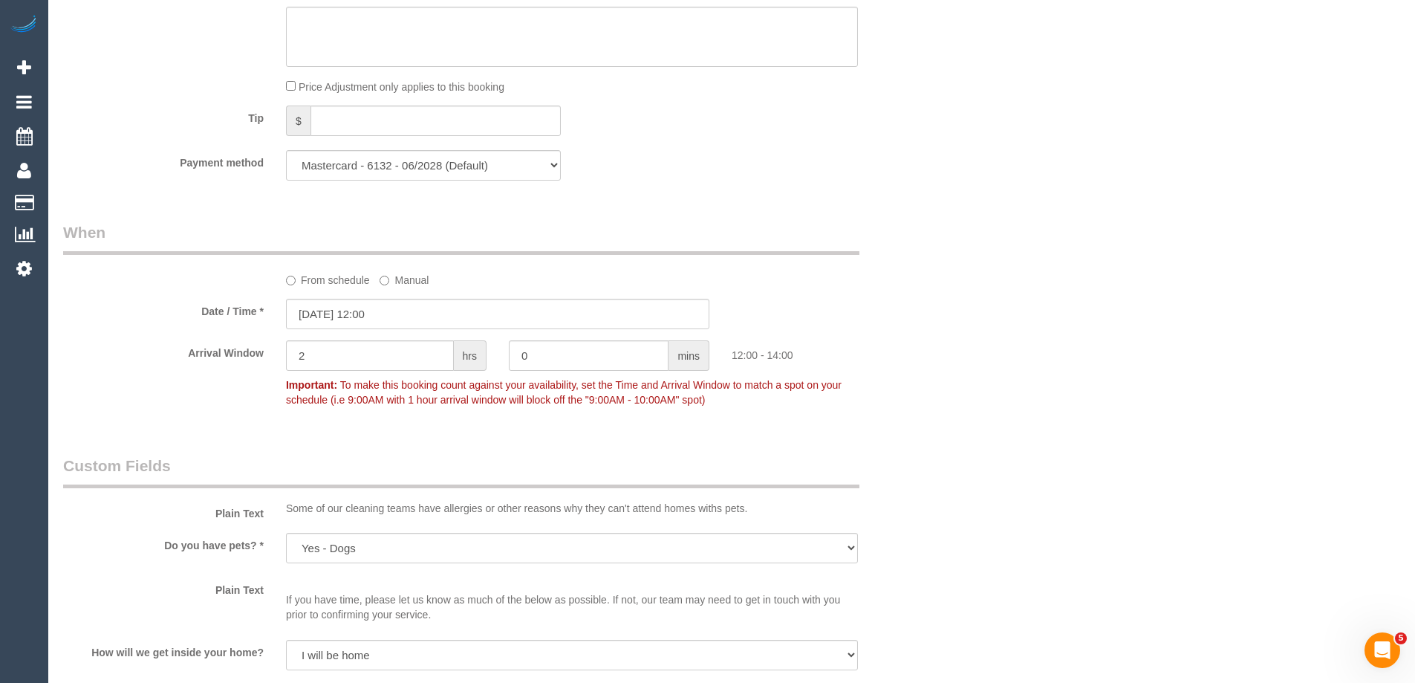
select select "object:1549"
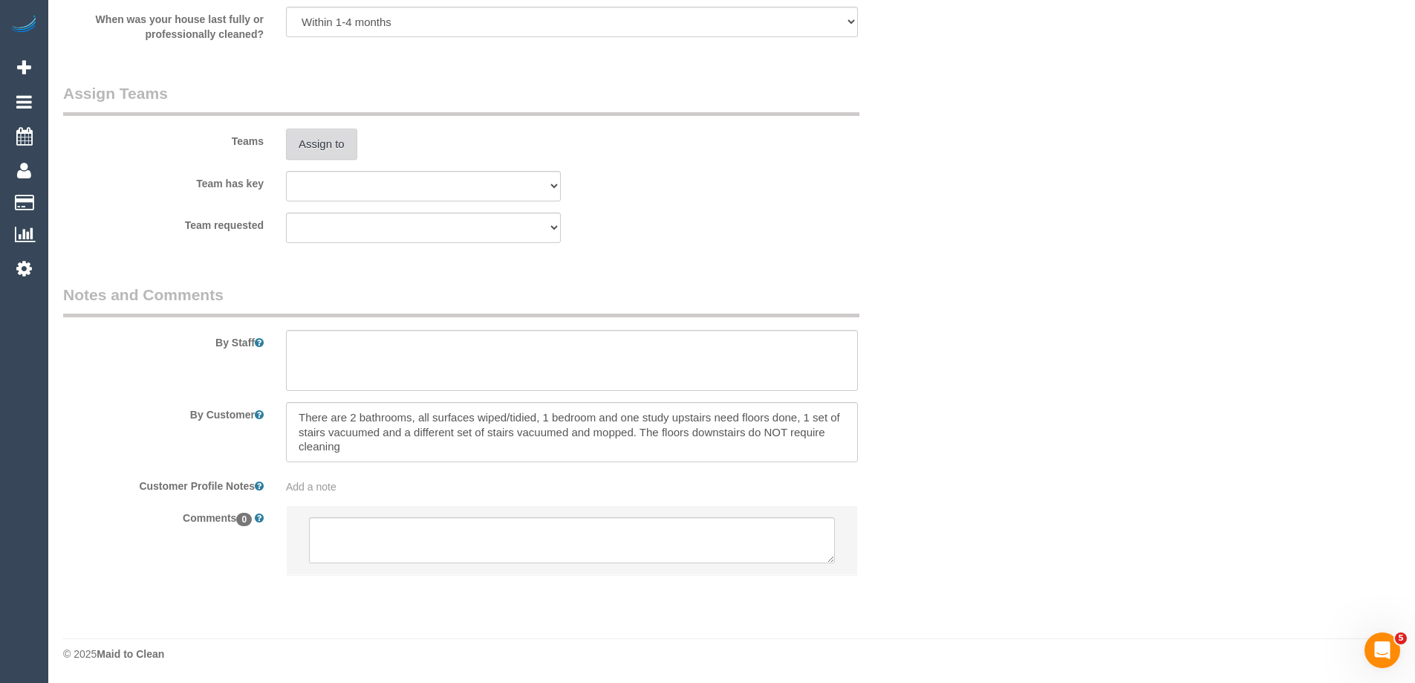
click at [317, 146] on button "Assign to" at bounding box center [321, 144] width 71 height 31
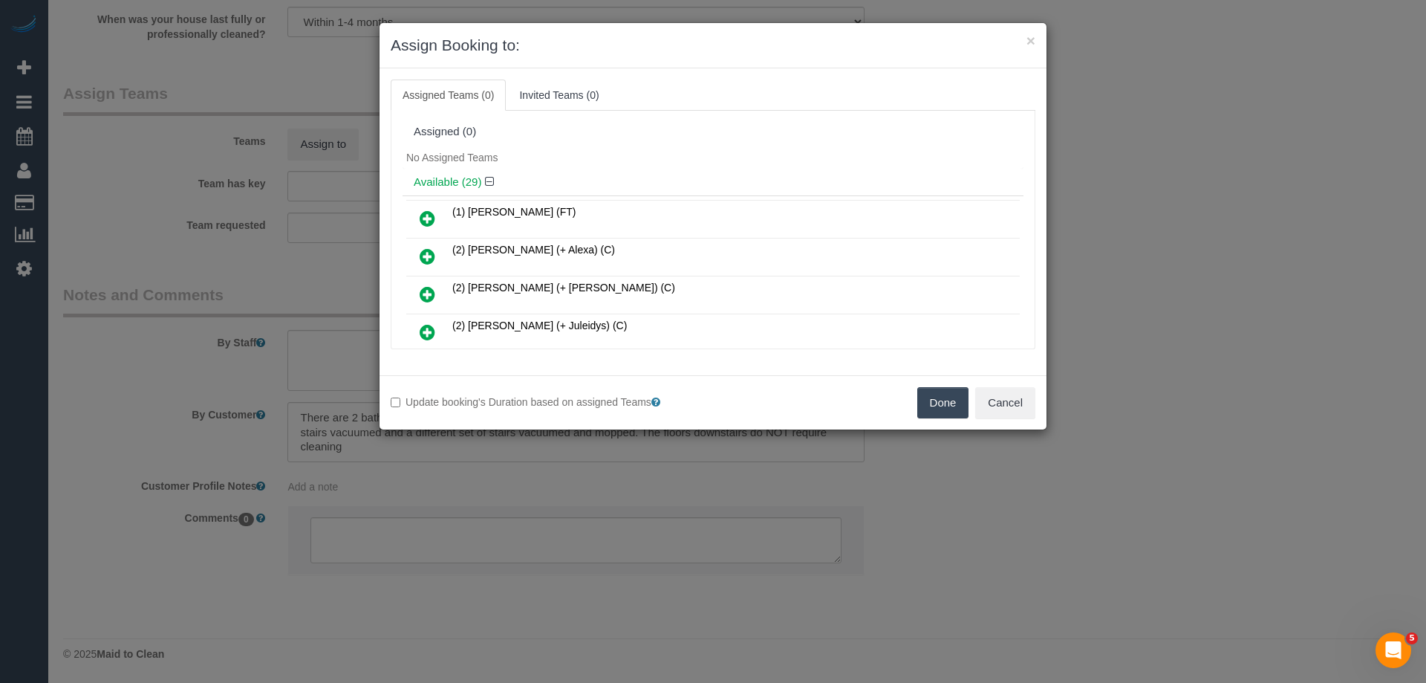
click at [432, 215] on icon at bounding box center [428, 219] width 16 height 18
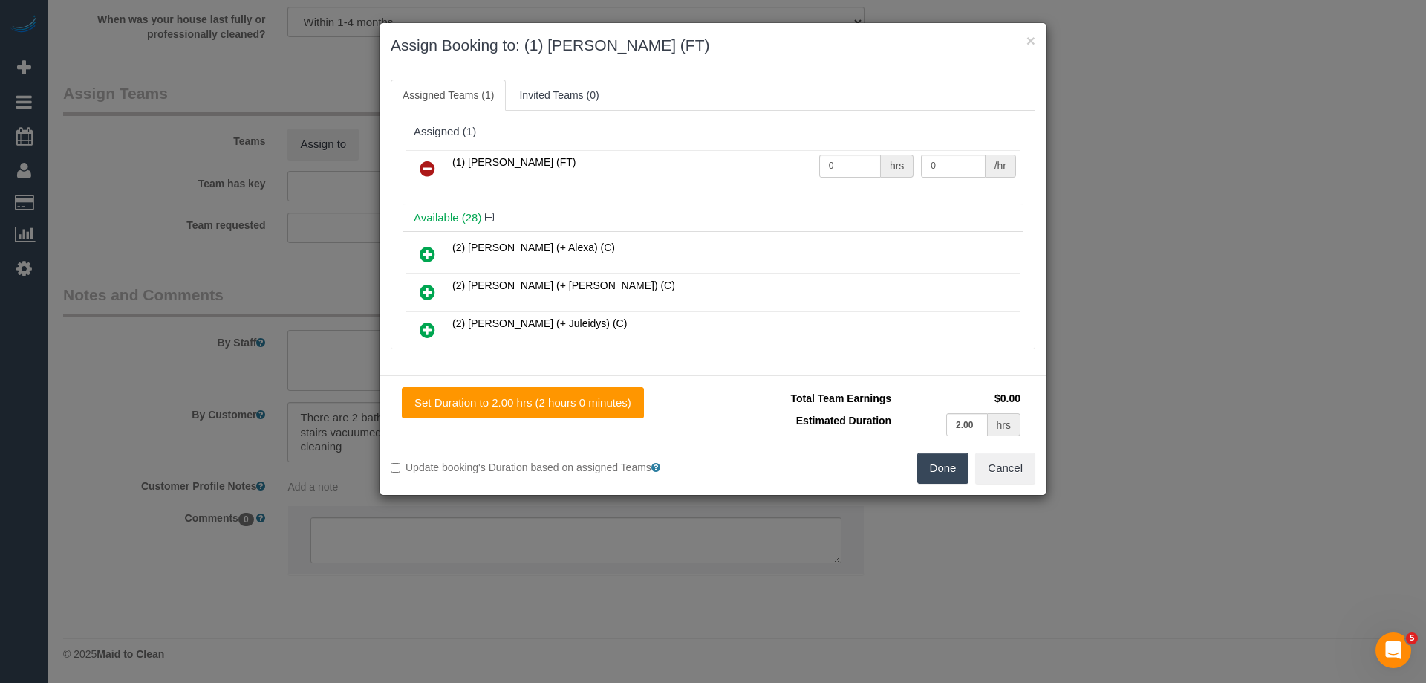
click at [947, 473] on button "Done" at bounding box center [944, 467] width 52 height 31
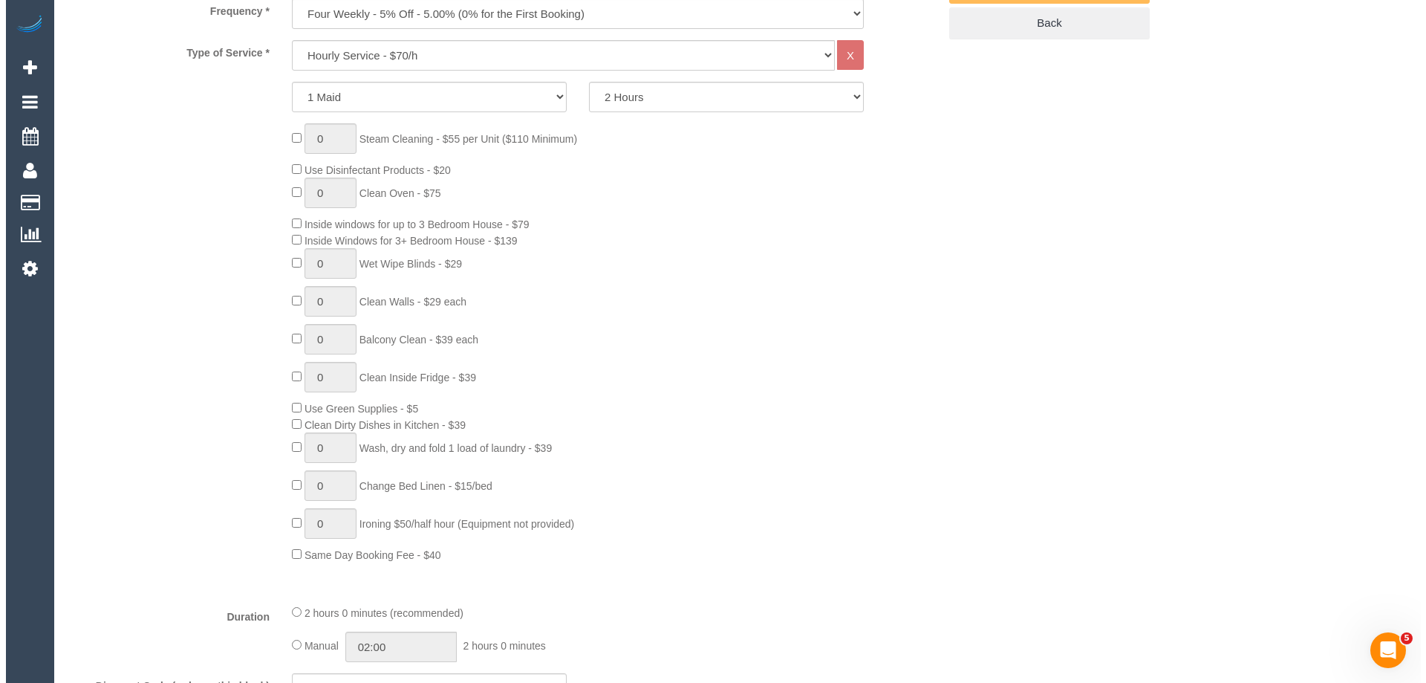
scroll to position [0, 0]
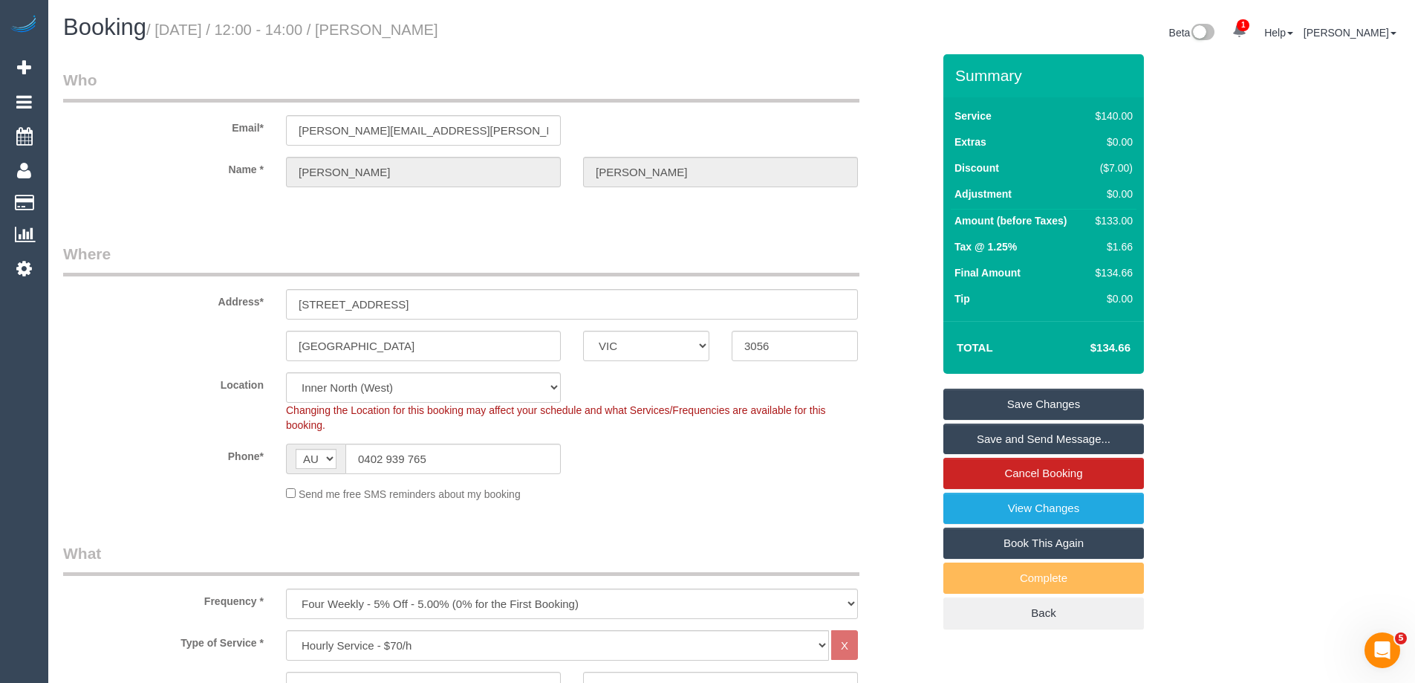
drag, startPoint x: 490, startPoint y: 28, endPoint x: 412, endPoint y: 35, distance: 79.0
click at [412, 35] on h1 "Booking / September 25, 2025 / 12:00 - 14:00 / Leah Jones" at bounding box center [392, 27] width 658 height 25
copy small "Leah Jones"
click at [980, 393] on link "Save Changes" at bounding box center [1044, 404] width 201 height 31
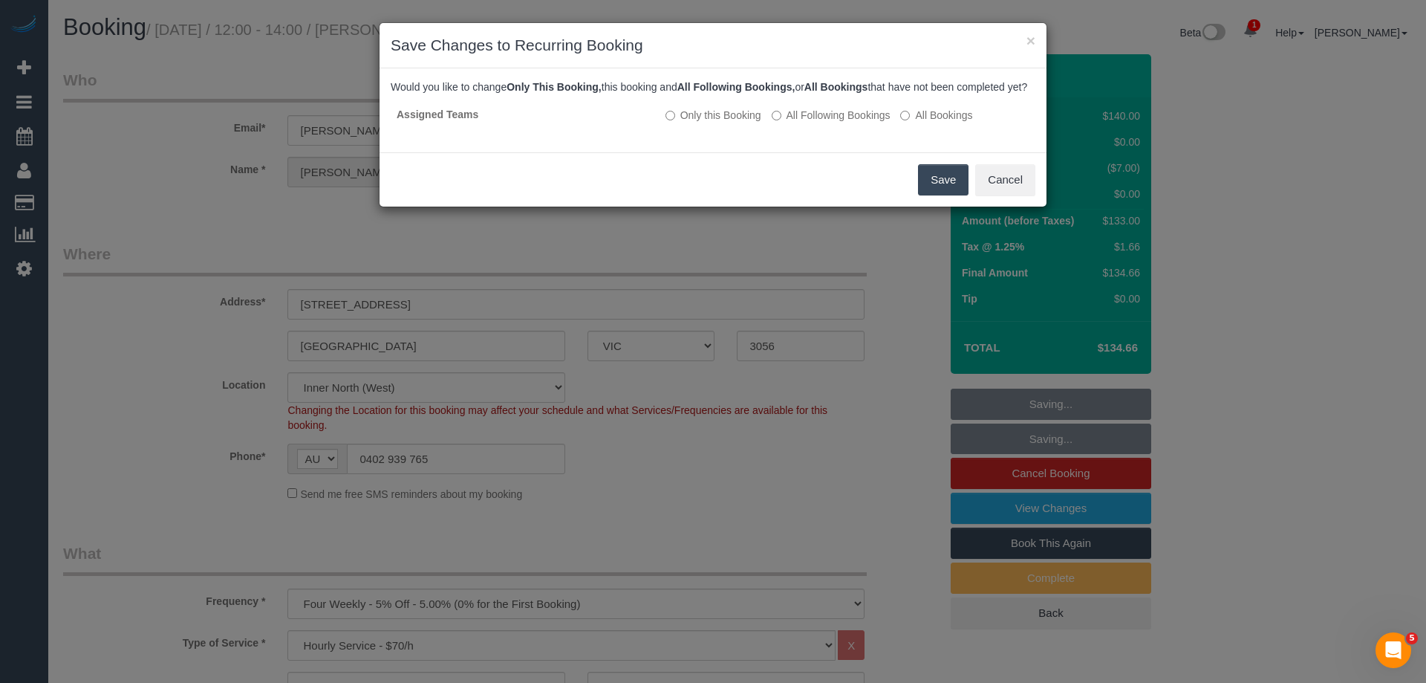
click at [935, 187] on button "Save" at bounding box center [943, 179] width 51 height 31
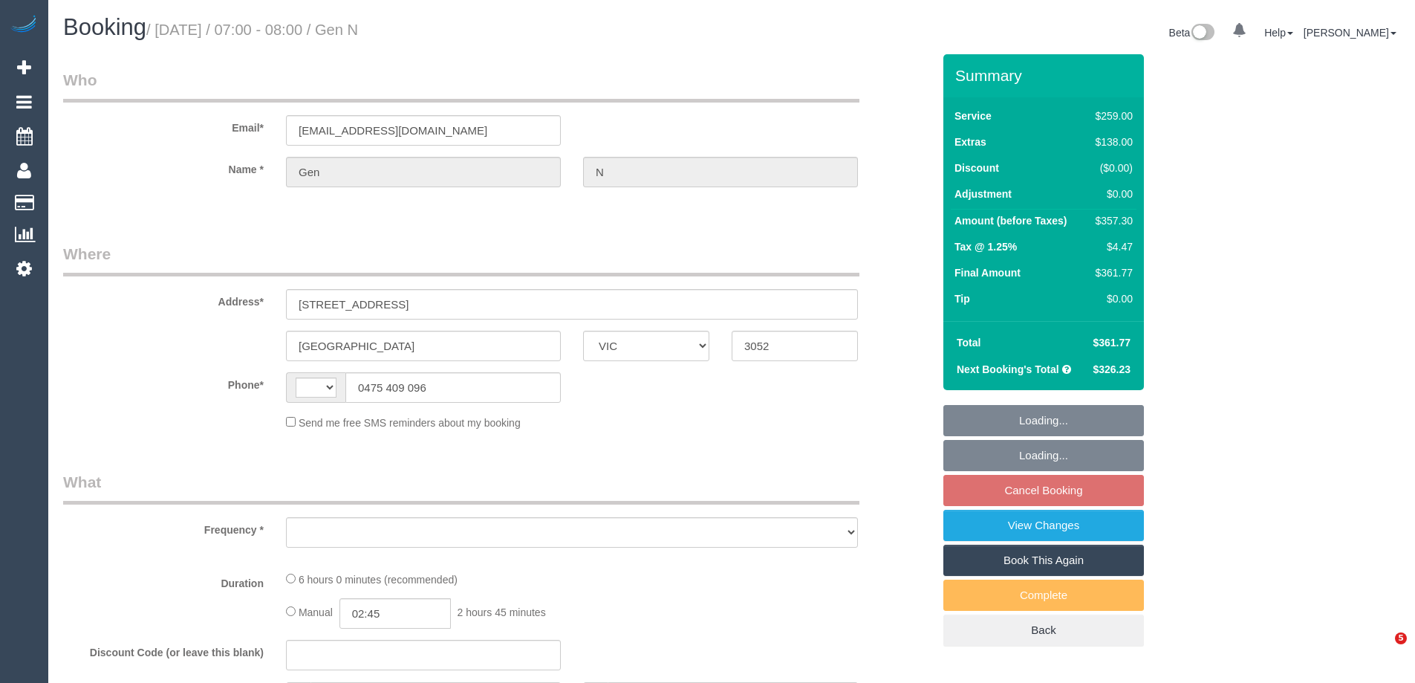
select select "VIC"
select select "string:stripe-pm_1RBGNM2GScqysDRV6uGCrzdM"
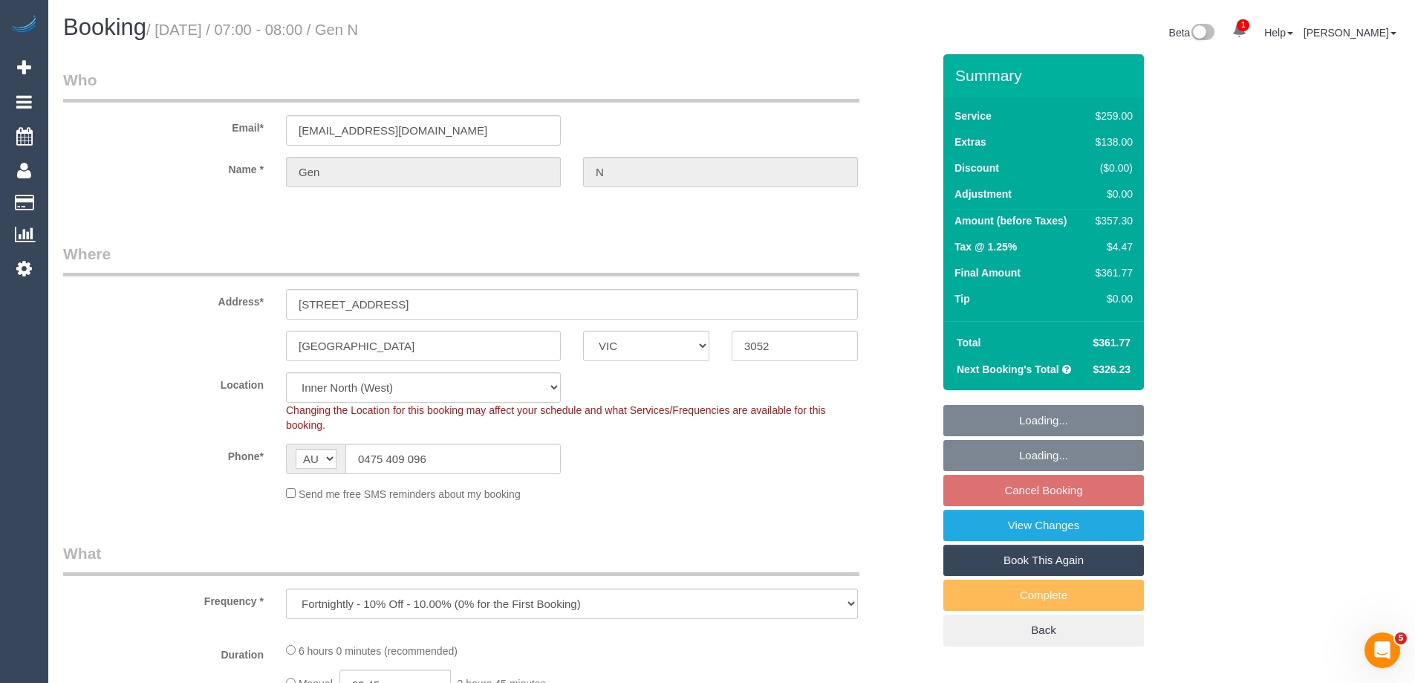
select select "string:AU"
select select "object:1408"
select select "number:27"
select select "number:14"
select select "number:19"
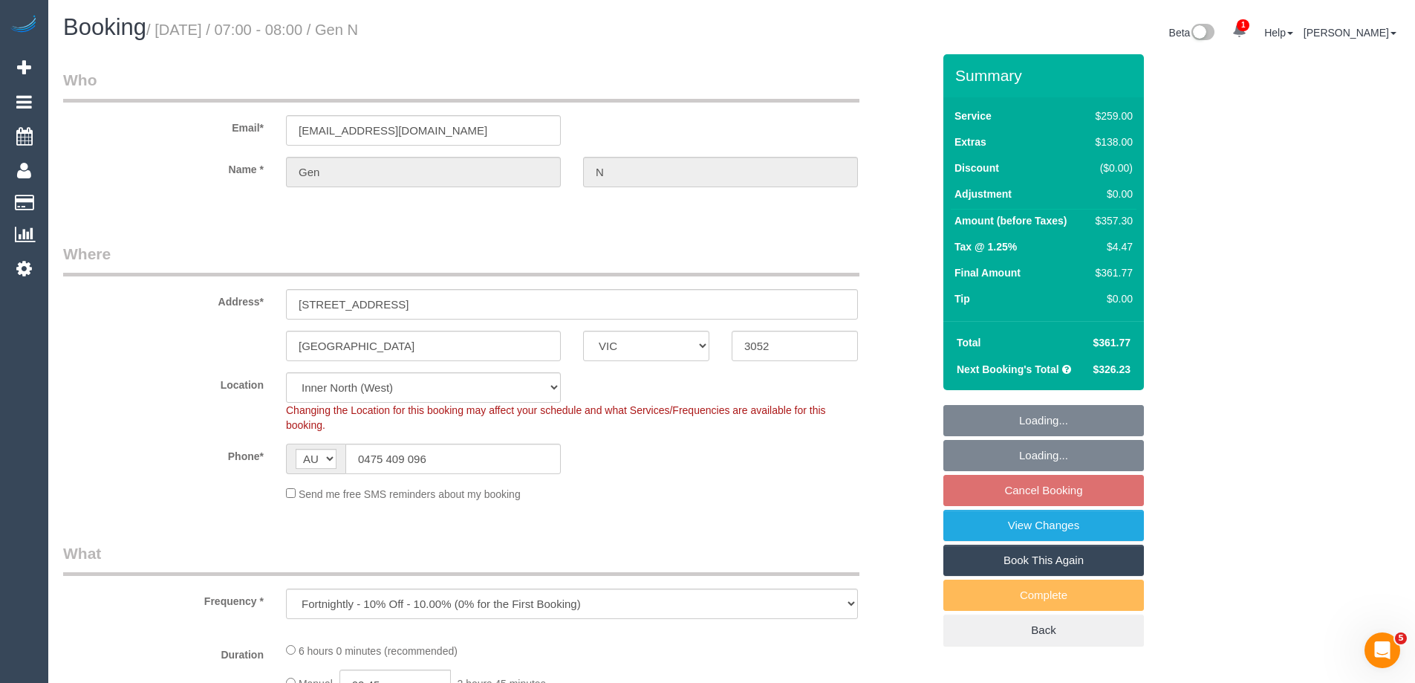
select select "number:24"
select select "number:34"
select select "number:12"
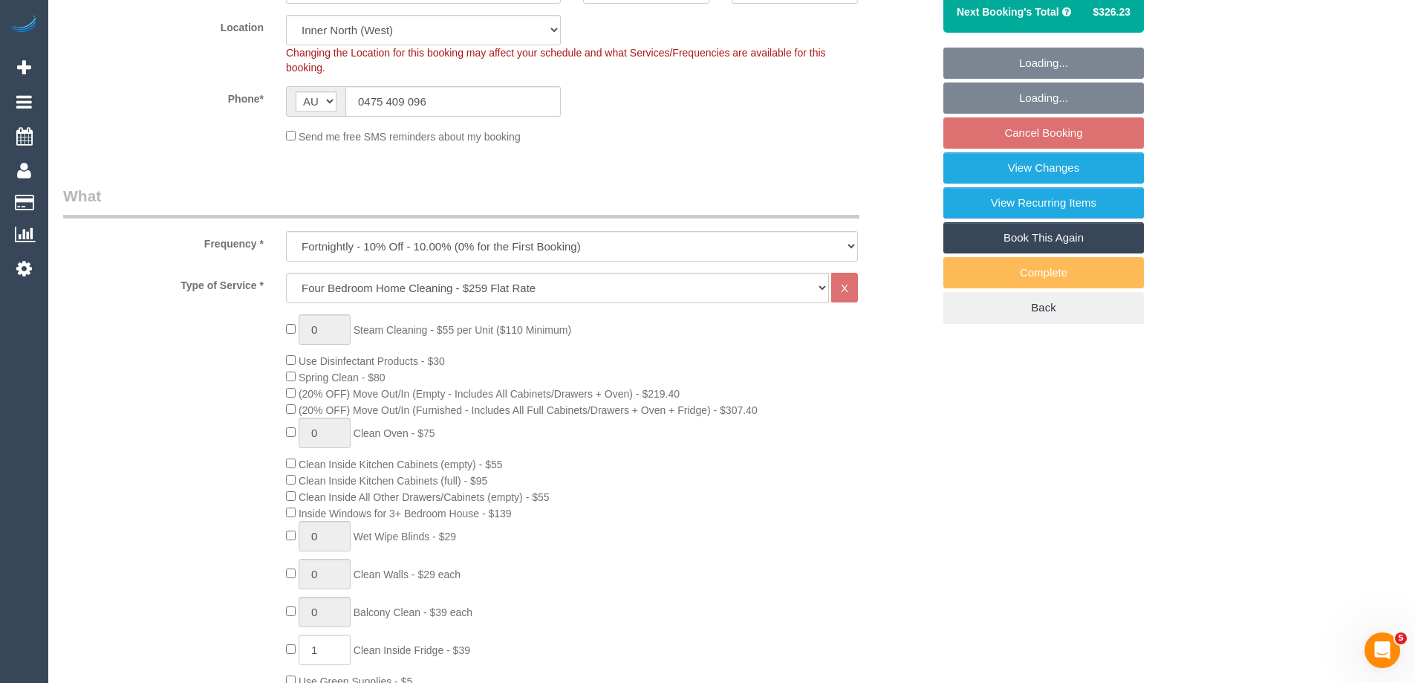
select select "object:1674"
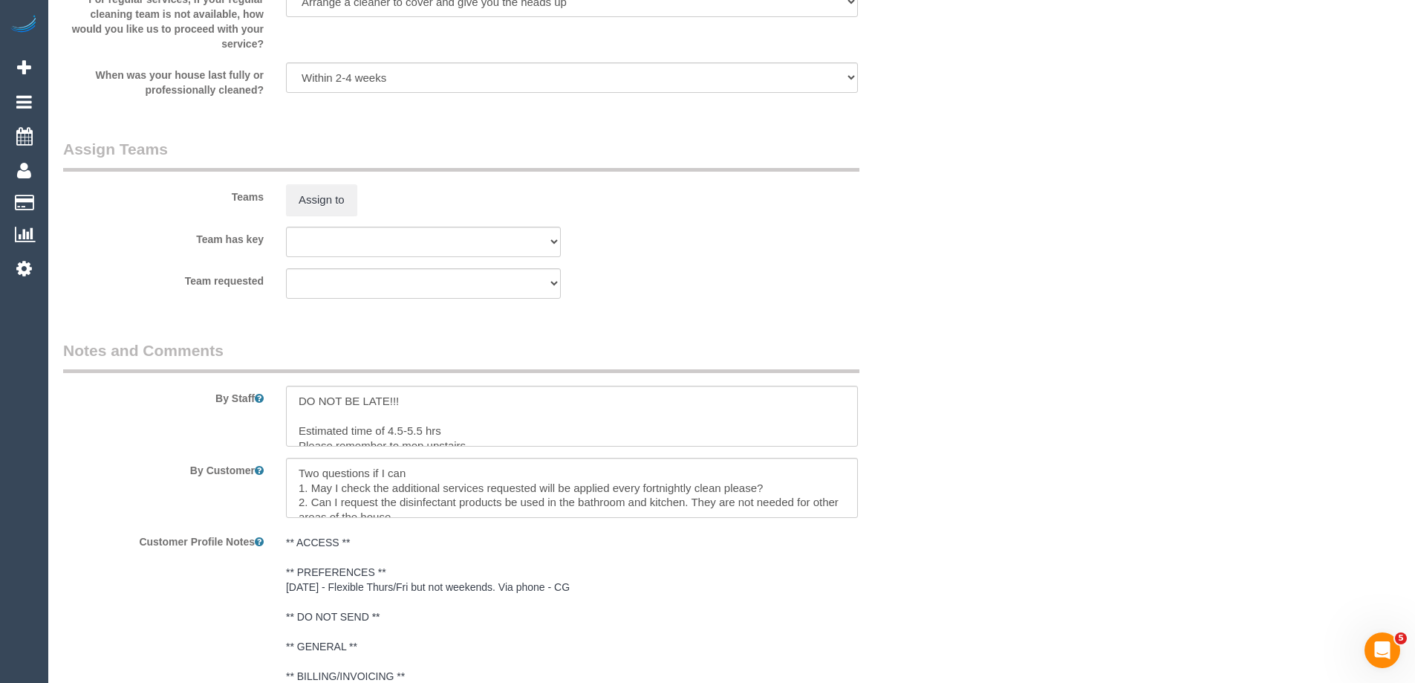
scroll to position [2219, 0]
click at [297, 400] on textarea at bounding box center [572, 419] width 572 height 61
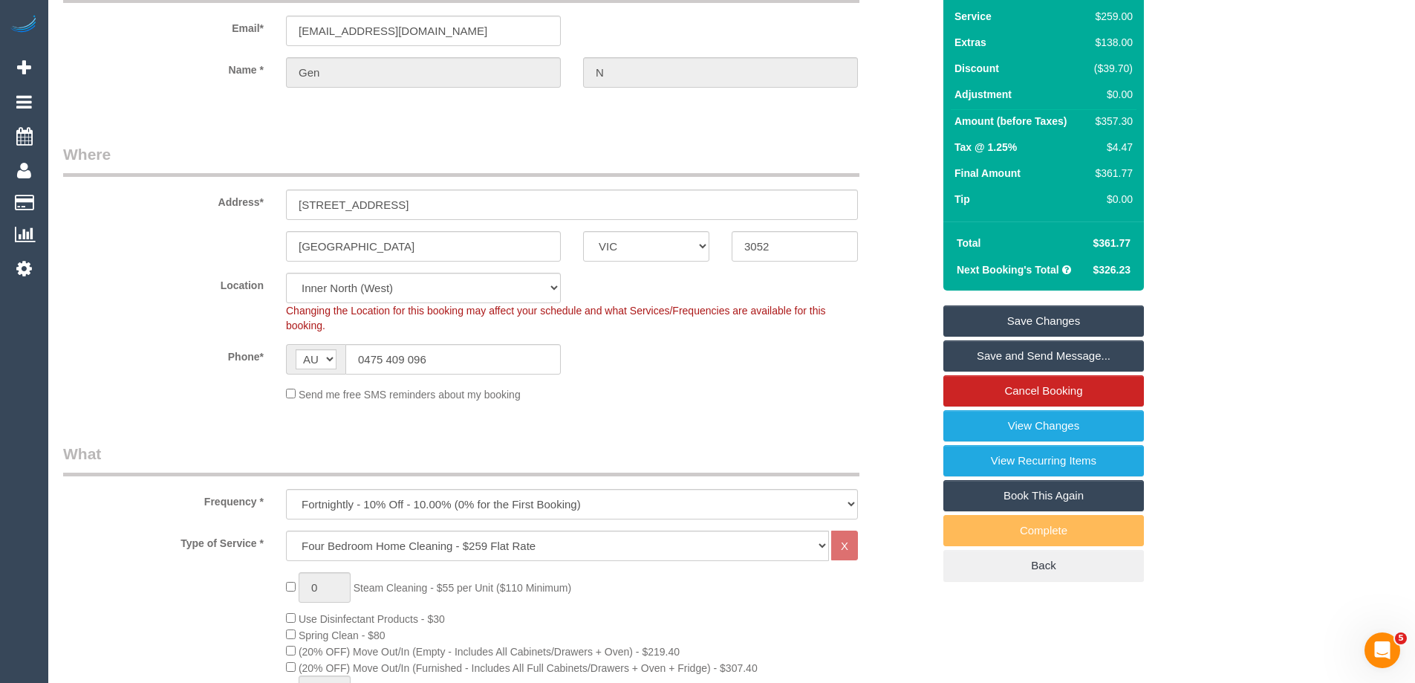
scroll to position [0, 0]
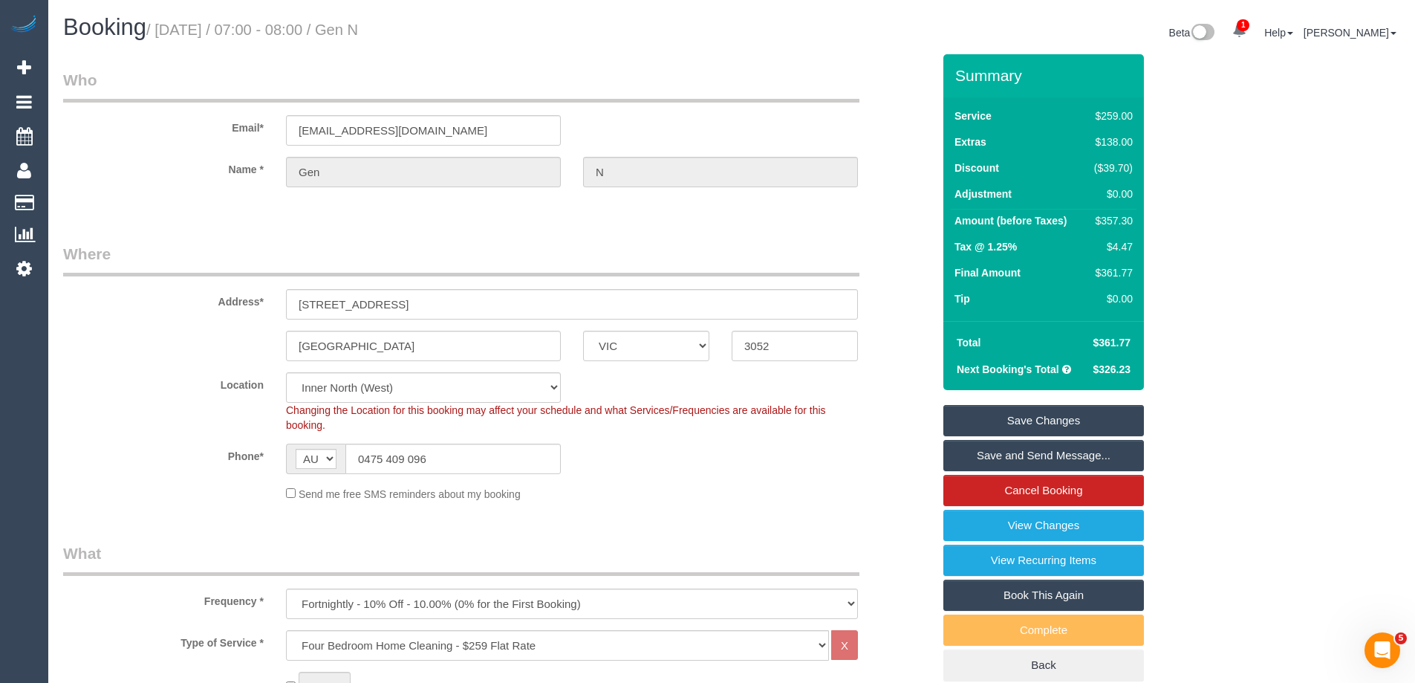
type textarea "*COver* DO NOT BE LATE!!! Estimated time of 4.5-5.5 hrs Please remember to mop …"
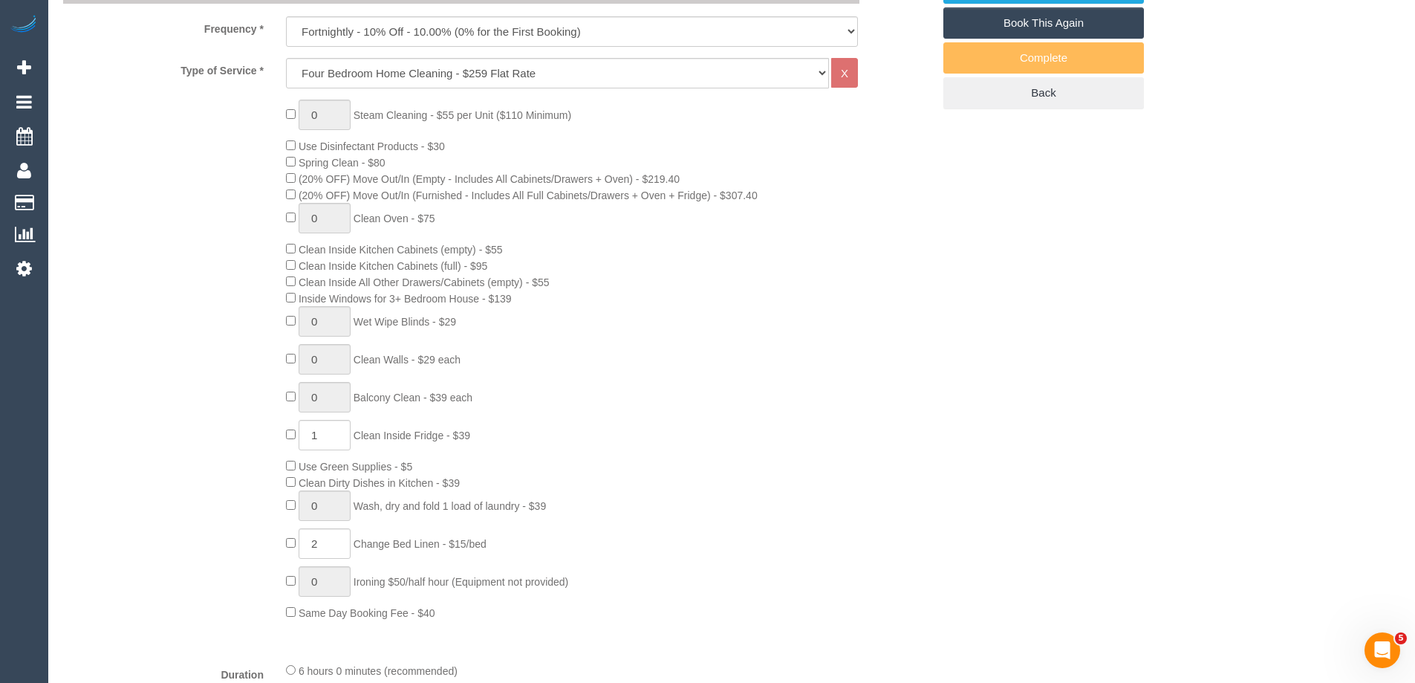
scroll to position [817, 0]
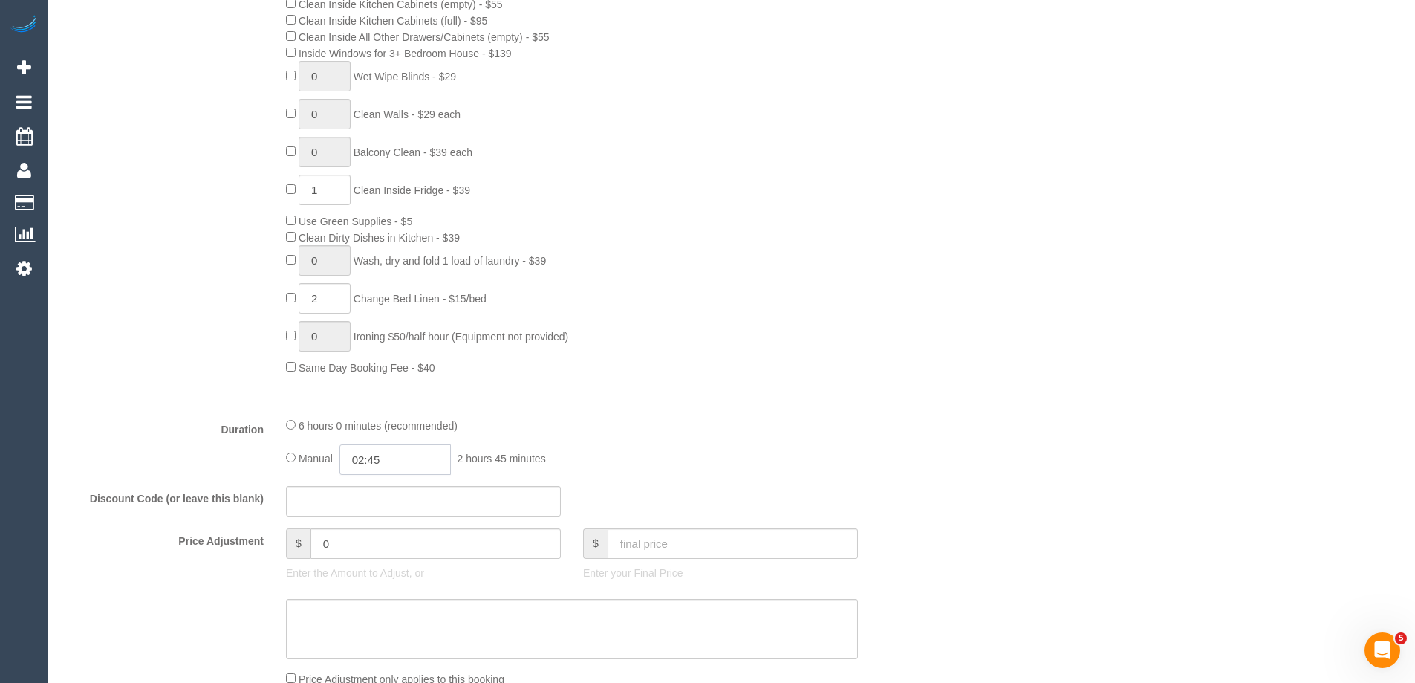
click at [389, 452] on input "02:45" at bounding box center [395, 459] width 111 height 30
type input "03:00"
click at [375, 568] on li "03:00" at bounding box center [378, 571] width 66 height 19
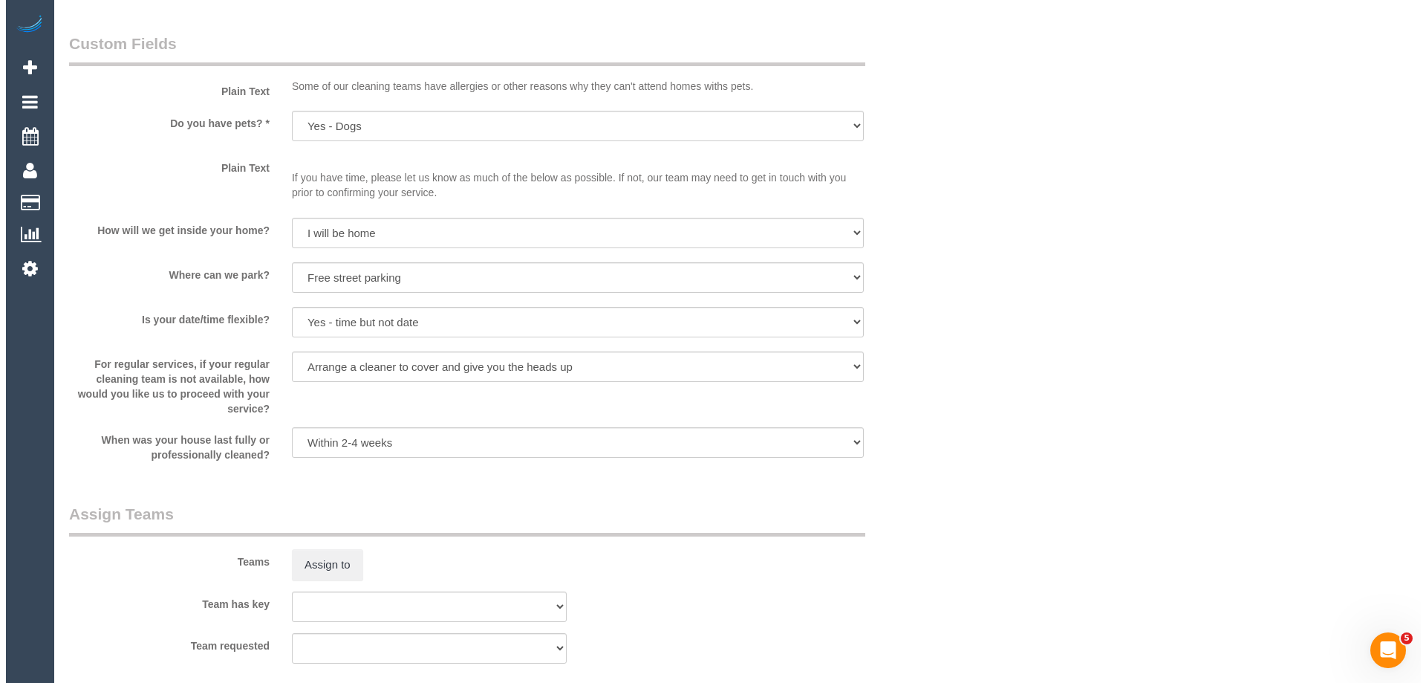
scroll to position [2229, 0]
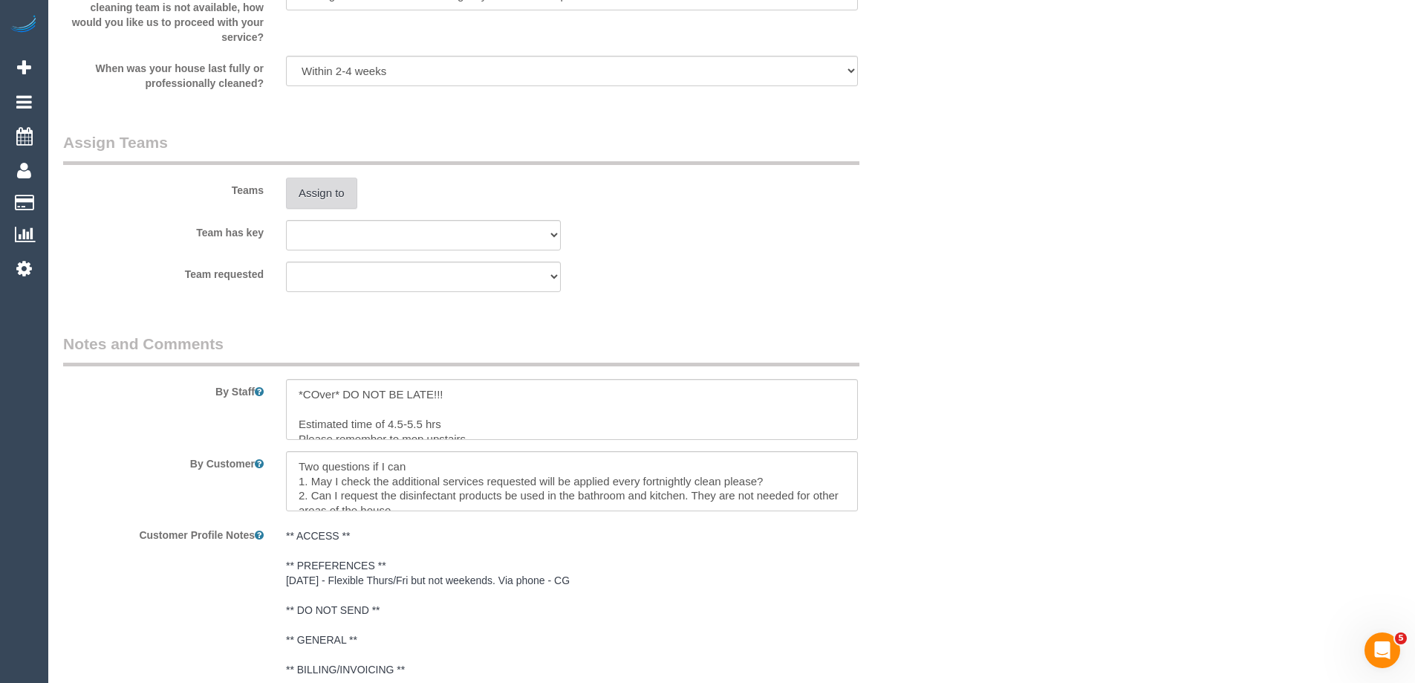
click at [320, 195] on button "Assign to" at bounding box center [321, 193] width 71 height 31
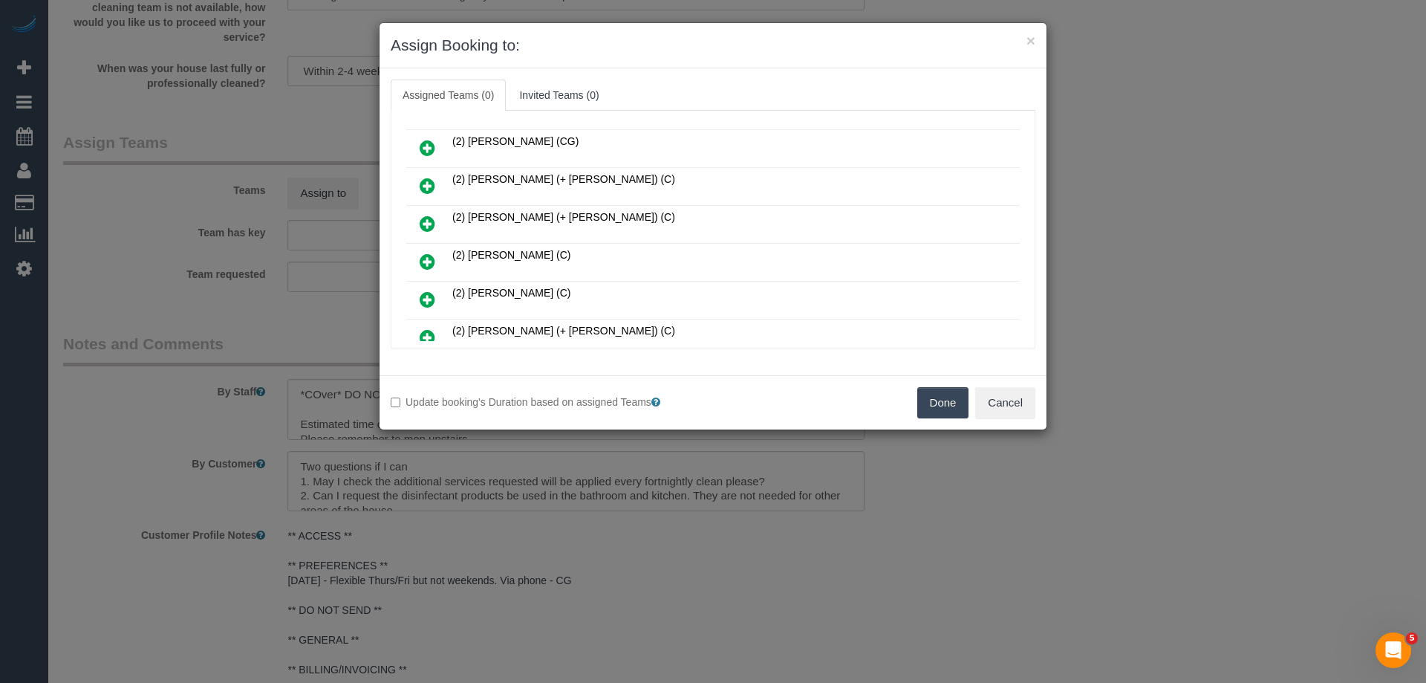
click at [430, 181] on icon at bounding box center [428, 186] width 16 height 18
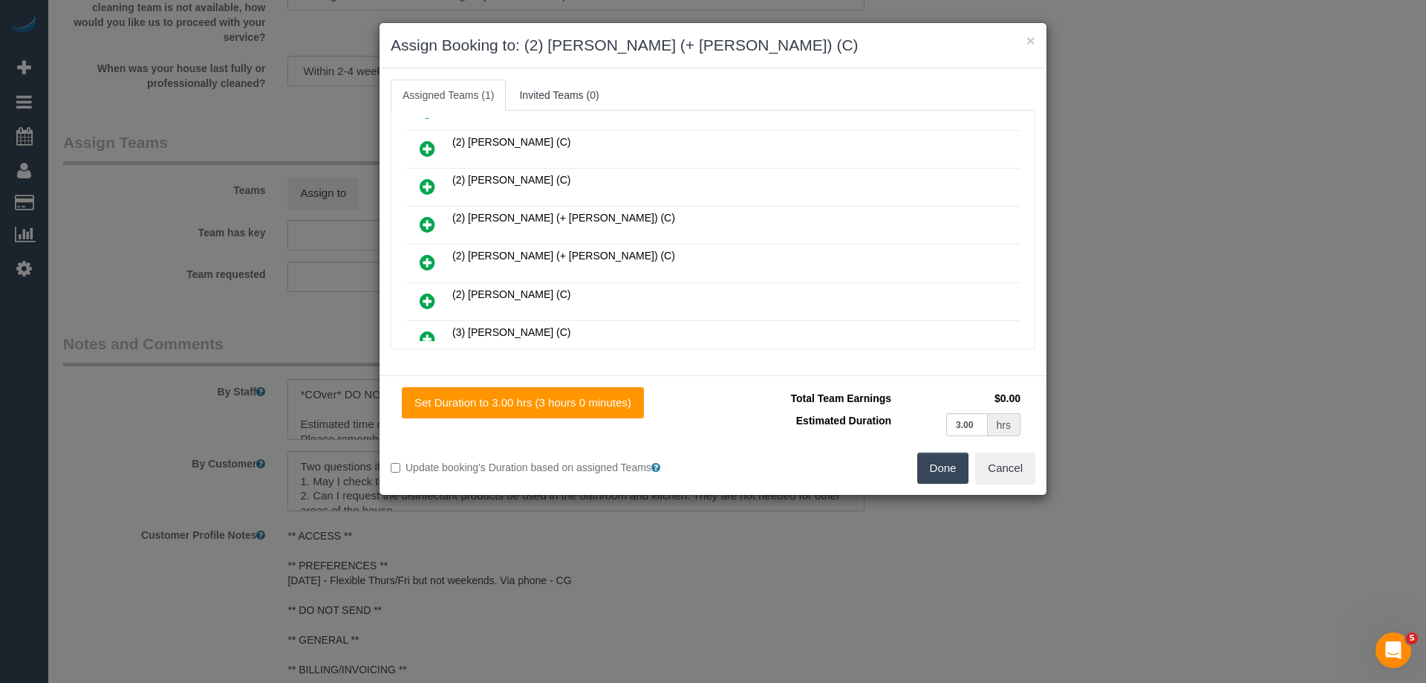
click at [435, 256] on link at bounding box center [427, 263] width 35 height 30
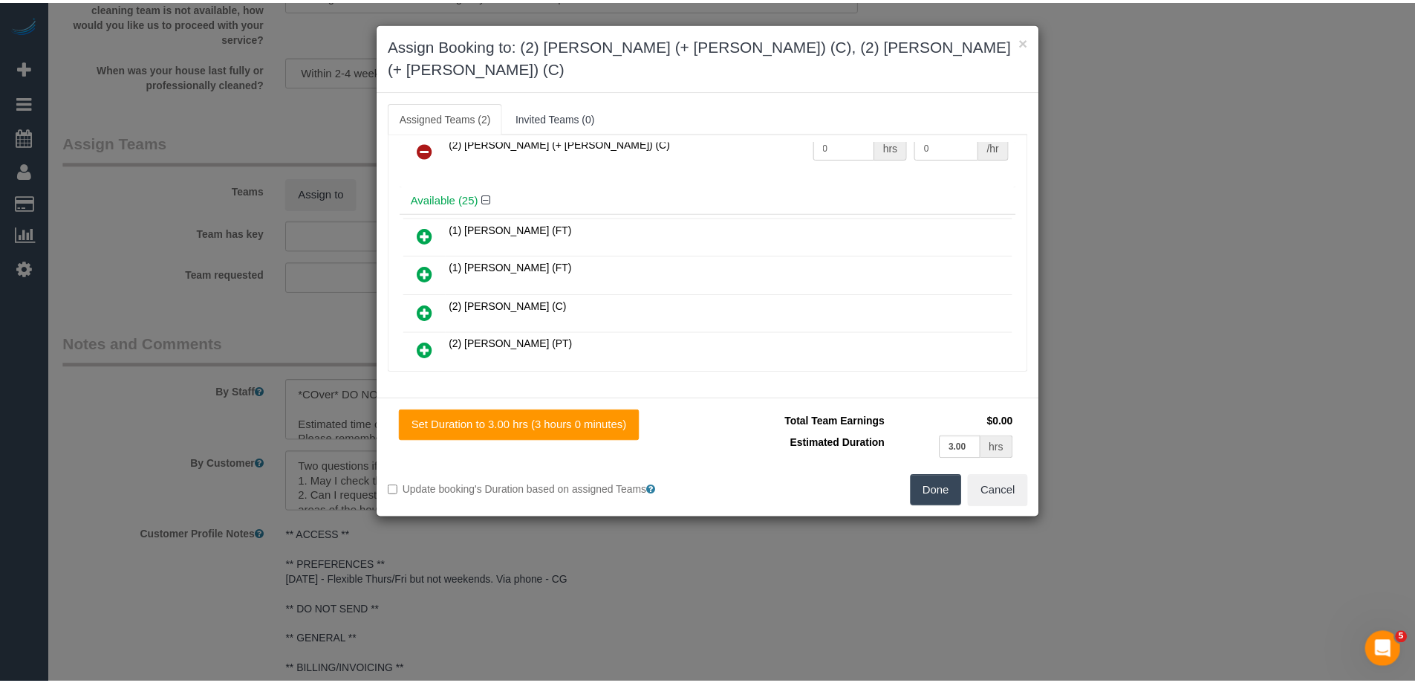
scroll to position [0, 0]
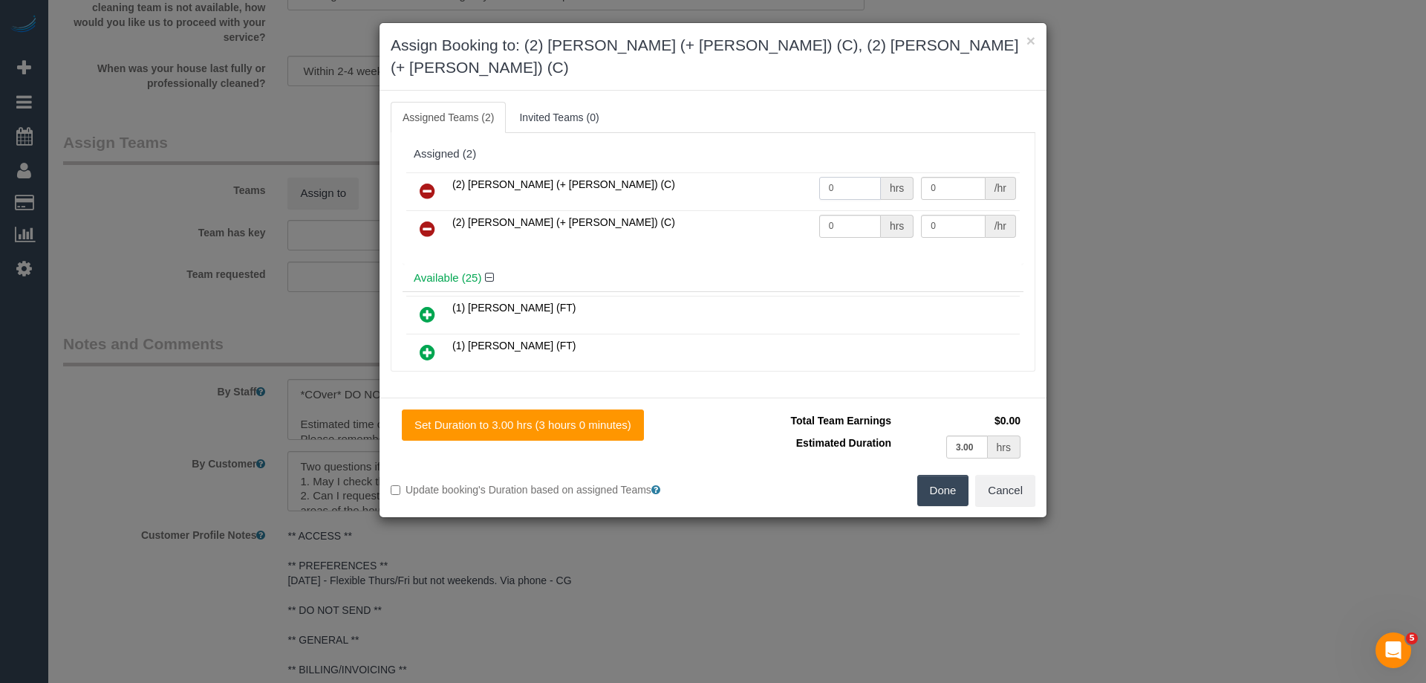
drag, startPoint x: 842, startPoint y: 166, endPoint x: 718, endPoint y: 168, distance: 123.4
click at [667, 172] on tr "(2) Chirag (+ Shachi) (C) 0 hrs 0 /hr" at bounding box center [713, 191] width 614 height 38
type input "1"
drag, startPoint x: 843, startPoint y: 207, endPoint x: 843, endPoint y: 174, distance: 33.4
click at [695, 187] on tbody "(2) Chirag (+ Shachi) (C) 1 hrs 0 /hr (2) Shachi (+ Chirag) (C) 0 hrs 0 /hr" at bounding box center [713, 210] width 614 height 76
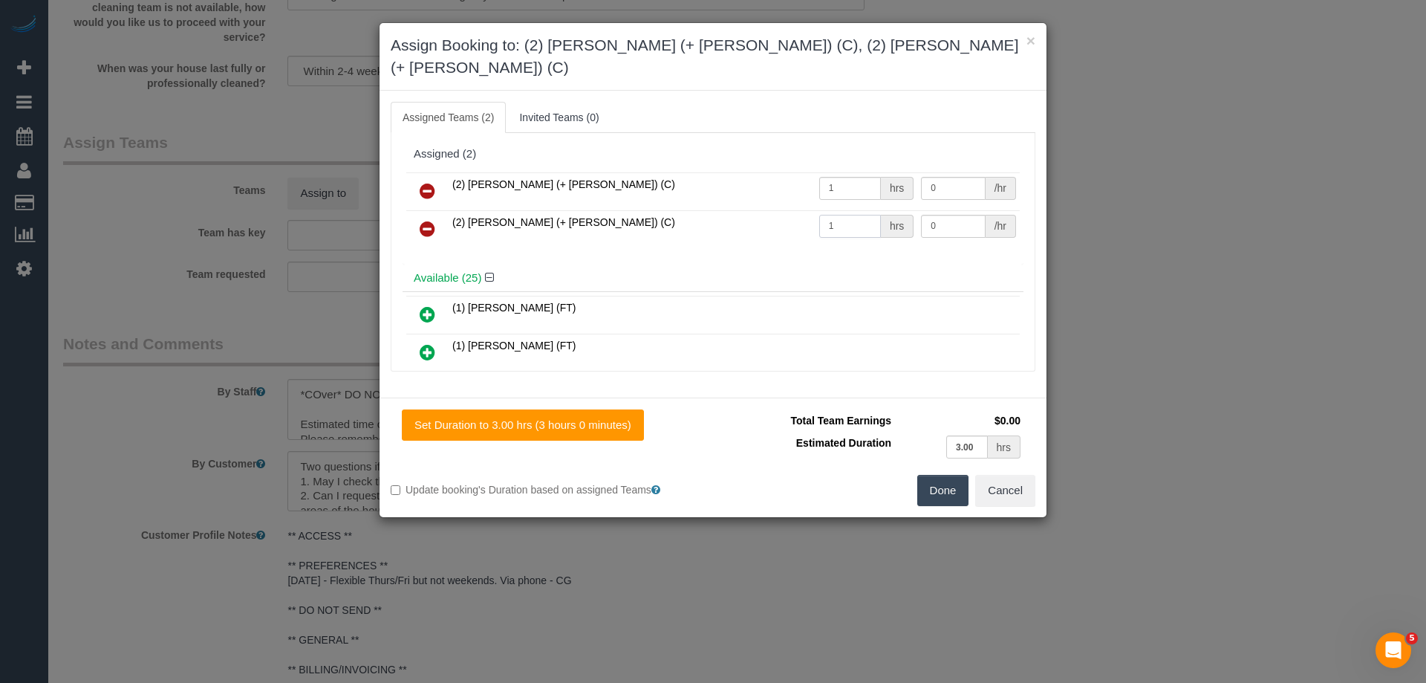
type input "1"
drag, startPoint x: 942, startPoint y: 163, endPoint x: 801, endPoint y: 148, distance: 142.0
click at [801, 169] on div "(2) Chirag (+ Shachi) (C) 1 hrs 0 /hr (2) Shachi (+ Chirag) (C) 1 hrs 0 /hr" at bounding box center [713, 217] width 621 height 96
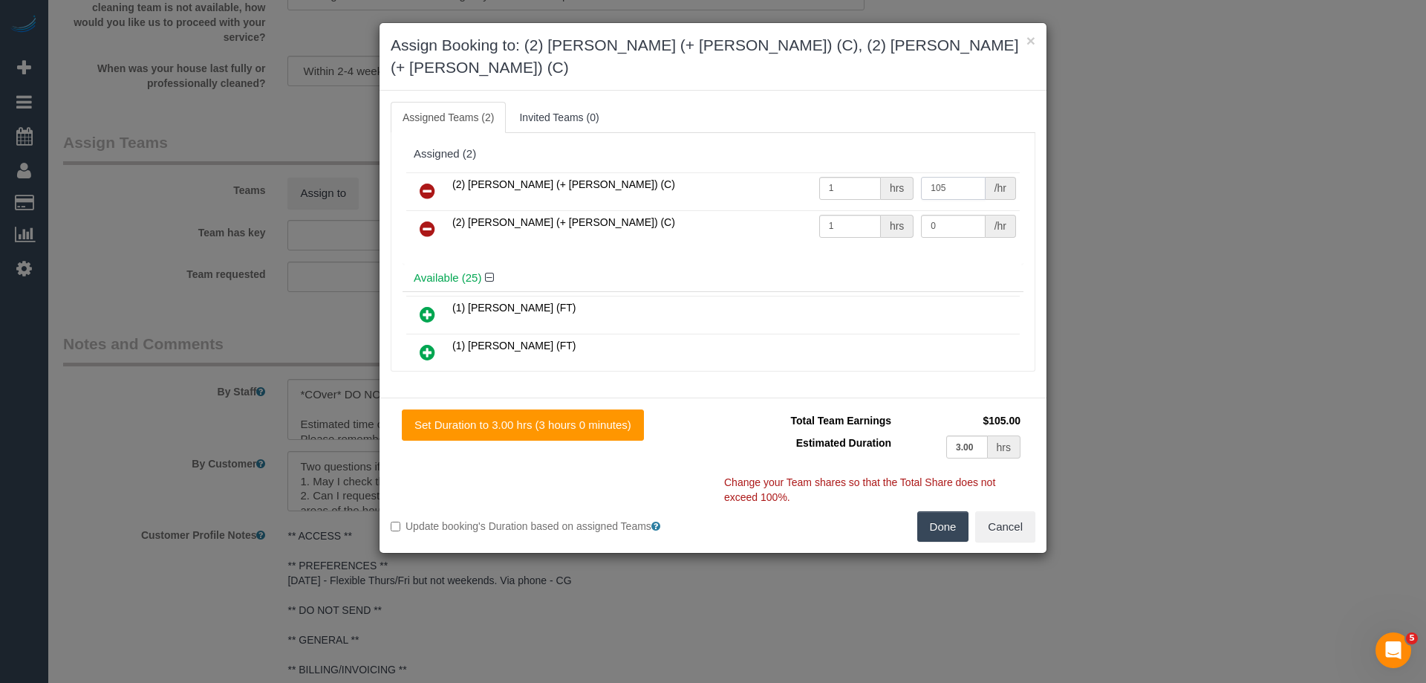
type input "105"
drag, startPoint x: 950, startPoint y: 195, endPoint x: 860, endPoint y: 191, distance: 89.3
click at [860, 210] on tr "(2) Shachi (+ Chirag) (C) 1 hrs 0 /hr" at bounding box center [713, 229] width 614 height 38
type input "105"
click at [934, 511] on button "Done" at bounding box center [944, 526] width 52 height 31
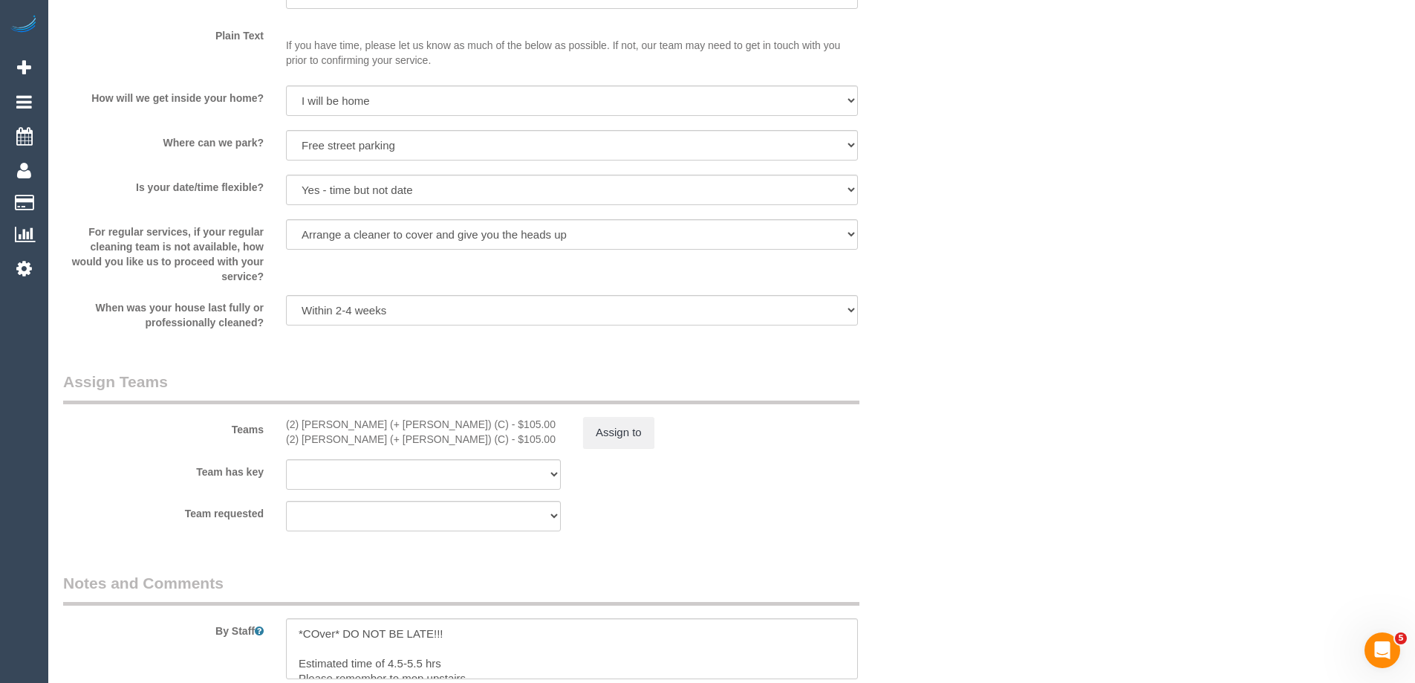
scroll to position [2006, 0]
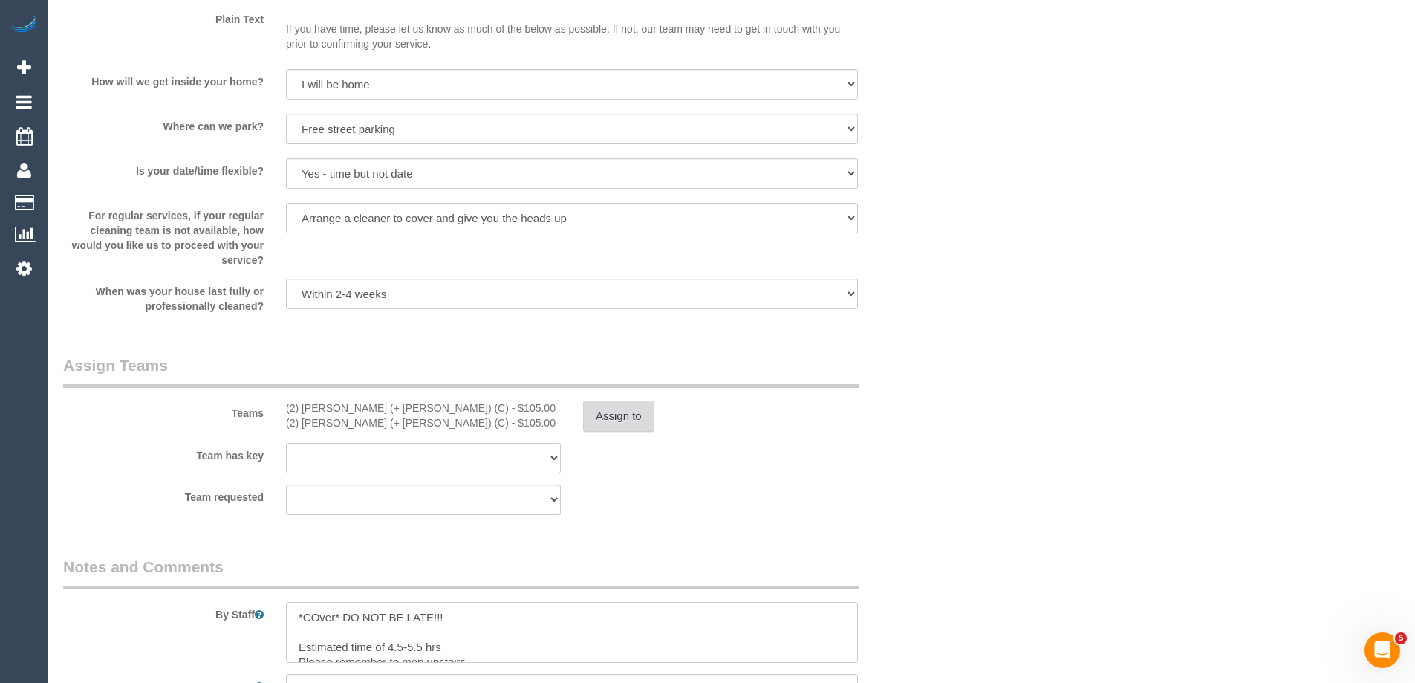
click at [621, 411] on button "Assign to" at bounding box center [618, 415] width 71 height 31
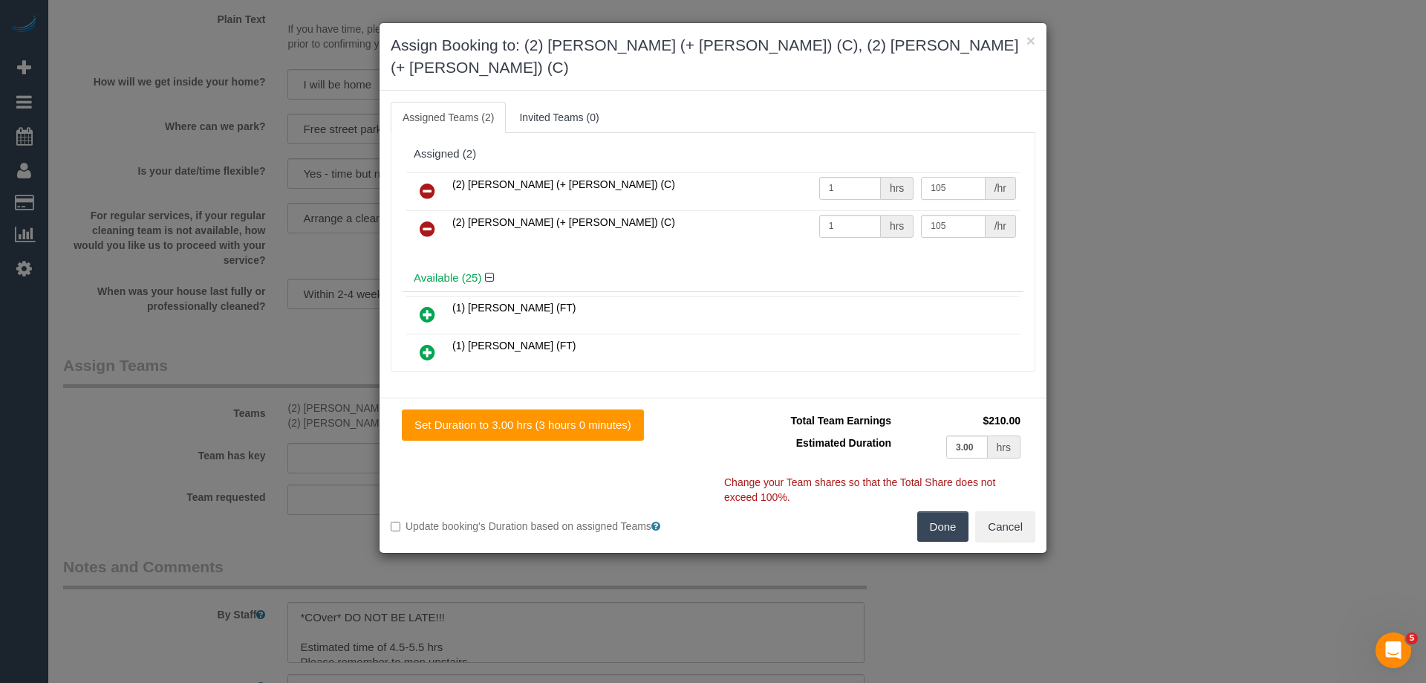
drag, startPoint x: 957, startPoint y: 166, endPoint x: 832, endPoint y: 173, distance: 125.0
click at [832, 173] on tr "(2) Chirag (+ Shachi) (C) 1 hrs 105 /hr" at bounding box center [713, 191] width 614 height 38
drag, startPoint x: 961, startPoint y: 165, endPoint x: 877, endPoint y: 163, distance: 83.2
click at [877, 172] on tr "(2) Chirag (+ Shachi) (C) 1 hrs 11 /hr" at bounding box center [713, 191] width 614 height 38
type input "112.5"
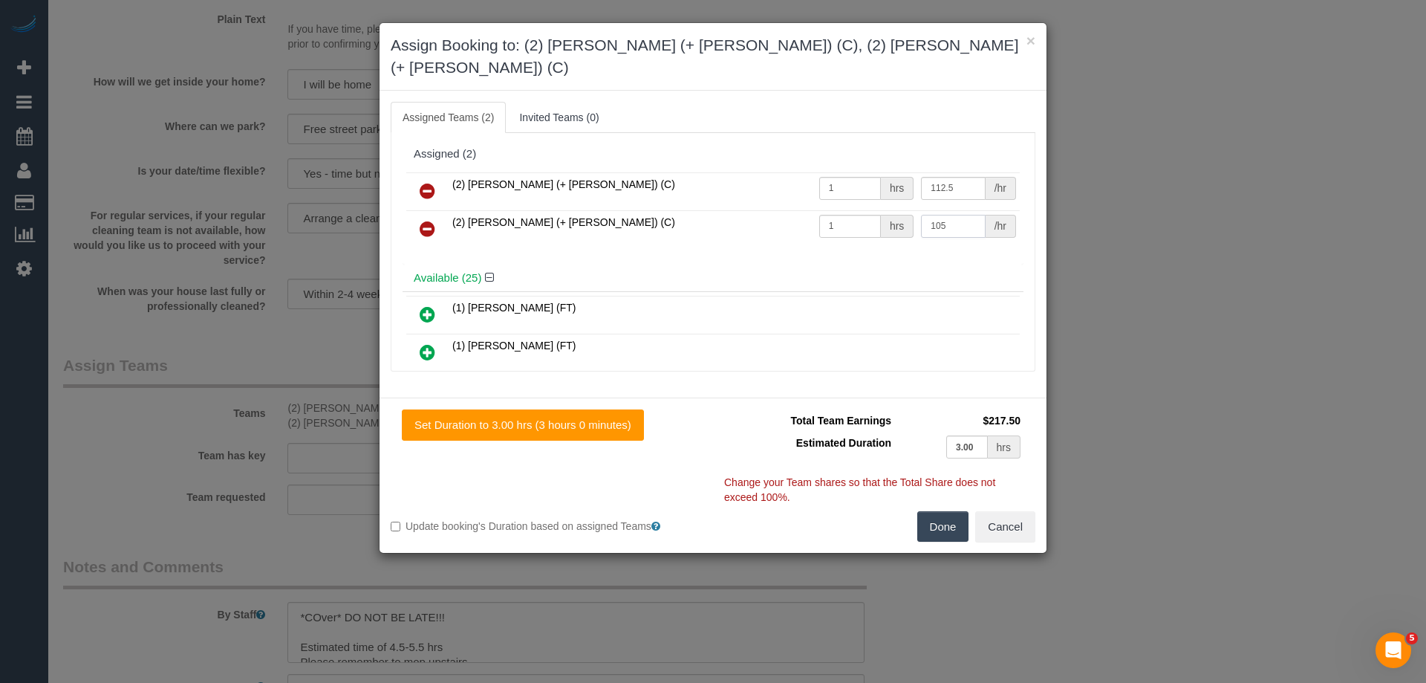
drag, startPoint x: 906, startPoint y: 207, endPoint x: 853, endPoint y: 210, distance: 52.8
click at [853, 210] on tr "(2) Shachi (+ Chirag) (C) 1 hrs 105 /hr" at bounding box center [713, 229] width 614 height 38
type input "112.5"
click at [938, 511] on button "Done" at bounding box center [944, 526] width 52 height 31
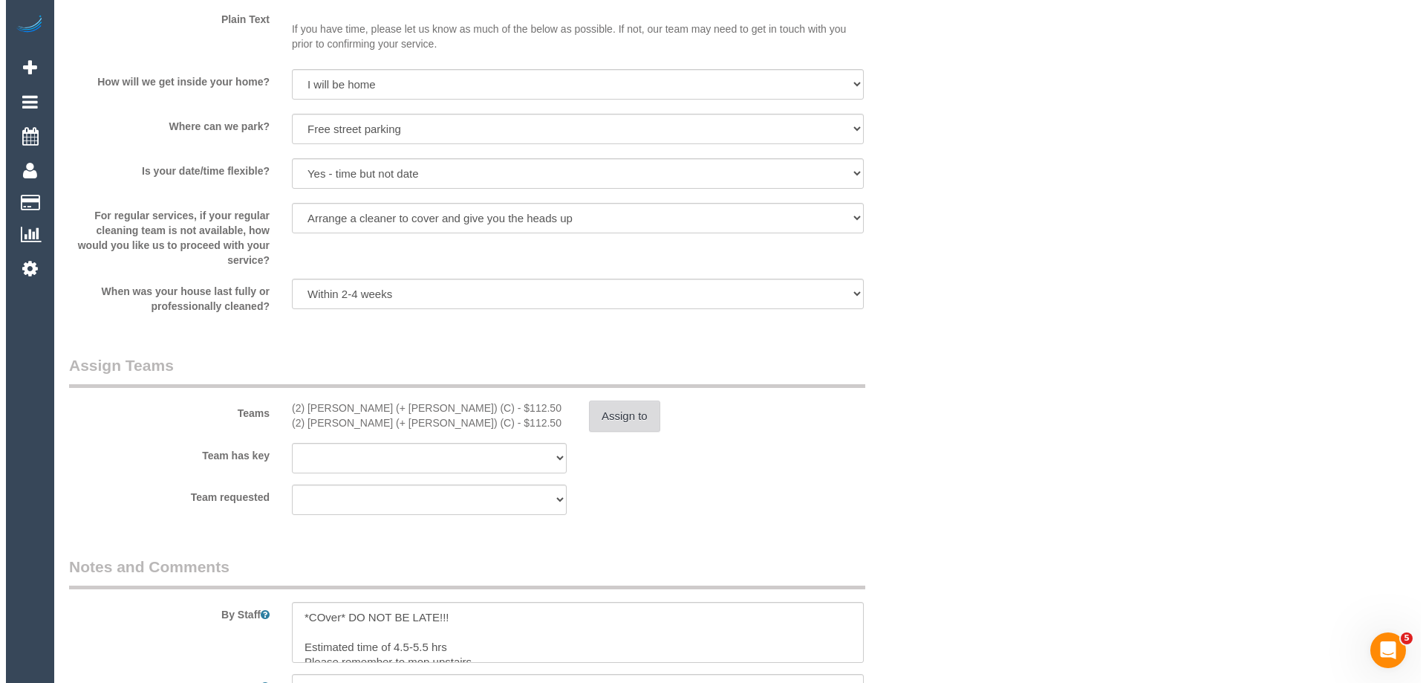
scroll to position [0, 0]
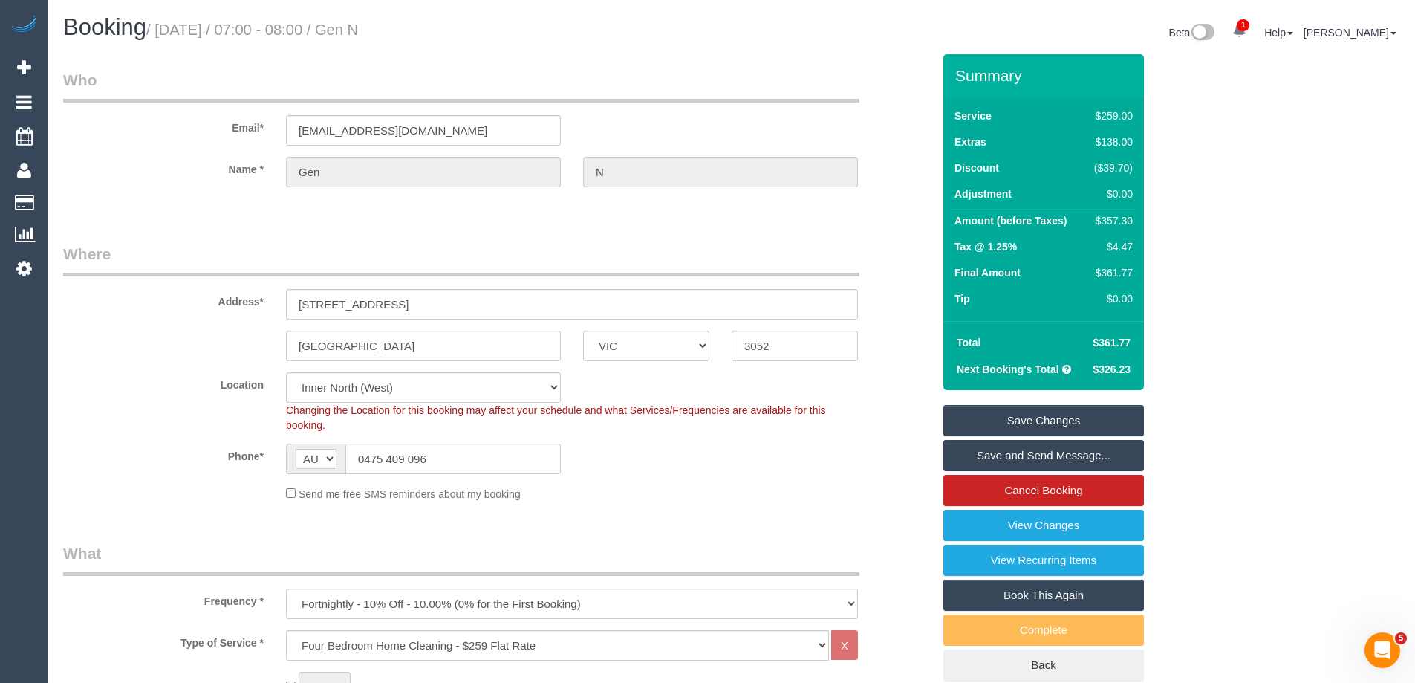
drag, startPoint x: 423, startPoint y: 27, endPoint x: 414, endPoint y: 27, distance: 8.9
click at [414, 27] on h1 "Booking / September 25, 2025 / 07:00 - 08:00 / Gen N" at bounding box center [392, 27] width 658 height 25
copy small "Gen N"
click at [977, 445] on link "Save and Send Message..." at bounding box center [1044, 455] width 201 height 31
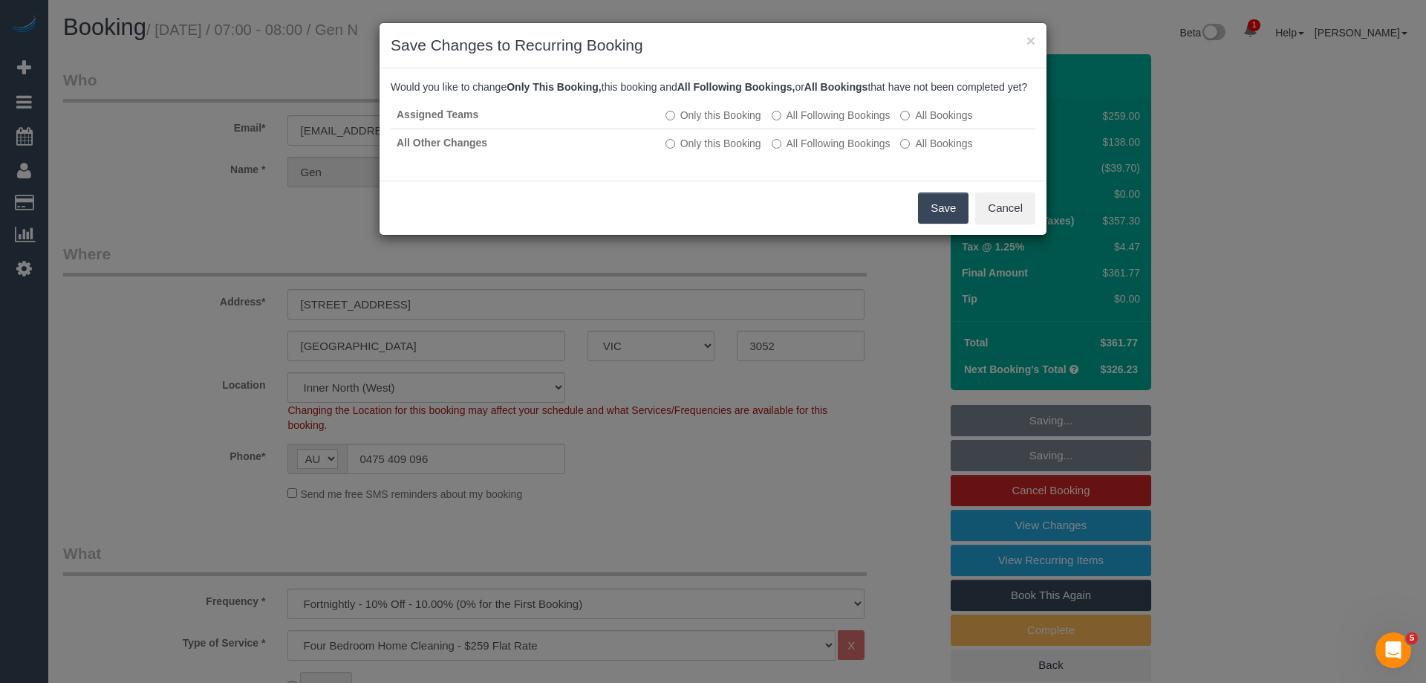
click at [939, 224] on button "Save" at bounding box center [943, 207] width 51 height 31
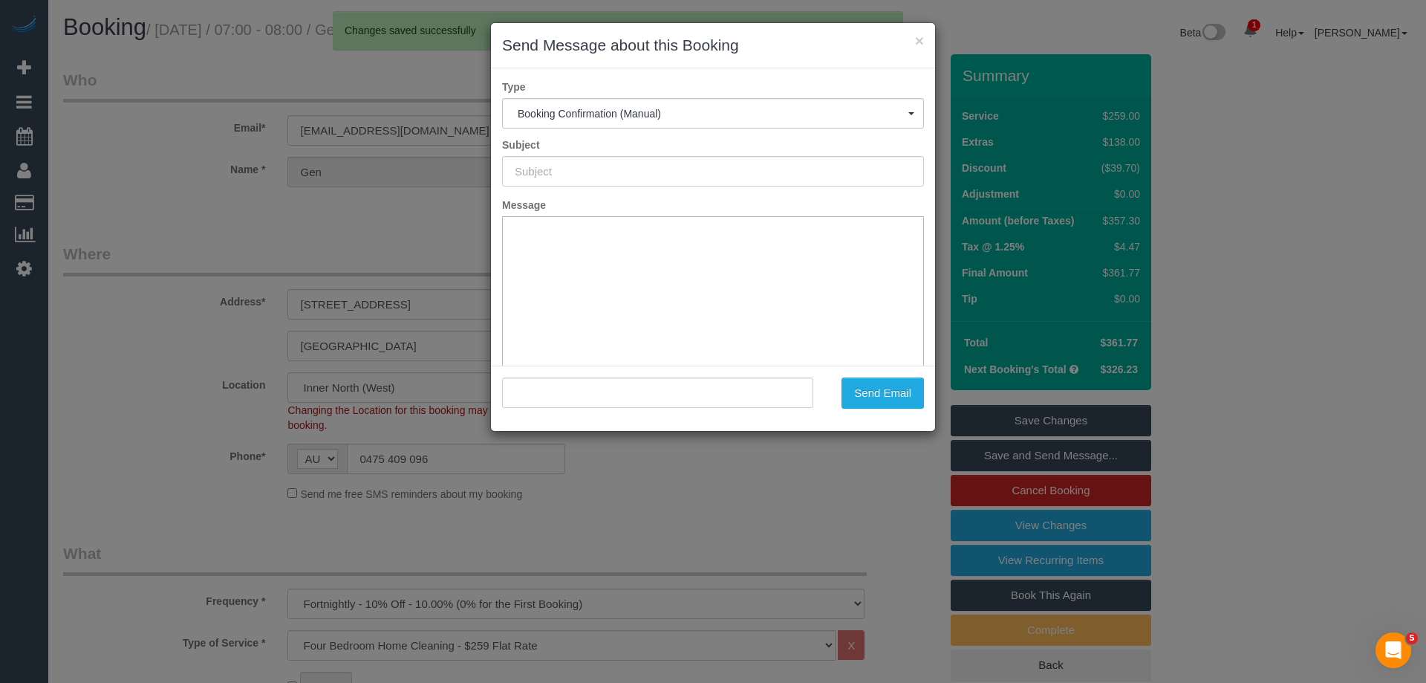
type input "Booking Confirmed"
type input ""Gen N" <ganoke@hotmail.com>"
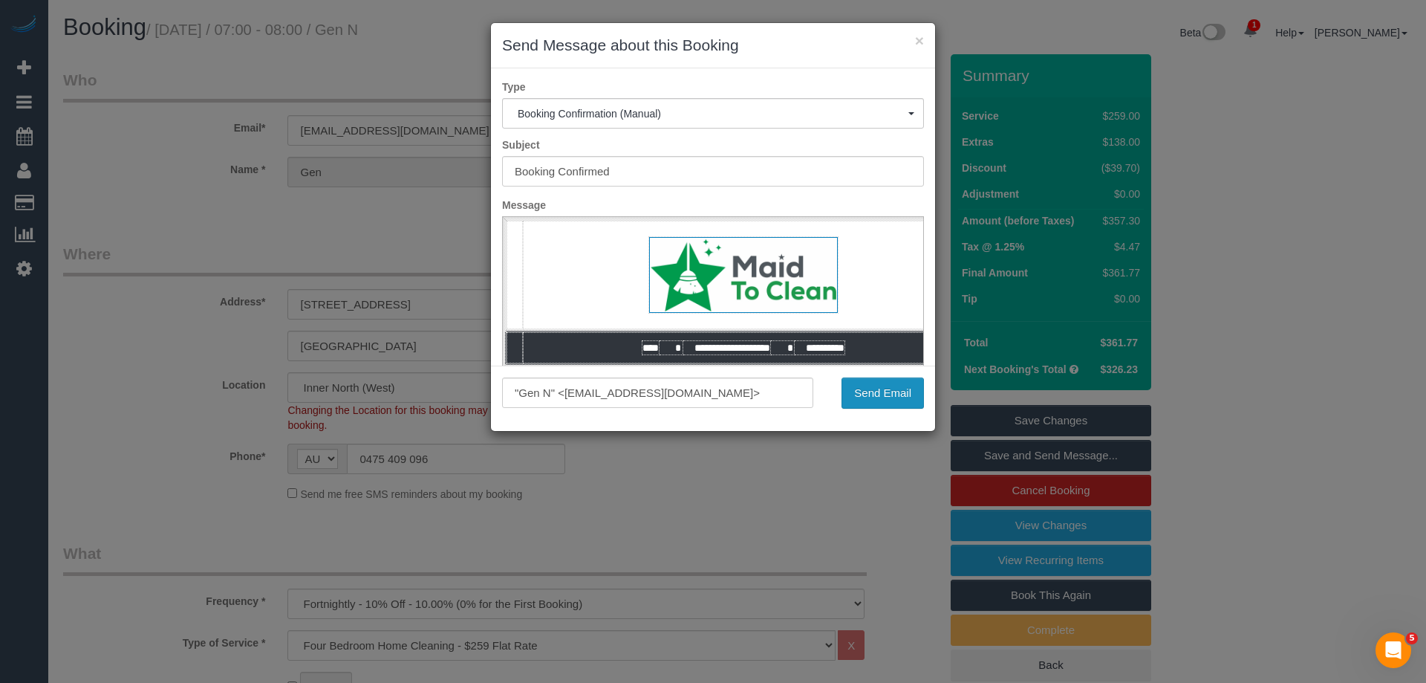
click at [900, 396] on button "Send Email" at bounding box center [883, 392] width 82 height 31
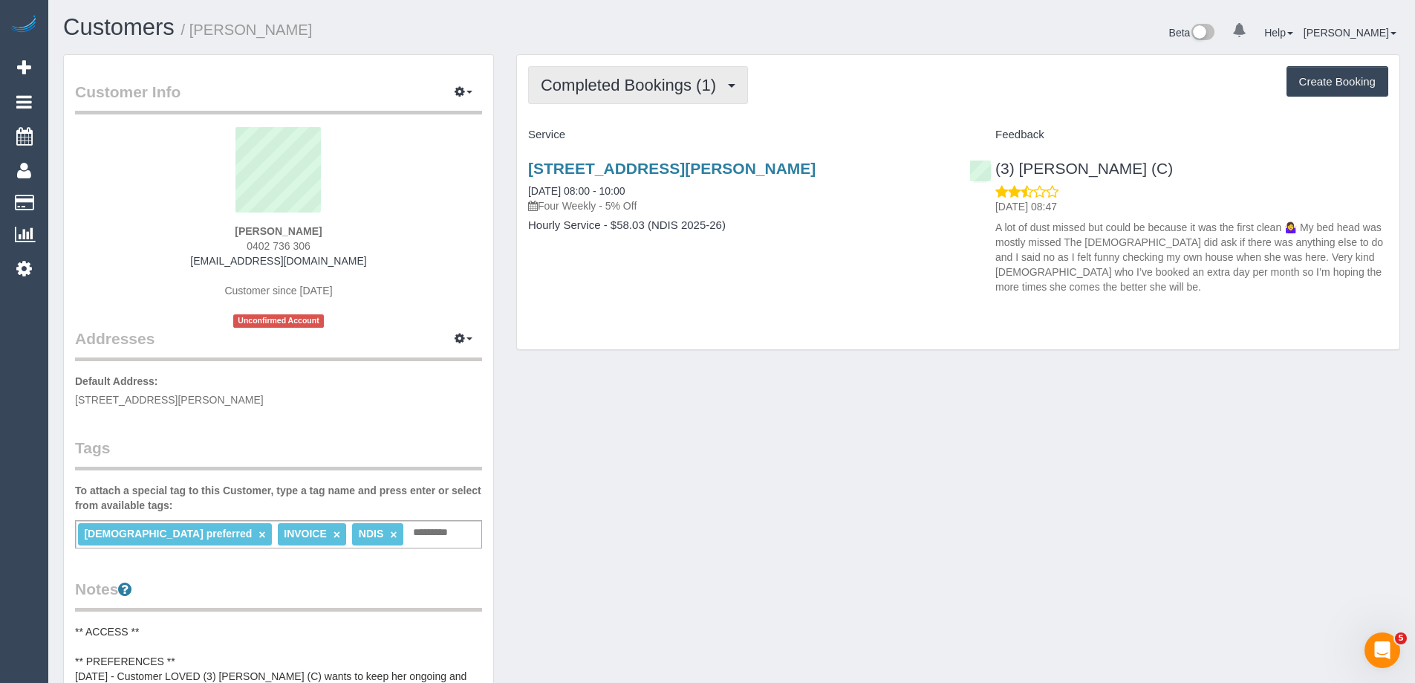
click at [635, 88] on span "Completed Bookings (1)" at bounding box center [632, 85] width 183 height 19
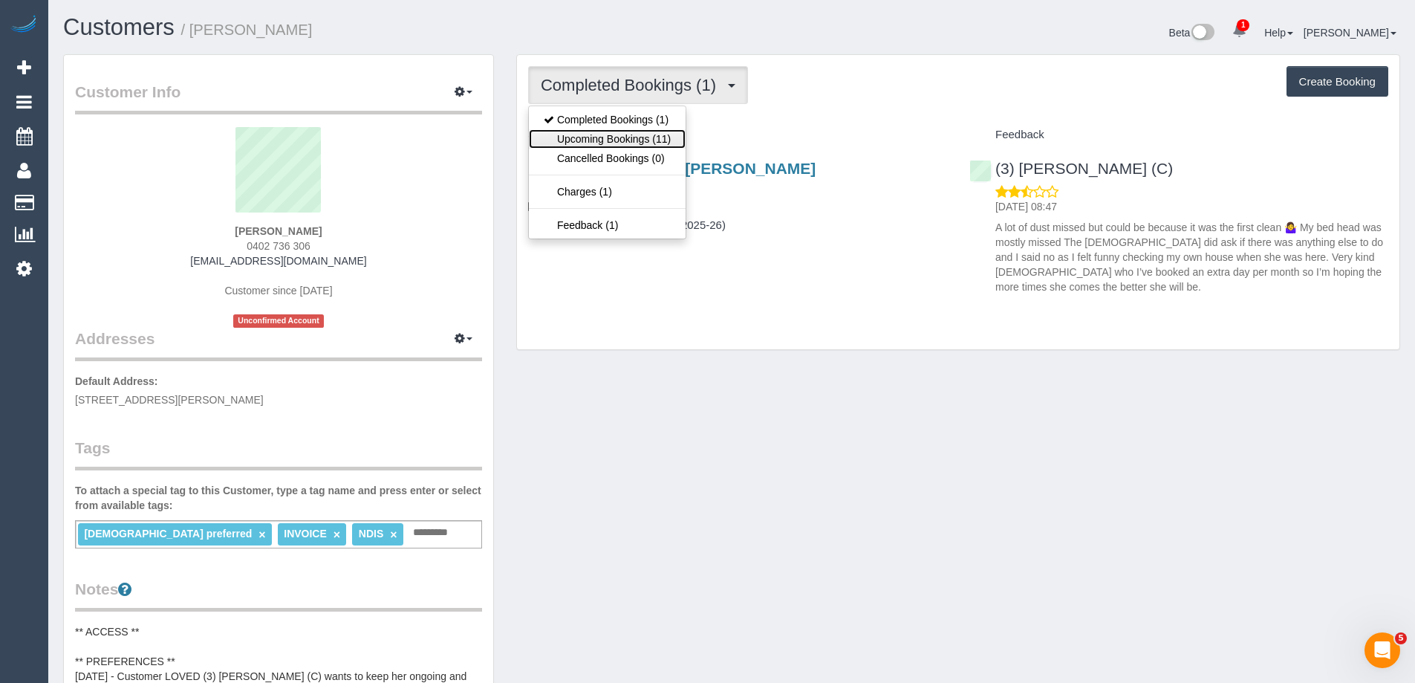
click at [631, 135] on link "Upcoming Bookings (11)" at bounding box center [607, 138] width 157 height 19
